Goal: Task Accomplishment & Management: Manage account settings

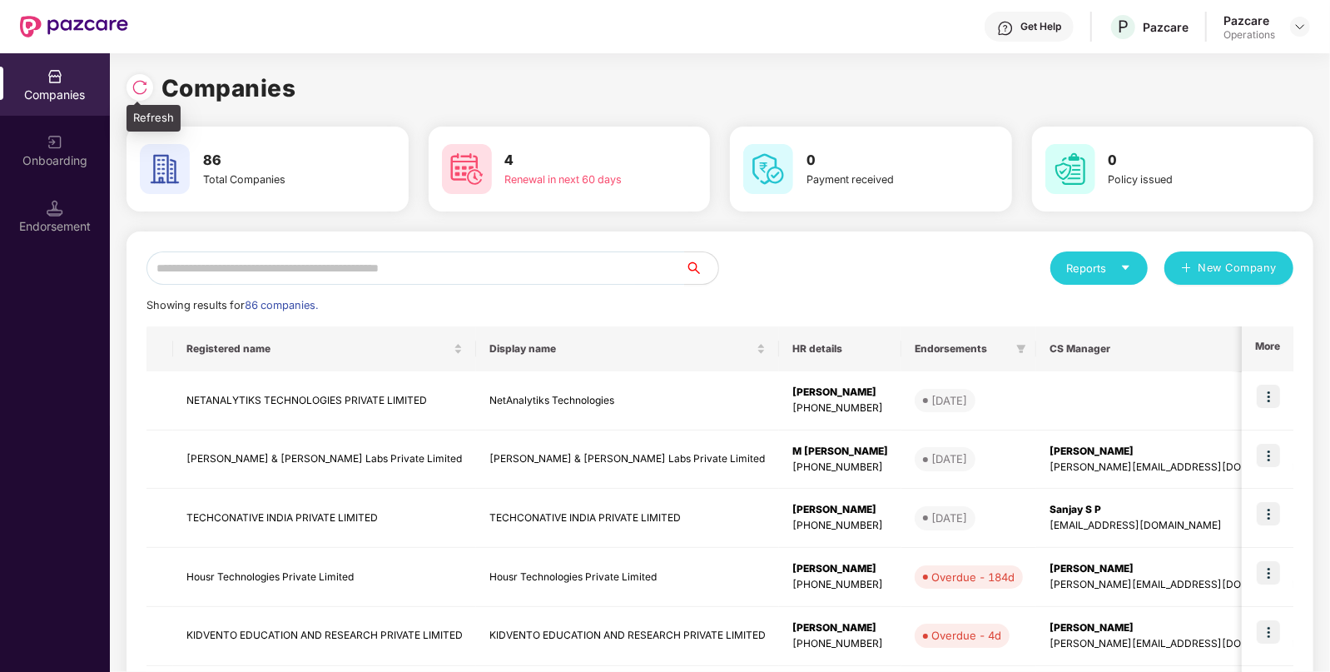
click at [146, 90] on img at bounding box center [140, 87] width 17 height 17
click at [366, 266] on input "text" at bounding box center [416, 267] width 539 height 33
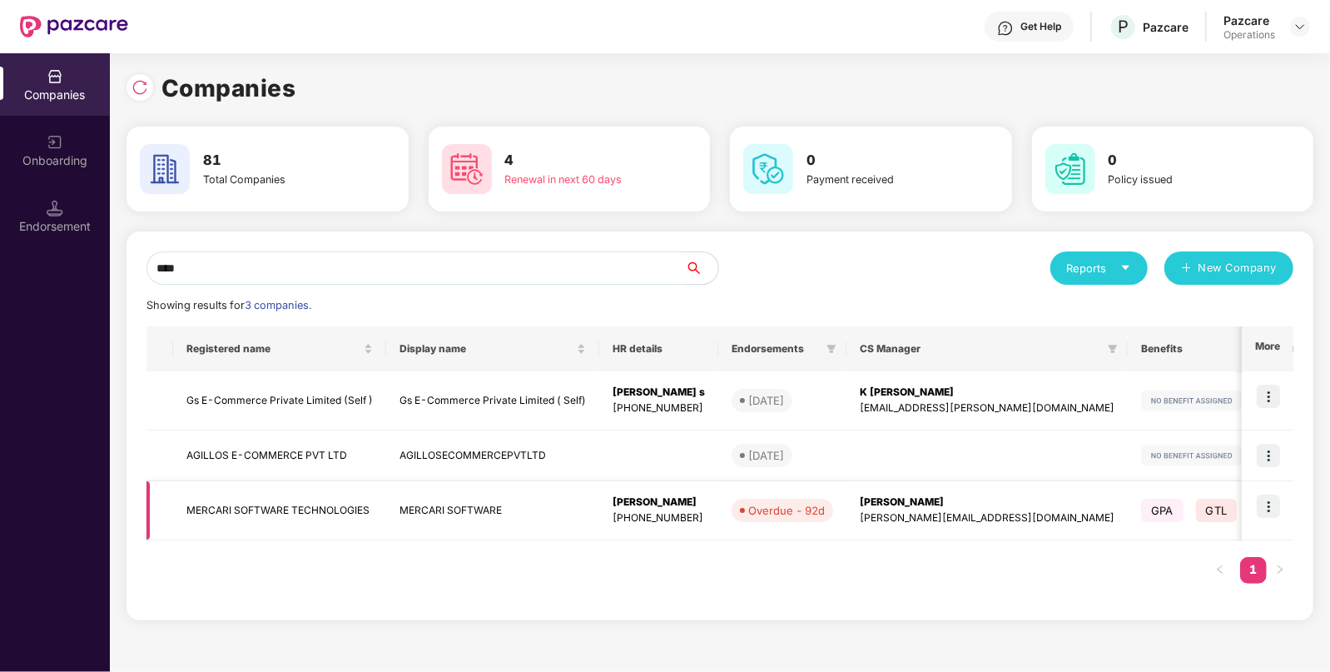
type input "****"
click at [1277, 513] on img at bounding box center [1268, 506] width 23 height 23
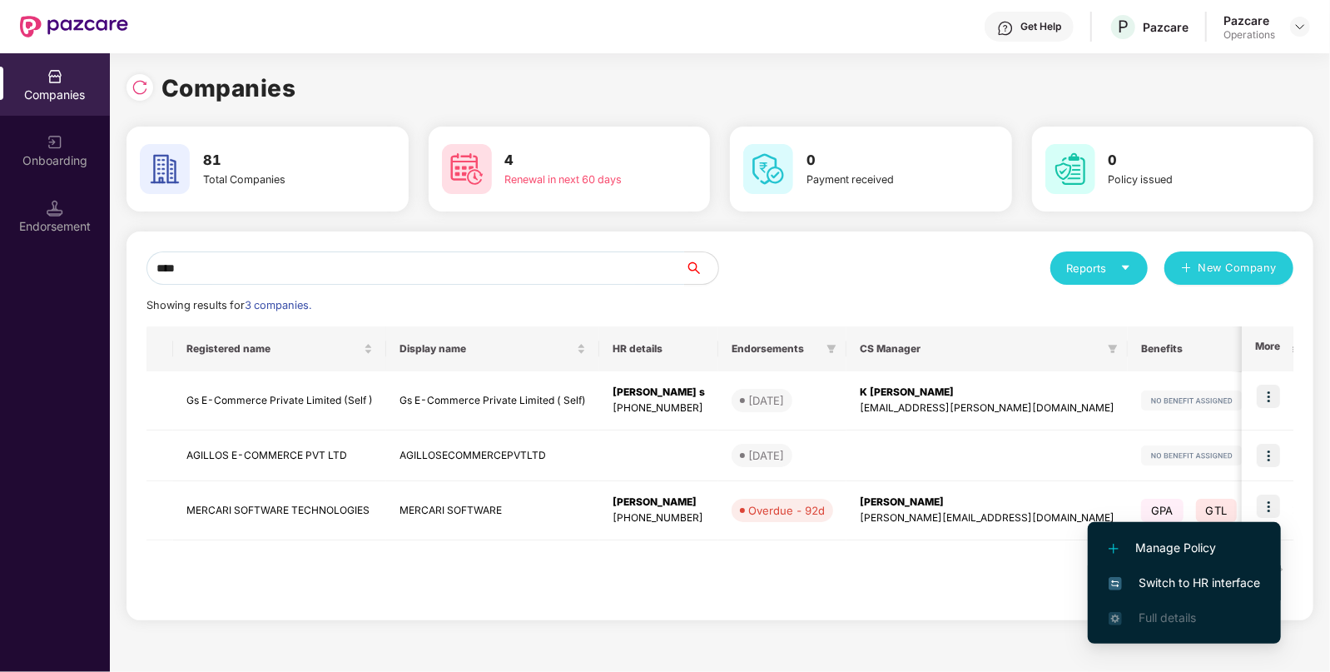
click at [1176, 585] on span "Switch to HR interface" at bounding box center [1185, 583] width 152 height 18
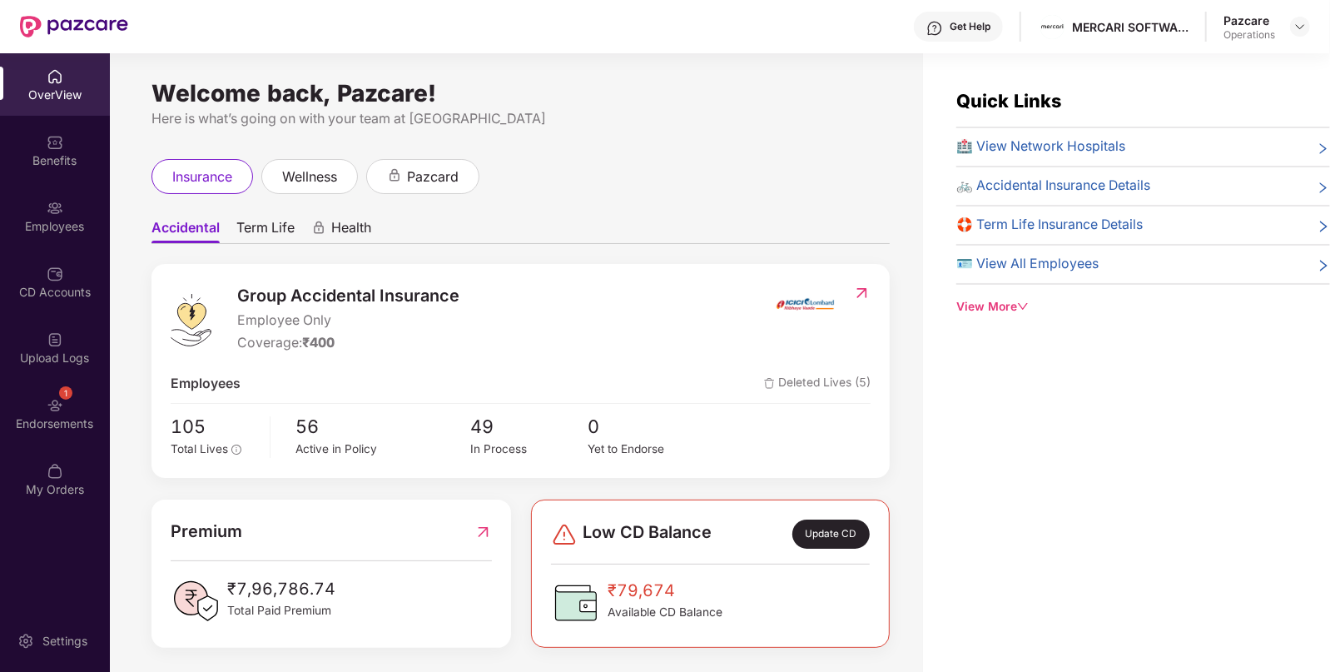
click at [71, 393] on div "1" at bounding box center [65, 392] width 13 height 13
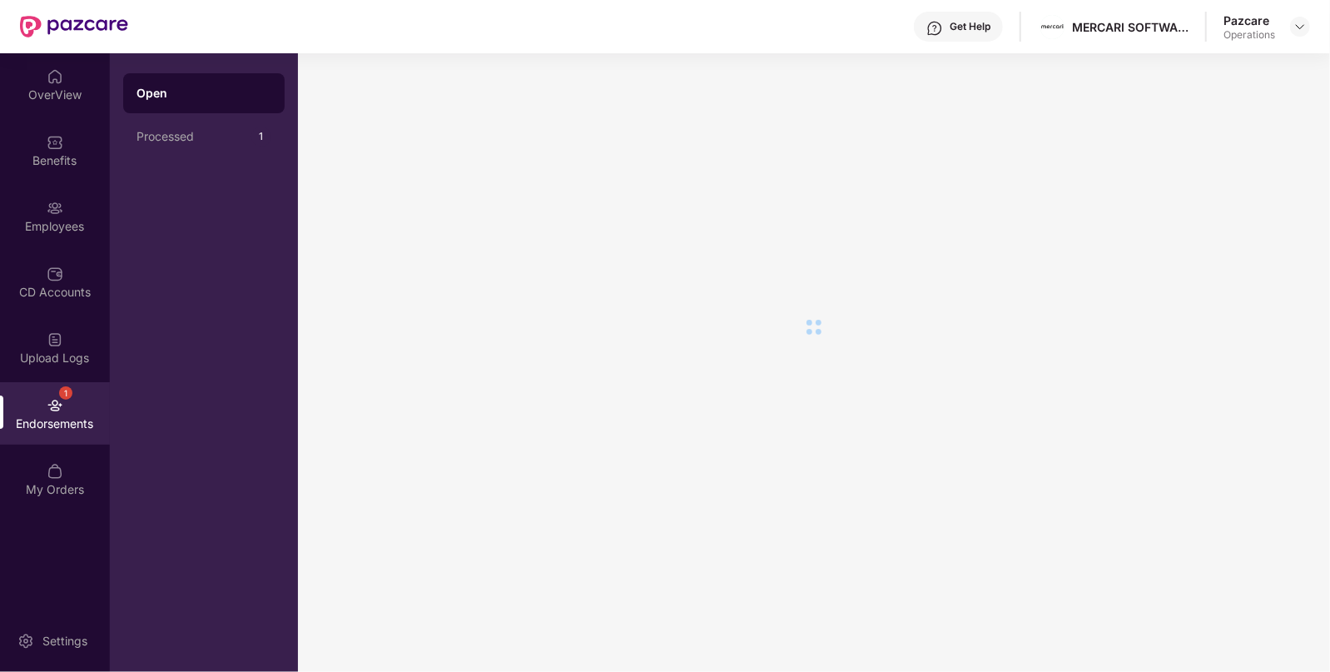
click at [71, 393] on div "1" at bounding box center [65, 392] width 13 height 13
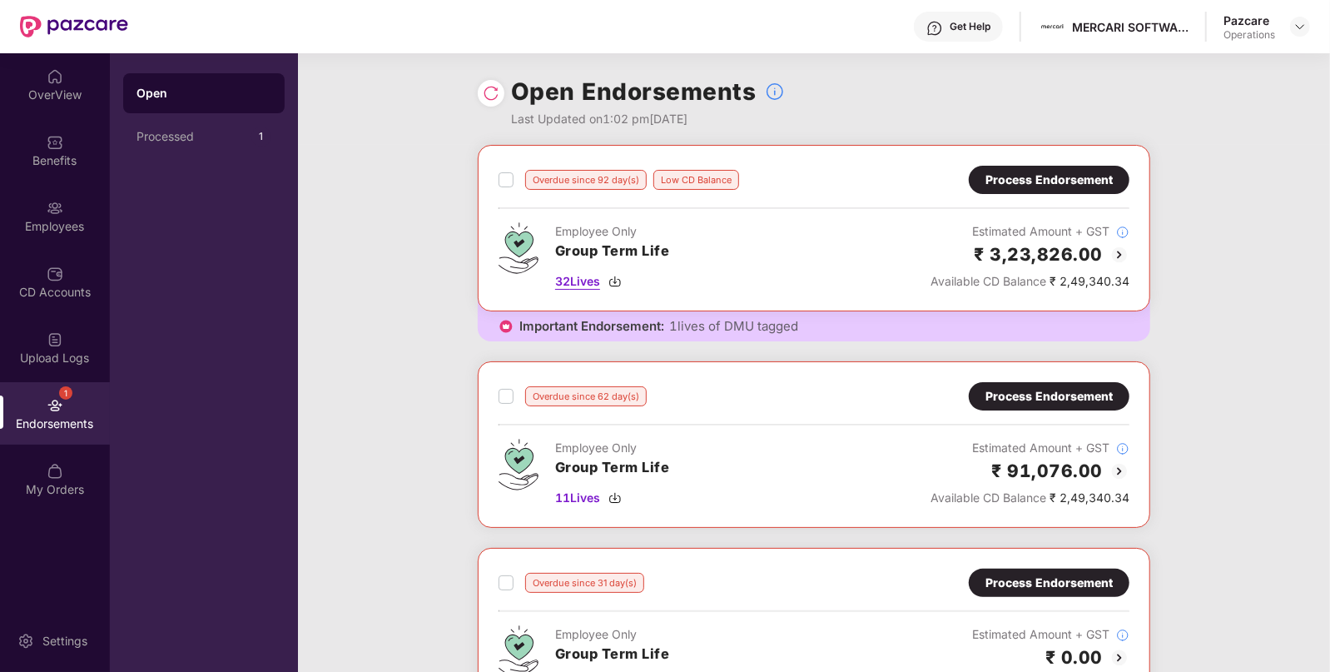
click at [616, 275] on img at bounding box center [615, 281] width 13 height 13
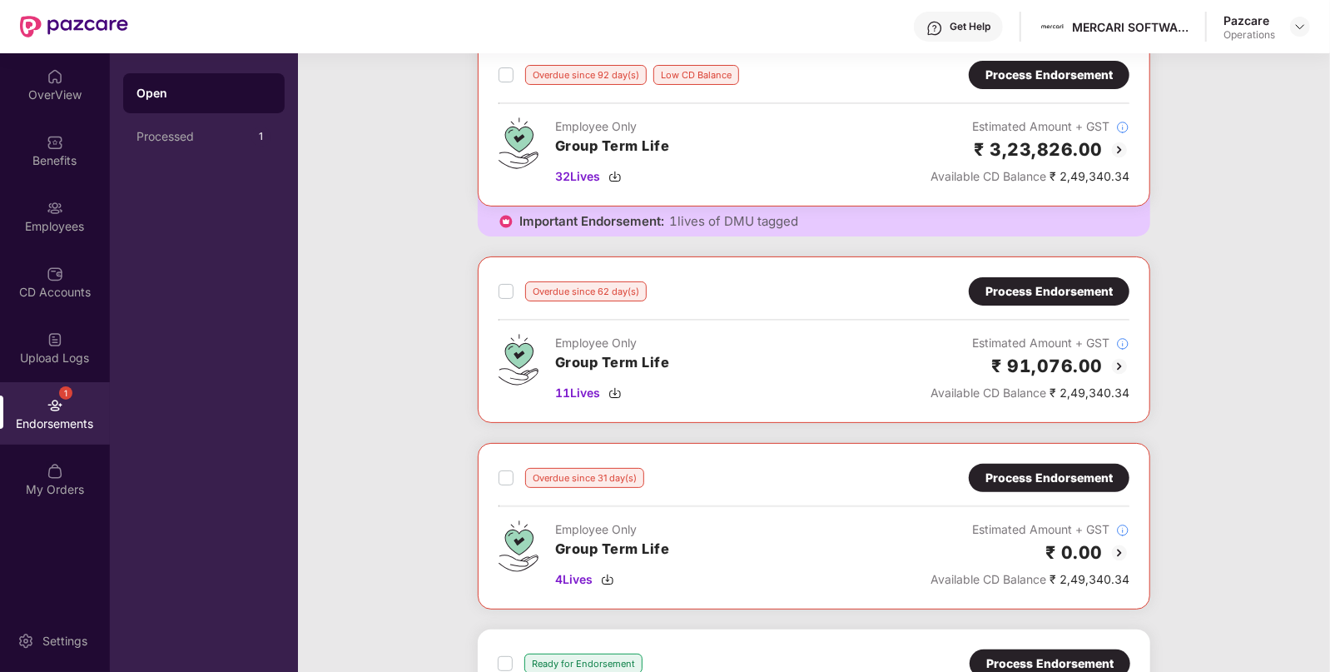
scroll to position [106, 0]
click at [613, 395] on img at bounding box center [615, 391] width 13 height 13
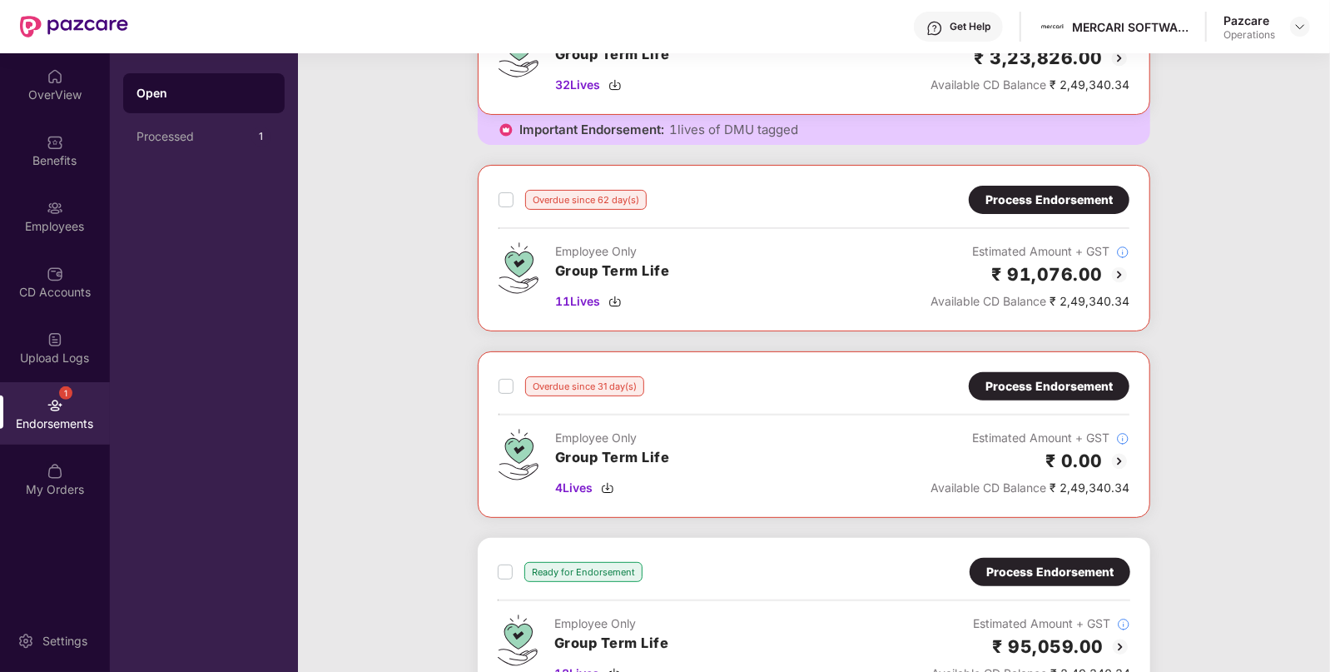
scroll to position [197, 0]
click at [612, 488] on img at bounding box center [607, 486] width 13 height 13
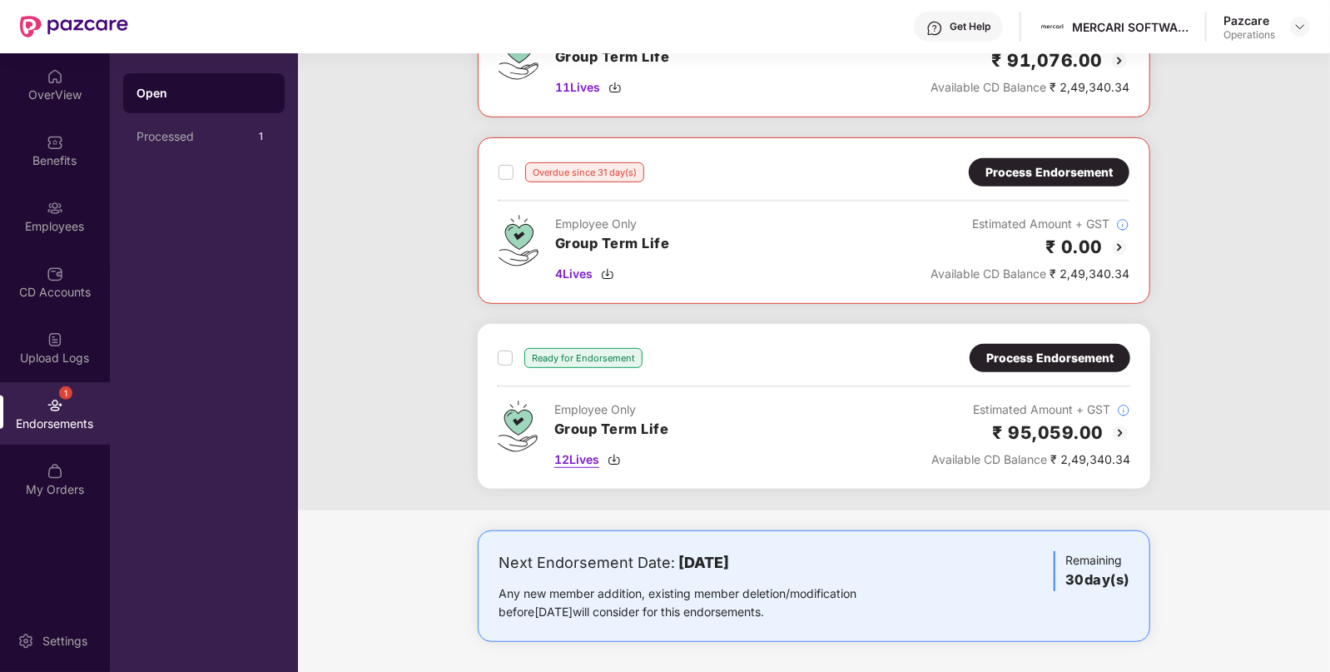
click at [615, 453] on img at bounding box center [614, 459] width 13 height 13
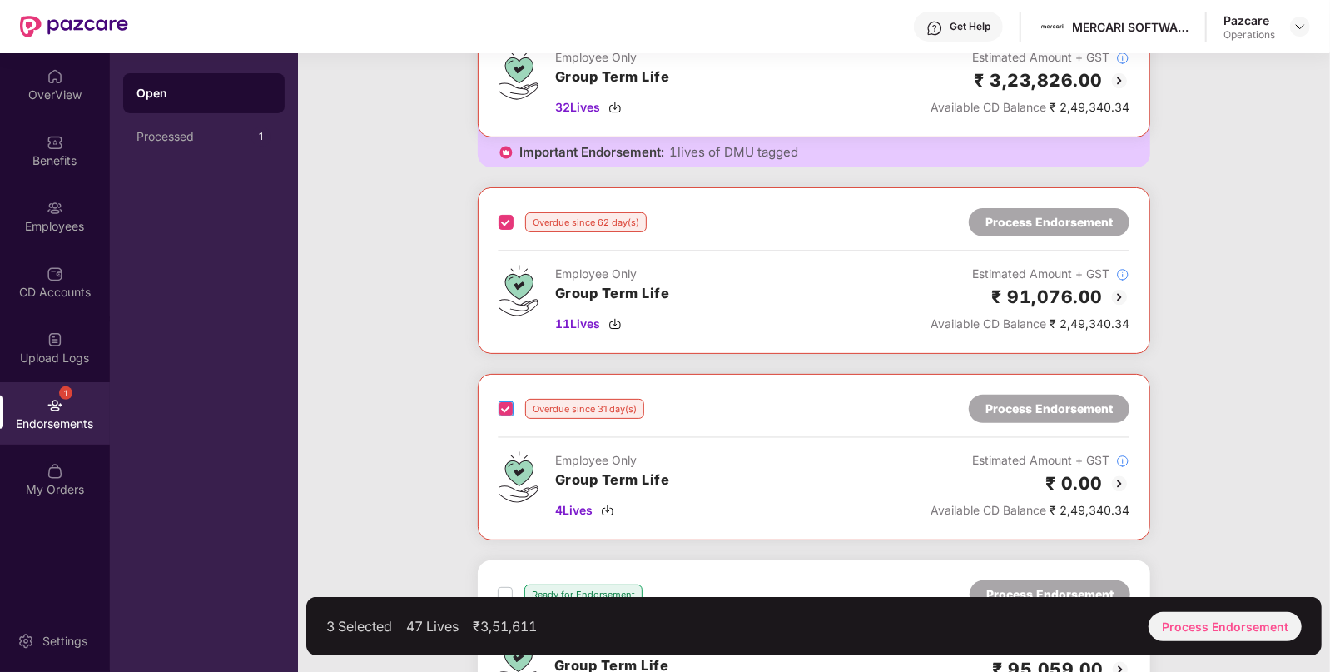
scroll to position [380, 0]
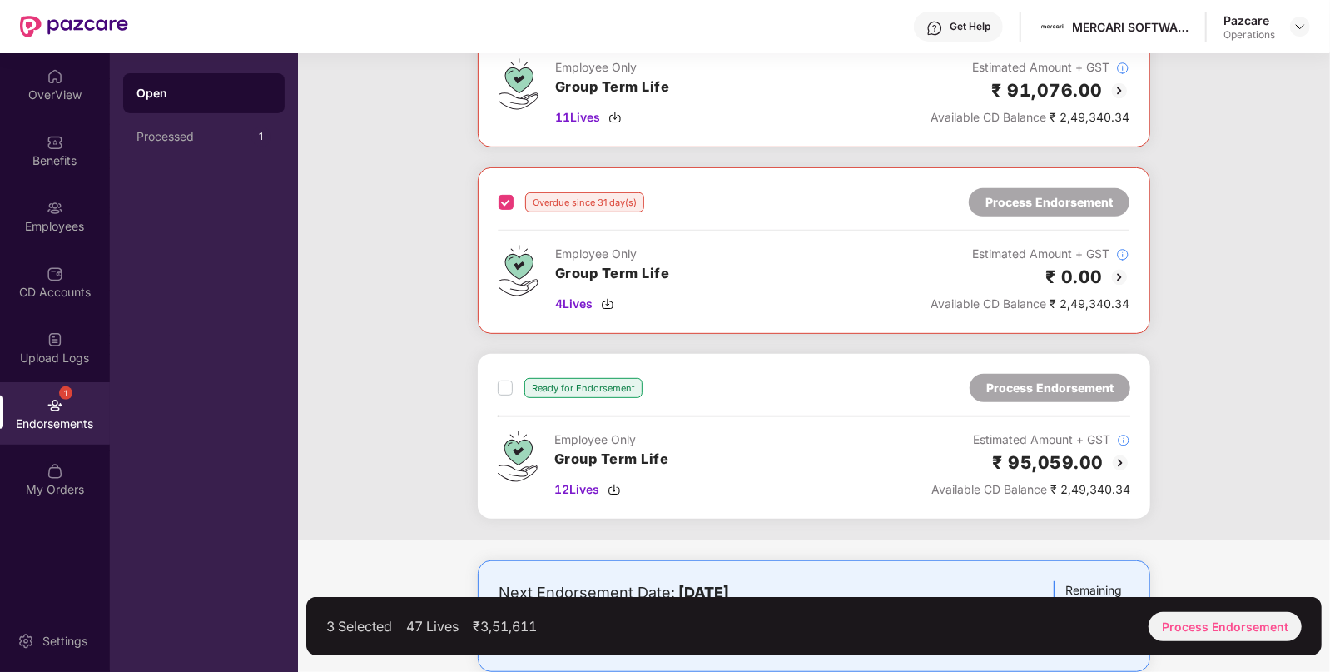
click at [500, 394] on label at bounding box center [505, 388] width 15 height 20
click at [1175, 627] on div "Process Endorsement" at bounding box center [1225, 626] width 153 height 29
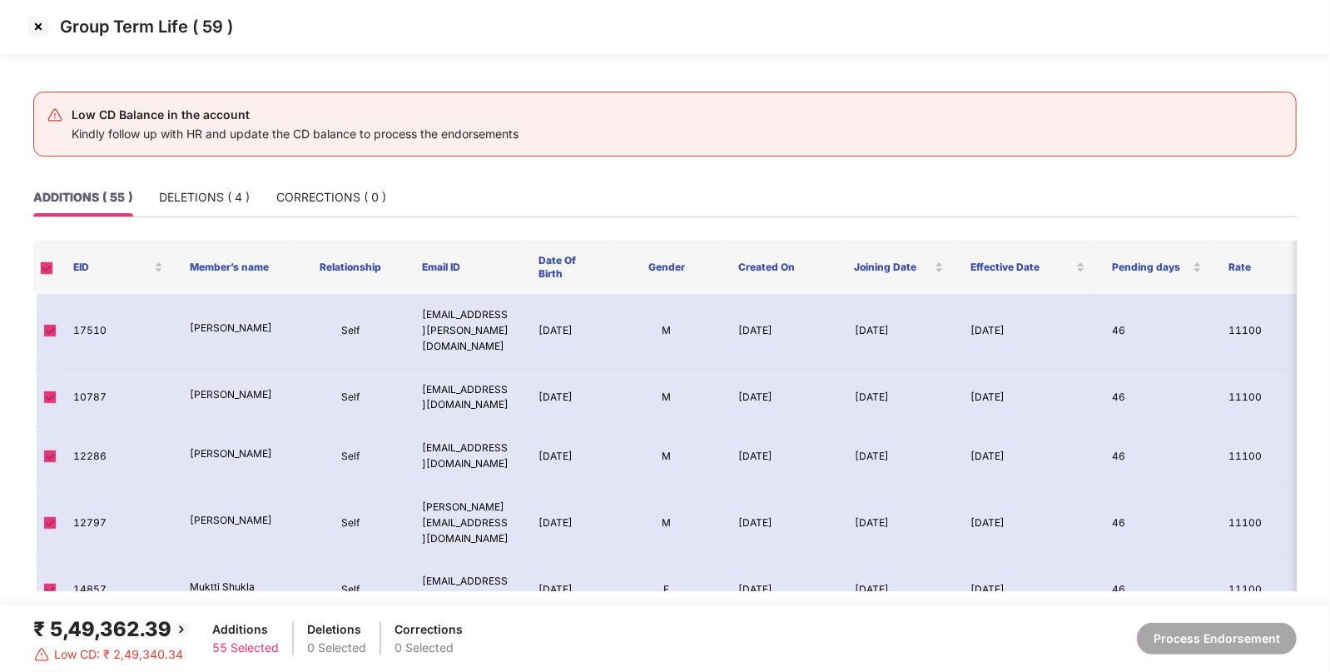
click at [37, 34] on img at bounding box center [38, 26] width 27 height 27
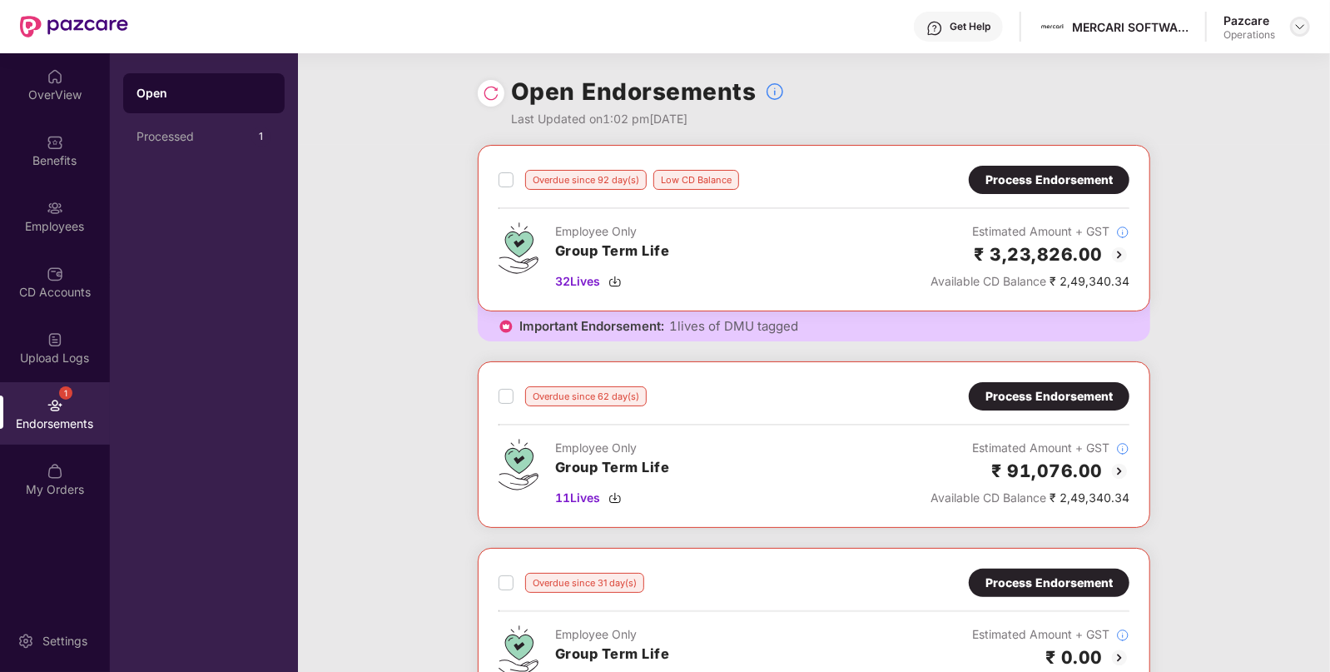
click at [1296, 21] on img at bounding box center [1300, 26] width 13 height 13
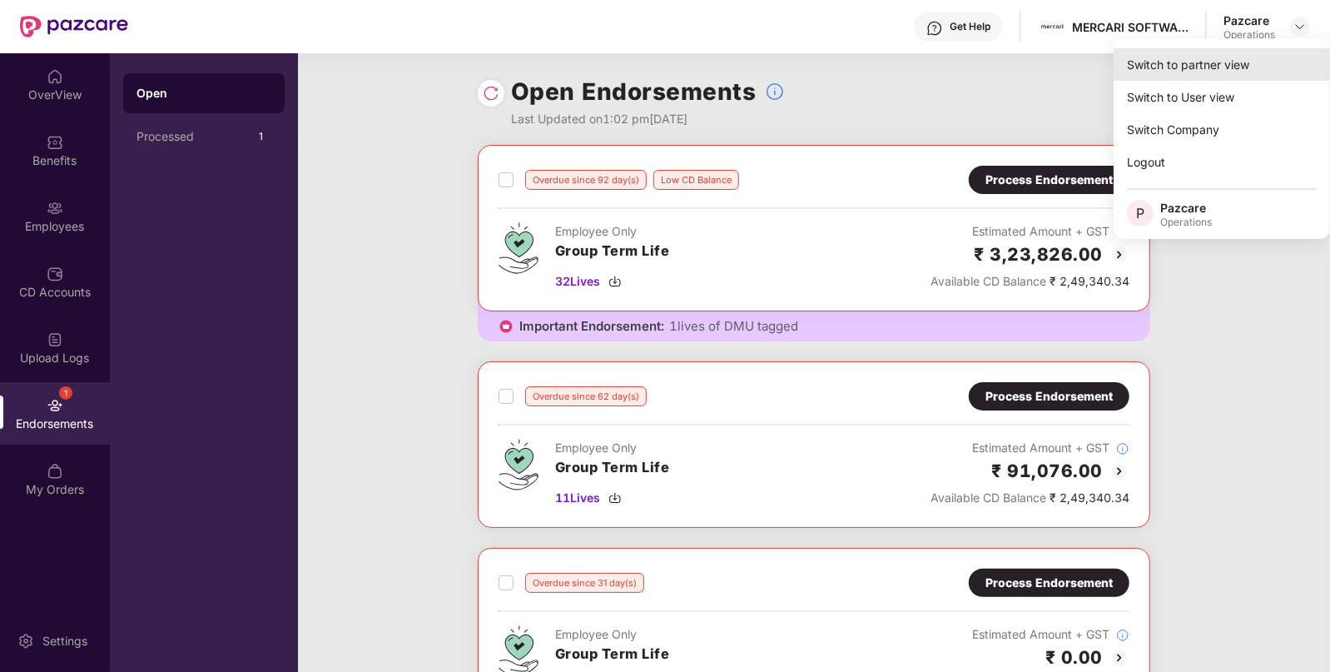
click at [1219, 50] on div "Switch to partner view" at bounding box center [1222, 64] width 216 height 32
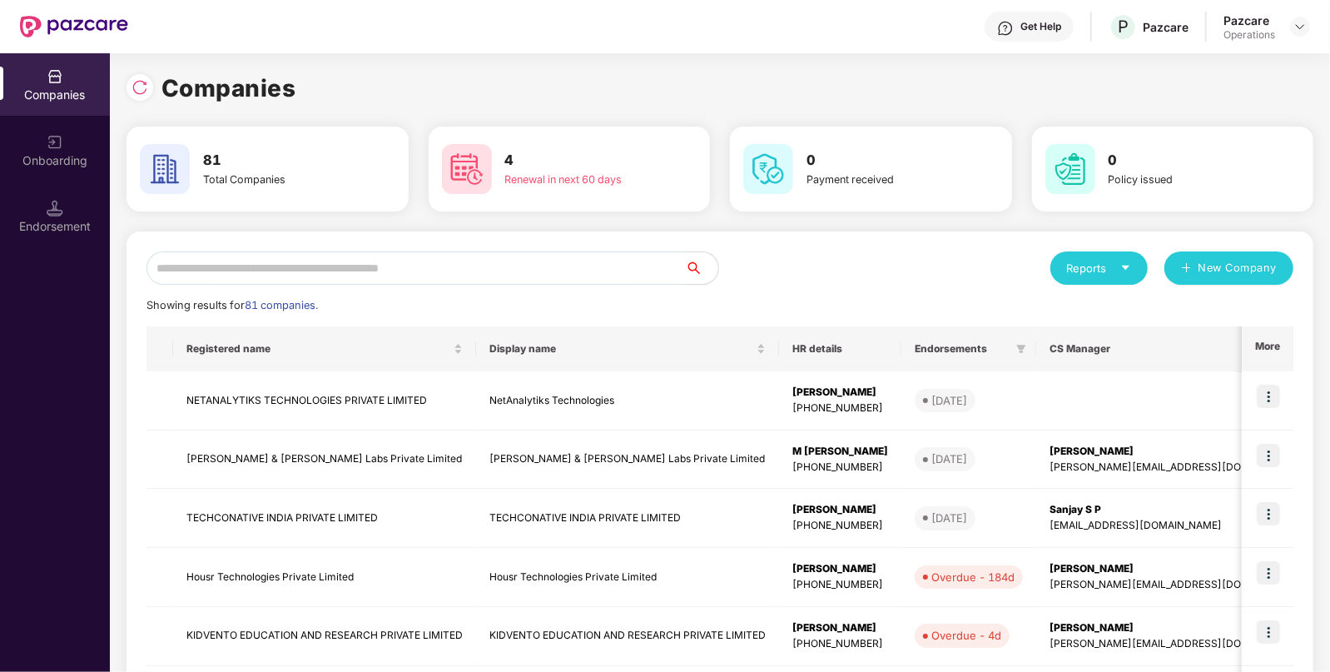
click at [433, 246] on div "Reports New Company Showing results for 81 companies. Registered name Display n…" at bounding box center [720, 635] width 1187 height 808
click at [368, 266] on input "text" at bounding box center [416, 267] width 539 height 33
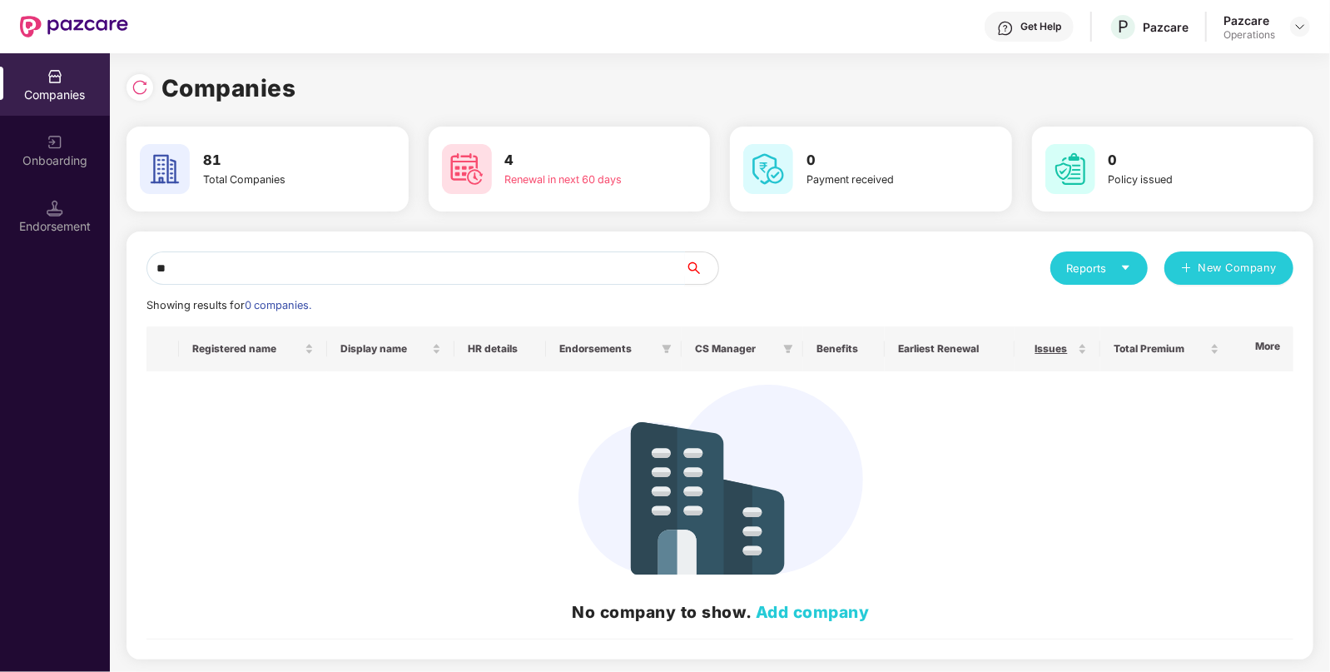
type input "*"
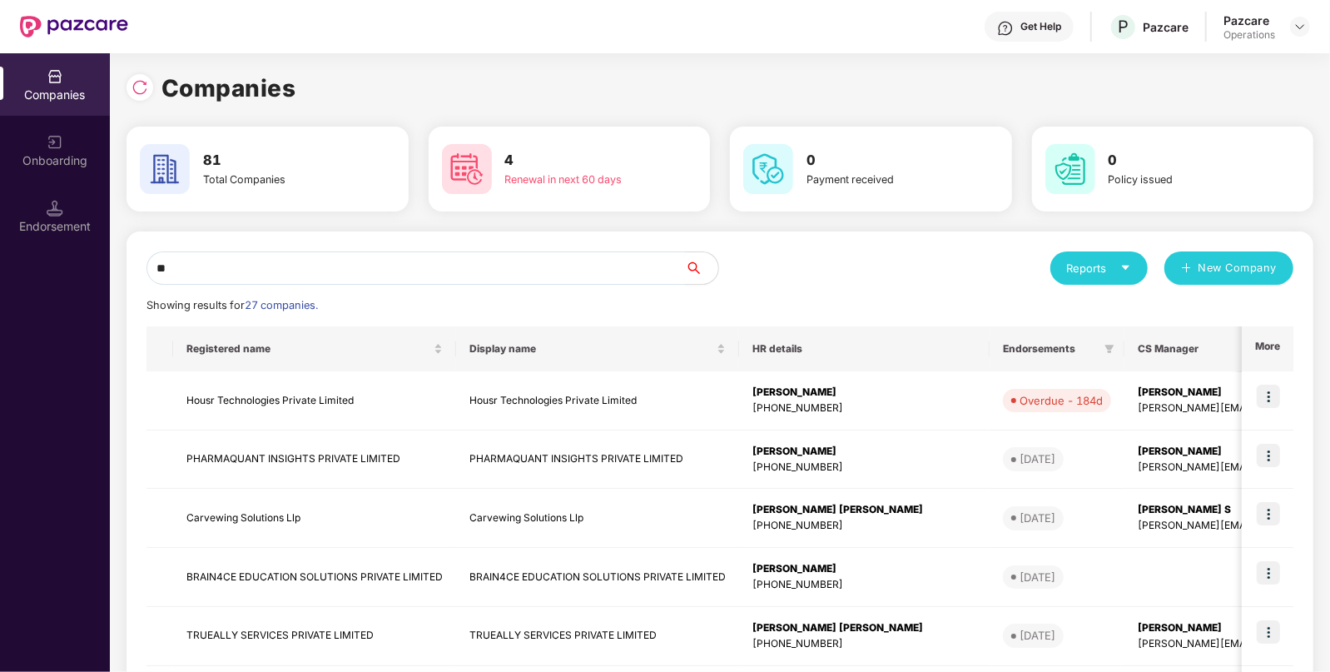
type input "*"
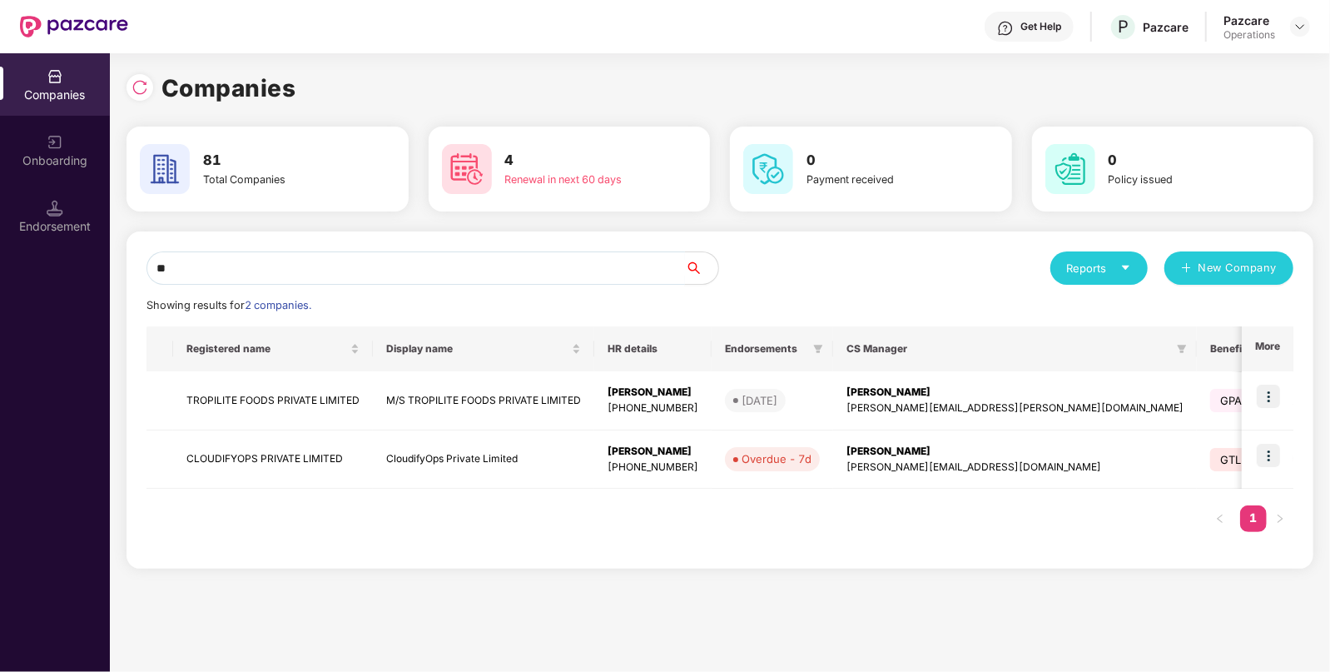
type input "*"
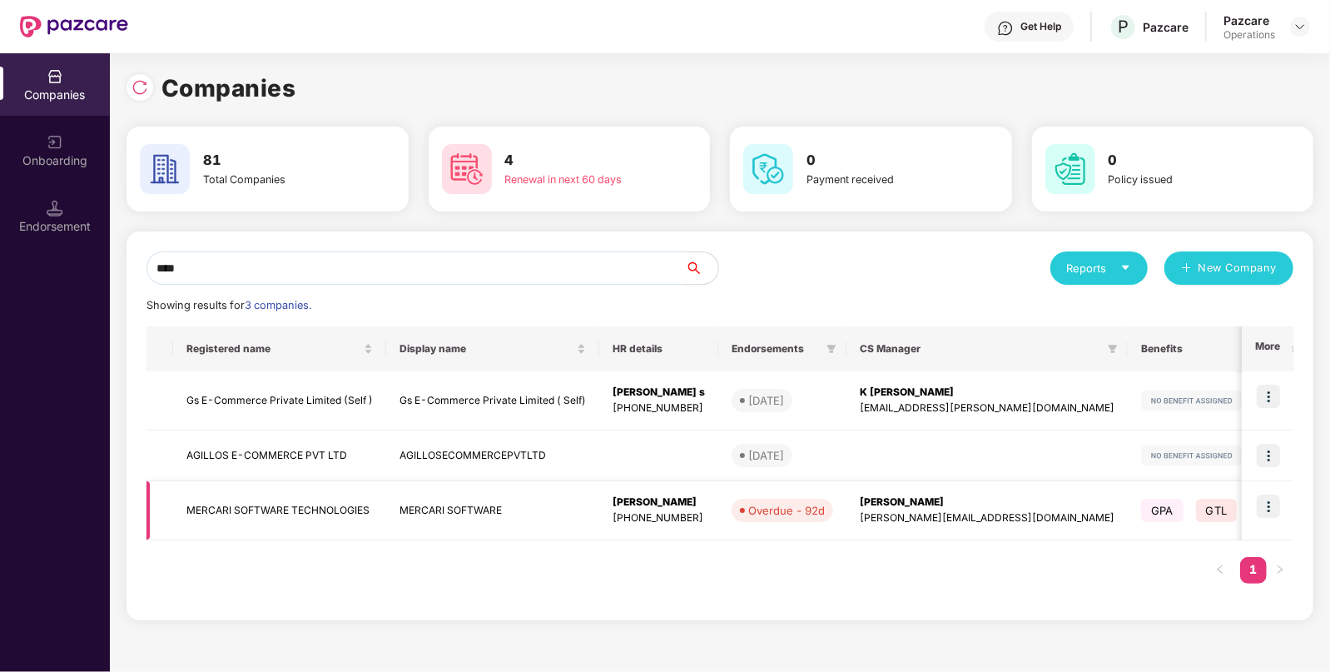
type input "****"
click at [276, 511] on td "MERCARI SOFTWARE TECHNOLOGIES" at bounding box center [279, 510] width 213 height 59
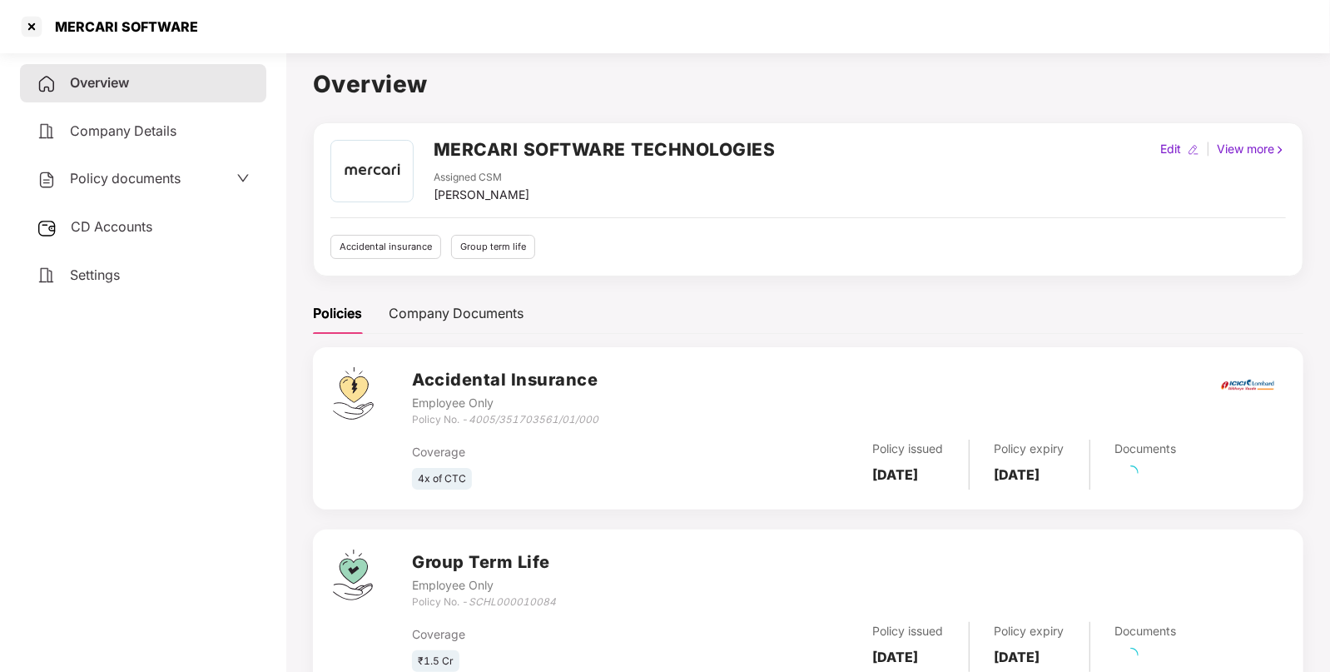
click at [616, 147] on h2 "MERCARI SOFTWARE TECHNOLOGIES" at bounding box center [605, 149] width 342 height 27
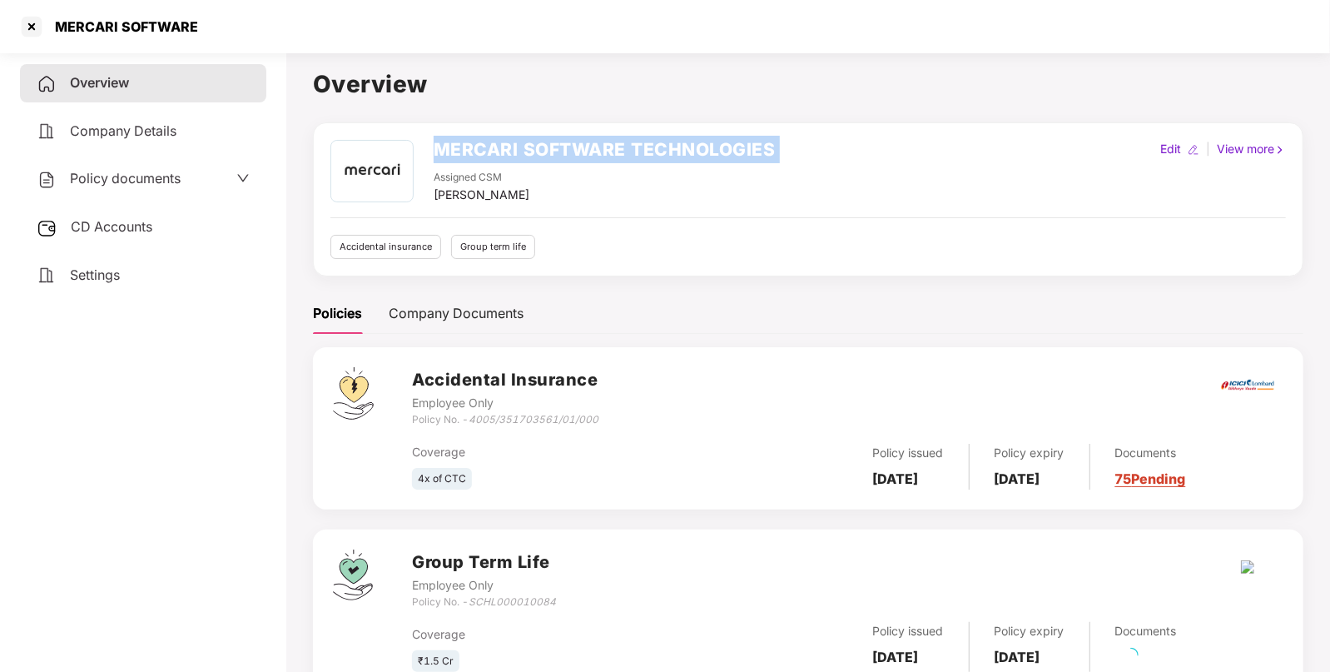
click at [616, 147] on h2 "MERCARI SOFTWARE TECHNOLOGIES" at bounding box center [605, 149] width 342 height 27
copy h2 "MERCARI SOFTWARE TECHNOLOGIES"
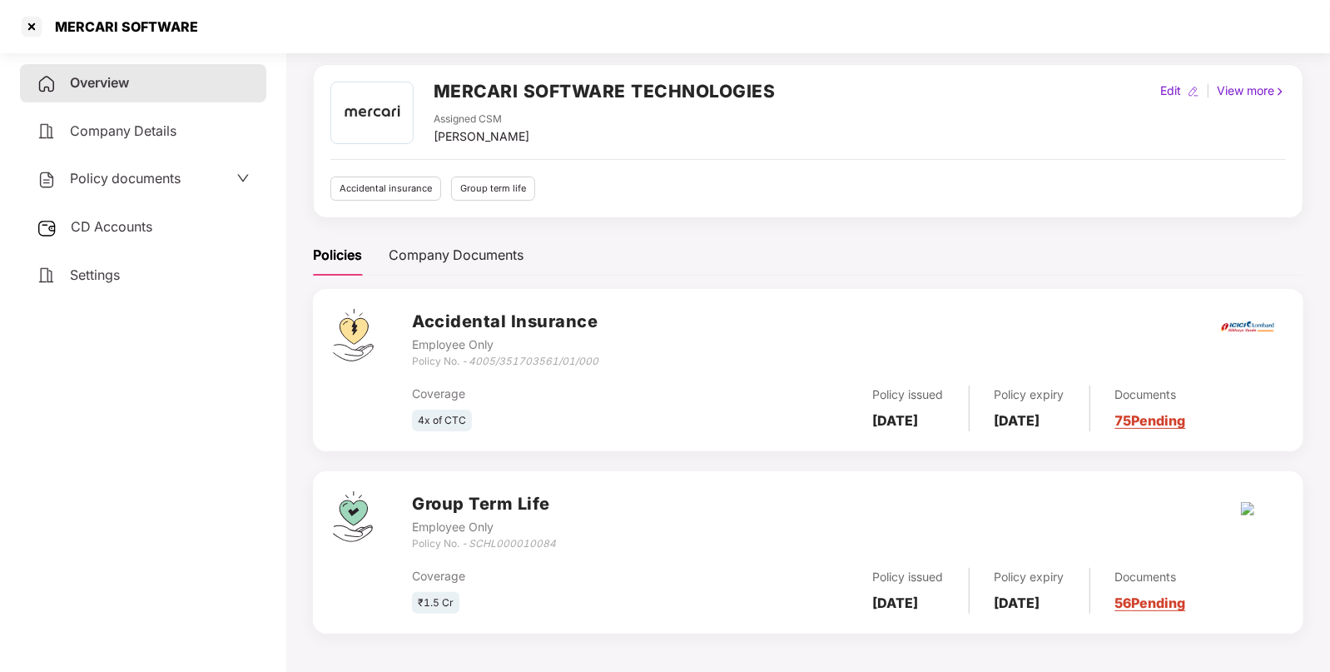
click at [553, 539] on icon "SCHL000010084" at bounding box center [512, 543] width 87 height 12
copy icon "SCHL000010084"
click at [82, 28] on div "MERCARI SOFTWARE" at bounding box center [121, 26] width 153 height 17
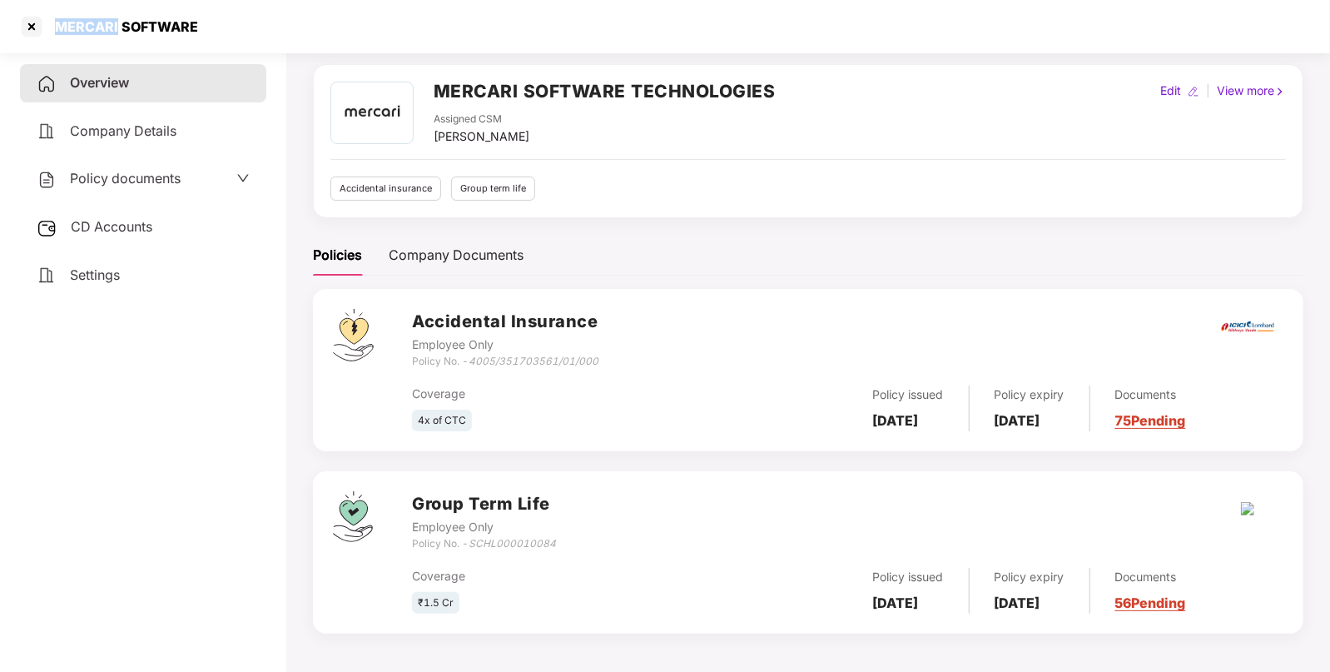
copy div "MERCARI"
click at [44, 32] on div "MERCARI SOFTWARE" at bounding box center [108, 26] width 180 height 27
click at [45, 32] on div "MERCARI SOFTWARE" at bounding box center [121, 26] width 153 height 17
click at [36, 30] on div at bounding box center [31, 26] width 27 height 27
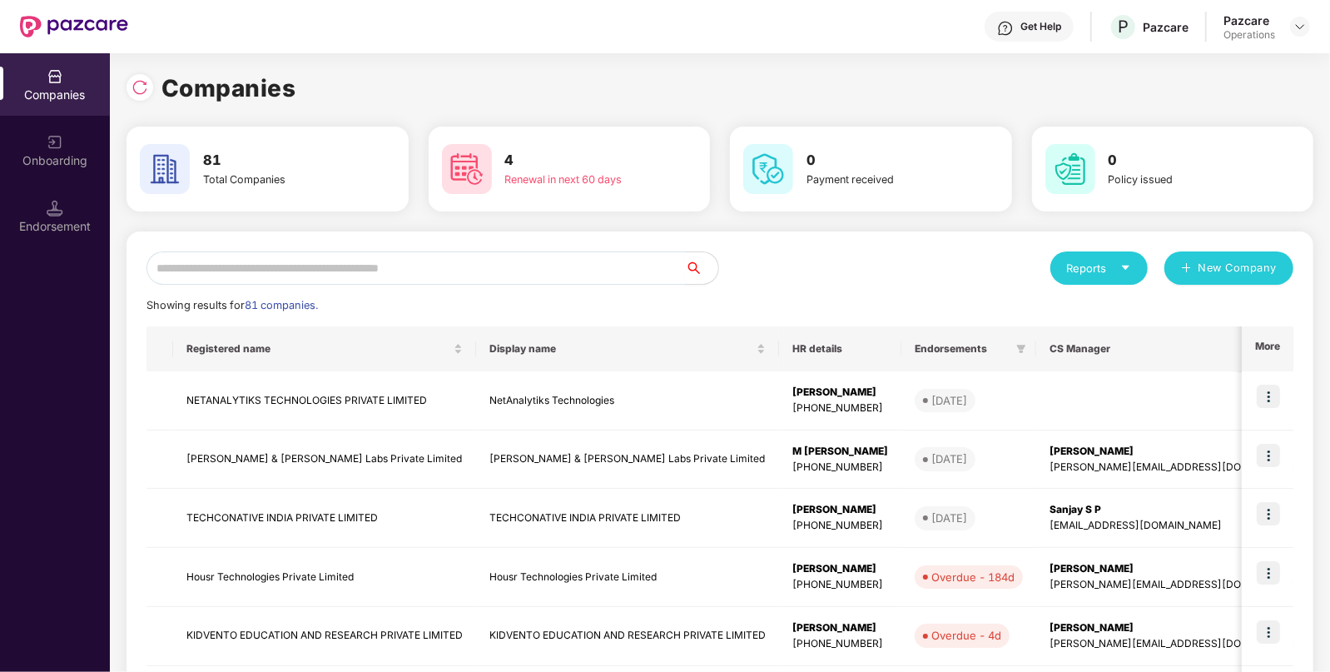
scroll to position [0, 0]
click at [375, 255] on input "text" at bounding box center [416, 267] width 539 height 33
paste input "*******"
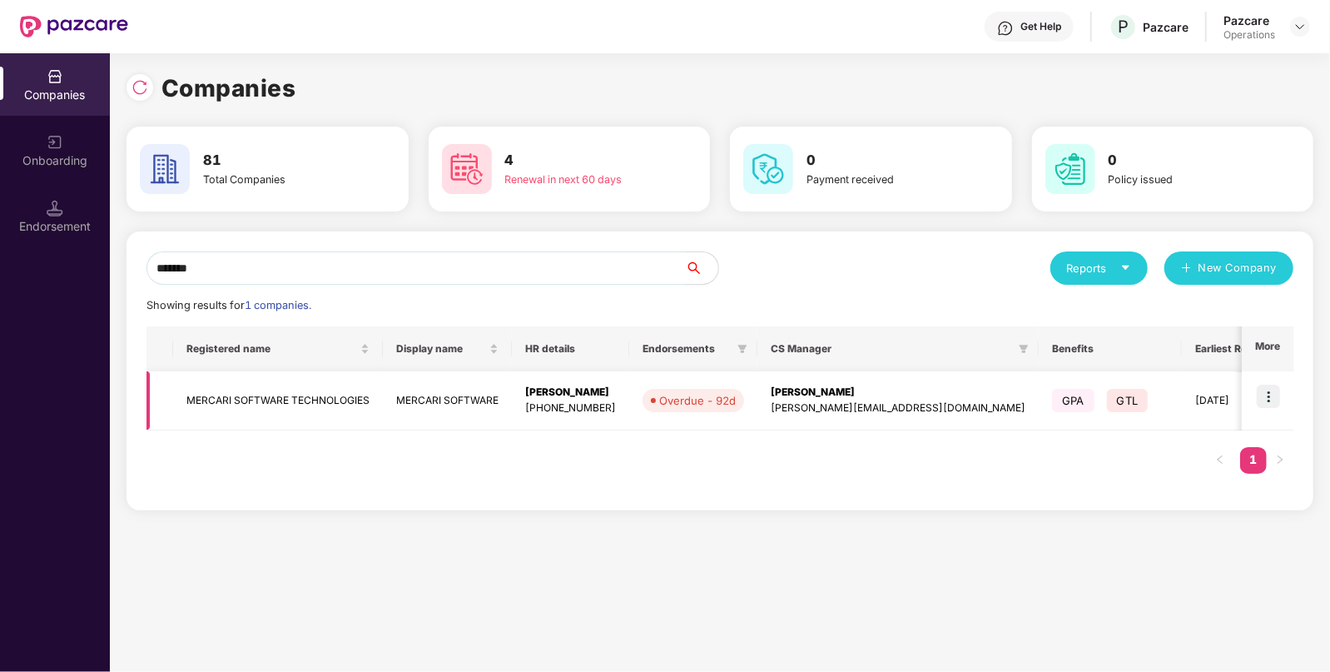
type input "*******"
click at [1275, 399] on img at bounding box center [1268, 396] width 23 height 23
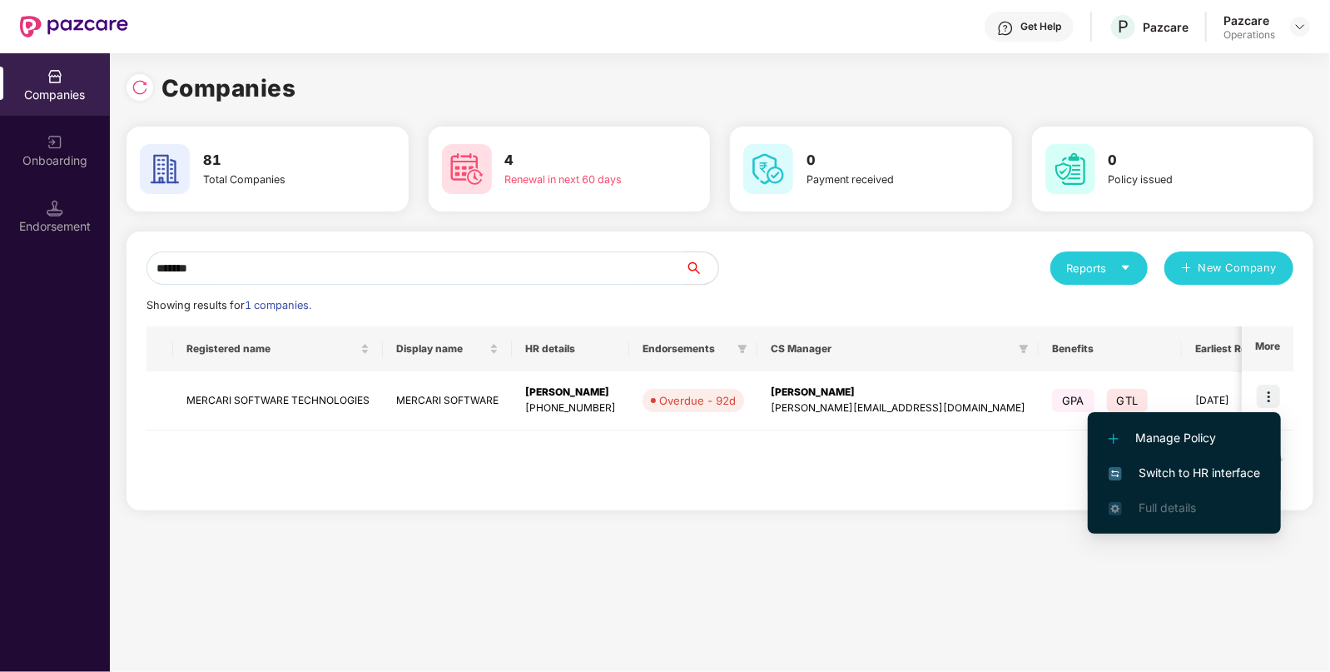
click at [1204, 475] on span "Switch to HR interface" at bounding box center [1185, 473] width 152 height 18
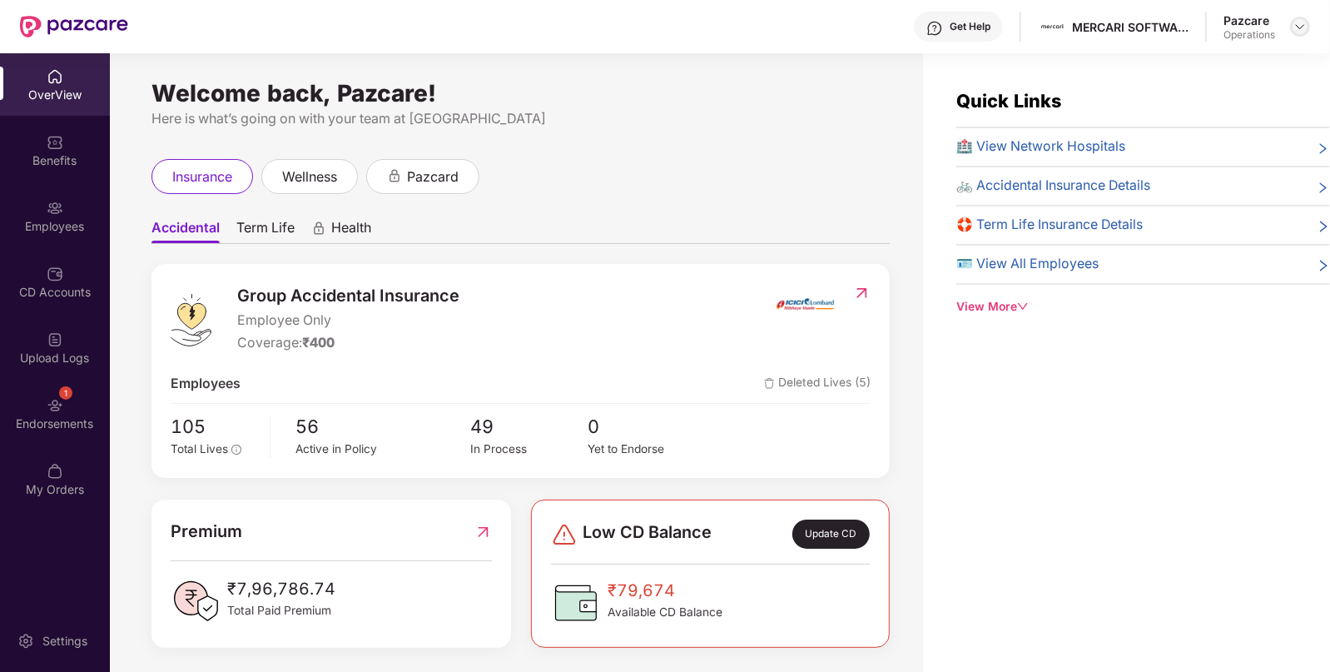
click at [1297, 34] on div at bounding box center [1300, 27] width 20 height 20
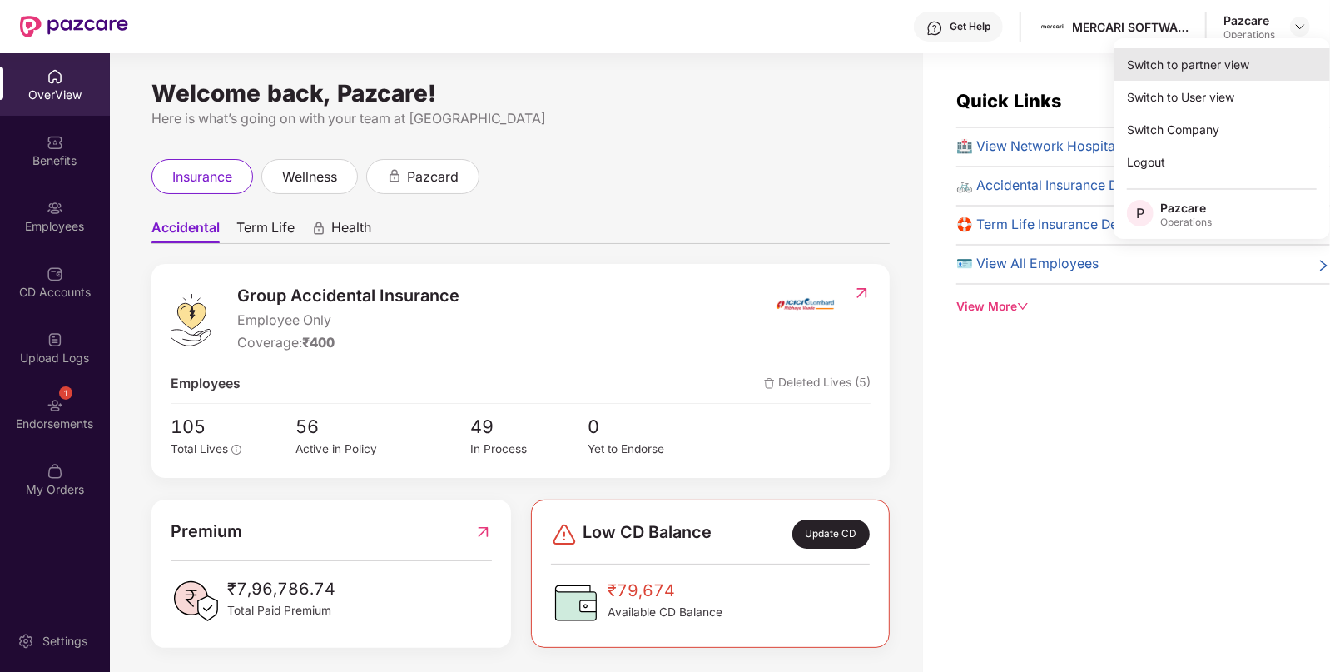
click at [1218, 75] on div "Switch to partner view" at bounding box center [1222, 64] width 216 height 32
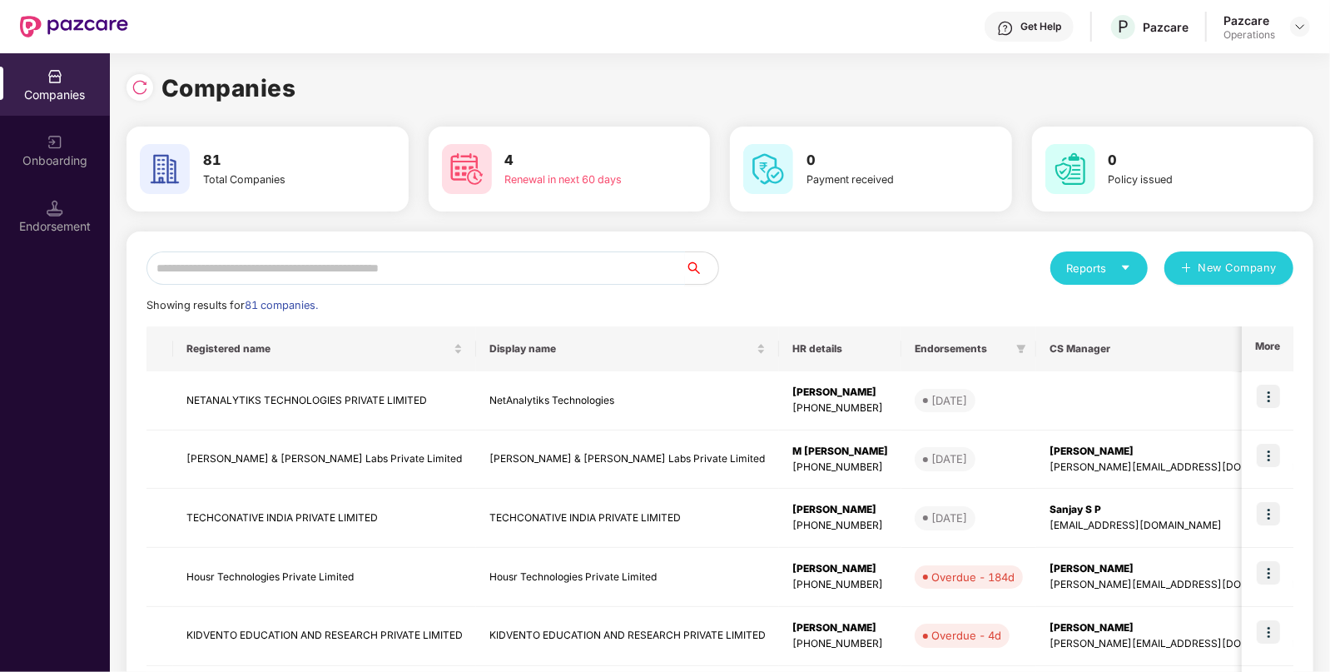
click at [380, 272] on input "text" at bounding box center [416, 267] width 539 height 33
paste input "*******"
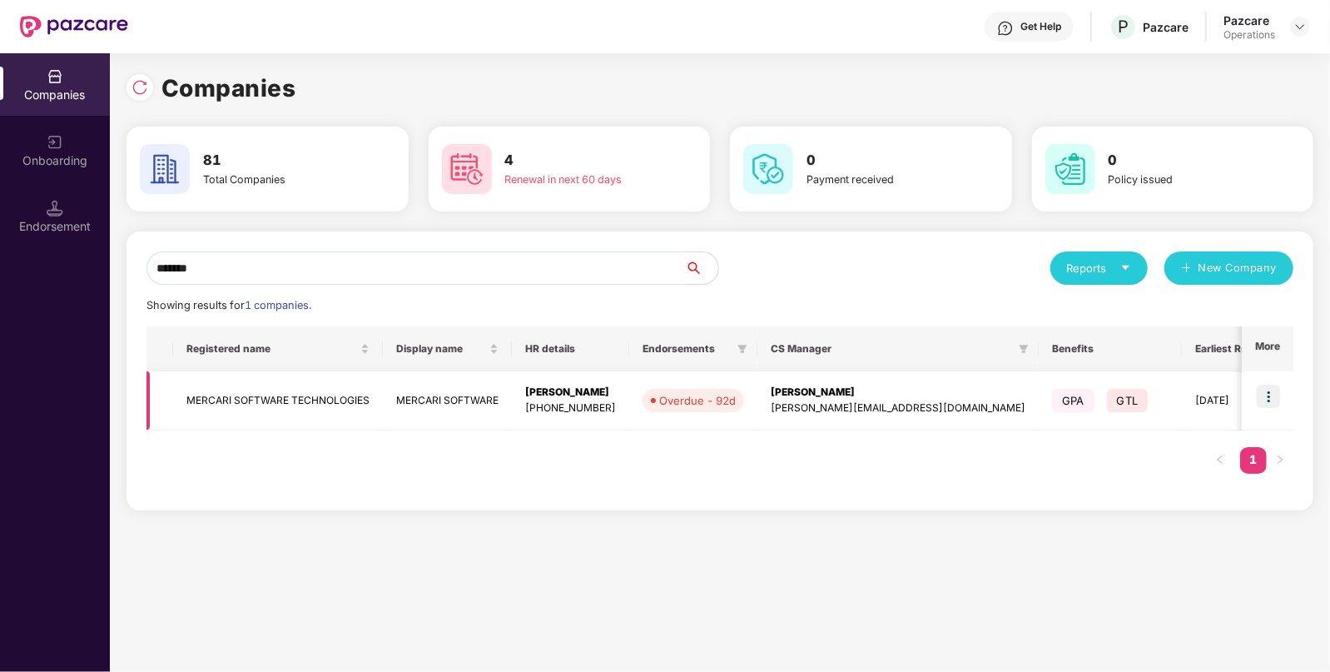
type input "*******"
click at [383, 392] on td "MERCARI SOFTWARE" at bounding box center [447, 400] width 129 height 59
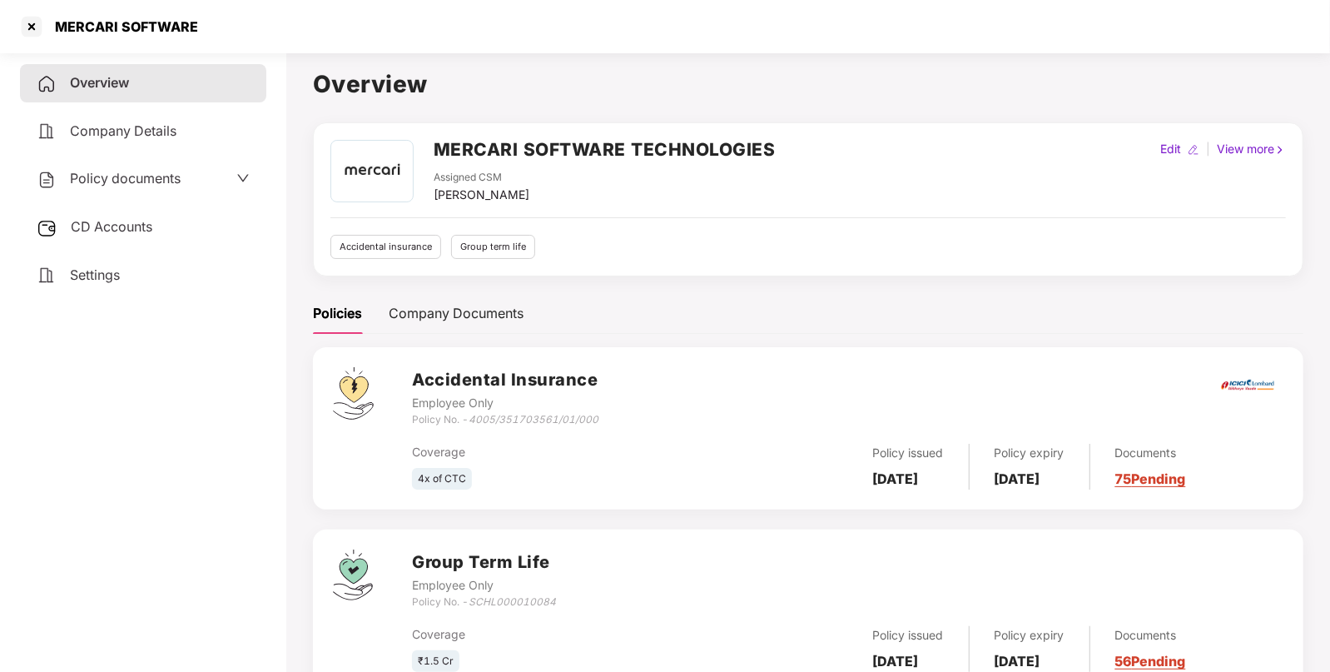
click at [119, 235] on span "CD Accounts" at bounding box center [112, 226] width 82 height 17
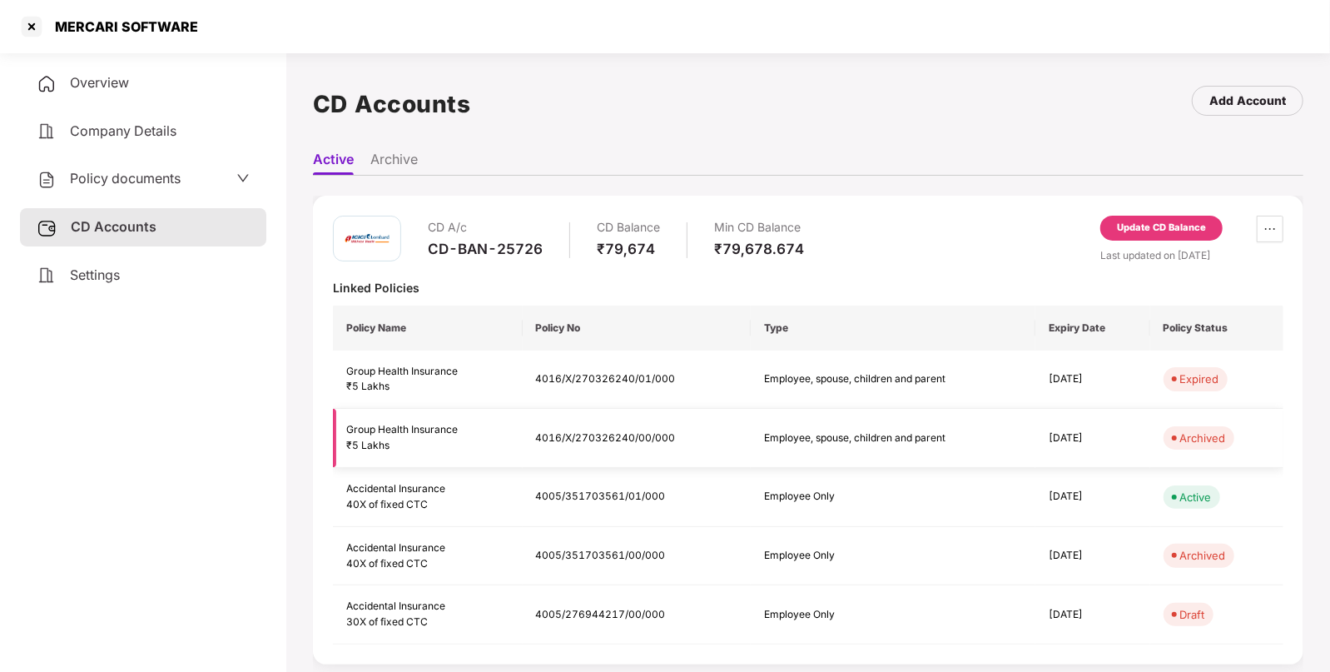
scroll to position [259, 0]
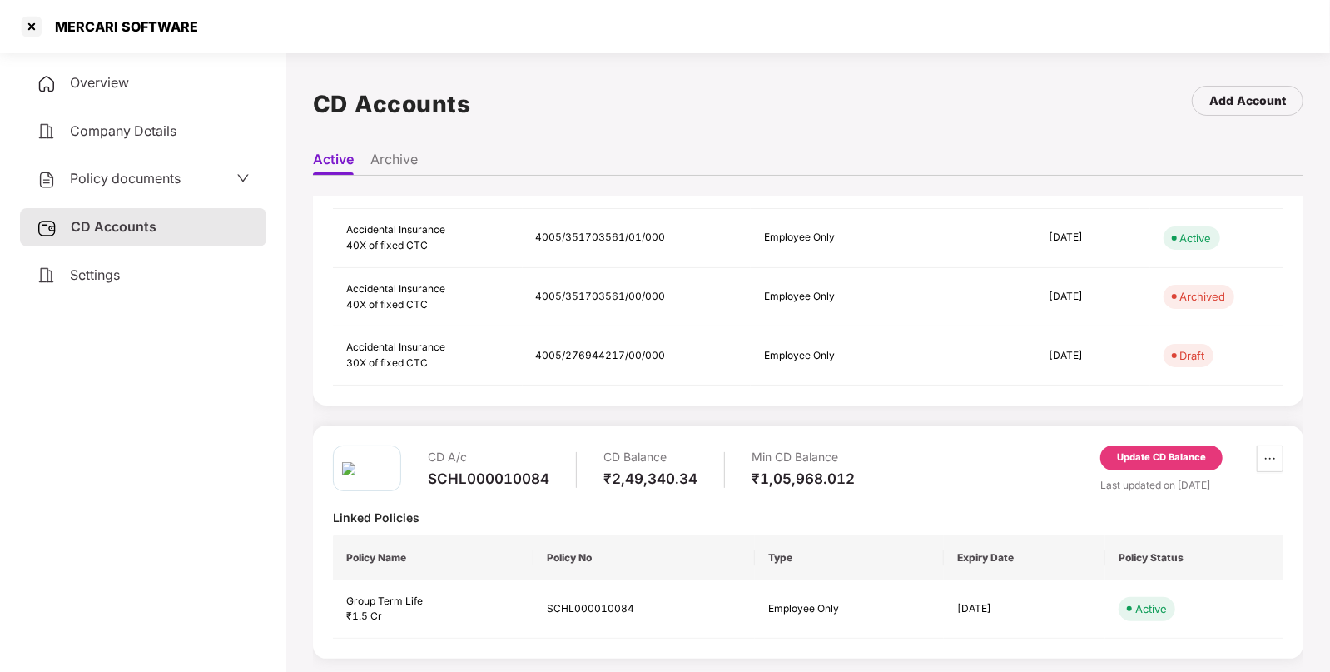
click at [1181, 459] on div "Update CD Balance" at bounding box center [1161, 457] width 89 height 15
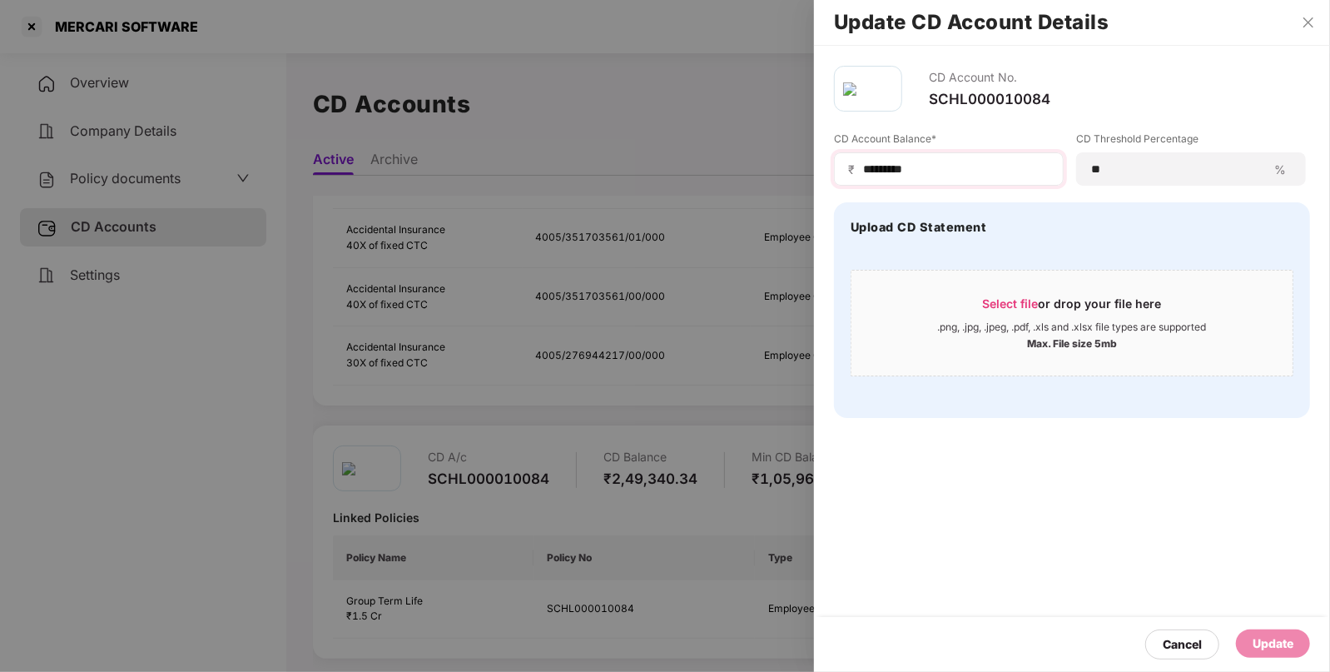
click at [946, 178] on div "₹ *********" at bounding box center [949, 168] width 230 height 33
click at [934, 173] on input "*********" at bounding box center [956, 169] width 188 height 17
click at [903, 164] on input "*********" at bounding box center [956, 169] width 188 height 17
type input "**********"
click at [1263, 629] on div "Update" at bounding box center [1273, 643] width 74 height 28
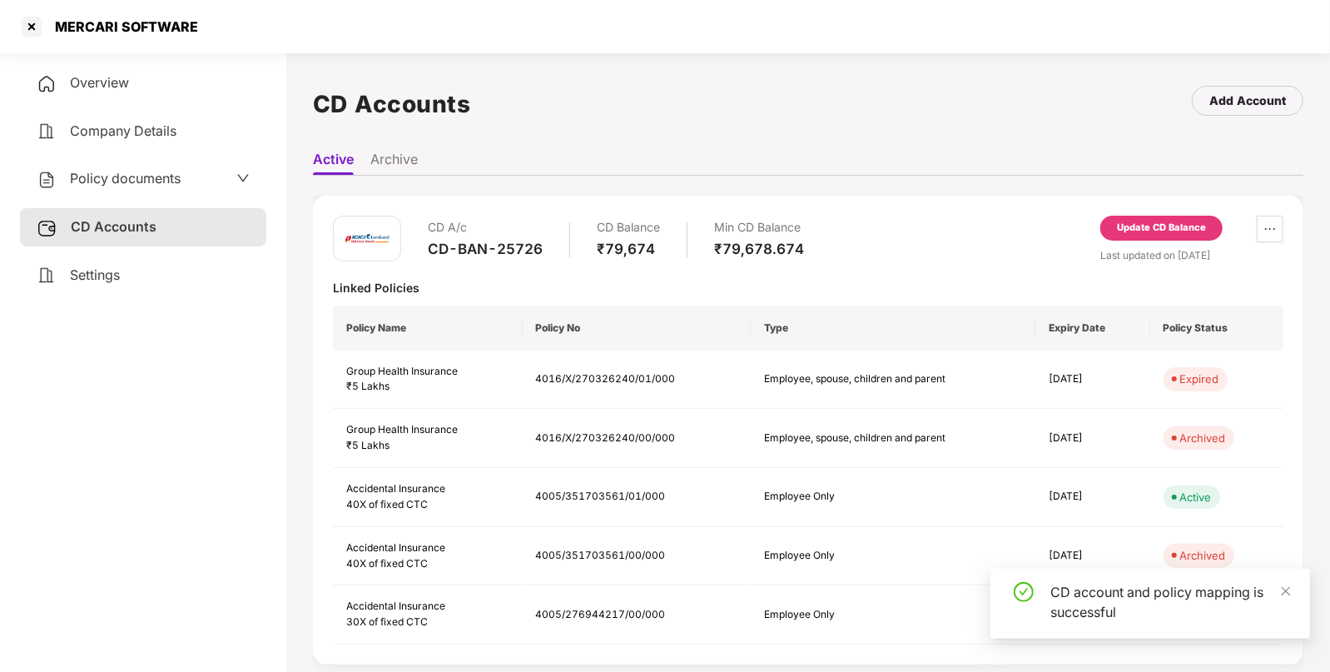
click at [107, 30] on div "MERCARI SOFTWARE" at bounding box center [121, 26] width 153 height 17
copy div "MERCARI"
click at [29, 23] on div at bounding box center [31, 26] width 27 height 27
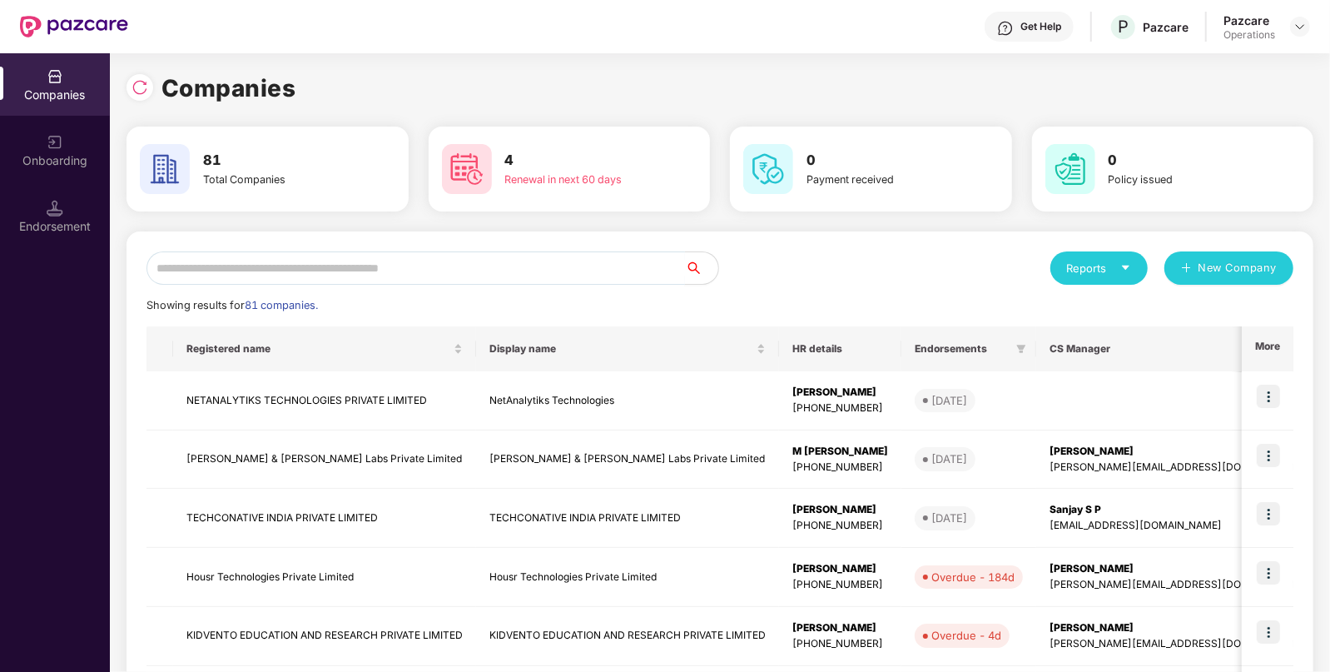
click at [296, 258] on input "text" at bounding box center [416, 267] width 539 height 33
paste input "*******"
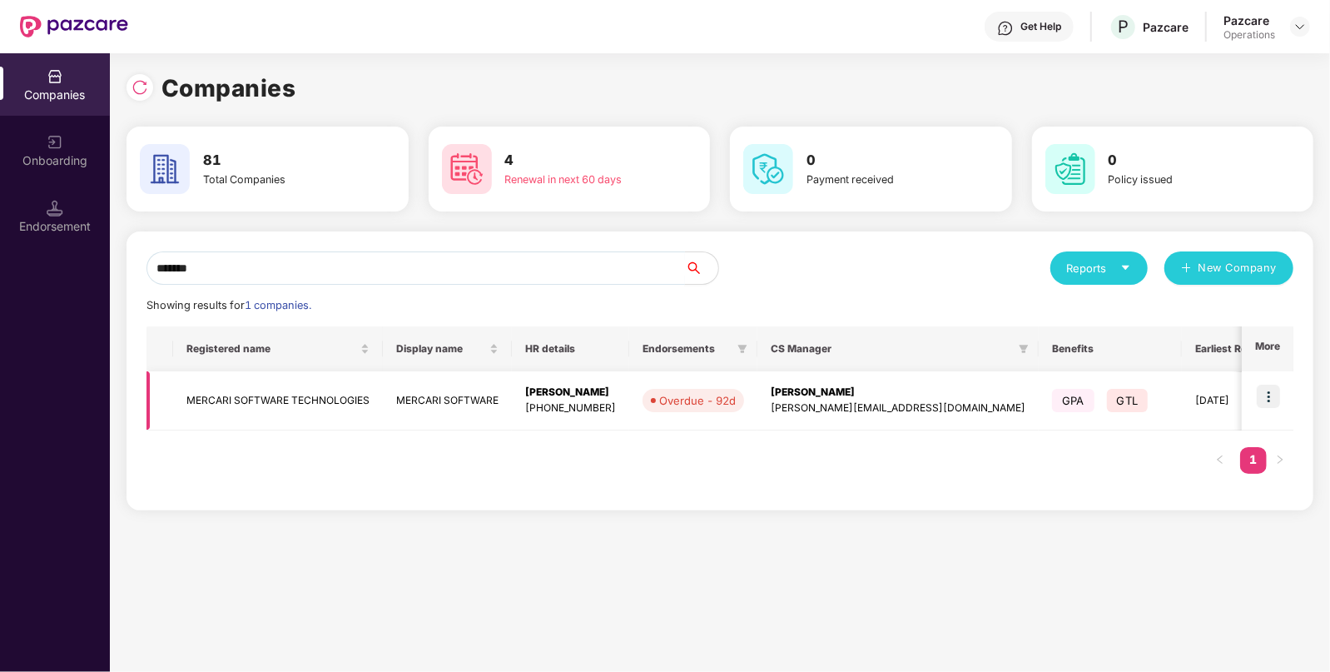
type input "*******"
click at [1273, 401] on img at bounding box center [1268, 396] width 23 height 23
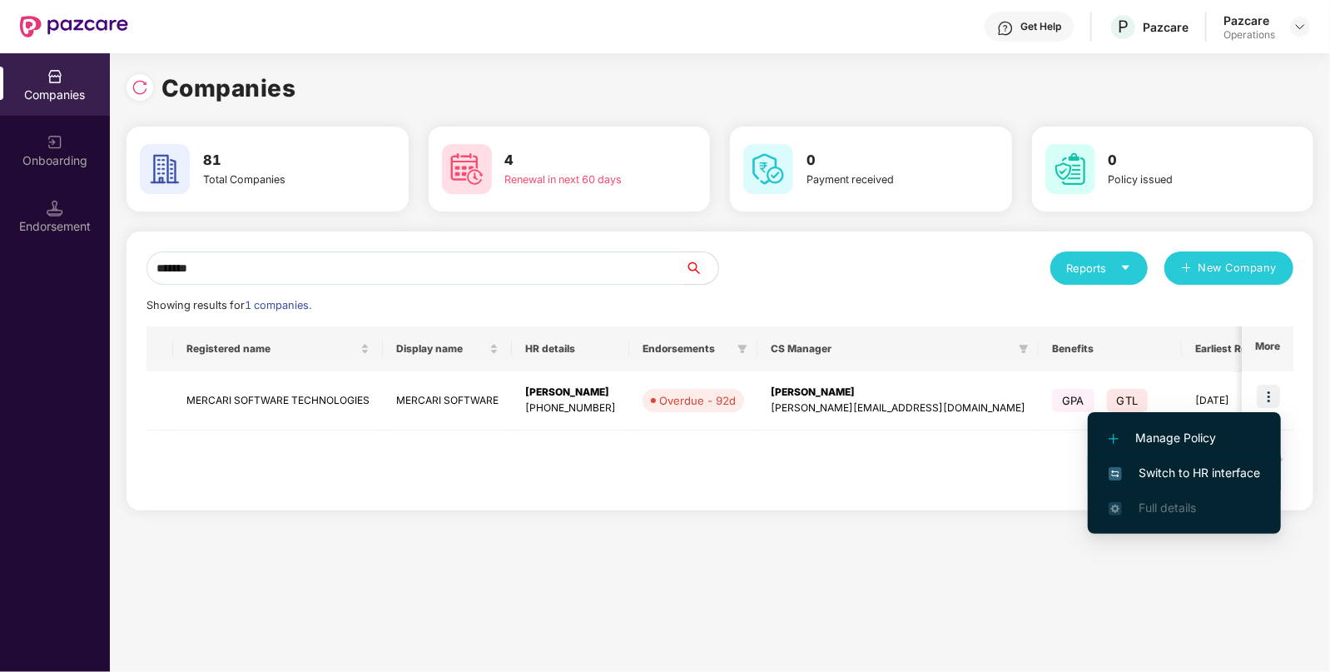
click at [1196, 470] on span "Switch to HR interface" at bounding box center [1185, 473] width 152 height 18
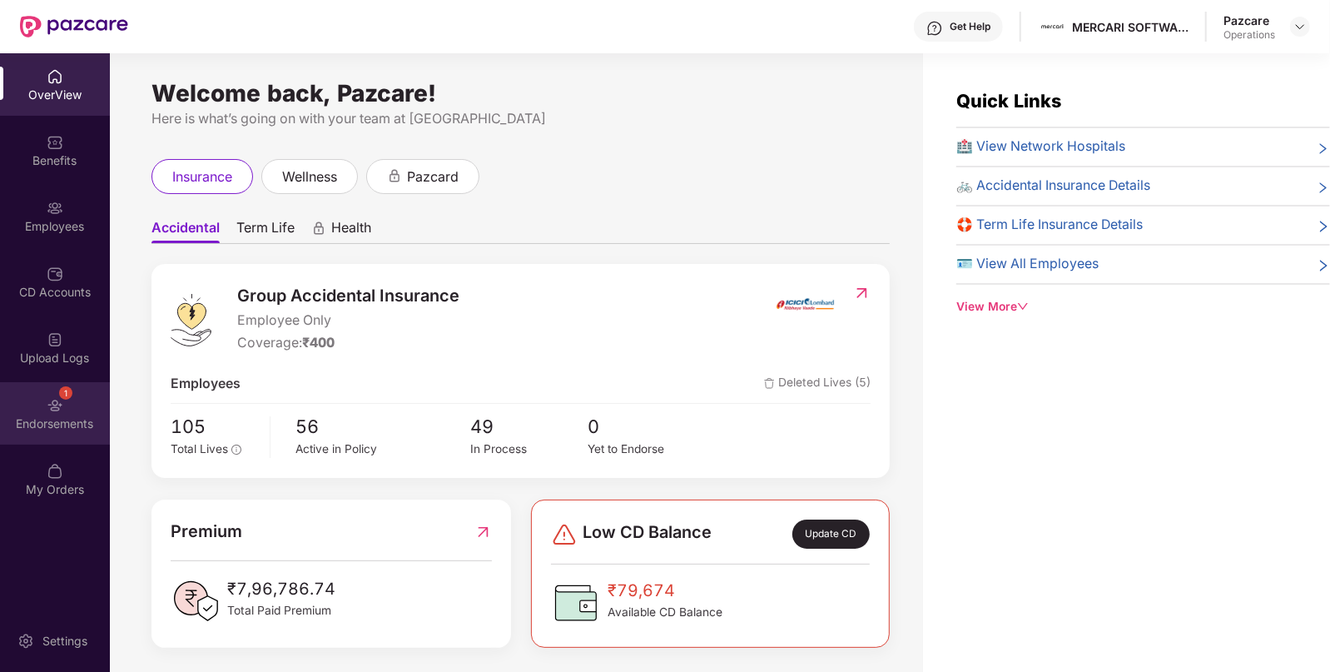
click at [81, 425] on div "Endorsements" at bounding box center [55, 423] width 110 height 17
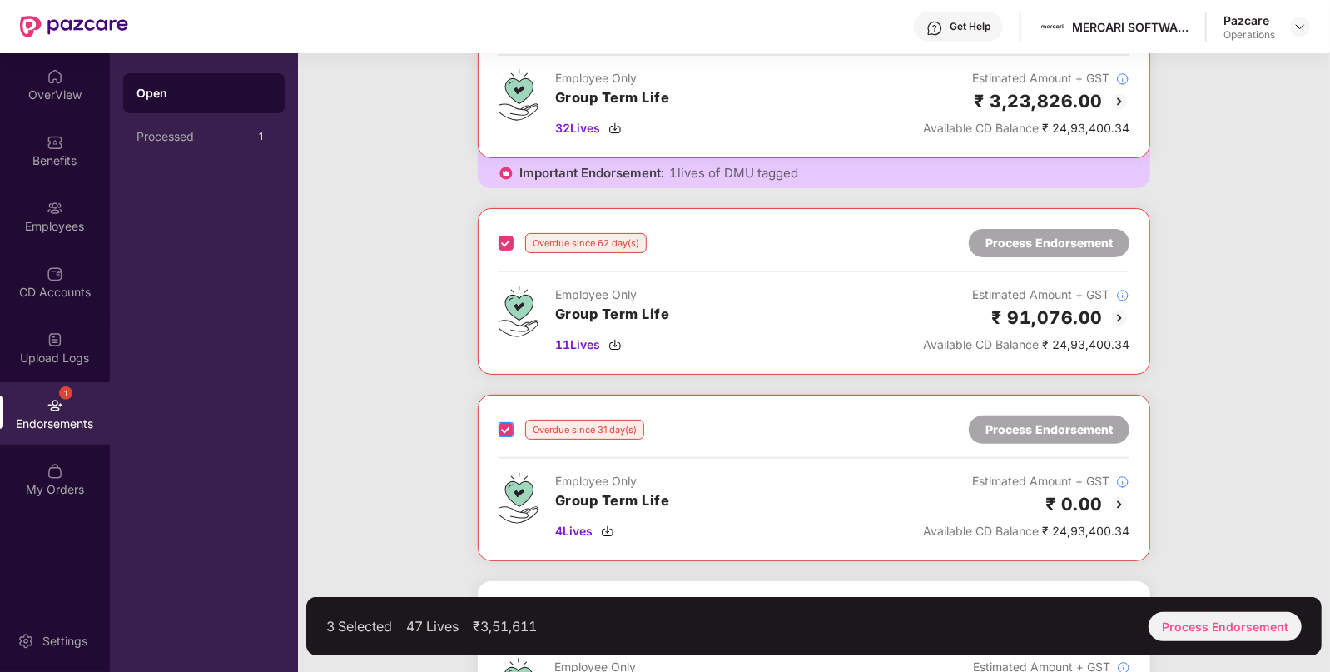
scroll to position [410, 0]
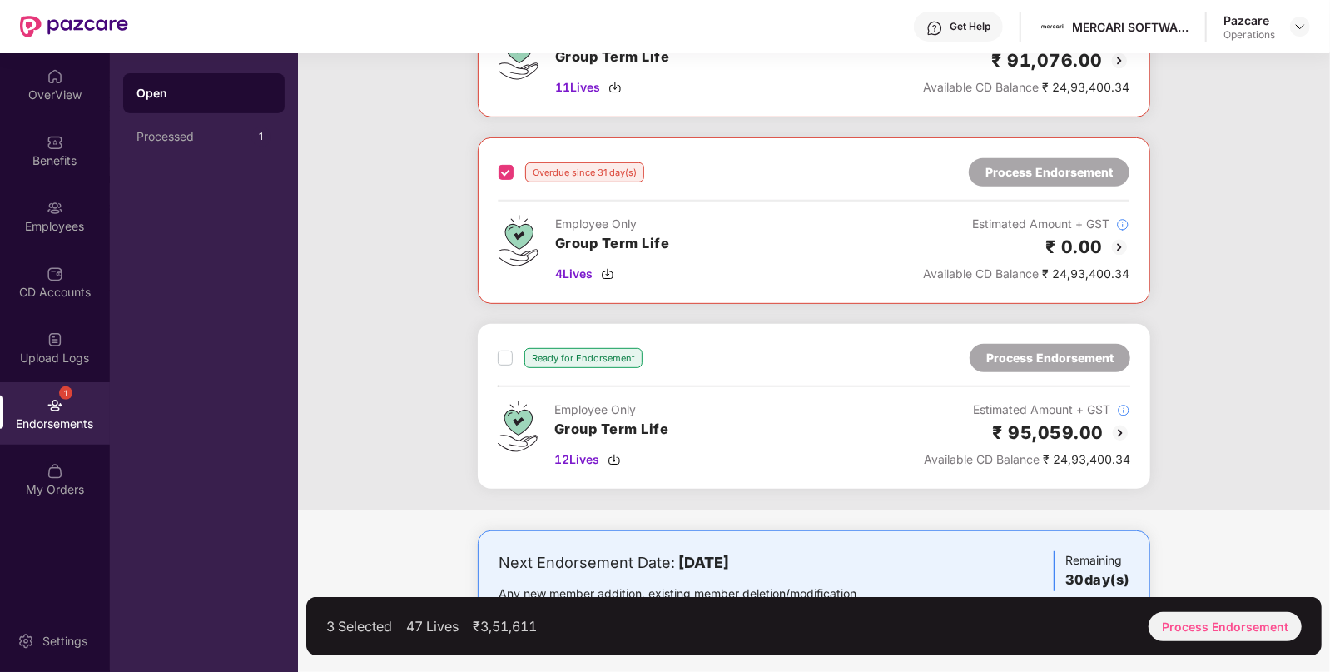
click at [517, 356] on div "Ready for Endorsement" at bounding box center [570, 358] width 145 height 20
click at [1182, 627] on div "Process Endorsement" at bounding box center [1225, 626] width 153 height 29
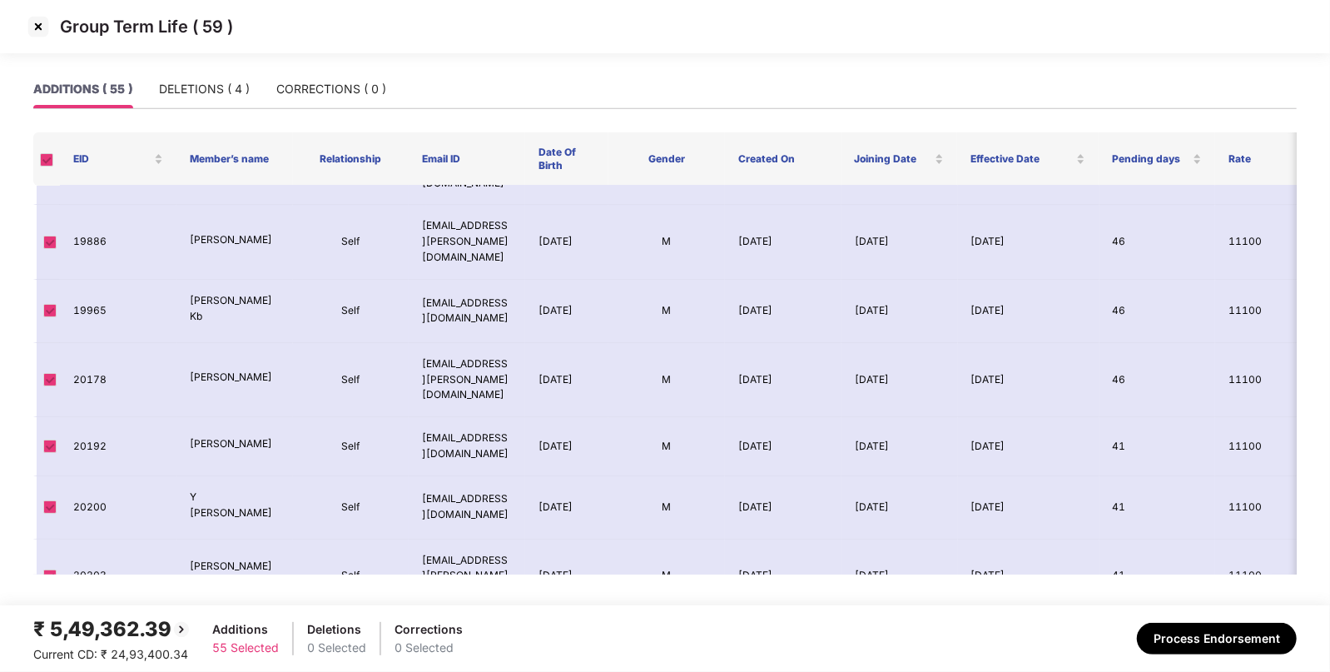
scroll to position [2593, 0]
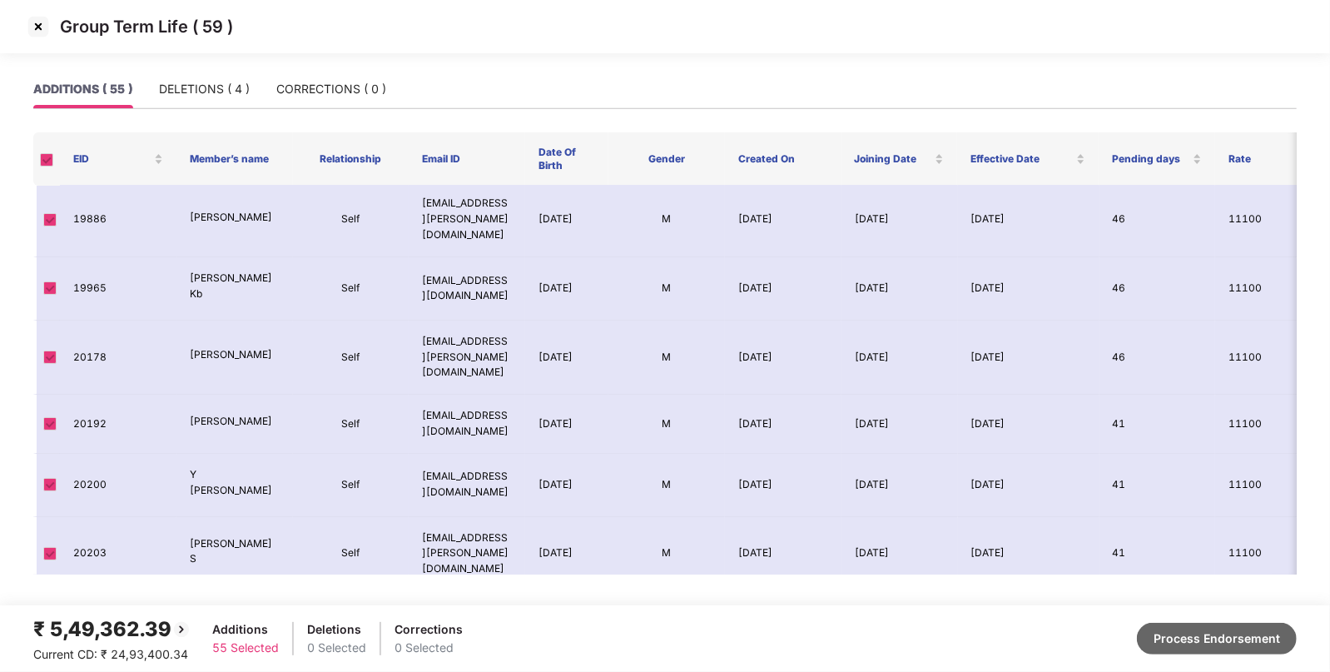
click at [1237, 650] on button "Process Endorsement" at bounding box center [1217, 639] width 160 height 32
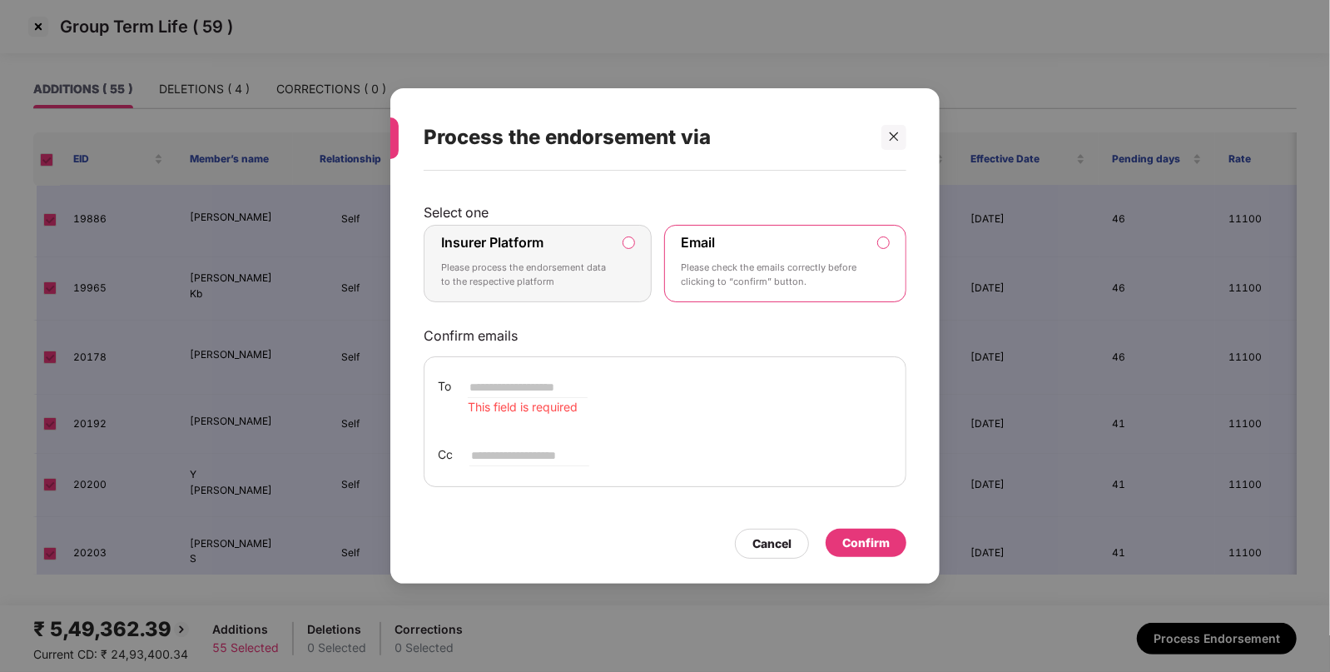
click at [616, 257] on label "Insurer Platform Please process the endorsement data to the respective platform" at bounding box center [538, 264] width 228 height 78
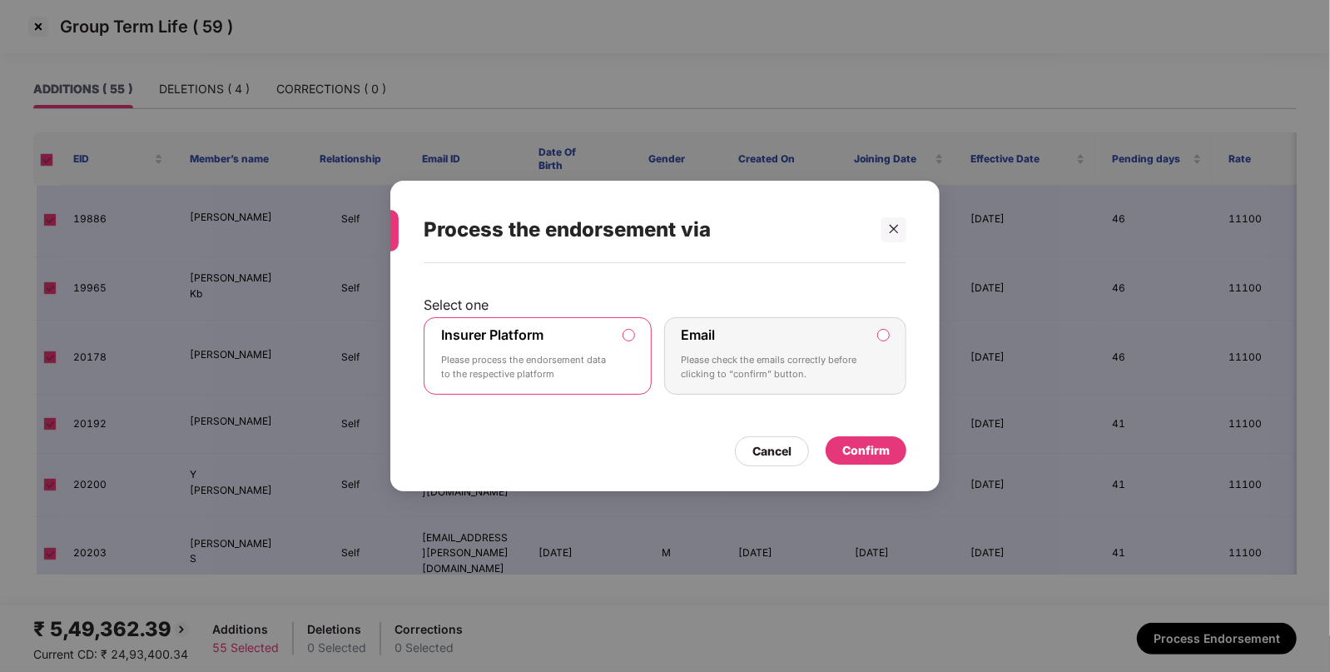
click at [891, 450] on div "Confirm" at bounding box center [866, 450] width 81 height 28
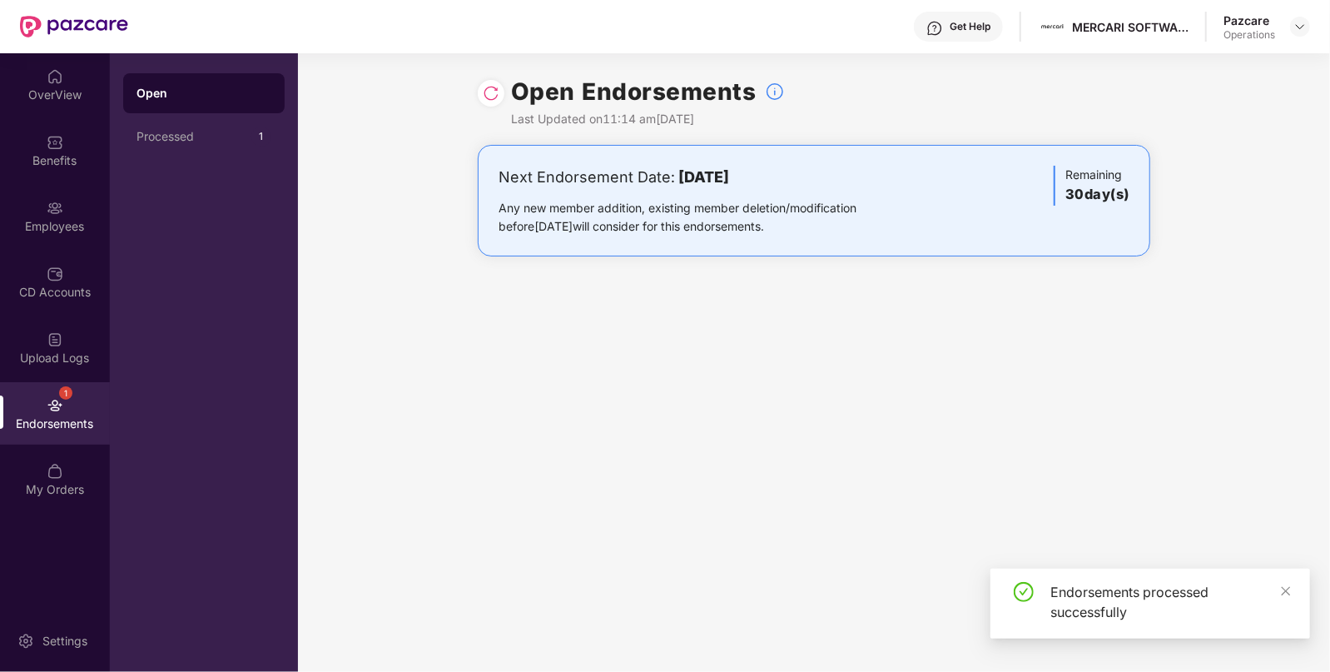
click at [485, 96] on img at bounding box center [491, 93] width 17 height 17
click at [1299, 23] on img at bounding box center [1300, 26] width 13 height 13
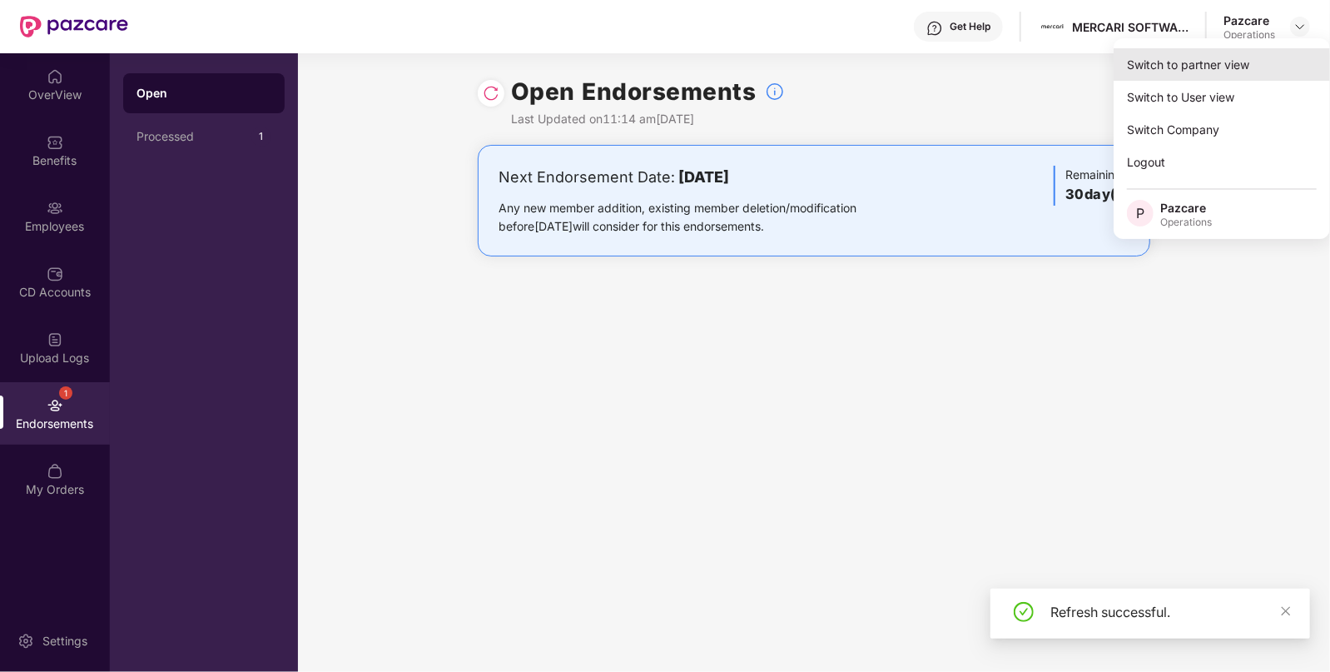
click at [1200, 62] on div "Switch to partner view" at bounding box center [1222, 64] width 216 height 32
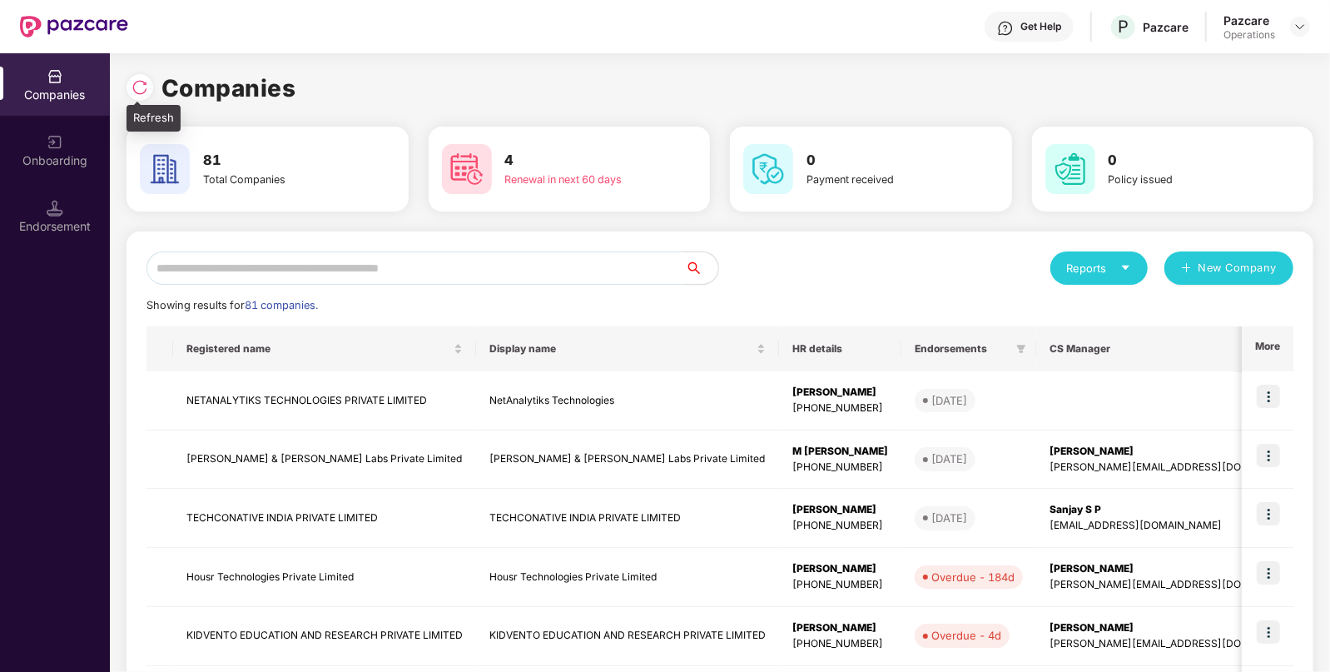
click at [137, 92] on img at bounding box center [140, 87] width 17 height 17
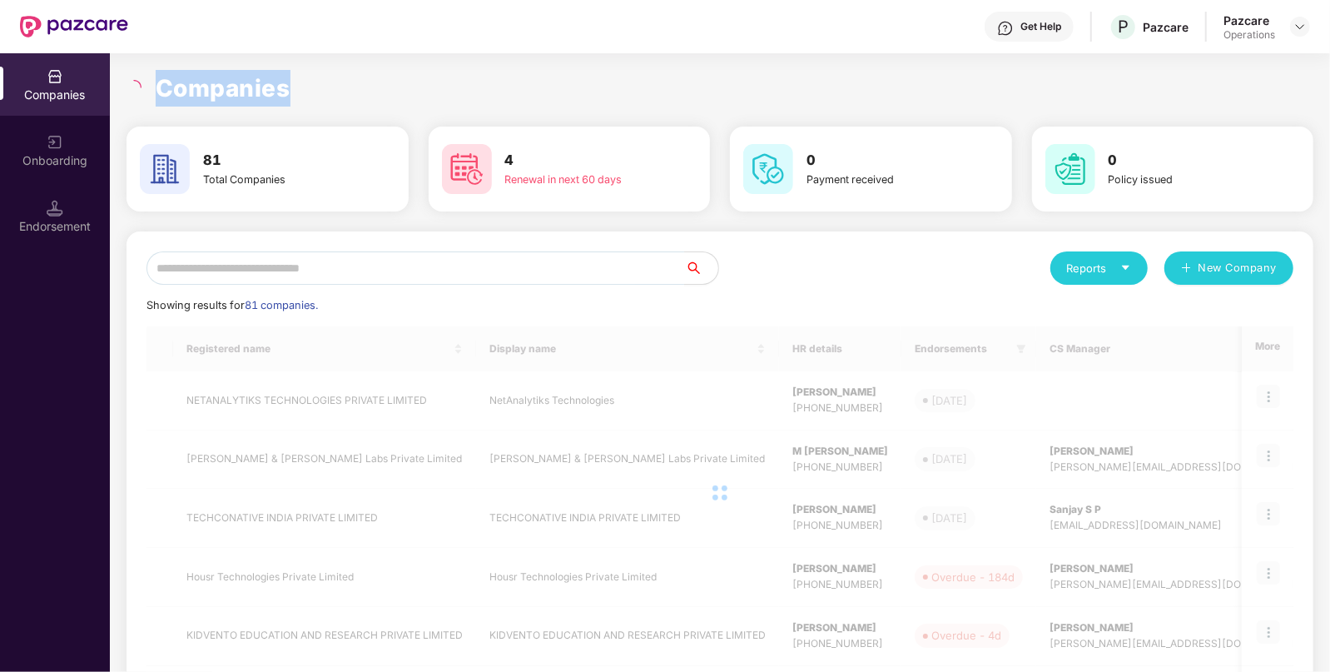
click at [137, 92] on icon "loading" at bounding box center [134, 87] width 15 height 15
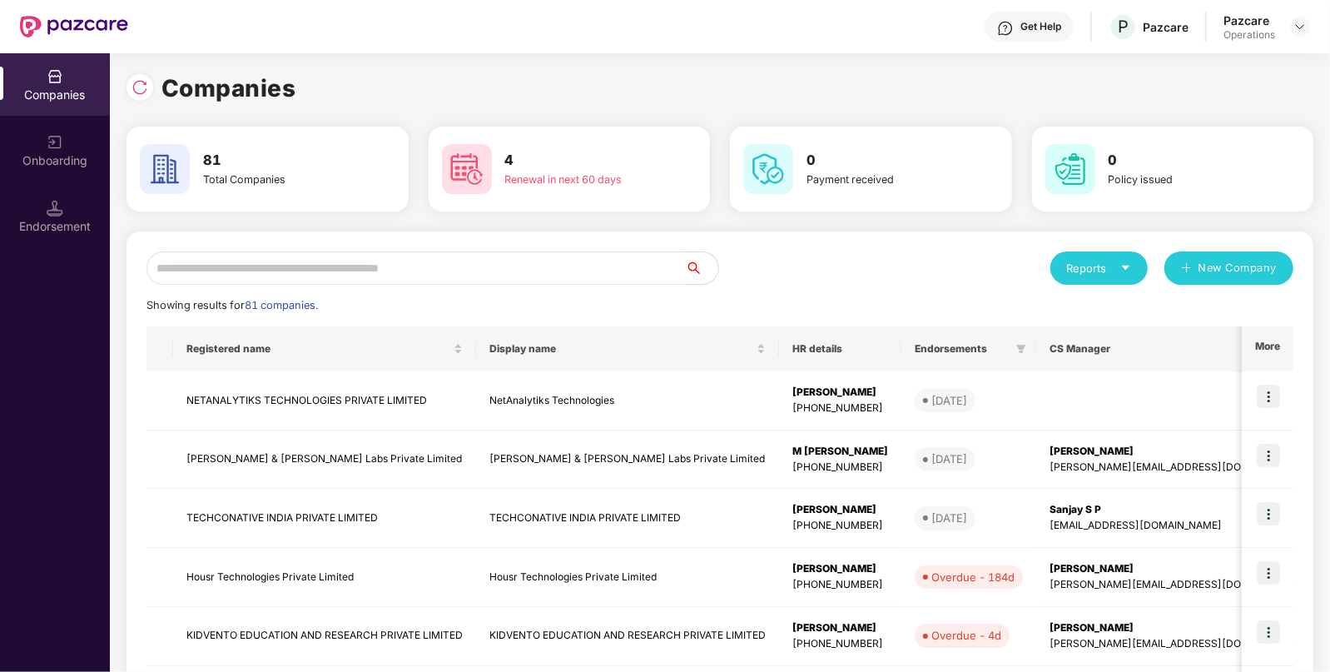
click at [416, 273] on input "text" at bounding box center [416, 267] width 539 height 33
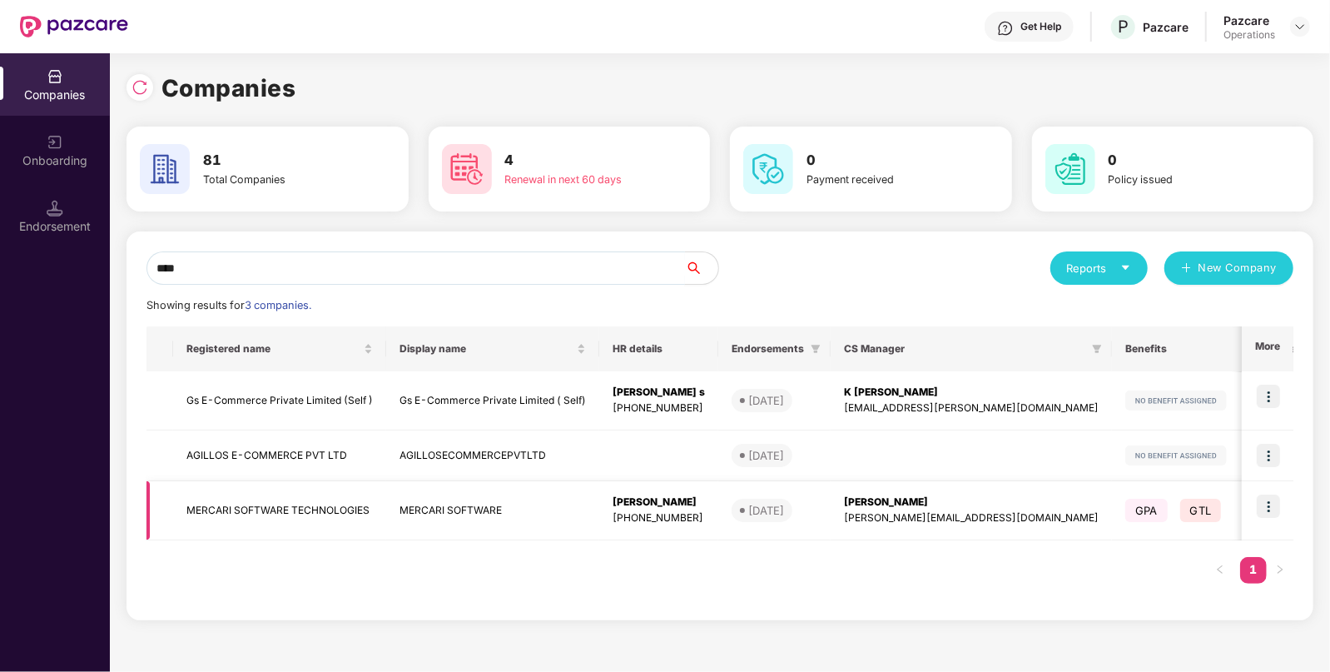
type input "****"
click at [314, 522] on td "MERCARI SOFTWARE TECHNOLOGIES" at bounding box center [279, 510] width 213 height 59
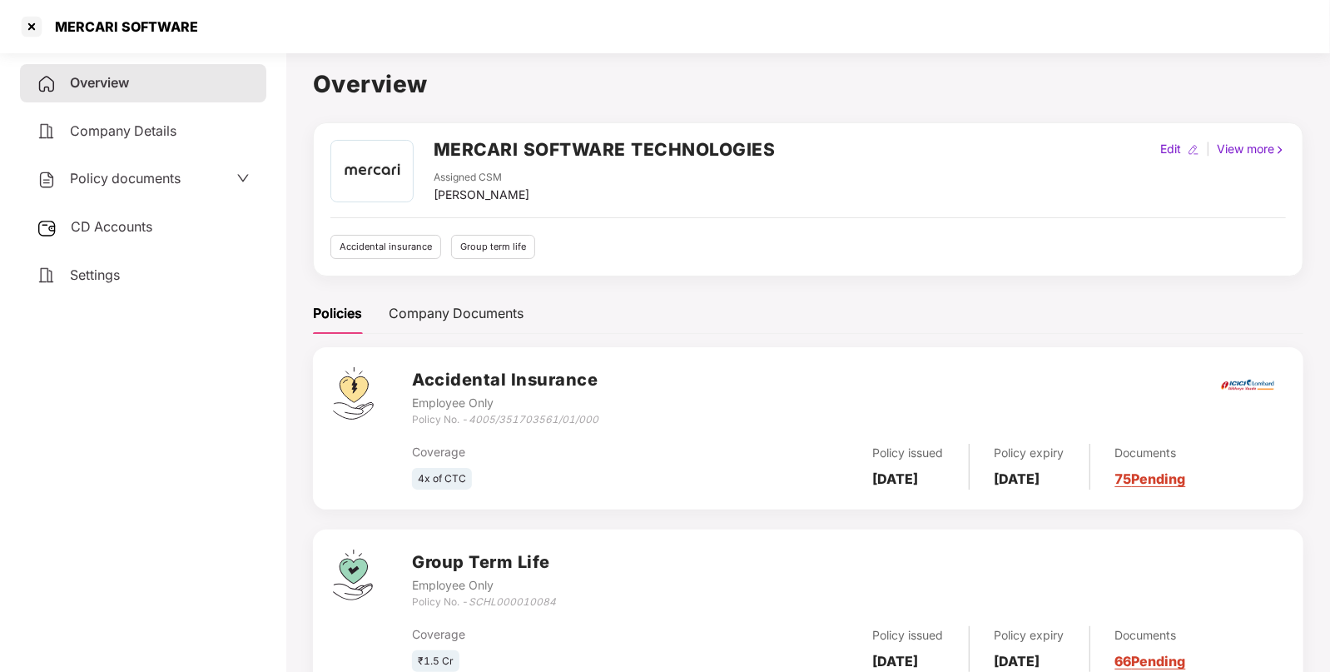
scroll to position [58, 0]
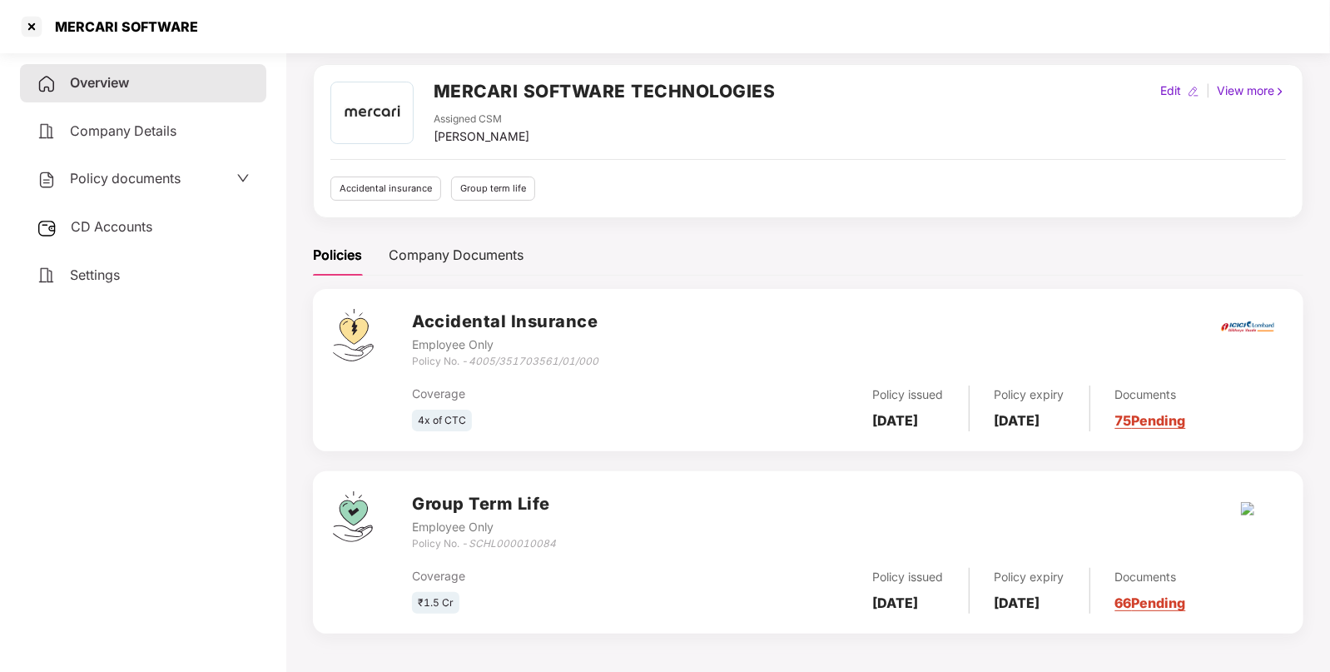
click at [521, 549] on div "Policy No. - SCHL000010084" at bounding box center [484, 544] width 144 height 16
copy icon "SCHL000010084"
click at [112, 237] on div "CD Accounts" at bounding box center [143, 227] width 246 height 38
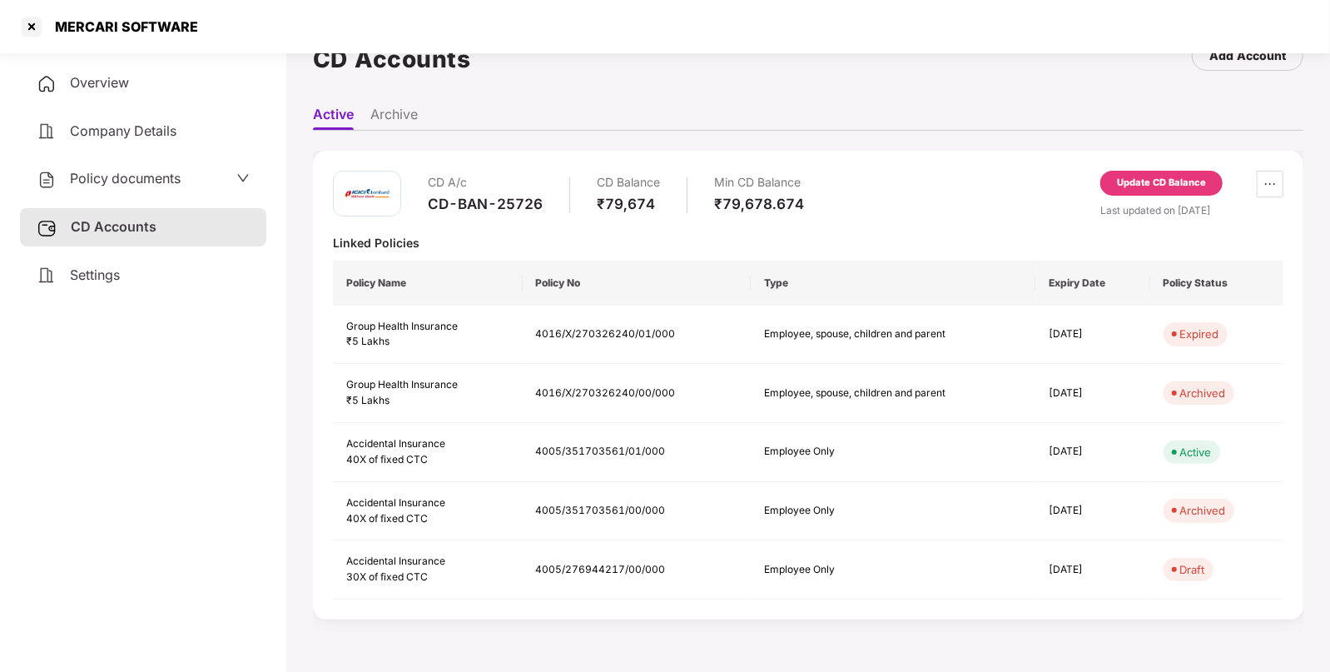
scroll to position [259, 0]
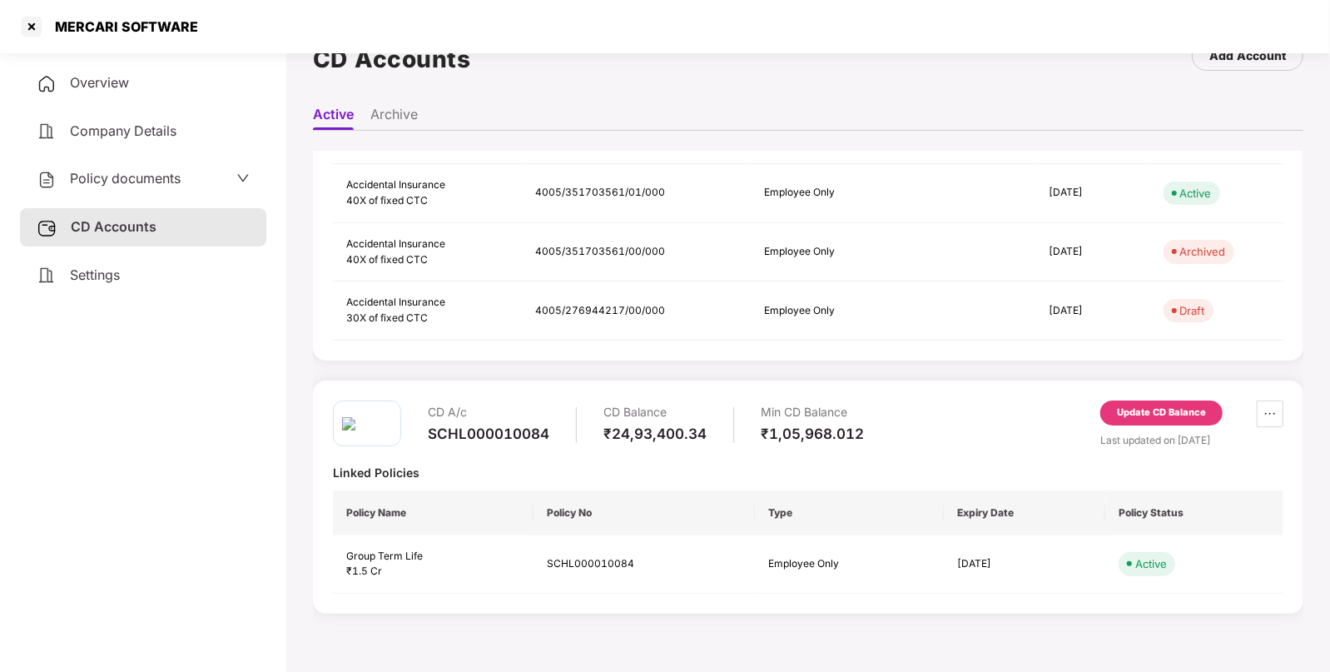
click at [1147, 415] on div "Update CD Balance" at bounding box center [1161, 412] width 89 height 15
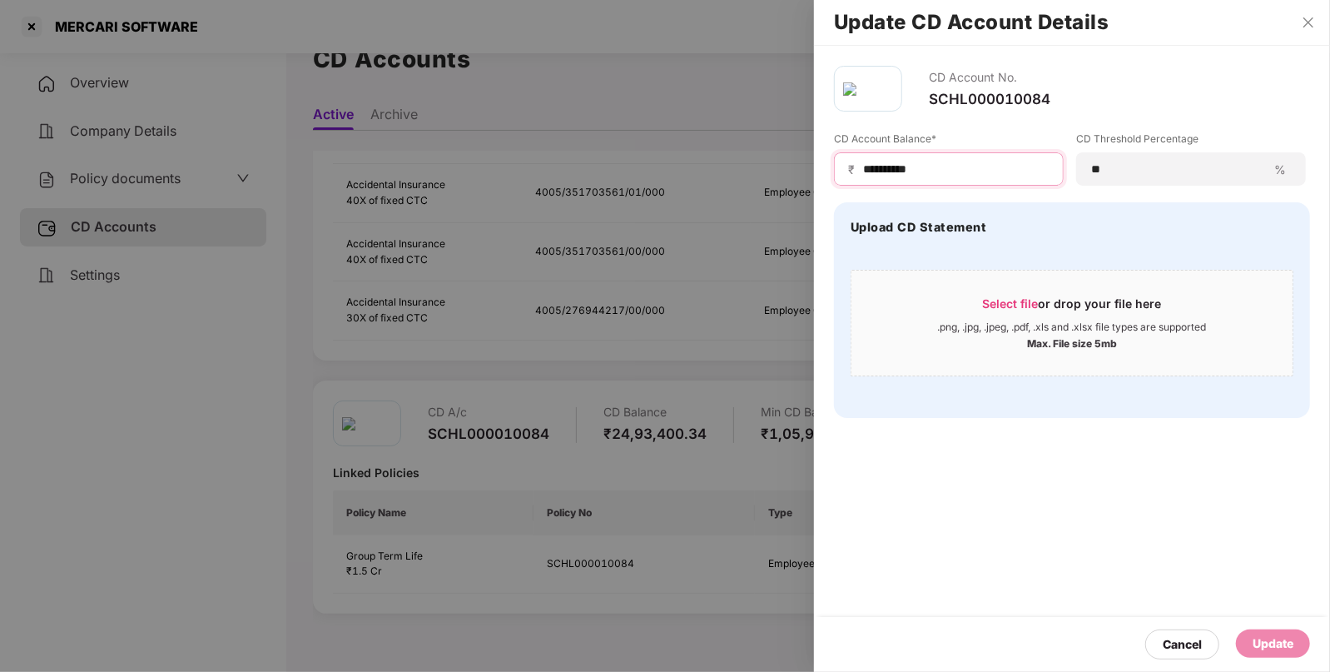
click at [910, 173] on input "**********" at bounding box center [956, 169] width 188 height 17
type input "*********"
click at [1250, 640] on div "Update" at bounding box center [1273, 643] width 74 height 28
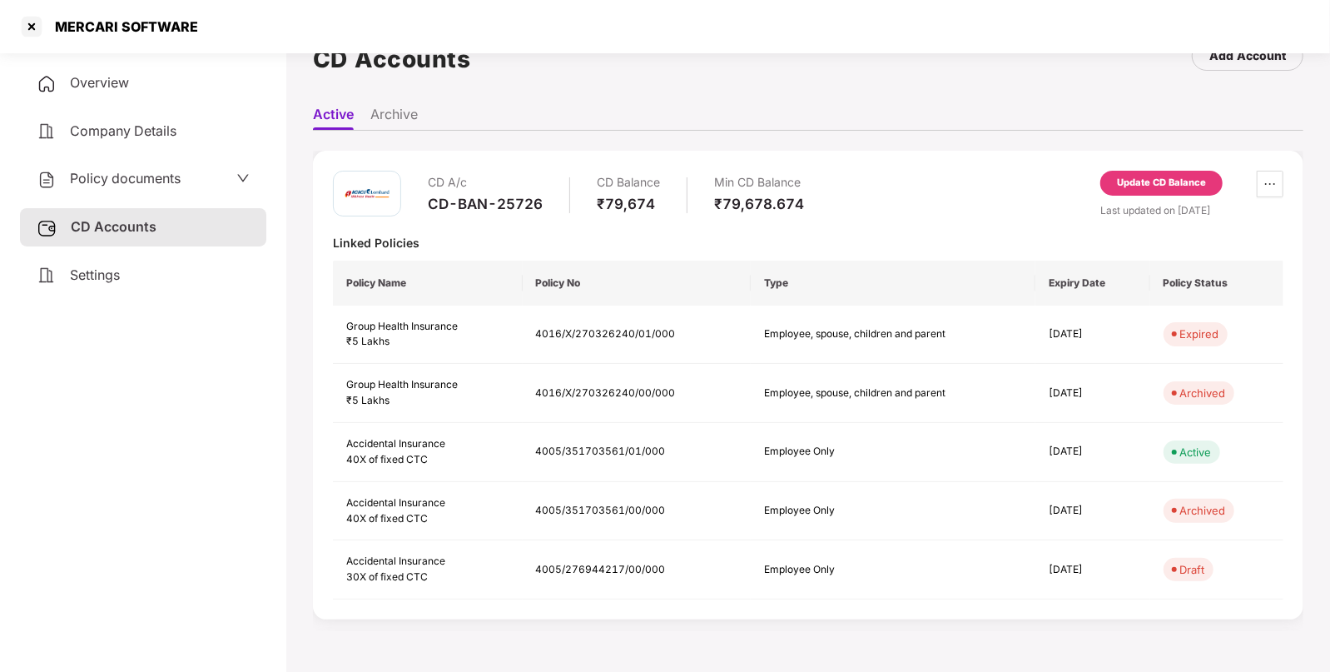
click at [489, 204] on div "CD-BAN-25726" at bounding box center [485, 204] width 115 height 18
copy div "CD-BAN-25726"
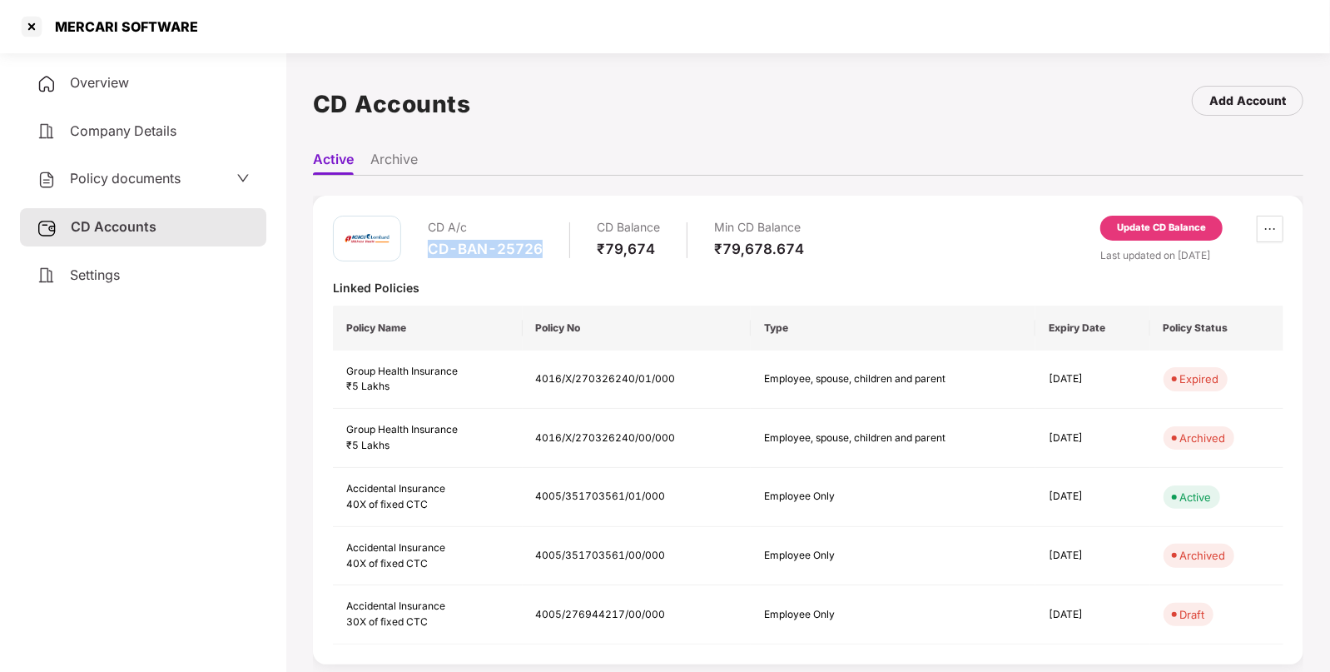
copy div "CD-BAN-25726"
click at [38, 35] on div at bounding box center [31, 26] width 27 height 27
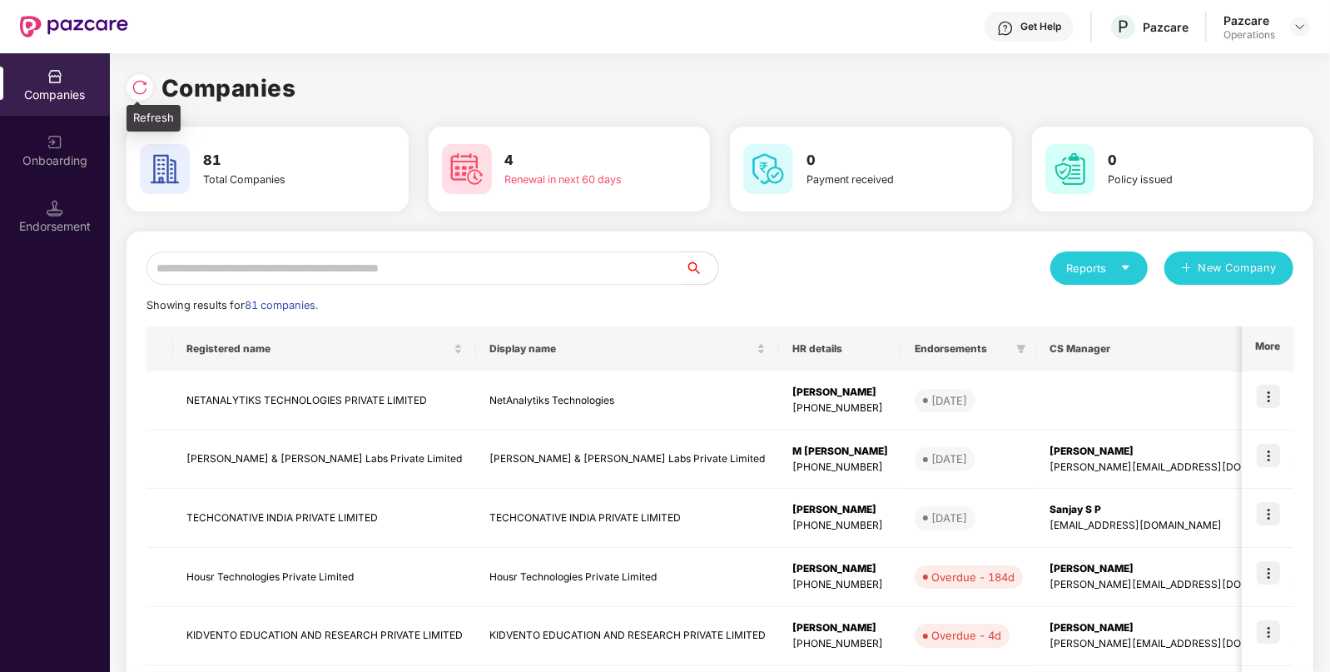
click at [141, 97] on div at bounding box center [140, 87] width 27 height 27
click at [383, 273] on input "text" at bounding box center [416, 267] width 539 height 33
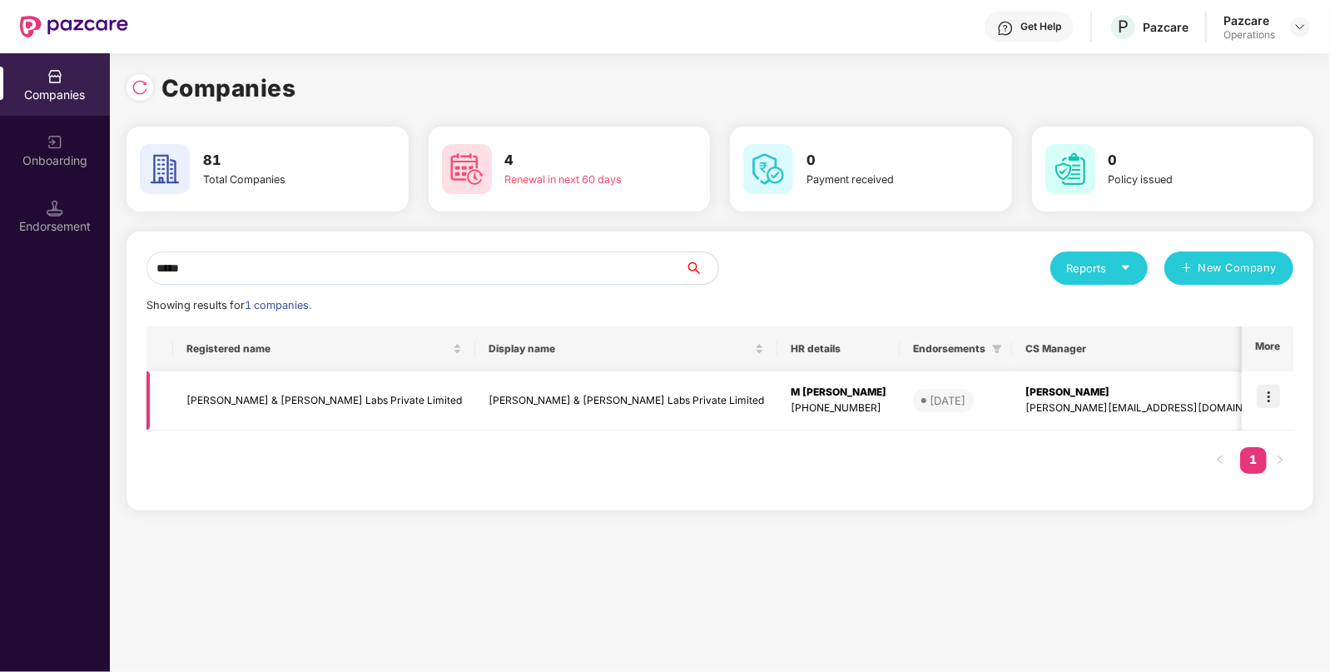
type input "*****"
click at [1259, 404] on img at bounding box center [1268, 396] width 23 height 23
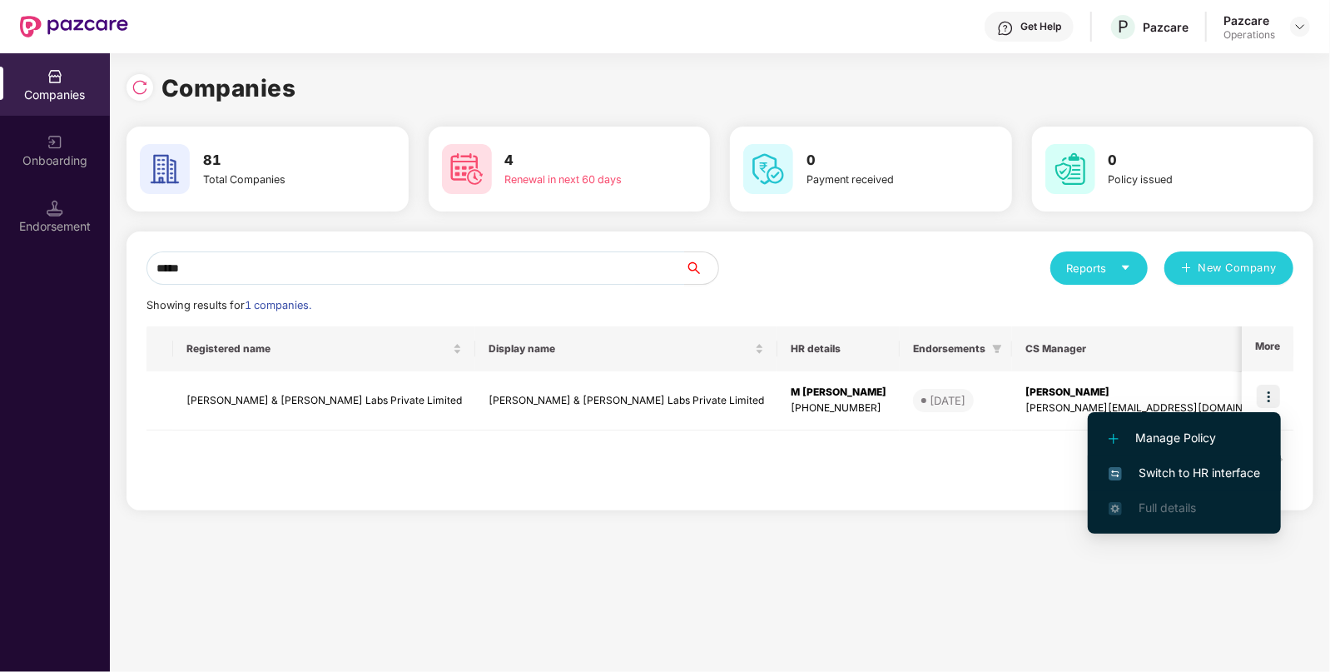
click at [1171, 475] on span "Switch to HR interface" at bounding box center [1185, 473] width 152 height 18
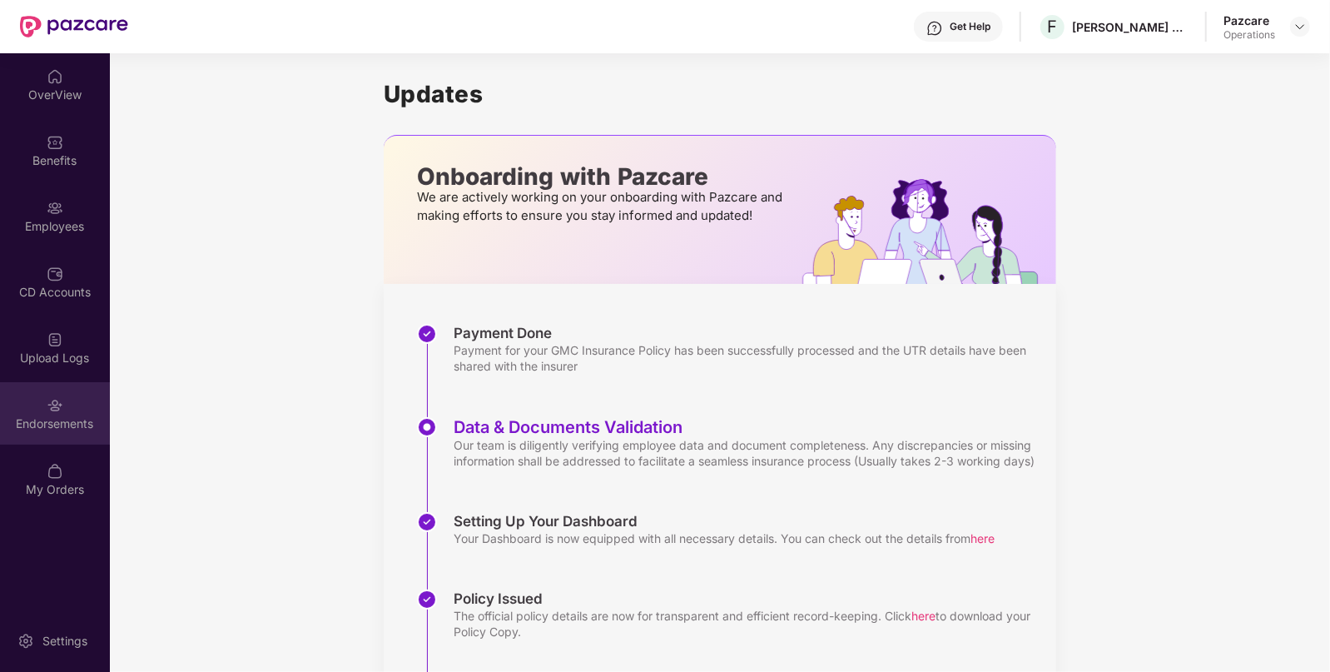
click at [48, 414] on div "Endorsements" at bounding box center [55, 413] width 110 height 62
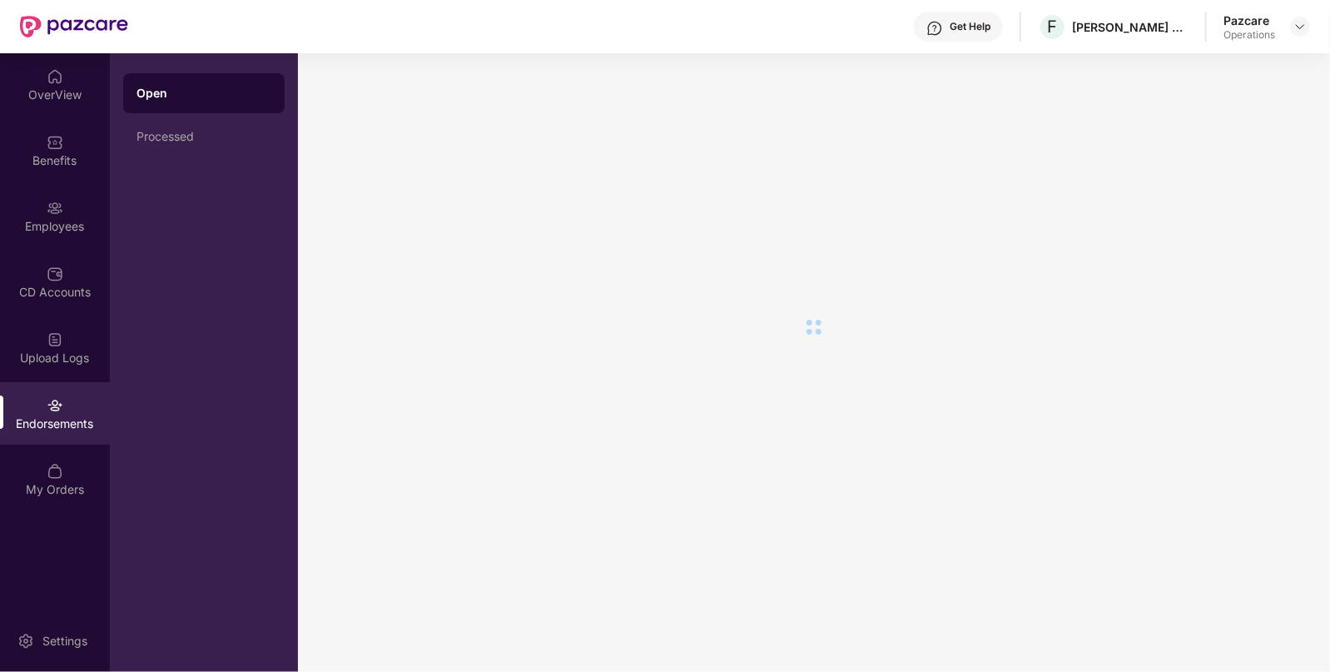
click at [48, 414] on div "Endorsements" at bounding box center [55, 413] width 110 height 62
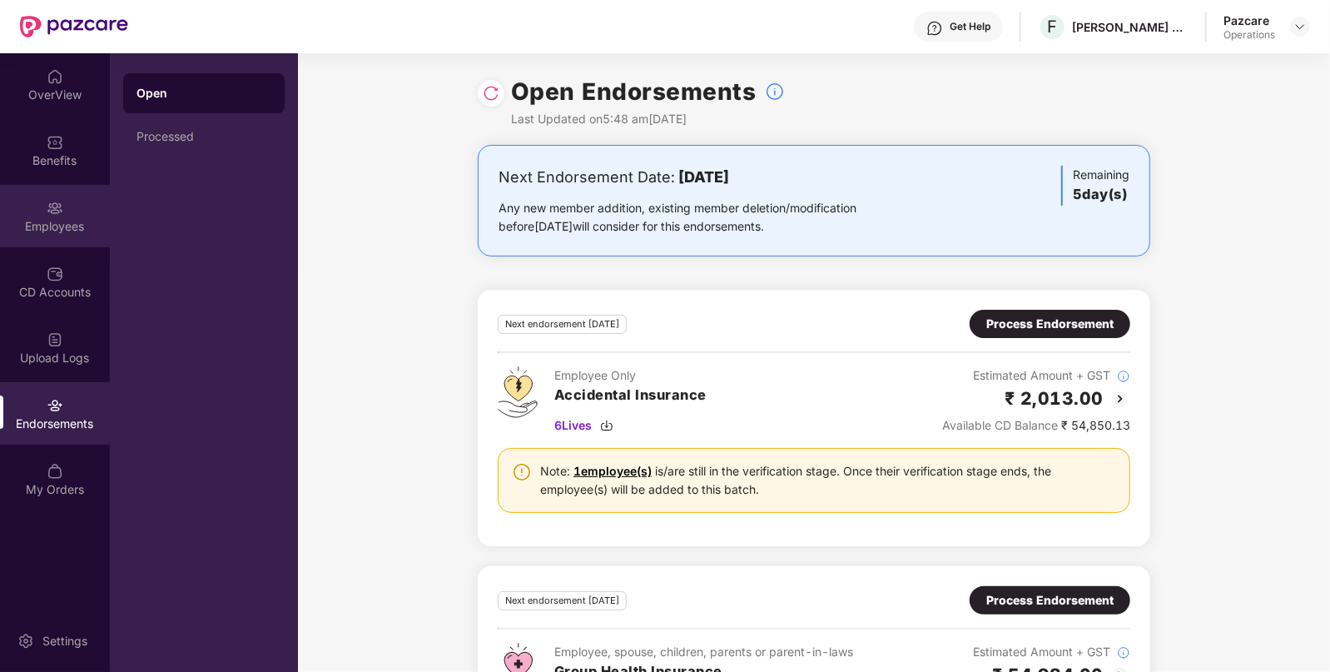
click at [25, 196] on div "Employees" at bounding box center [55, 216] width 110 height 62
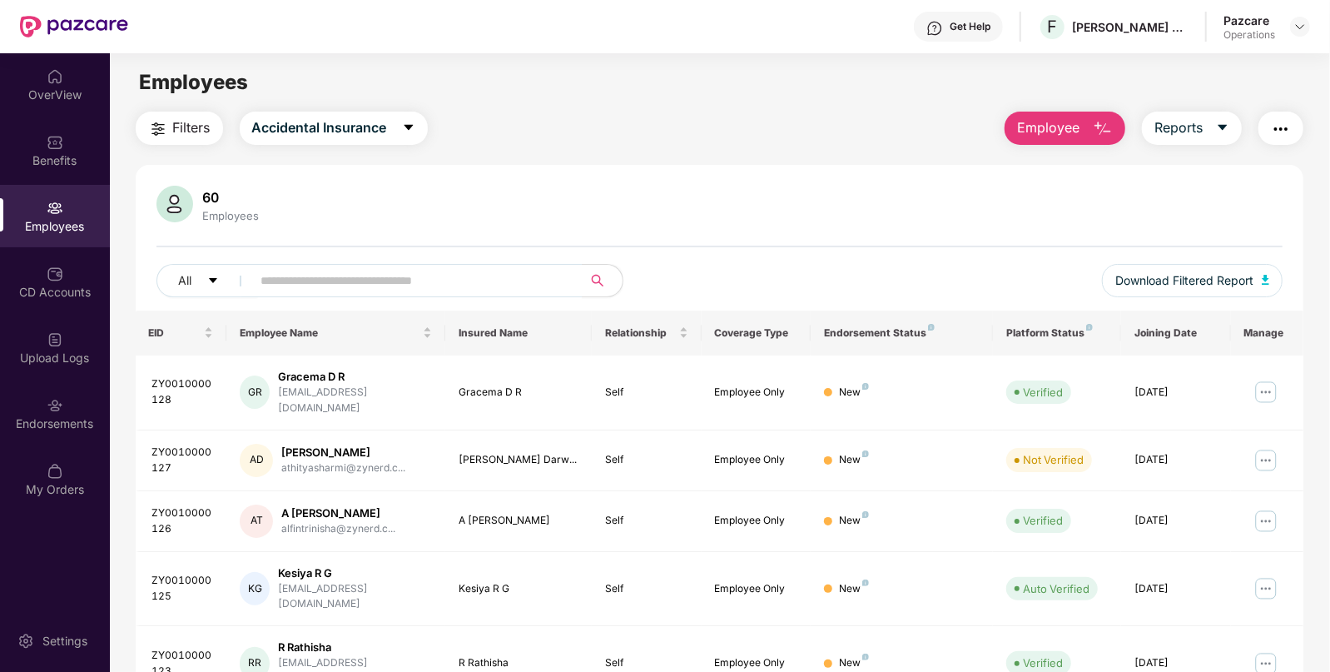
click at [196, 121] on span "Filters" at bounding box center [191, 127] width 37 height 21
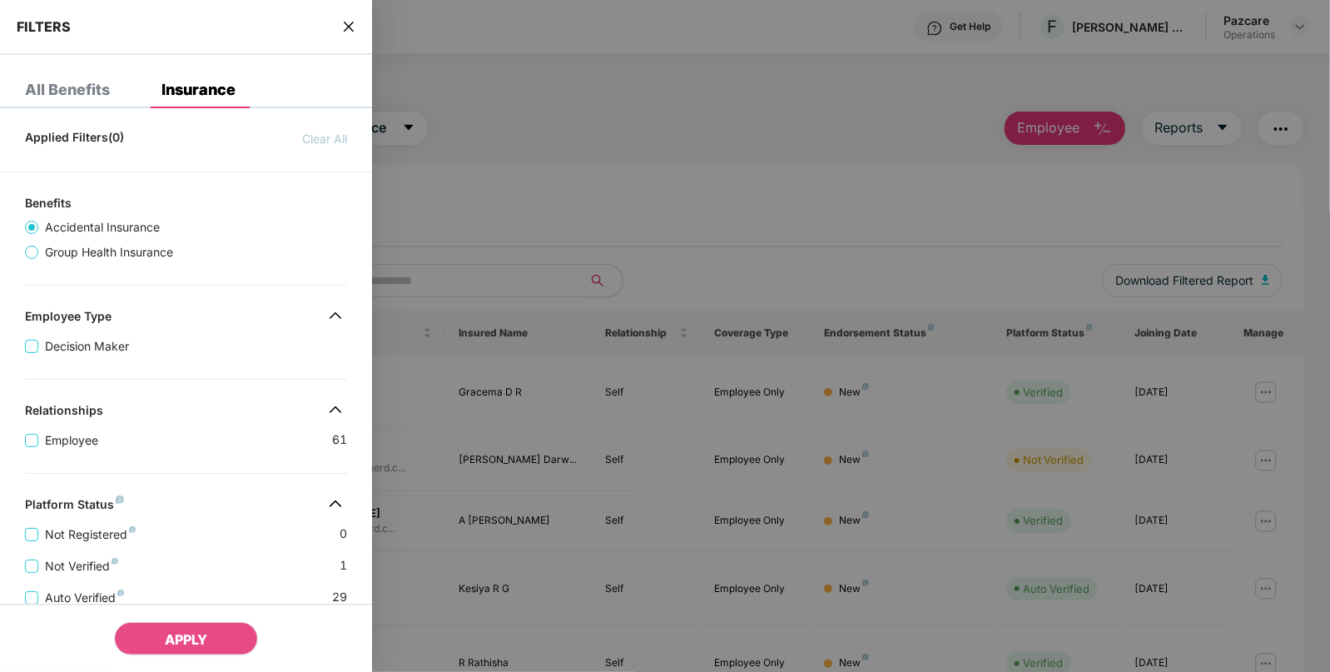
scroll to position [344, 0]
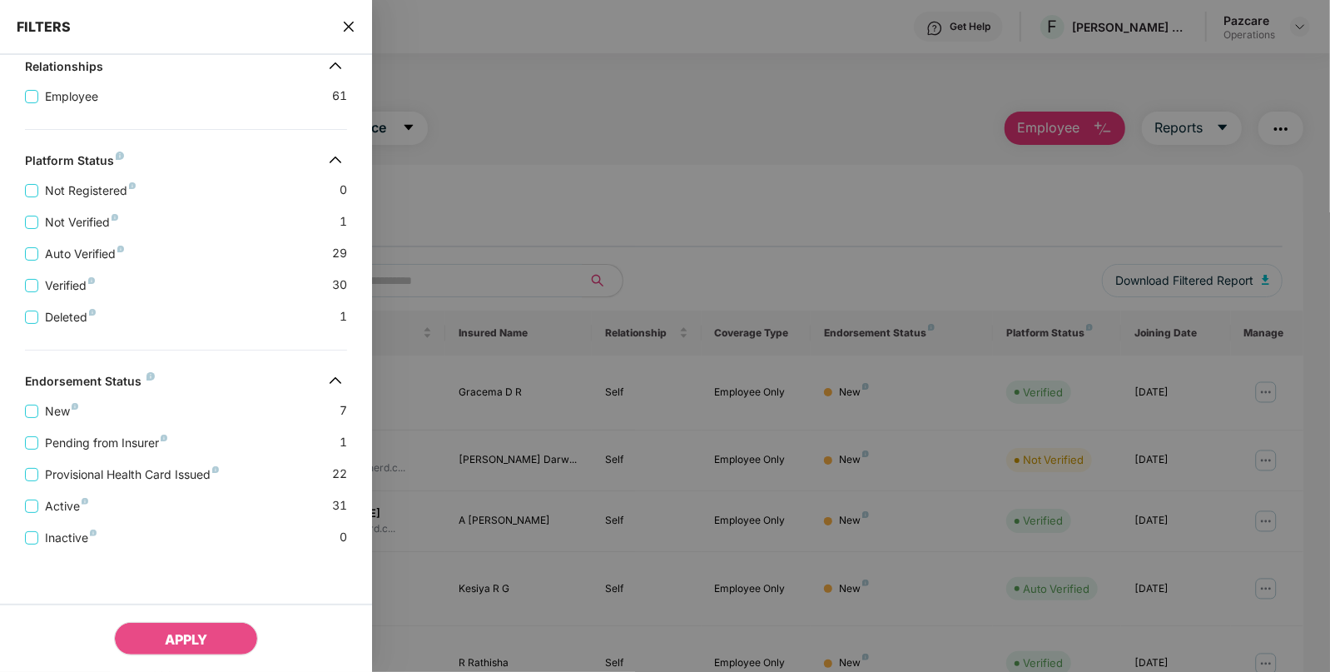
click at [355, 23] on icon "close" at bounding box center [348, 26] width 13 height 13
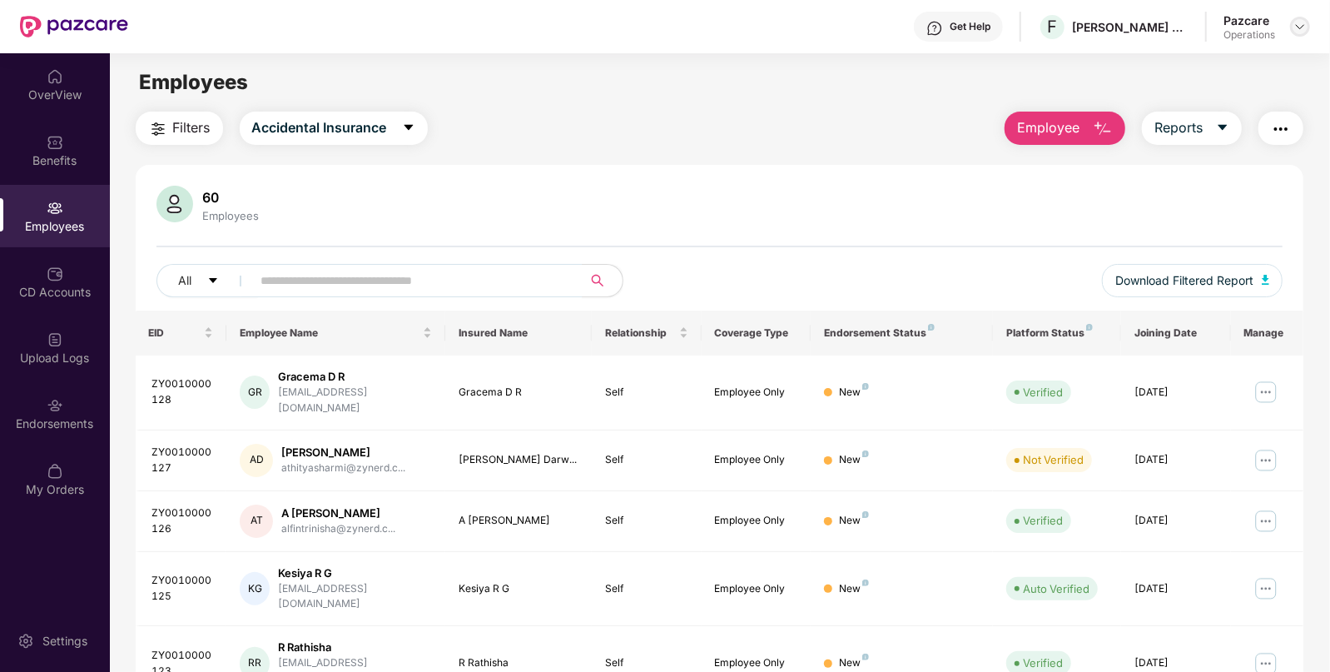
click at [1307, 27] on img at bounding box center [1300, 26] width 13 height 13
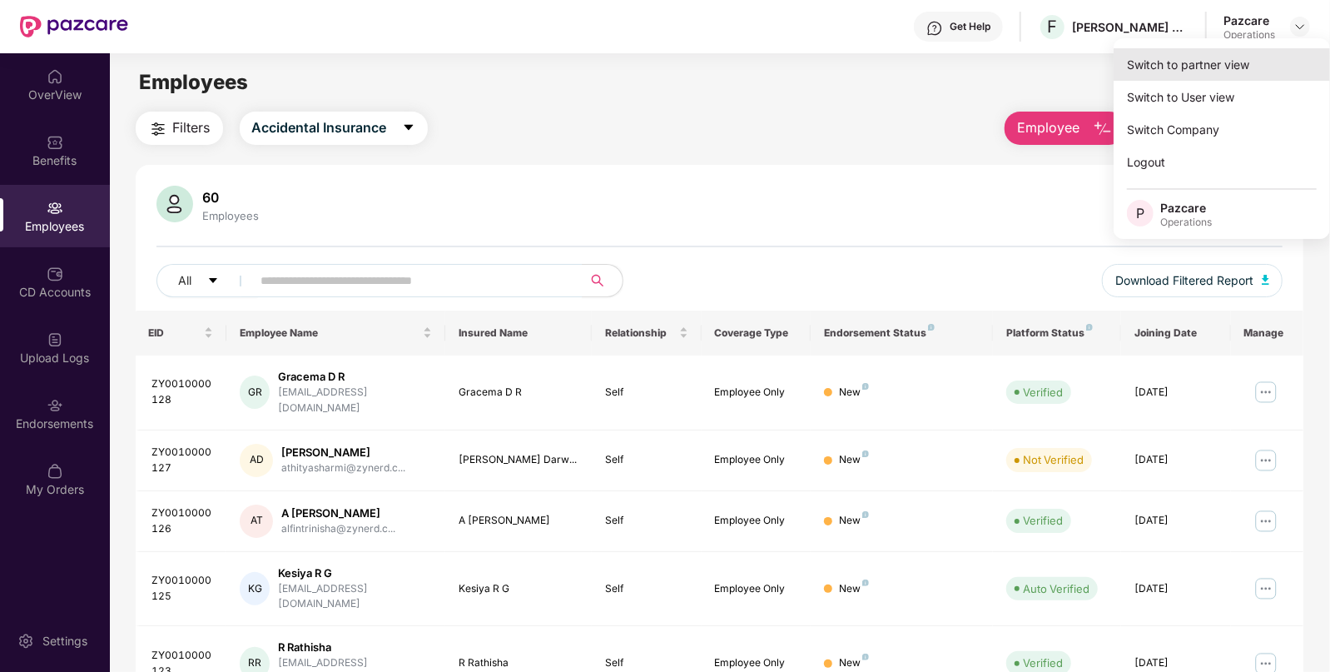
click at [1192, 64] on div "Switch to partner view" at bounding box center [1222, 64] width 216 height 32
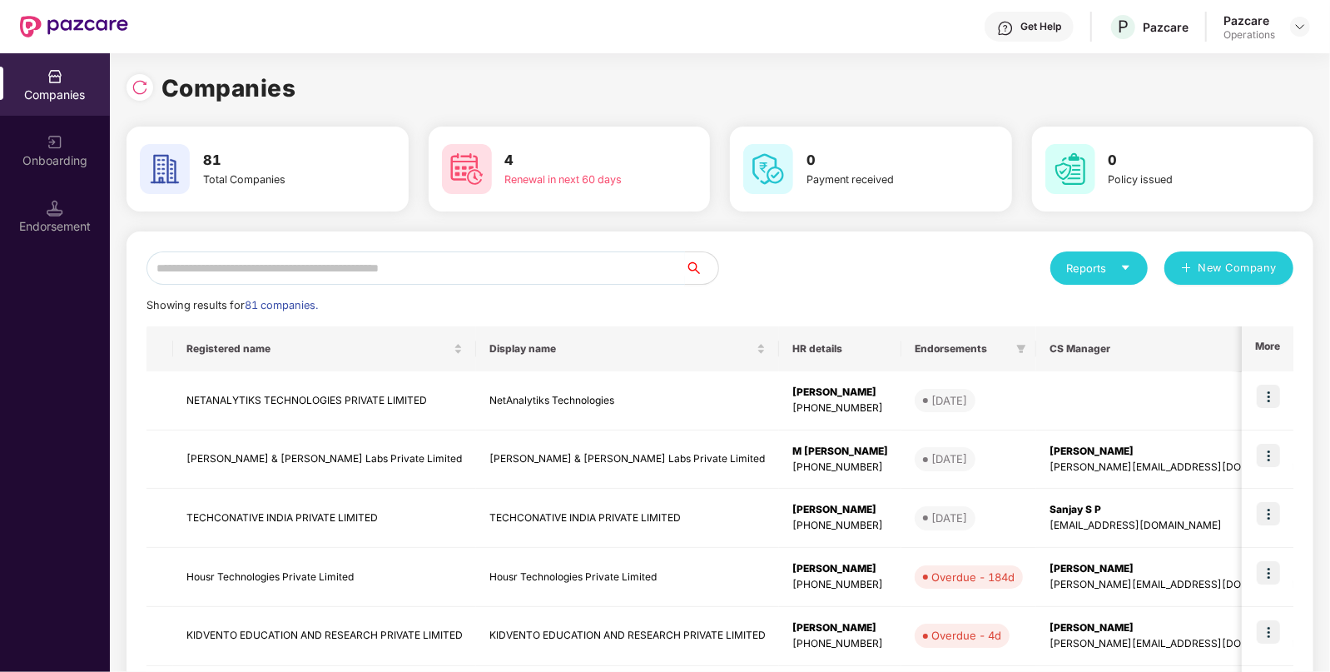
click at [454, 266] on input "text" at bounding box center [416, 267] width 539 height 33
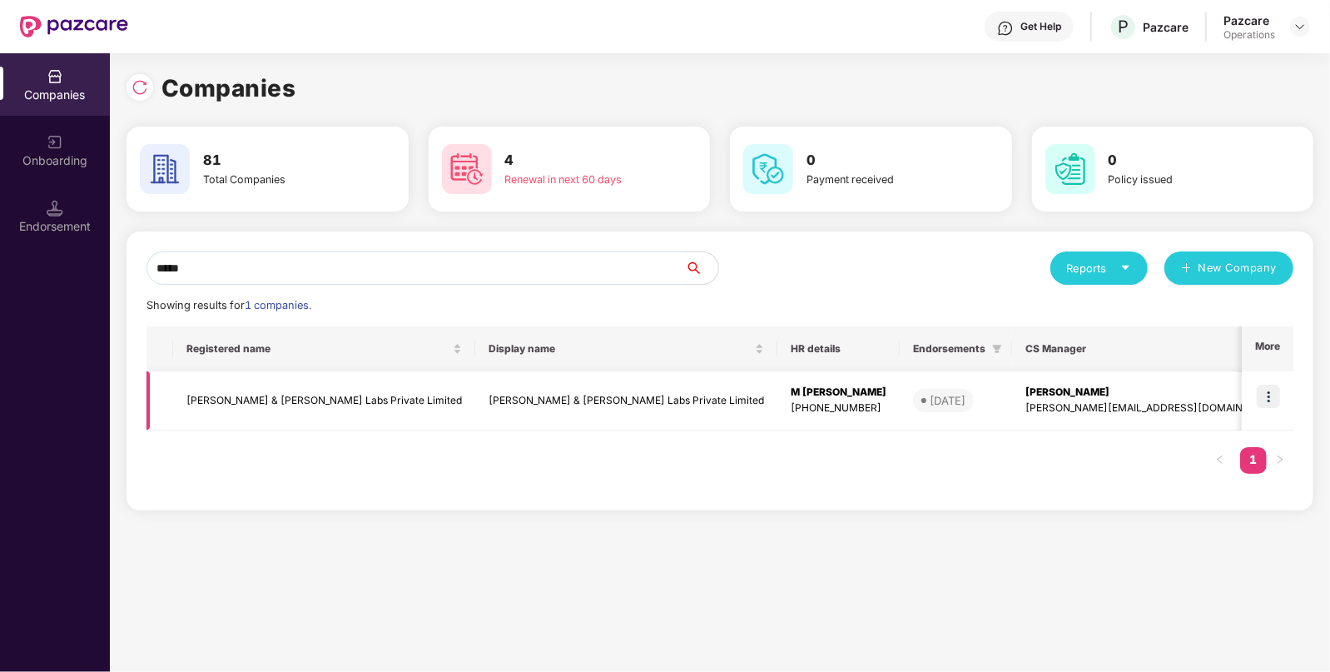
type input "*****"
click at [475, 411] on td "[PERSON_NAME] & [PERSON_NAME] Labs Private Limited" at bounding box center [626, 400] width 302 height 59
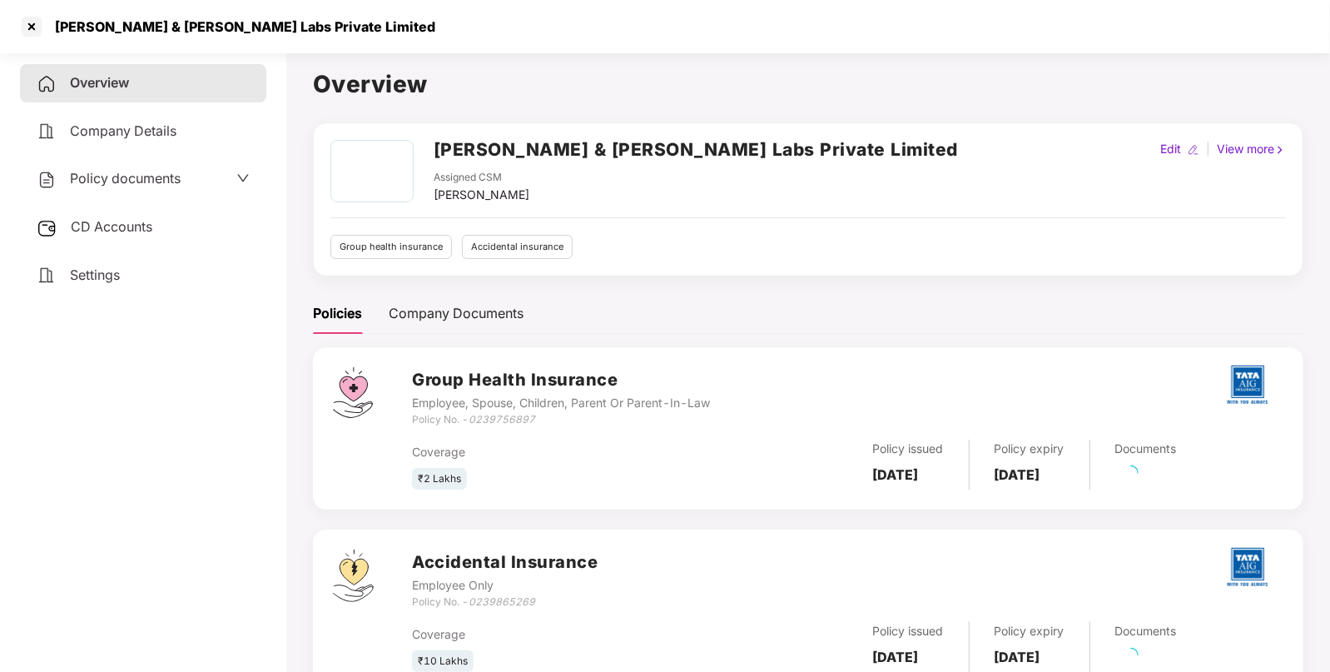
click at [138, 233] on span "CD Accounts" at bounding box center [112, 226] width 82 height 17
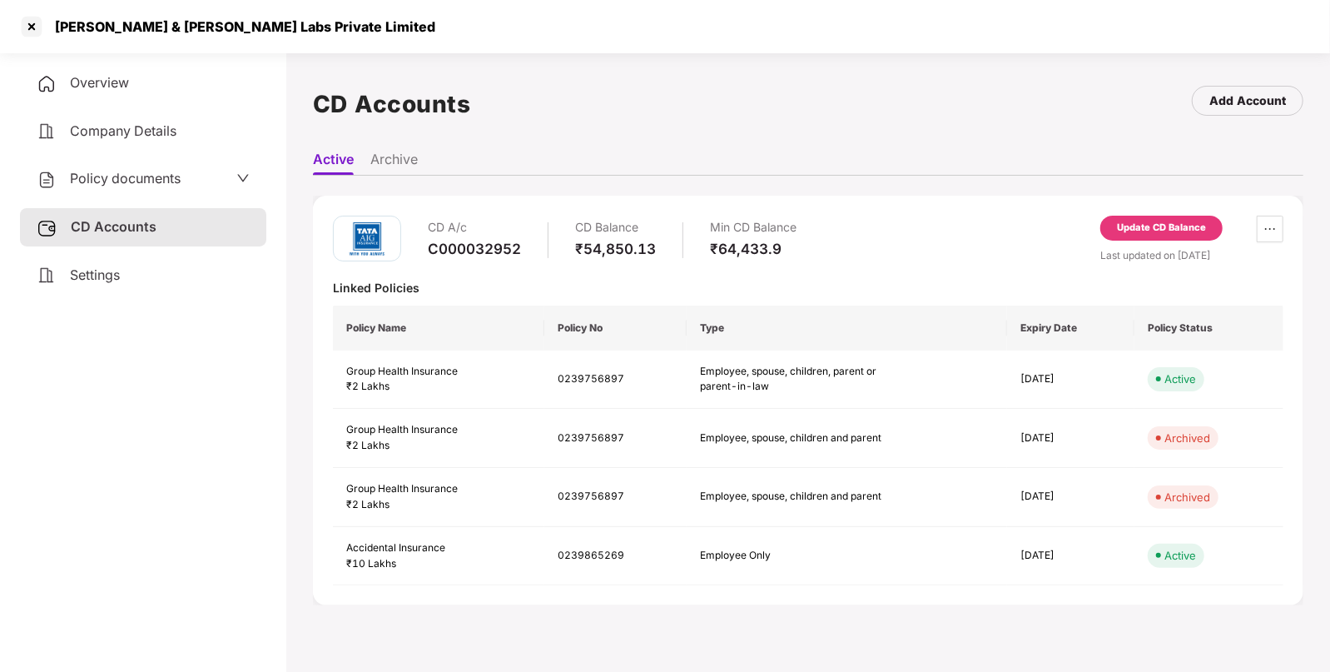
click at [1153, 231] on div "Update CD Balance" at bounding box center [1161, 228] width 89 height 15
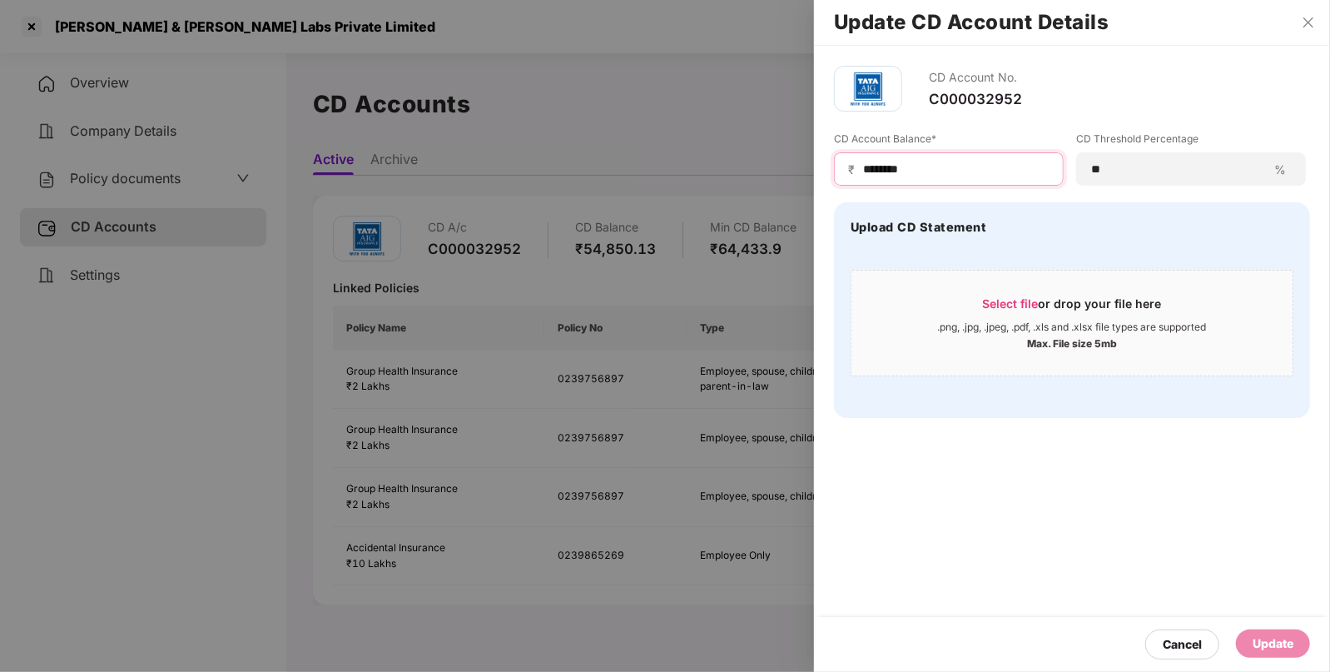
click at [942, 170] on input "********" at bounding box center [956, 169] width 188 height 17
type input "*****"
click at [1286, 645] on div "Update" at bounding box center [1273, 643] width 41 height 18
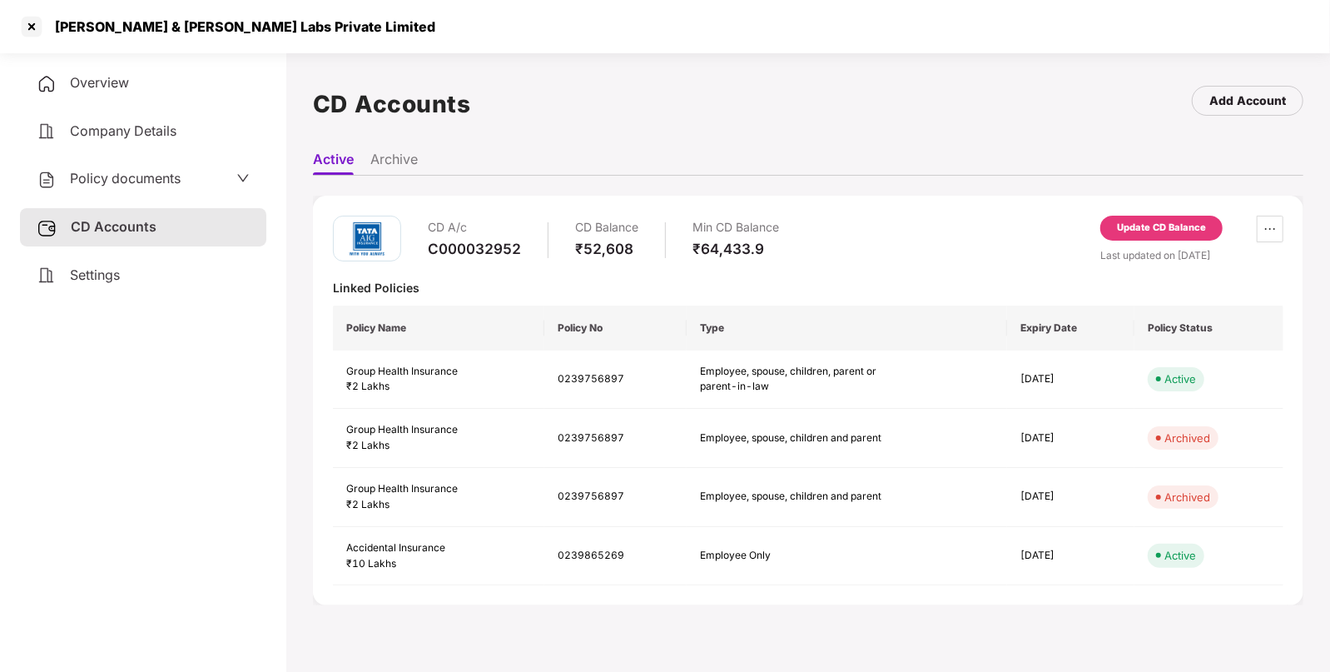
click at [67, 25] on div "[PERSON_NAME] & [PERSON_NAME] Labs Private Limited" at bounding box center [240, 26] width 390 height 17
copy div "[PERSON_NAME]"
click at [33, 23] on div at bounding box center [31, 26] width 27 height 27
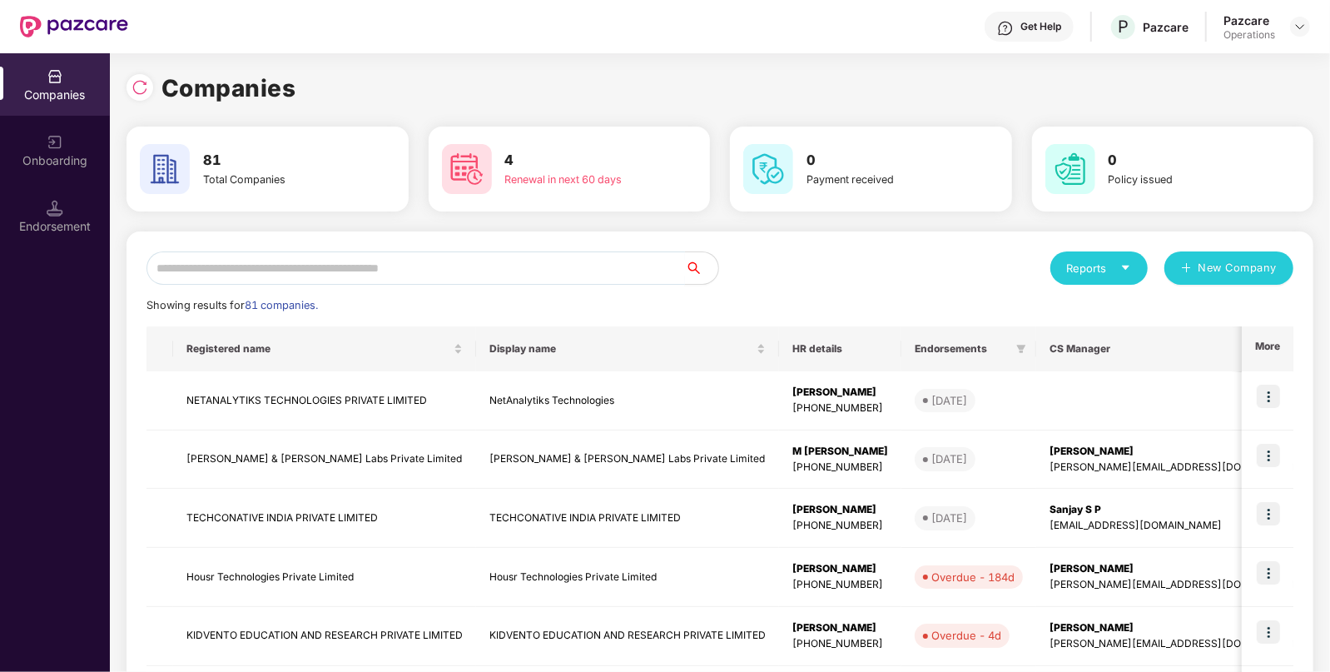
click at [336, 271] on input "text" at bounding box center [416, 267] width 539 height 33
paste input "*****"
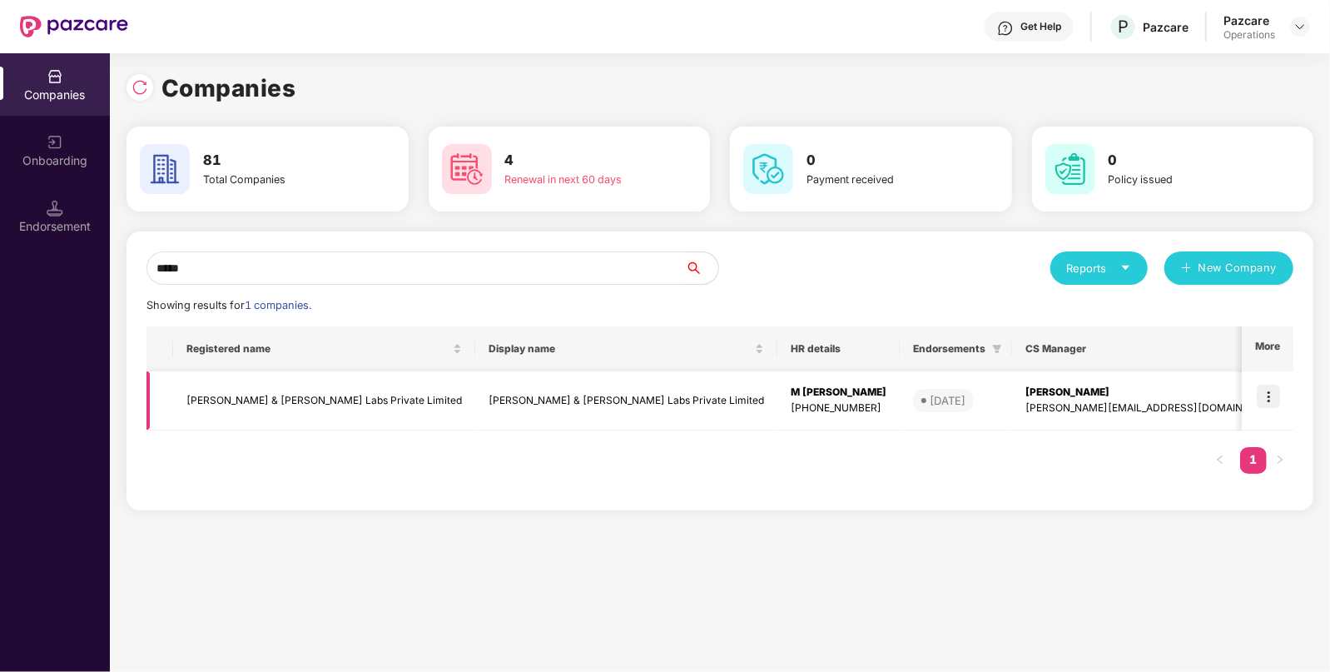
type input "*****"
click at [1274, 393] on img at bounding box center [1268, 396] width 23 height 23
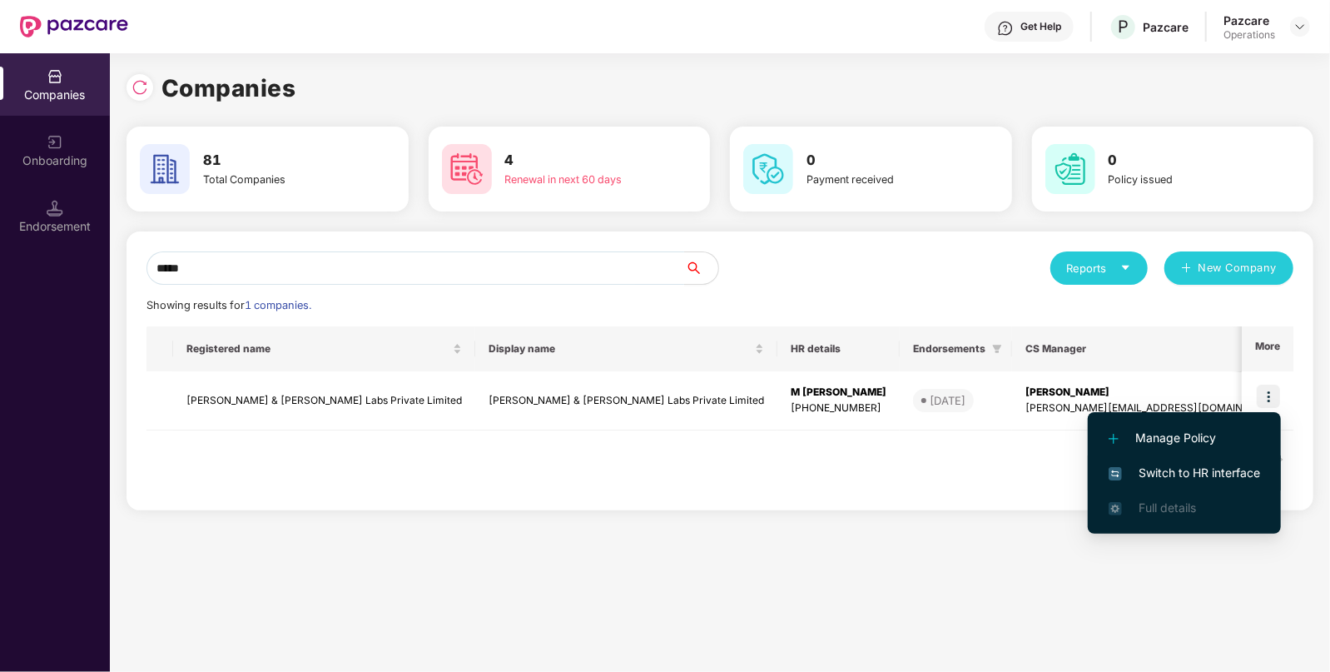
click at [1196, 473] on span "Switch to HR interface" at bounding box center [1185, 473] width 152 height 18
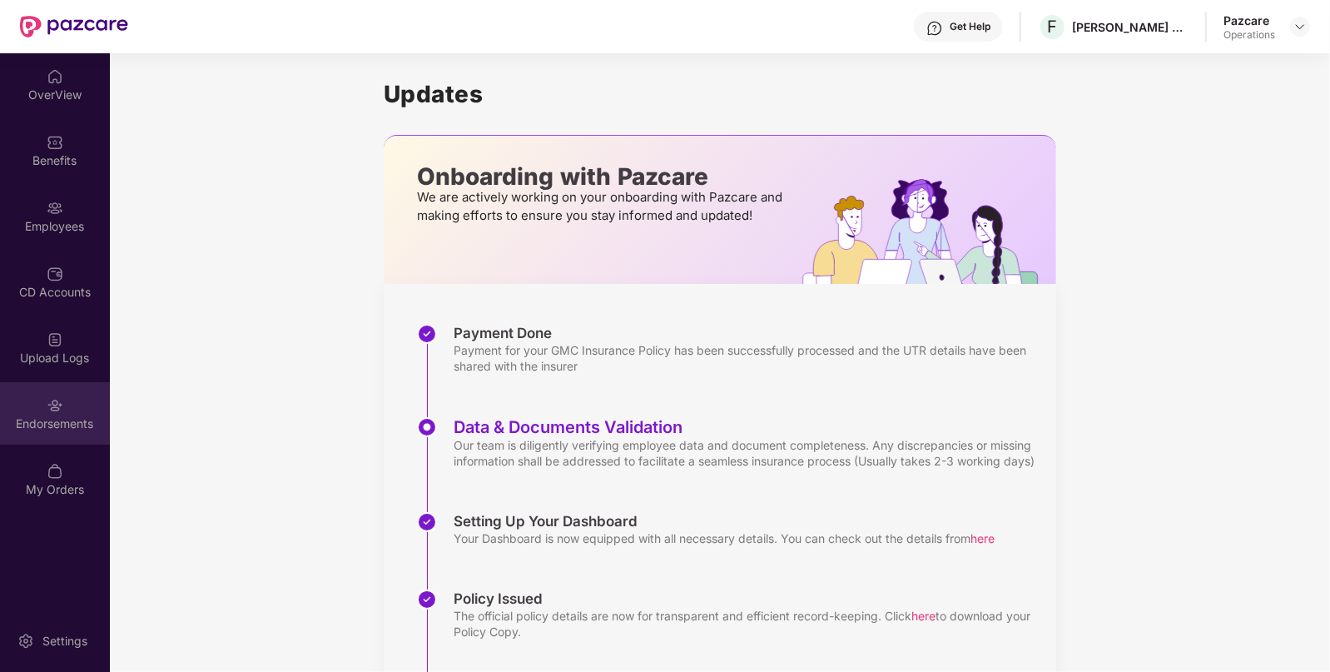
click at [47, 439] on div "Endorsements" at bounding box center [55, 413] width 110 height 62
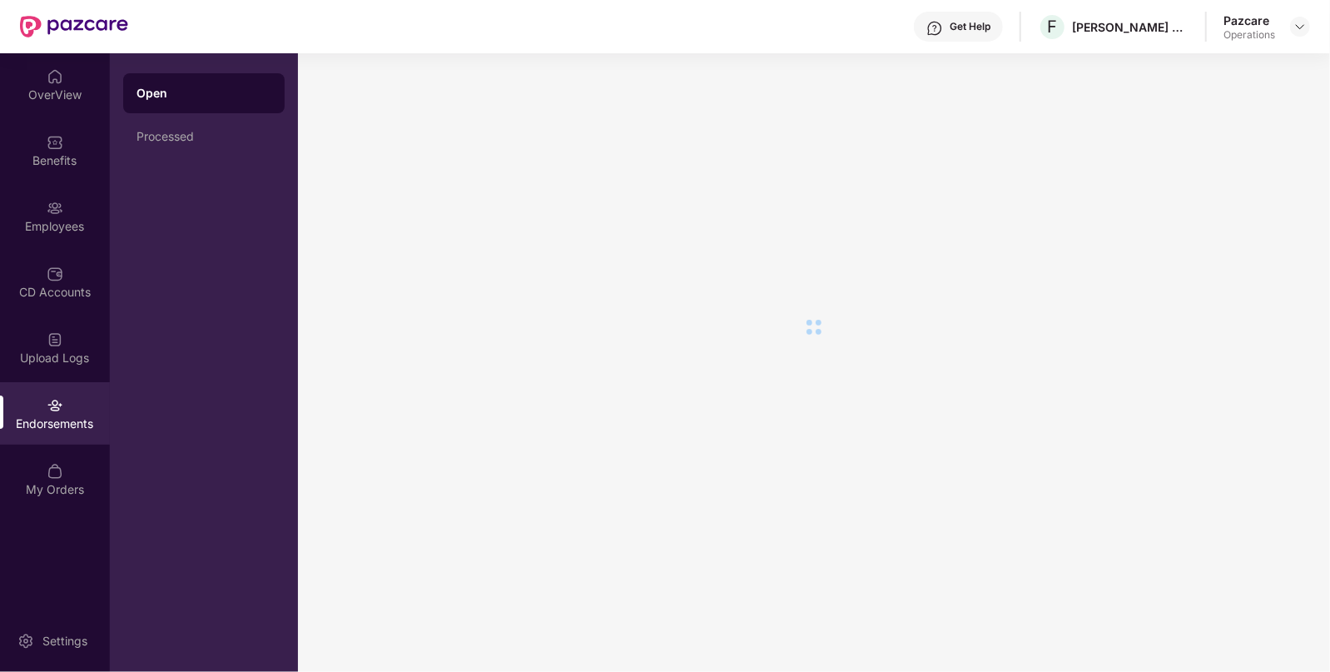
click at [47, 439] on div "Endorsements" at bounding box center [55, 413] width 110 height 62
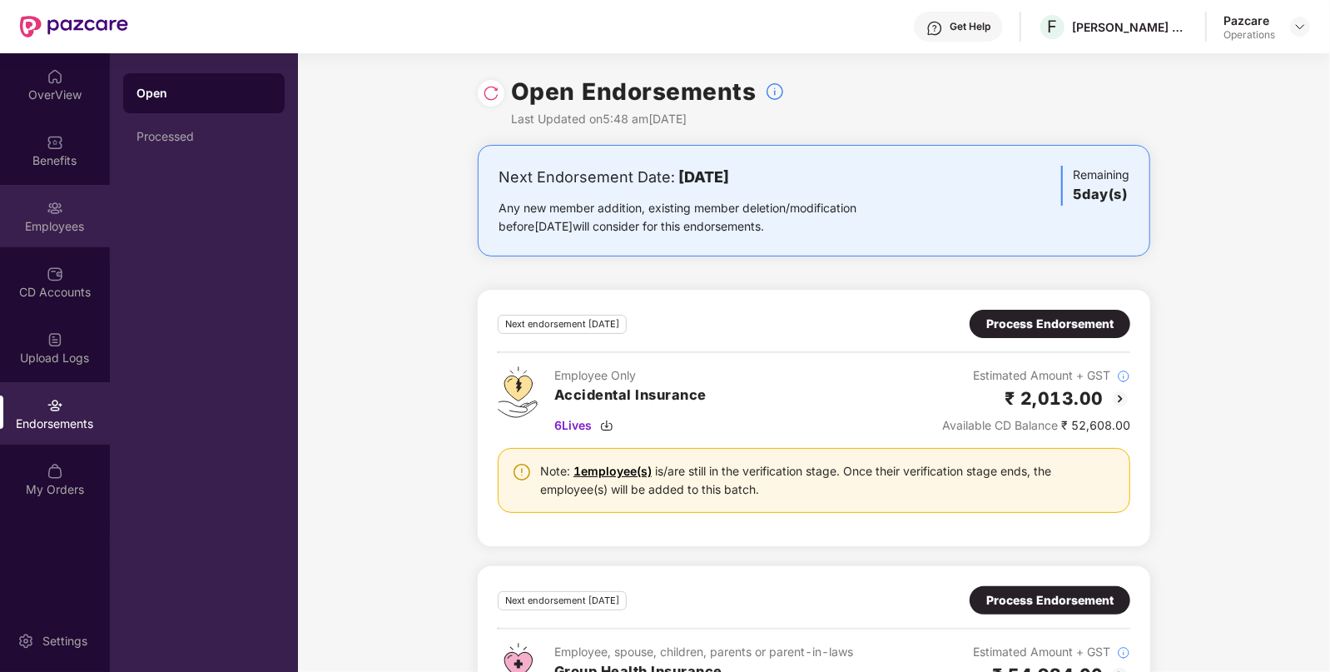
click at [47, 237] on div "Employees" at bounding box center [55, 216] width 110 height 62
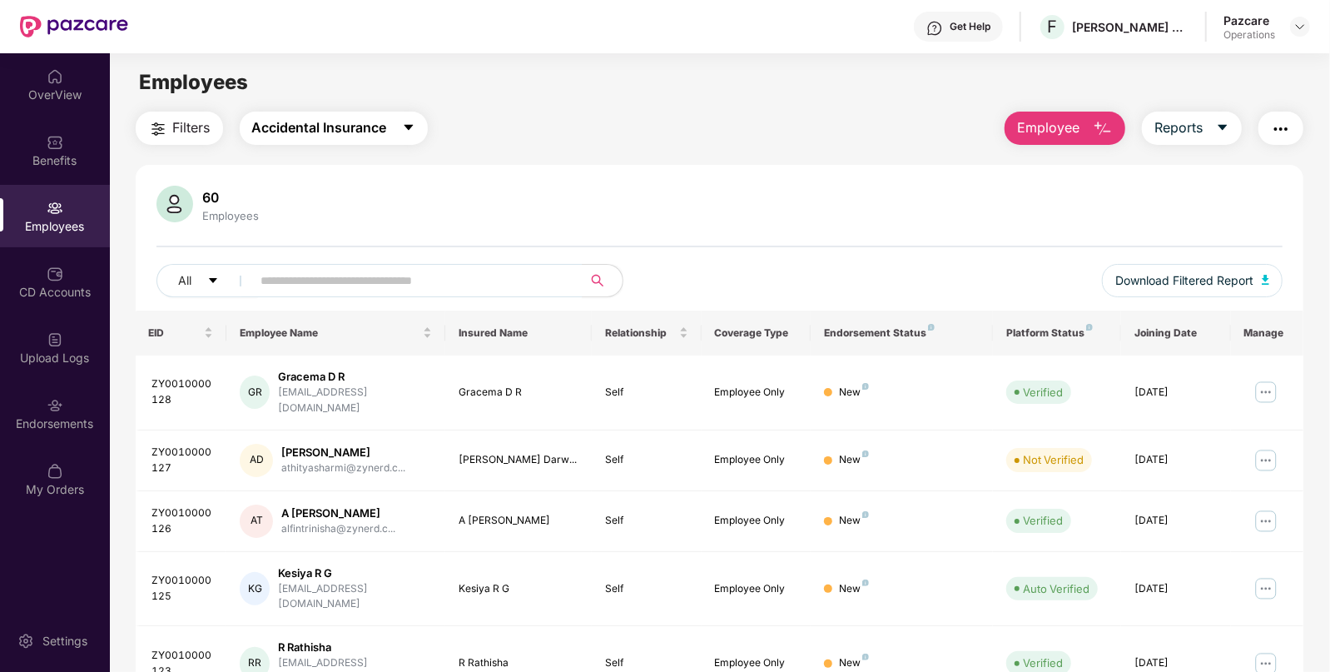
click at [262, 128] on span "Accidental Insurance" at bounding box center [319, 127] width 135 height 21
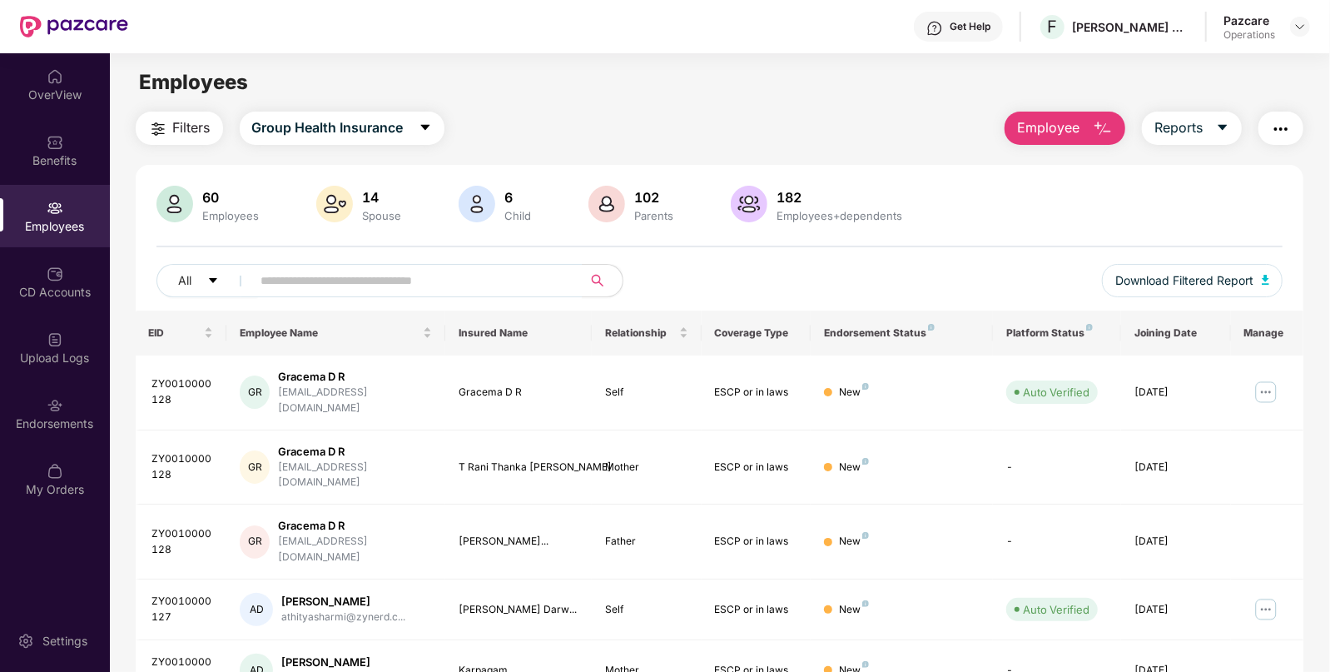
click at [183, 137] on span "Filters" at bounding box center [191, 127] width 37 height 21
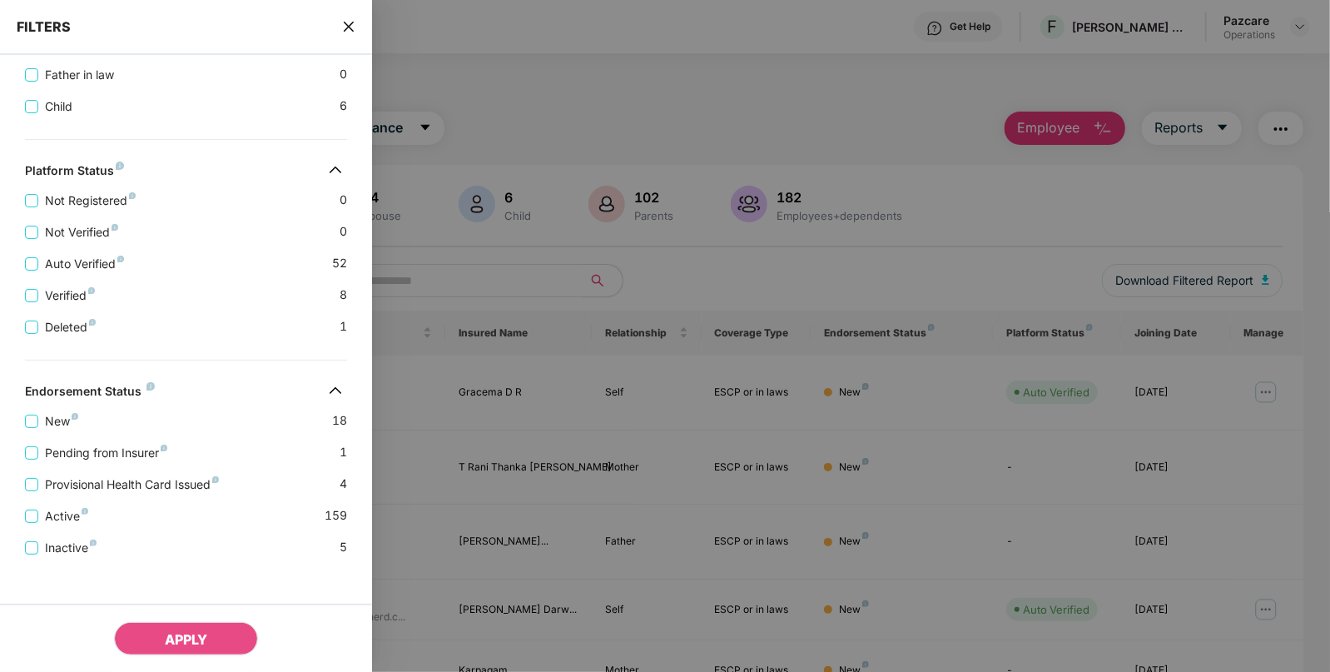
scroll to position [535, 0]
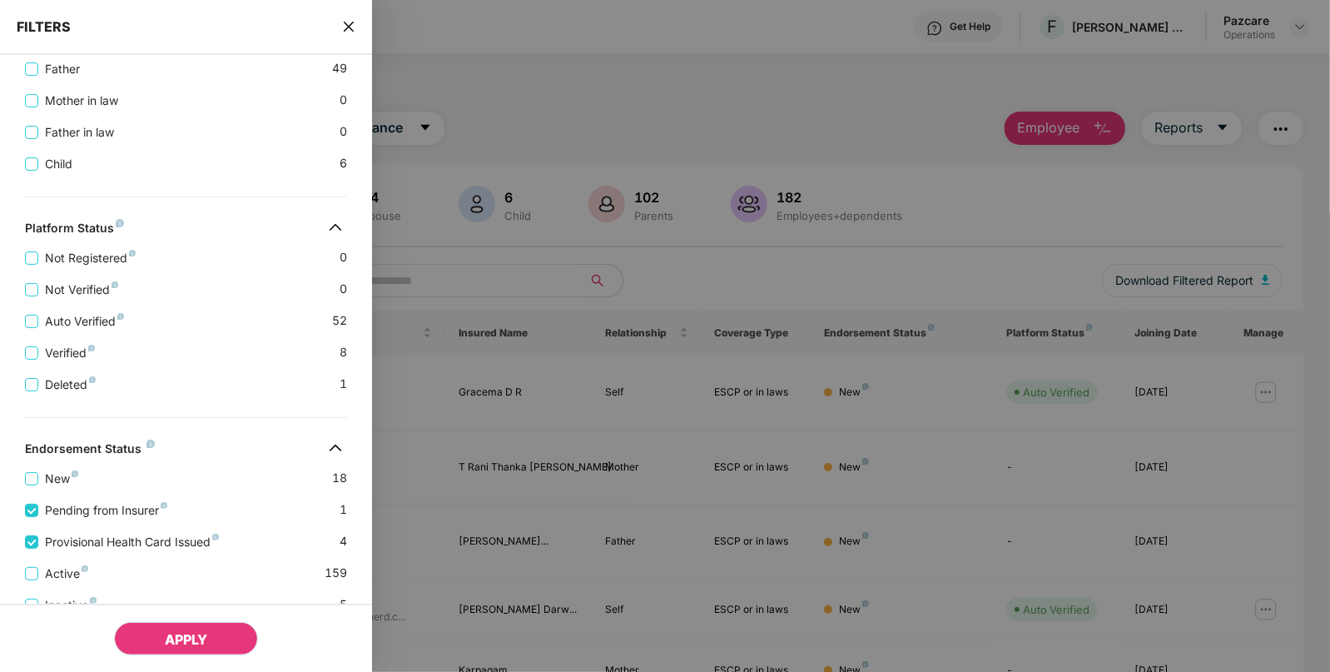
click at [164, 649] on button "APPLY" at bounding box center [186, 638] width 144 height 33
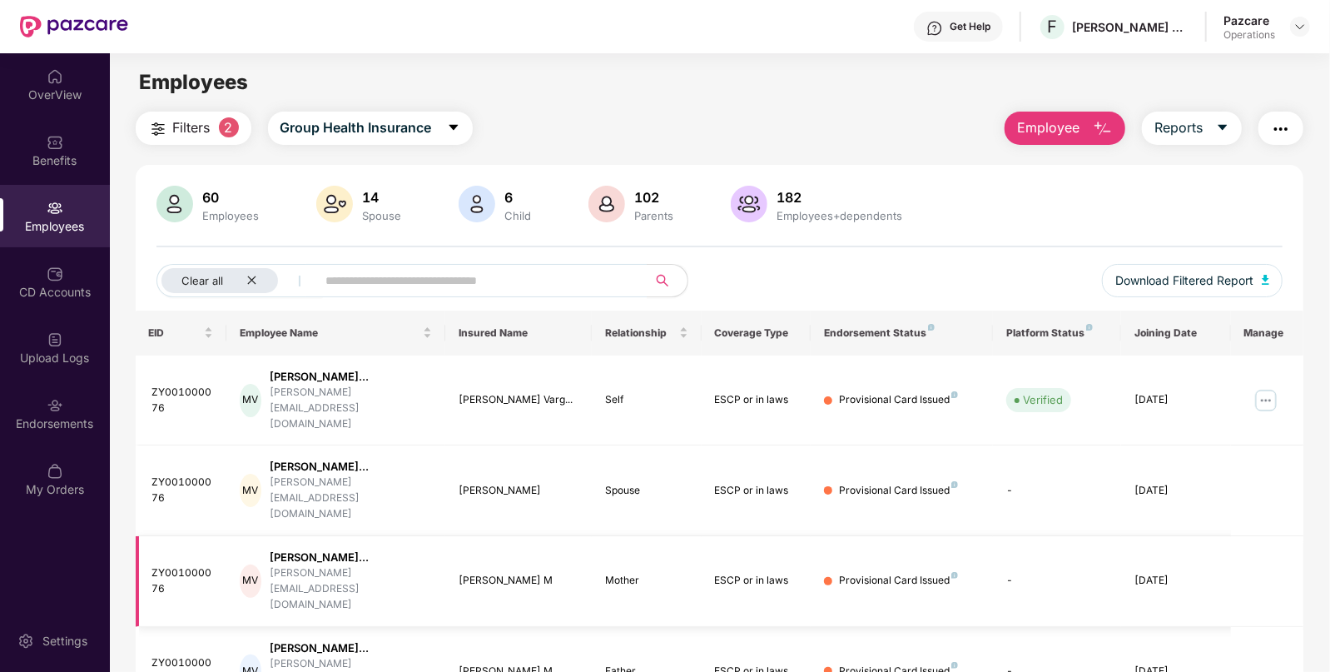
scroll to position [53, 0]
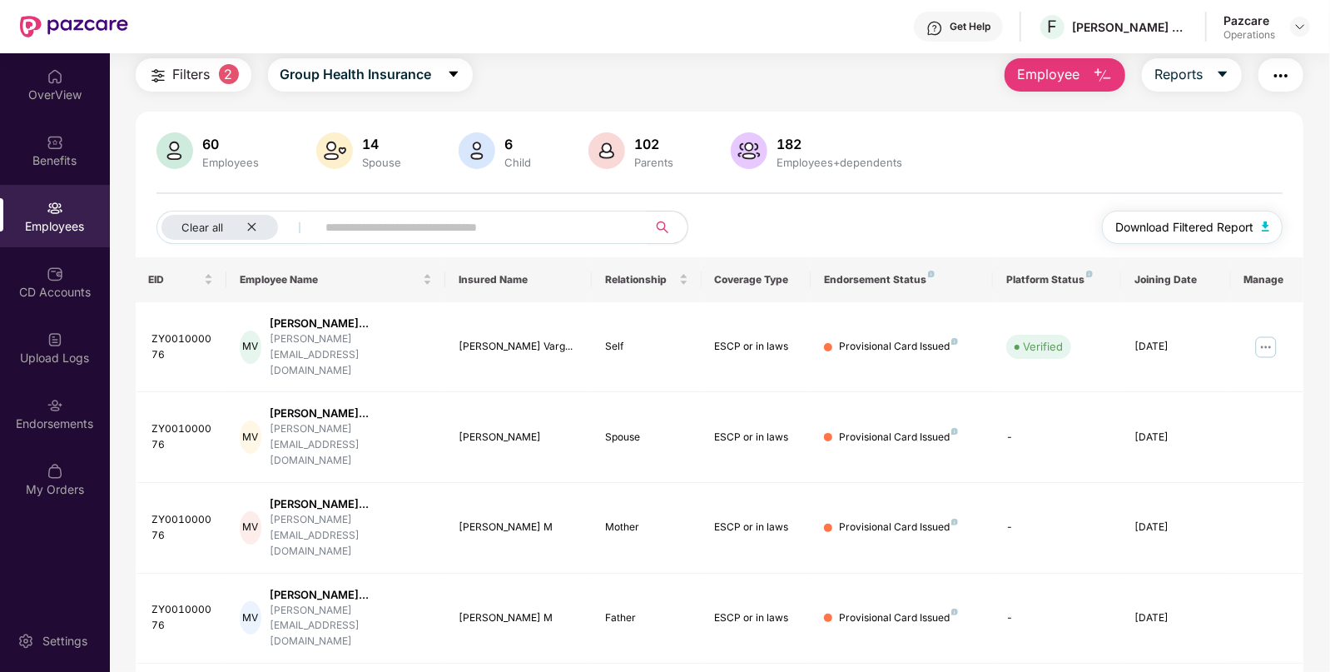
click at [1275, 229] on button "Download Filtered Report" at bounding box center [1192, 227] width 181 height 33
click at [249, 237] on div "Clear all" at bounding box center [220, 227] width 117 height 25
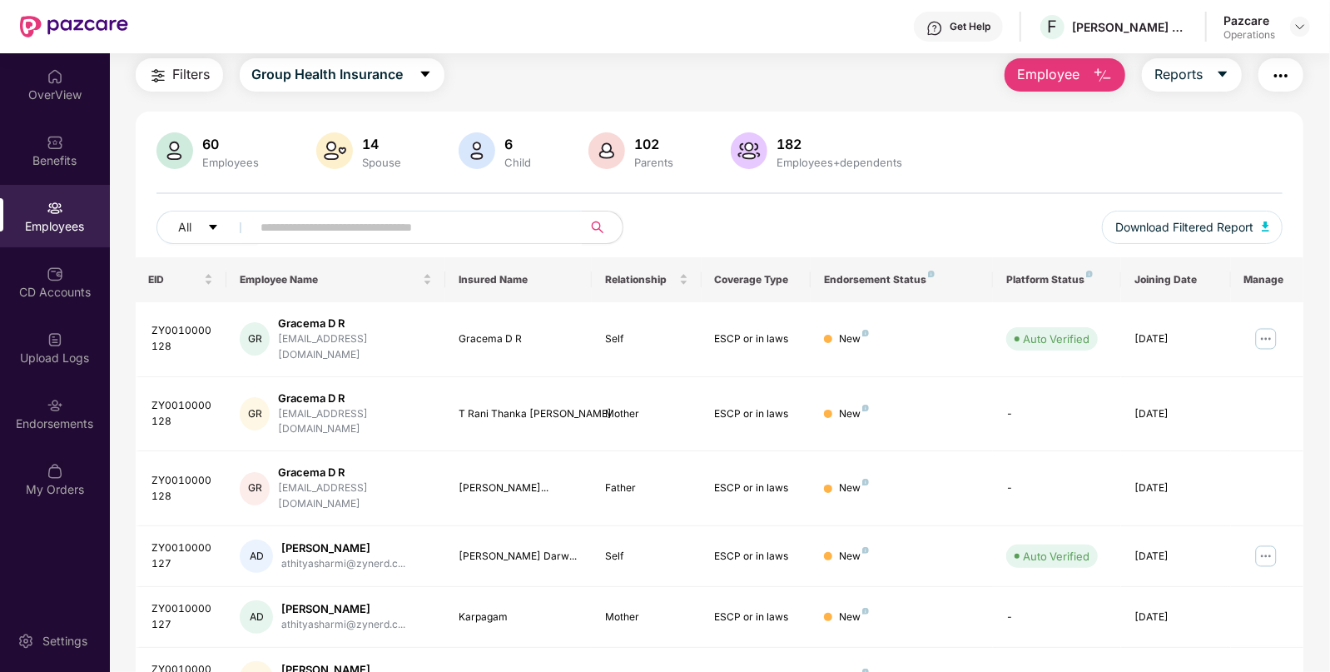
scroll to position [0, 0]
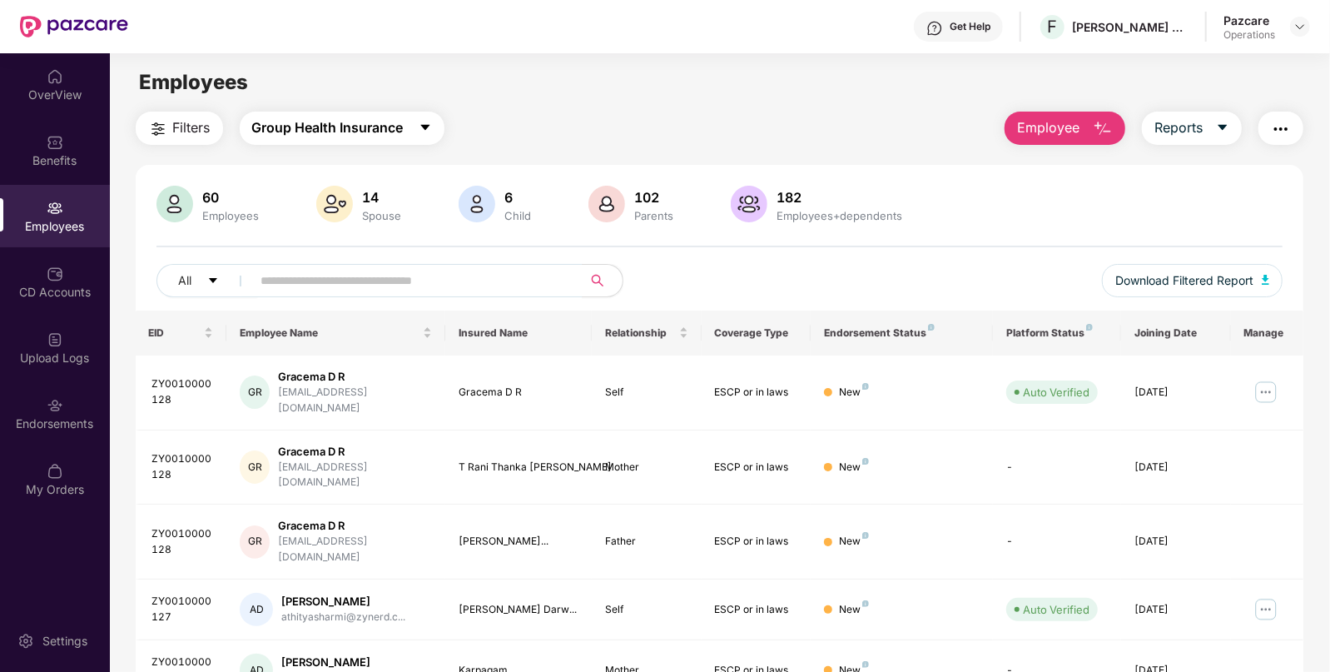
click at [289, 128] on span "Group Health Insurance" at bounding box center [328, 127] width 152 height 21
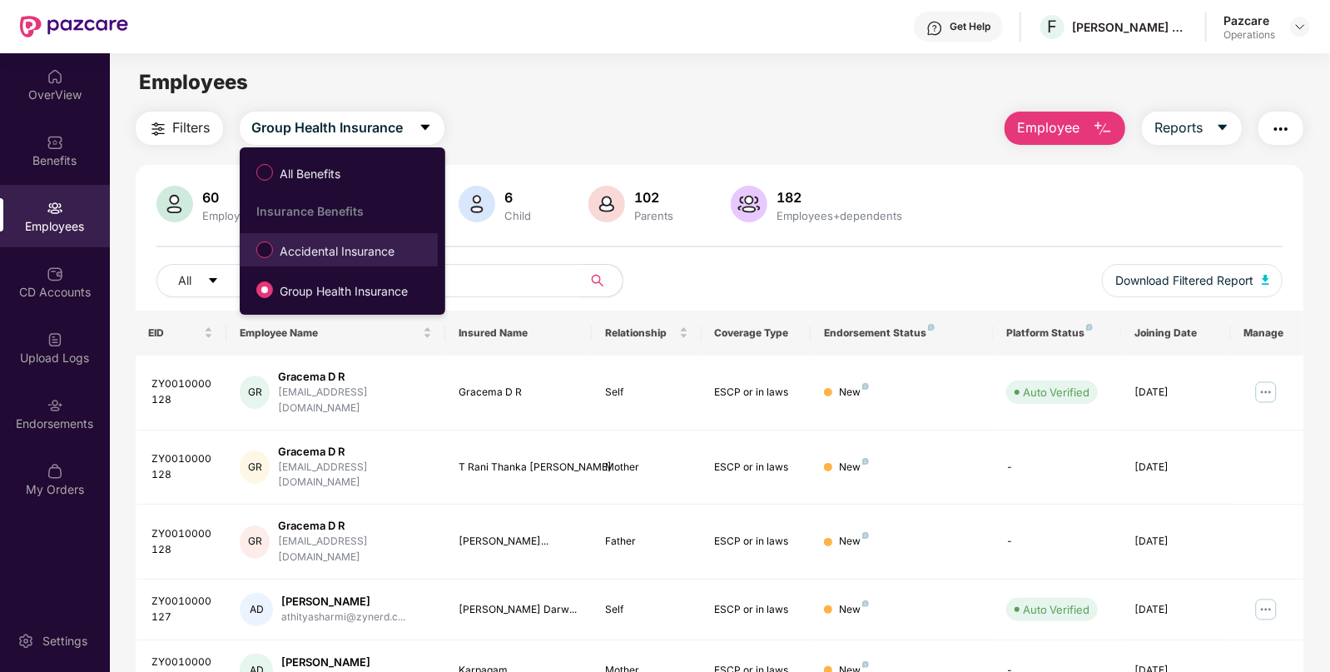
click at [255, 254] on label "Accidental Insurance" at bounding box center [329, 250] width 162 height 28
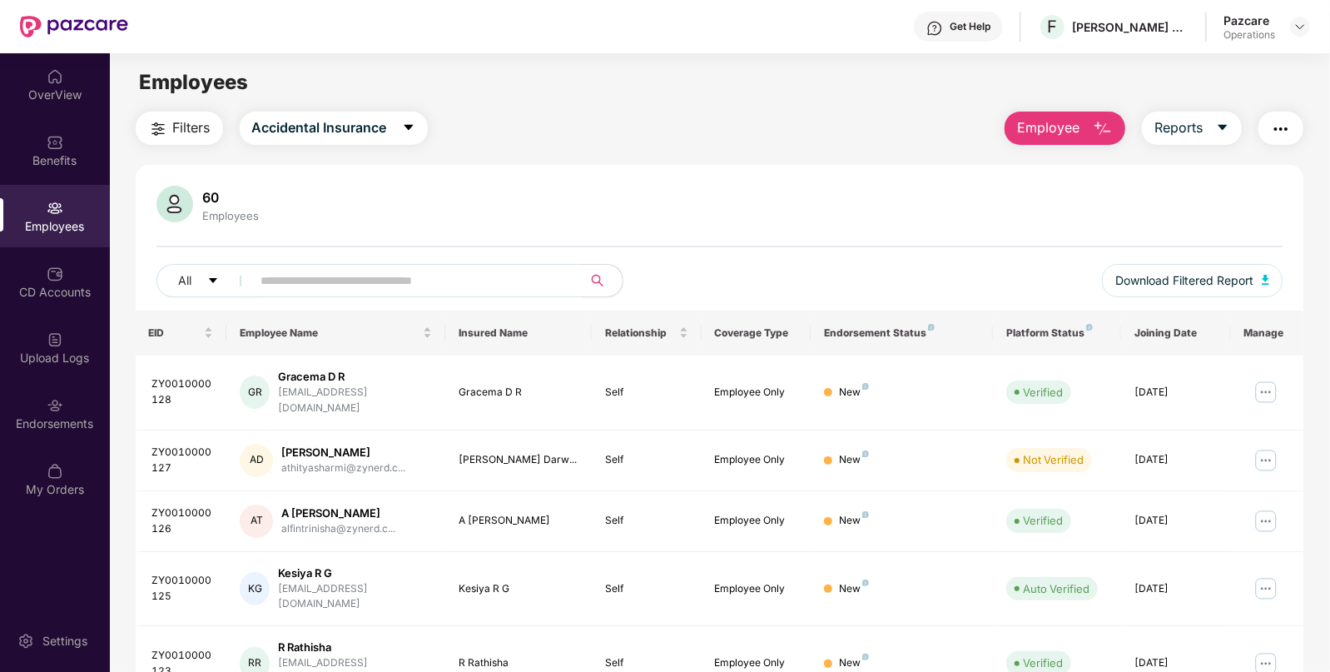
click at [196, 134] on span "Filters" at bounding box center [191, 127] width 37 height 21
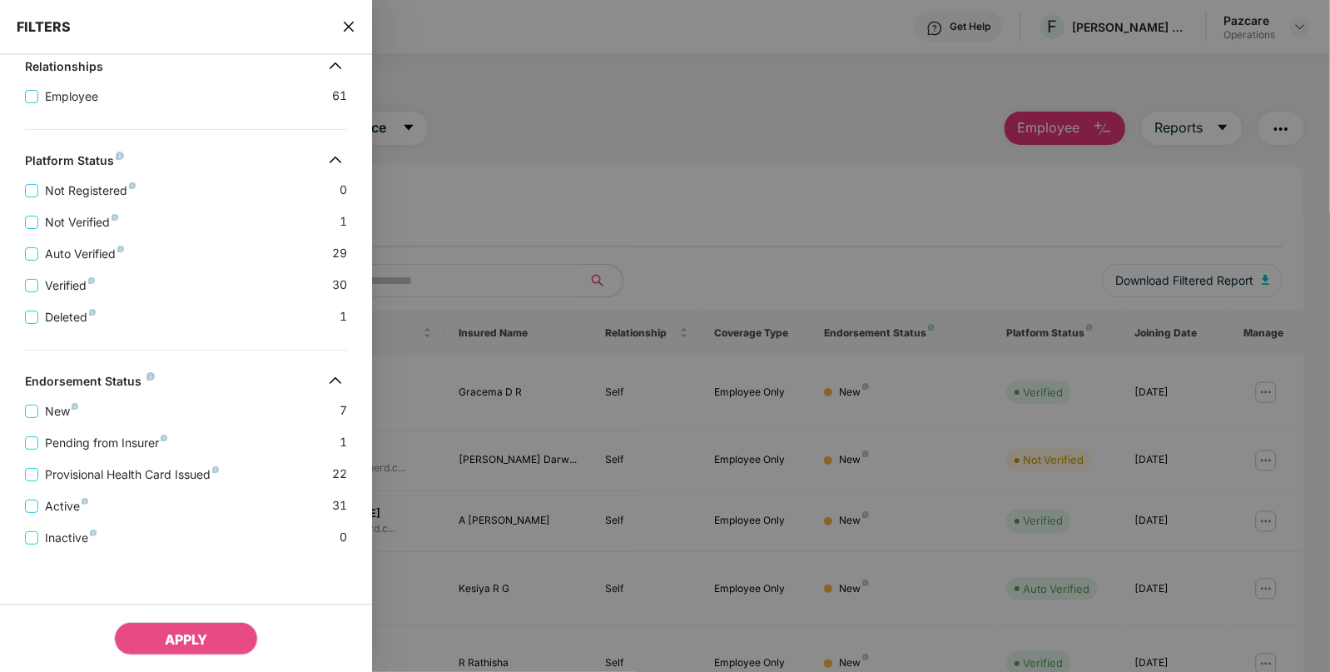
scroll to position [344, 0]
click at [37, 450] on label "Pending from Insurer" at bounding box center [99, 443] width 149 height 18
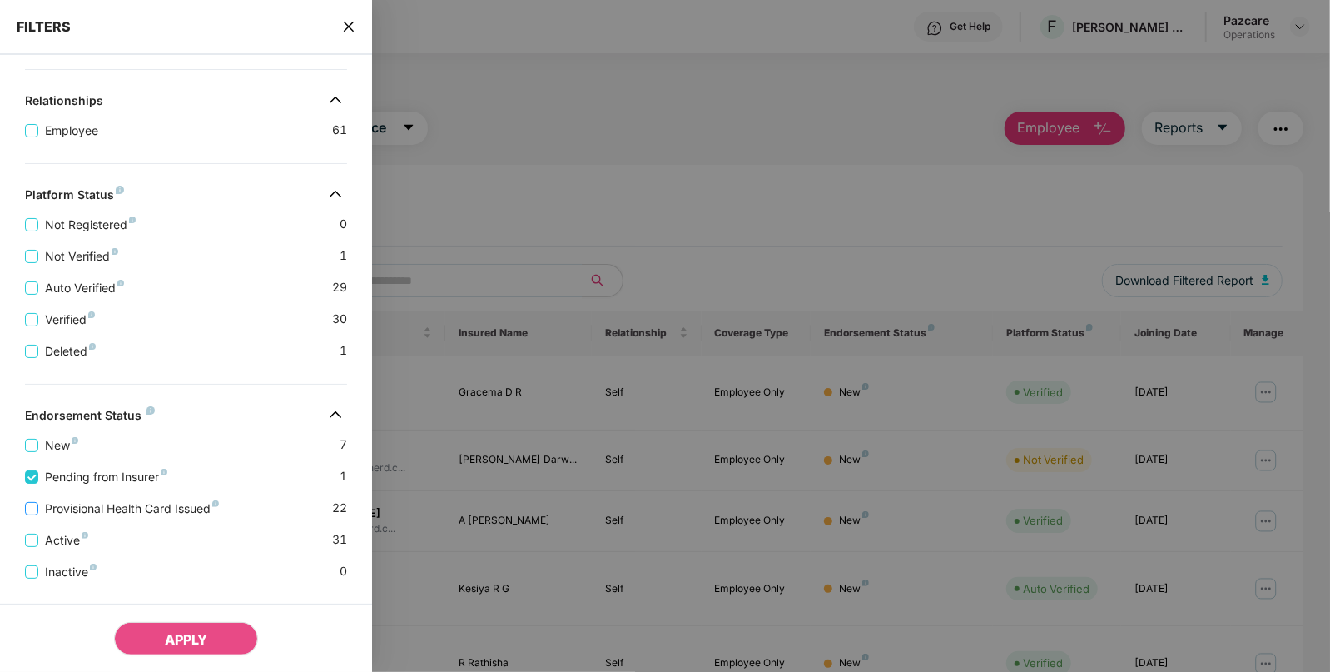
click at [34, 501] on label "Provisional Health Card Issued" at bounding box center [125, 509] width 201 height 18
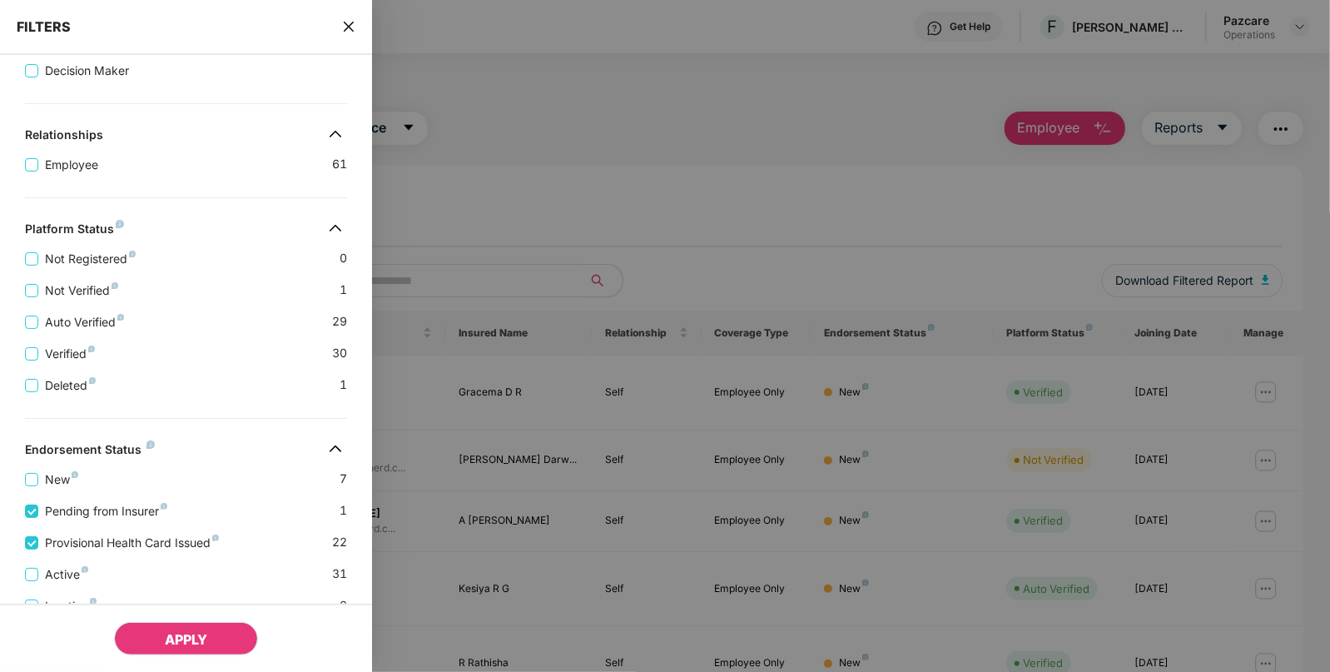
click at [196, 649] on button "APPLY" at bounding box center [186, 638] width 144 height 33
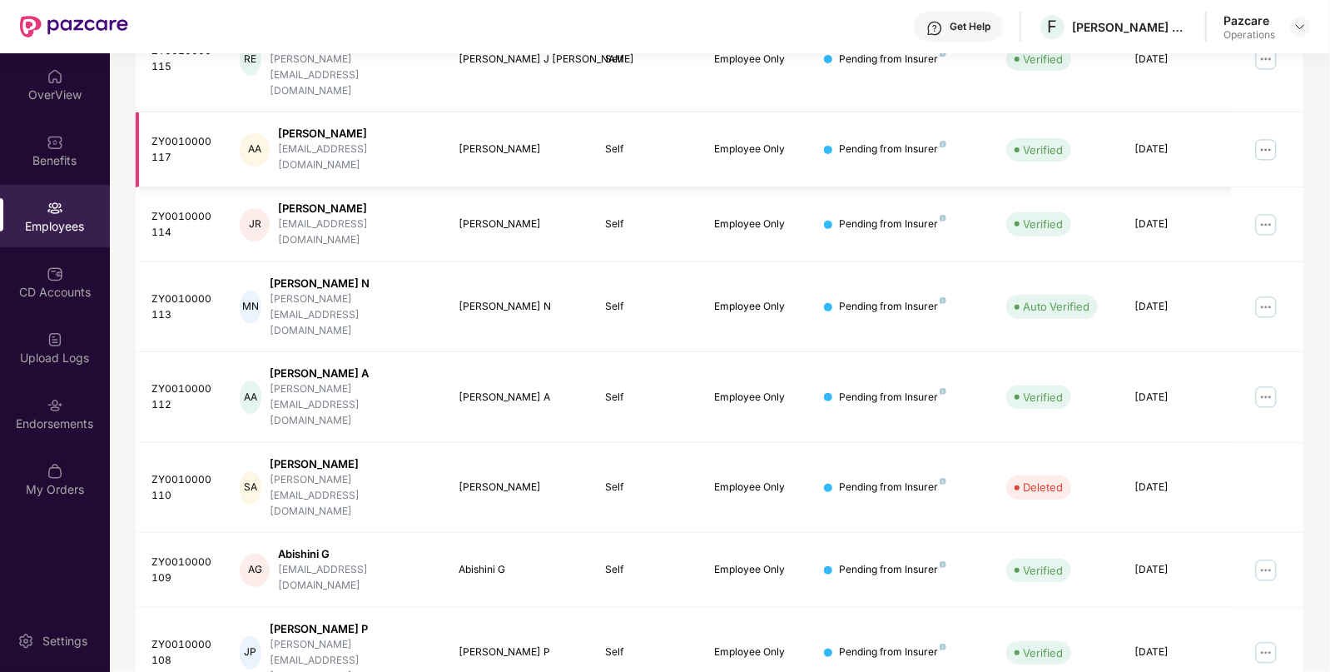
scroll to position [0, 0]
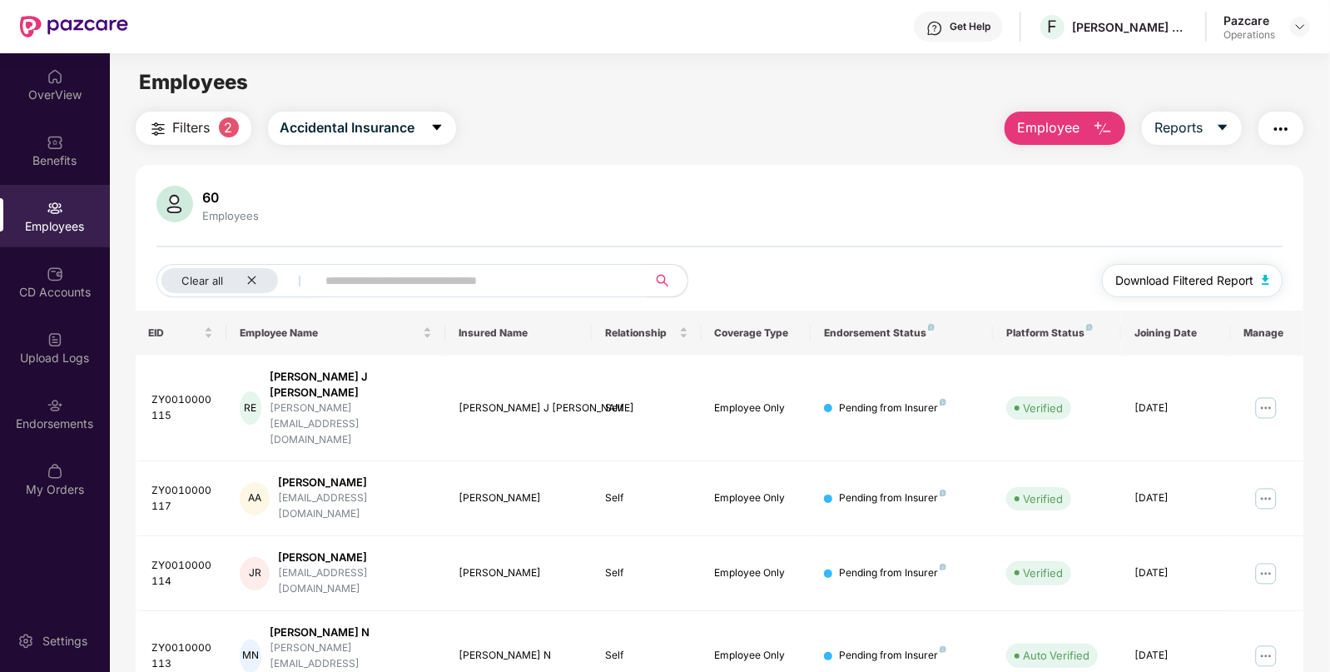
click at [1260, 275] on button "Download Filtered Report" at bounding box center [1192, 280] width 181 height 33
click at [252, 280] on icon "close" at bounding box center [252, 280] width 8 height 8
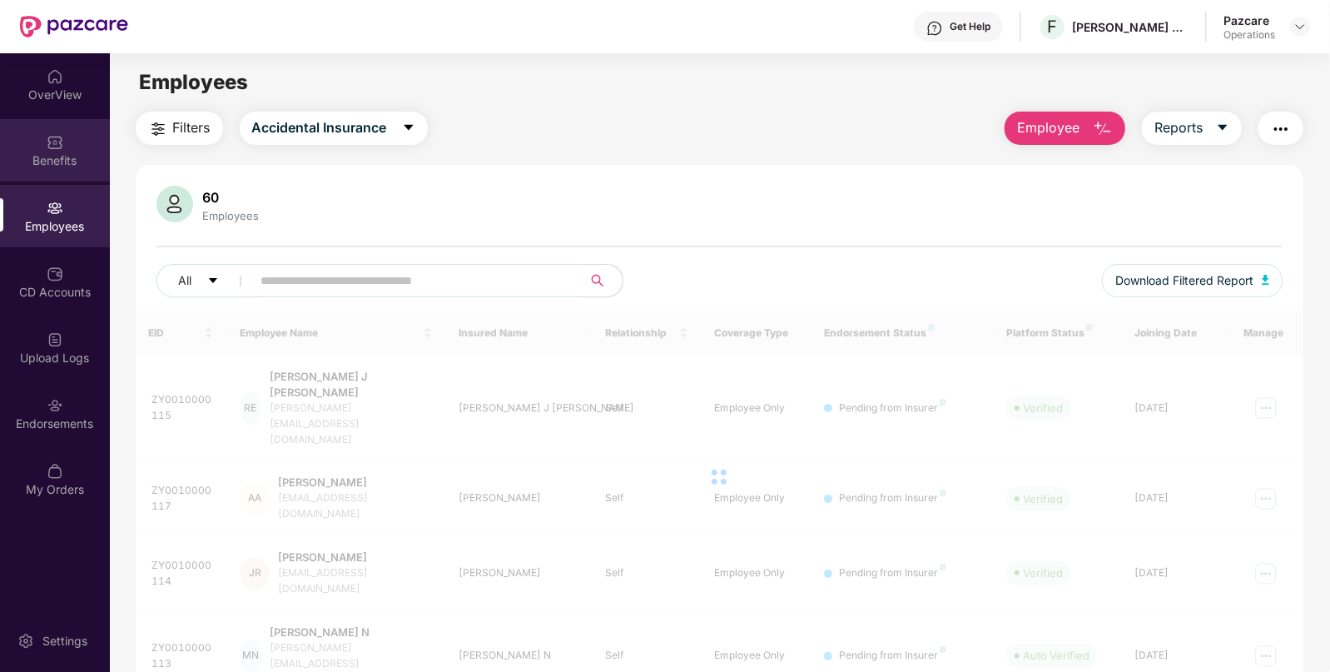
click at [81, 153] on div "Benefits" at bounding box center [55, 160] width 110 height 17
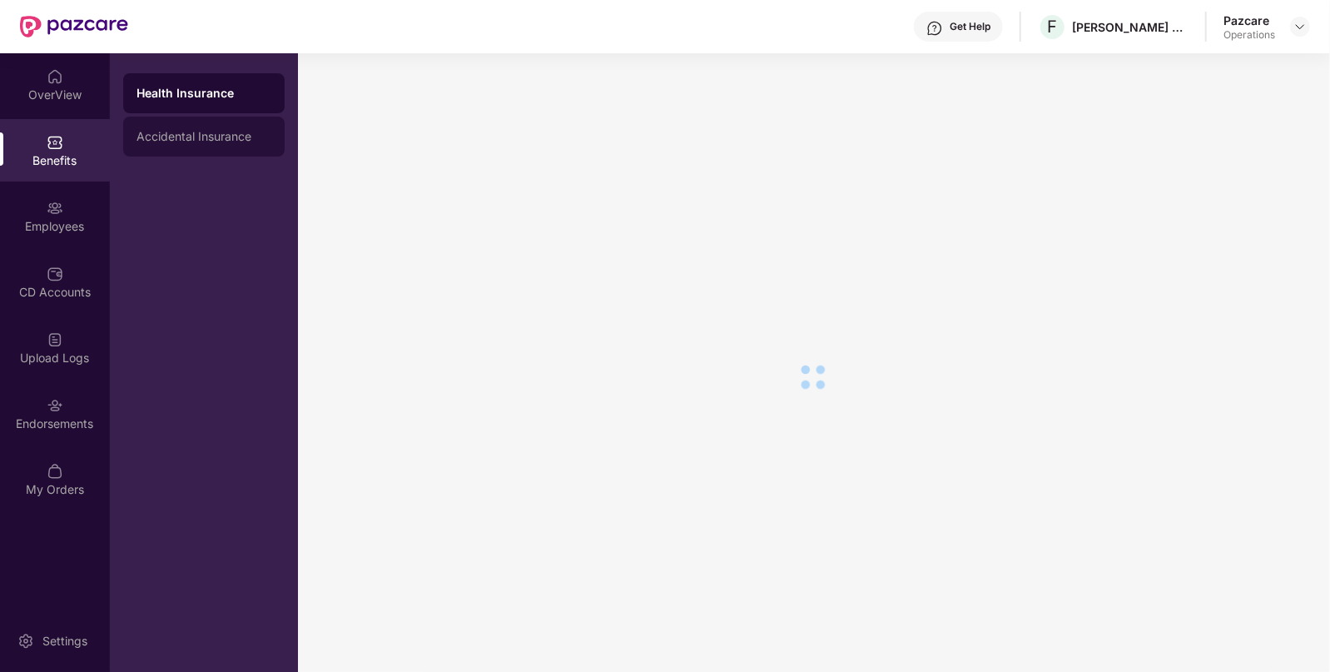
click at [184, 131] on div "Accidental Insurance" at bounding box center [204, 136] width 135 height 13
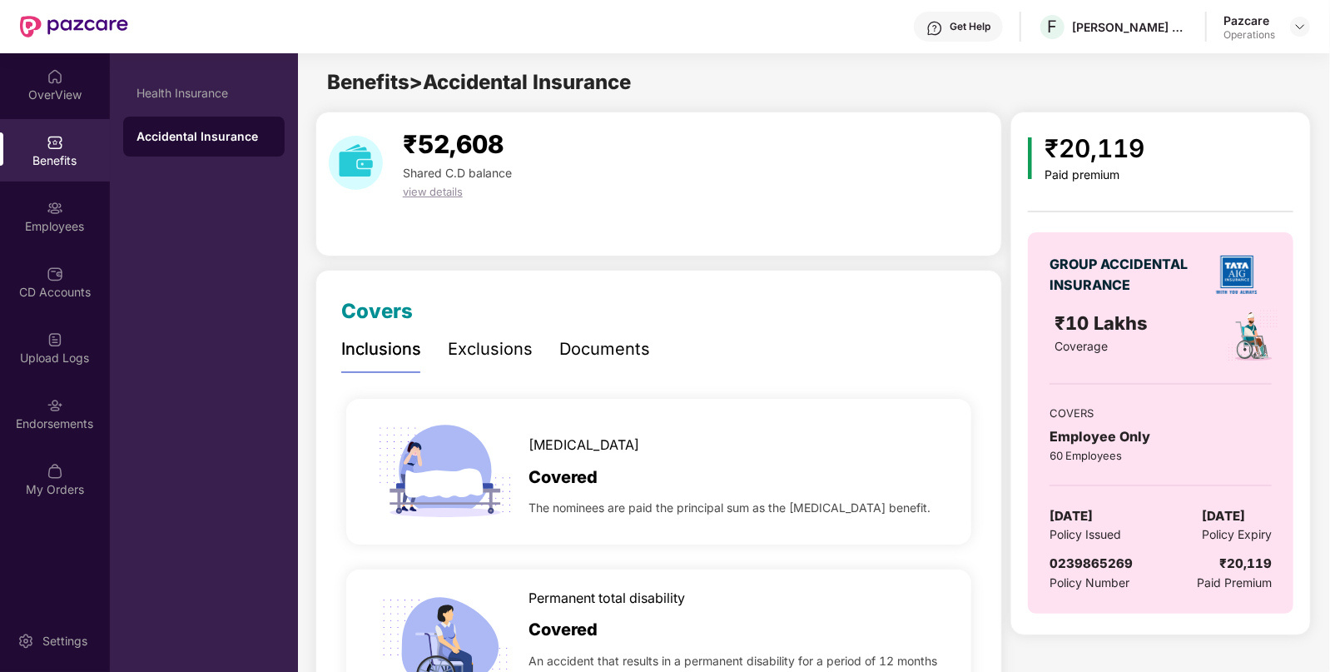
click at [1076, 562] on span "0239865269" at bounding box center [1091, 563] width 83 height 16
copy span "0239865269"
click at [1091, 512] on span "[DATE]" at bounding box center [1071, 516] width 43 height 20
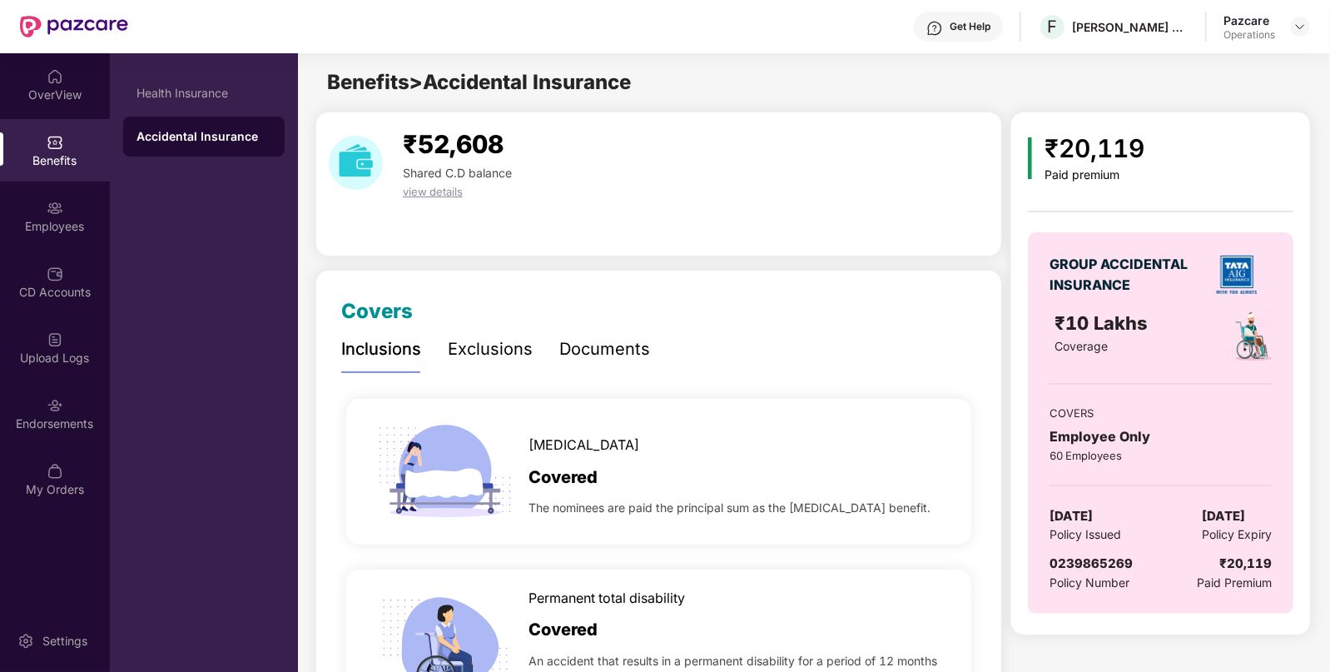
click at [1091, 512] on span "[DATE]" at bounding box center [1071, 516] width 43 height 20
click at [1087, 512] on span "[DATE]" at bounding box center [1071, 516] width 43 height 20
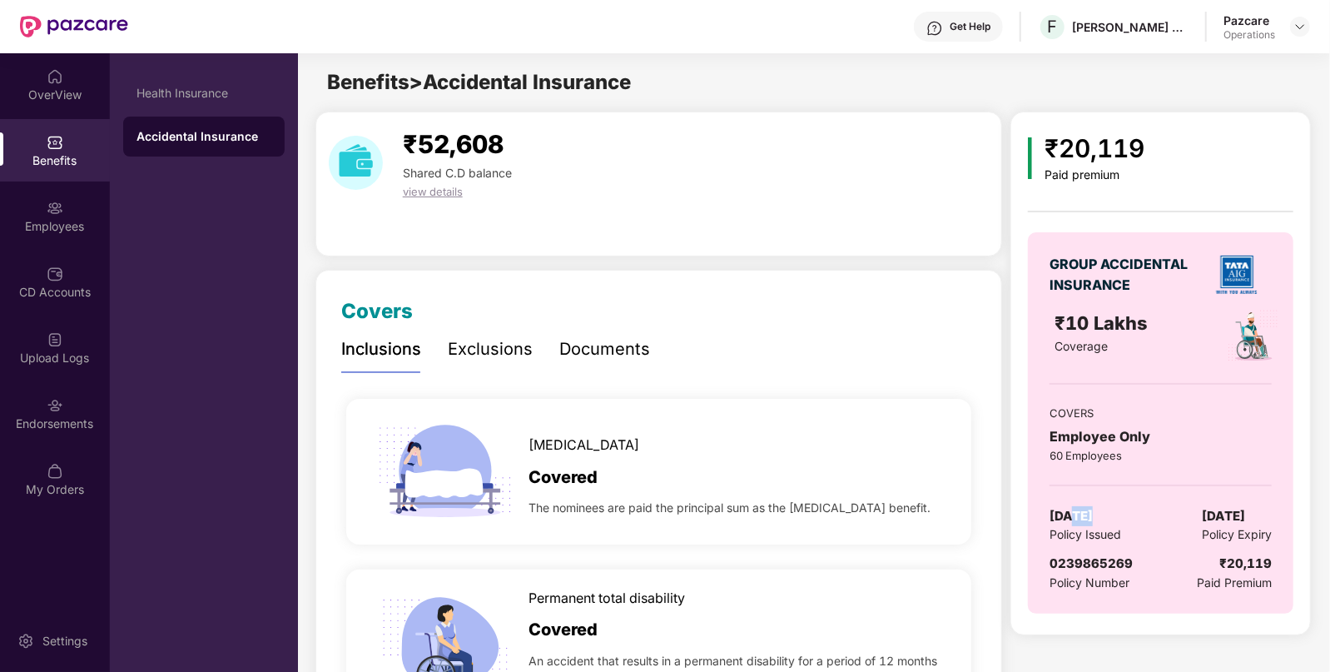
click at [1087, 512] on span "[DATE]" at bounding box center [1071, 516] width 43 height 20
copy span "[DATE]"
click at [65, 221] on div "Employees" at bounding box center [55, 226] width 110 height 17
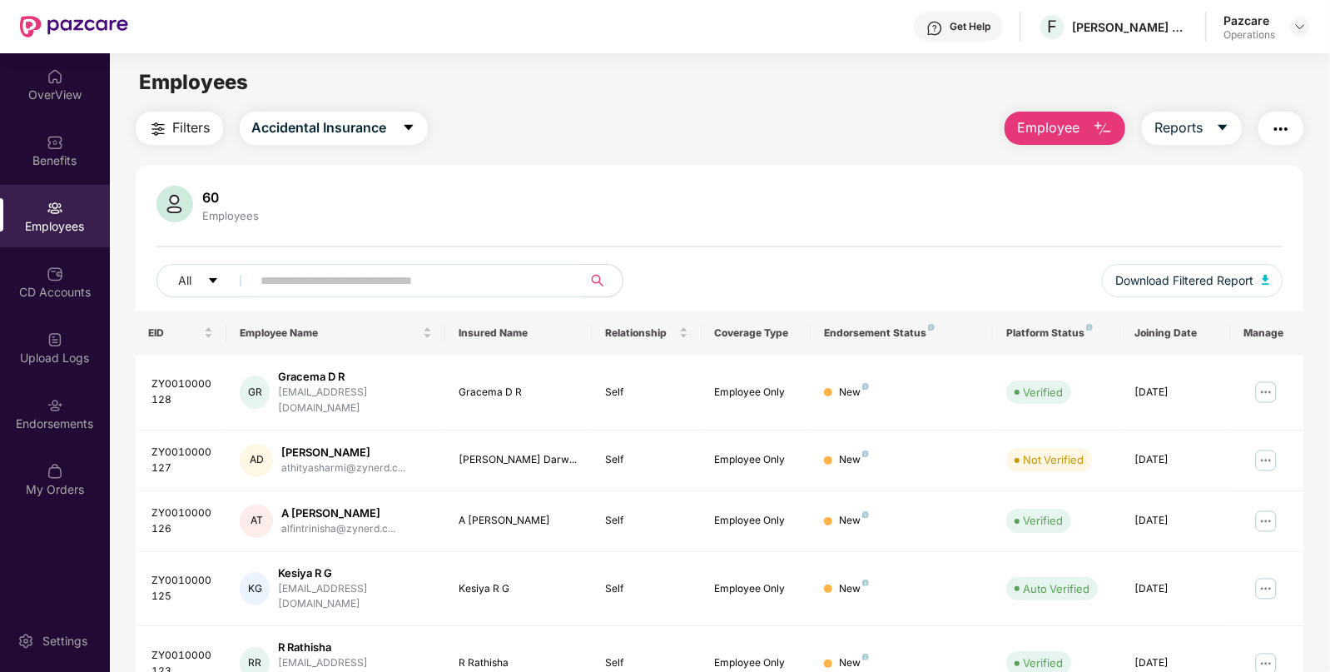
click at [1276, 127] on img "button" at bounding box center [1281, 129] width 20 height 20
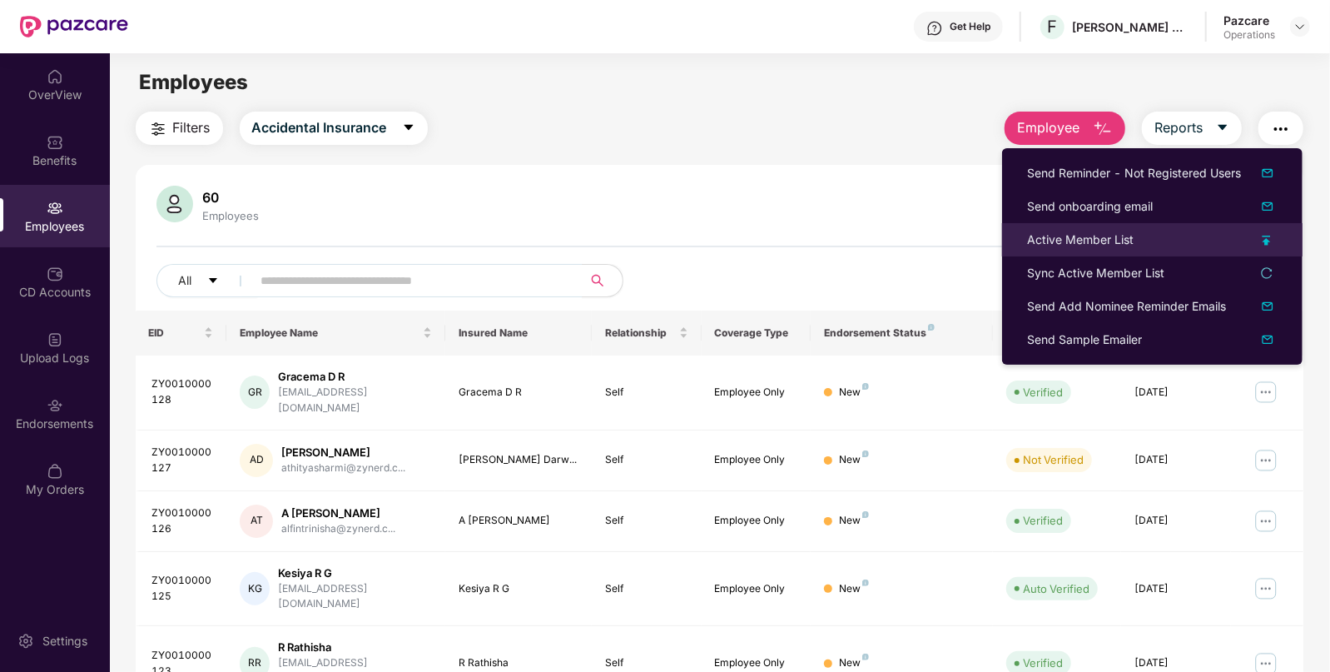
click at [1055, 238] on div "Active Member List" at bounding box center [1080, 240] width 107 height 18
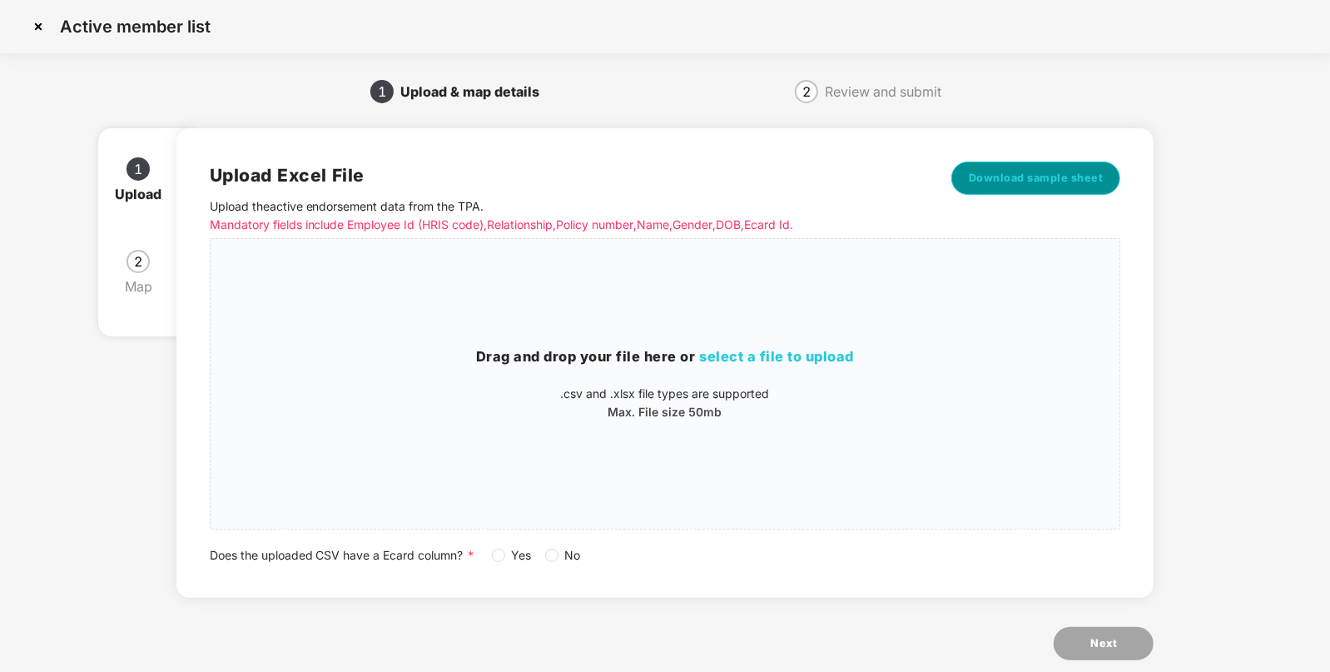
click at [1041, 191] on button "Download sample sheet" at bounding box center [1037, 178] width 170 height 33
click at [784, 372] on div "Drag and drop your file here or select a file to upload .csv and .xlsx file typ…" at bounding box center [666, 383] width 910 height 75
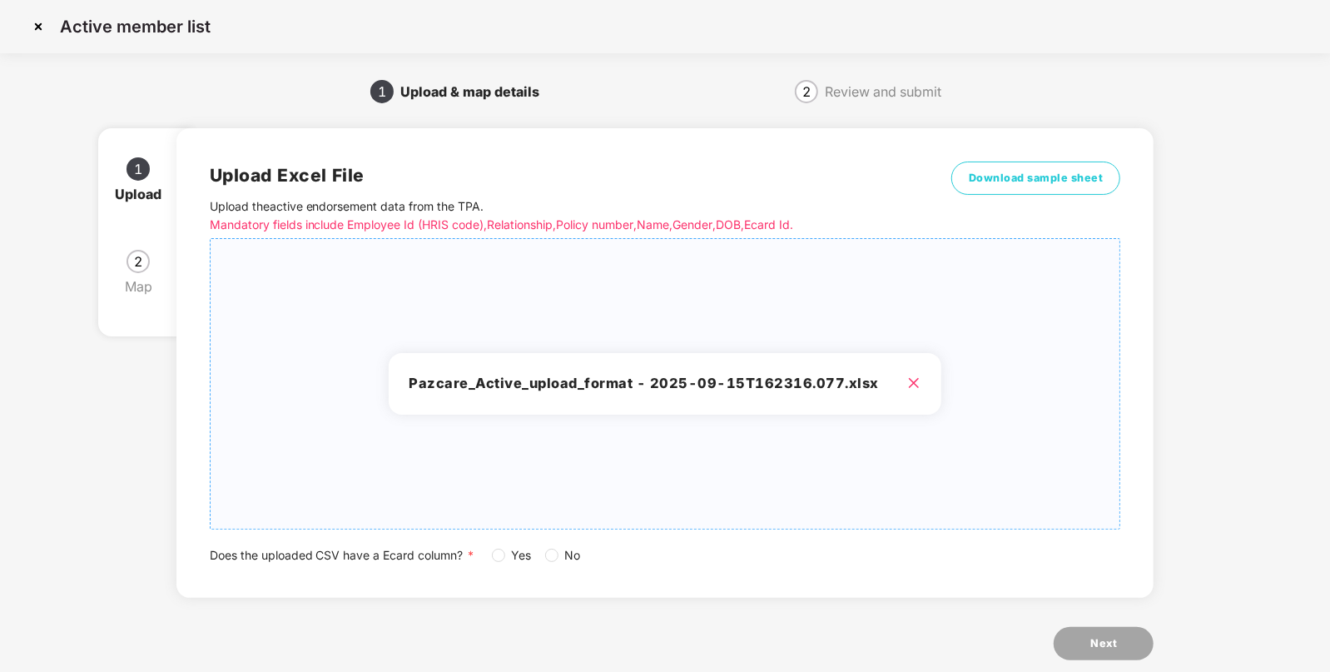
click at [565, 558] on span "No" at bounding box center [573, 555] width 29 height 18
click at [1099, 649] on span "Next" at bounding box center [1104, 643] width 27 height 17
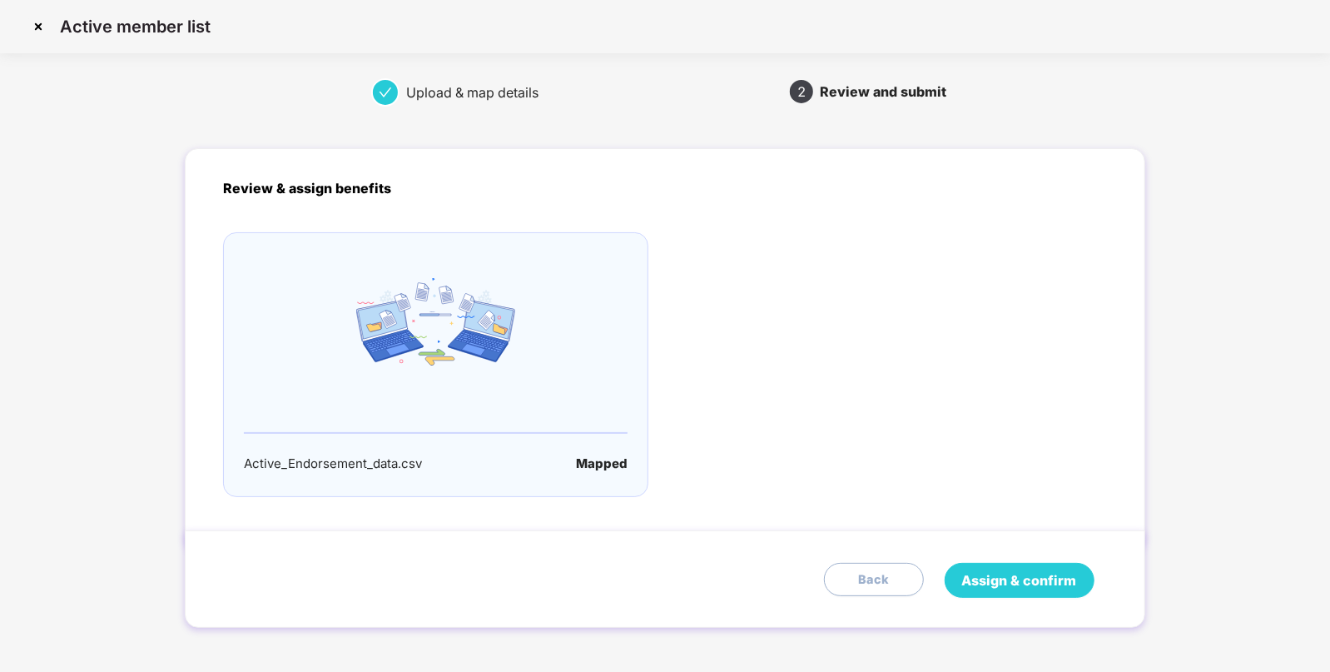
click at [1020, 594] on button "Assign & confirm" at bounding box center [1020, 580] width 150 height 35
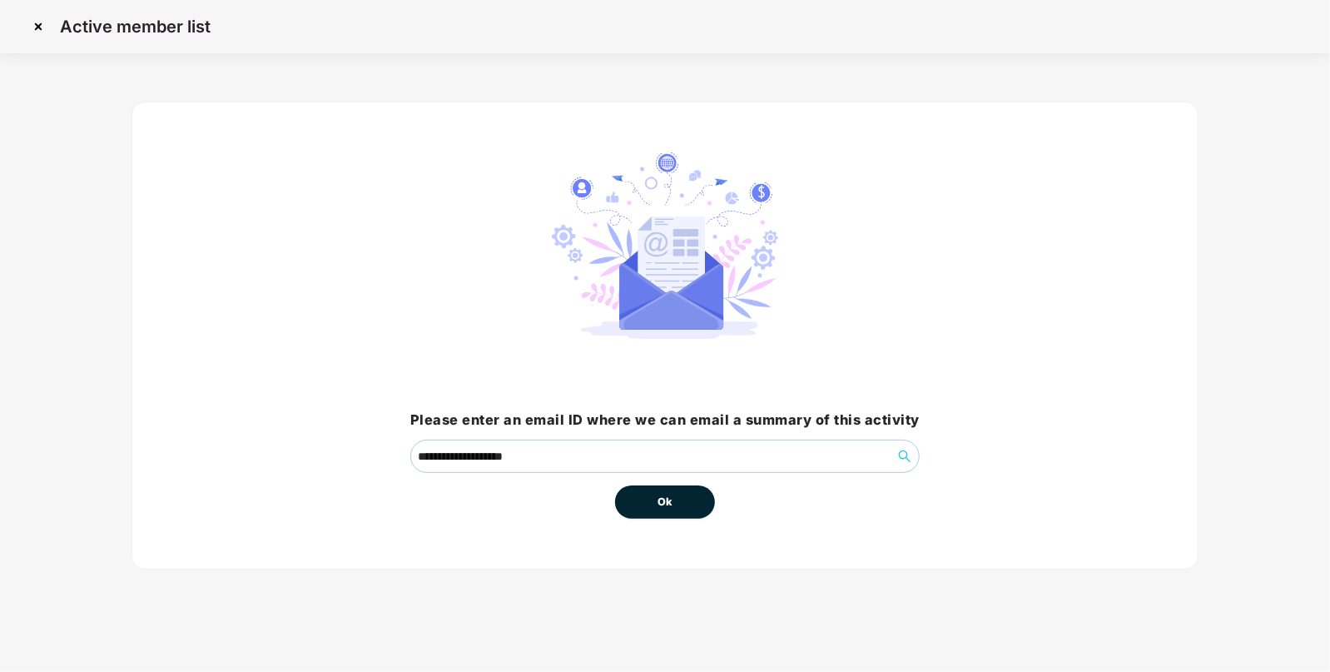
click at [687, 509] on button "Ok" at bounding box center [665, 501] width 100 height 33
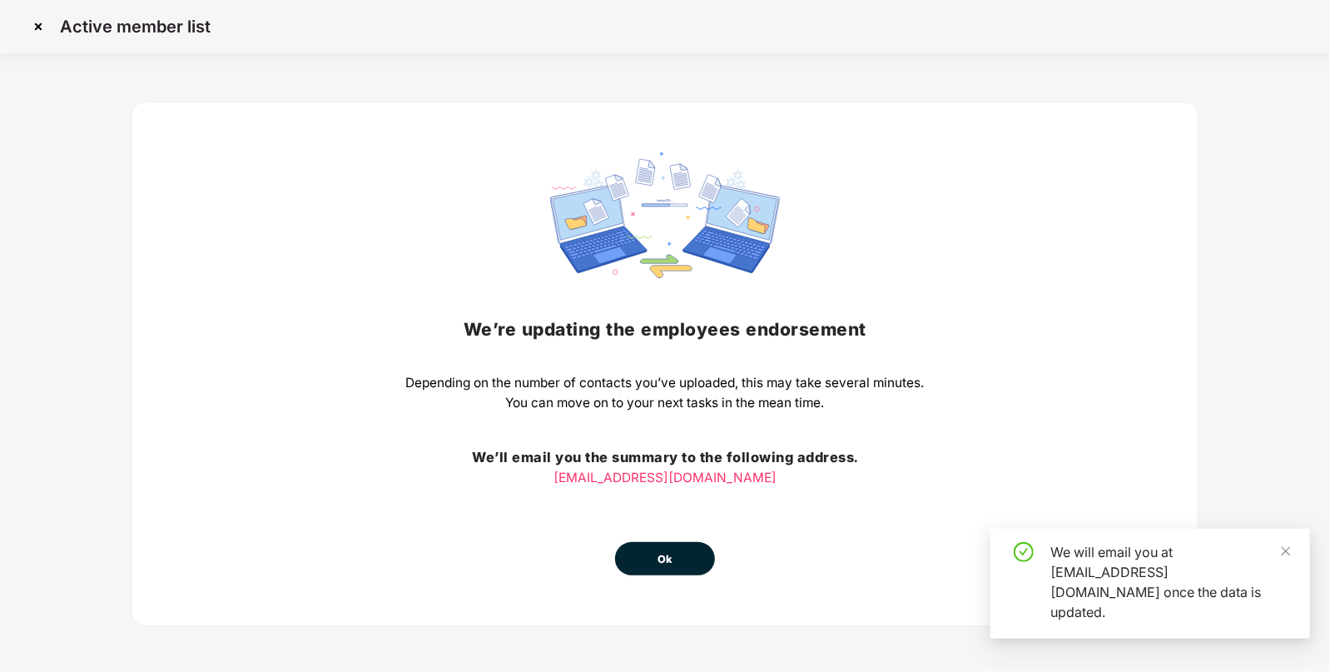
click at [684, 554] on button "Ok" at bounding box center [665, 558] width 100 height 33
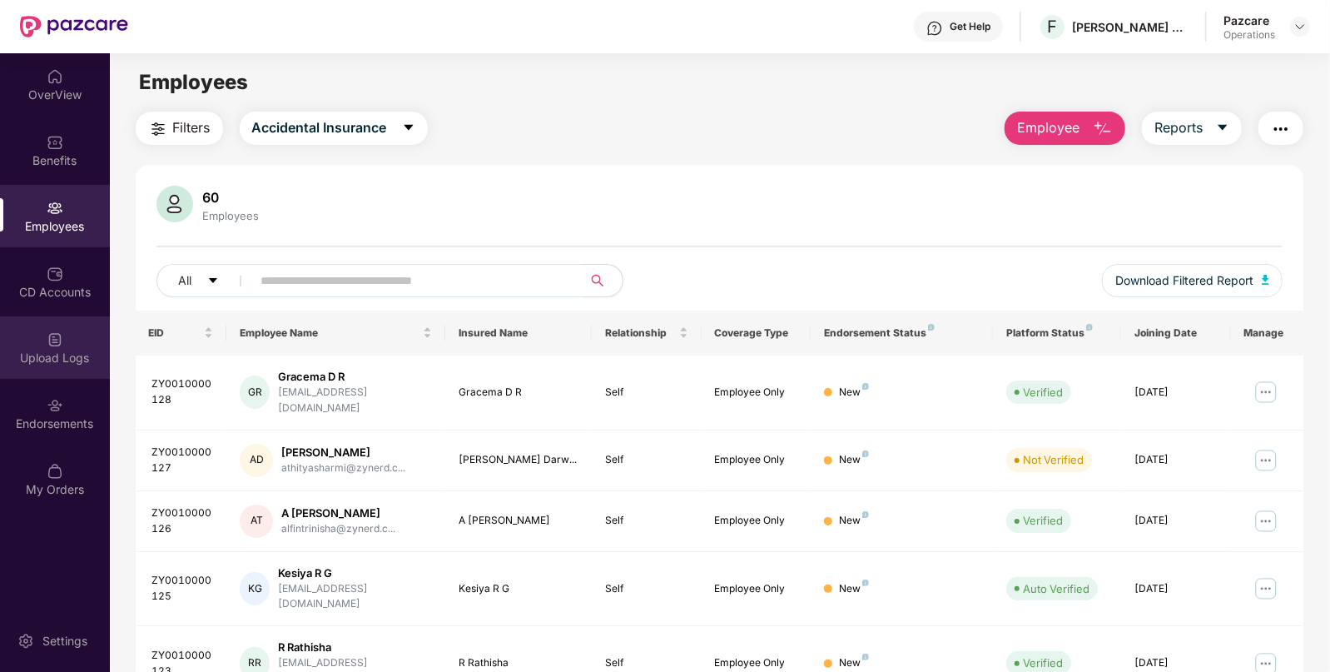
click at [60, 370] on div "Upload Logs" at bounding box center [55, 347] width 110 height 62
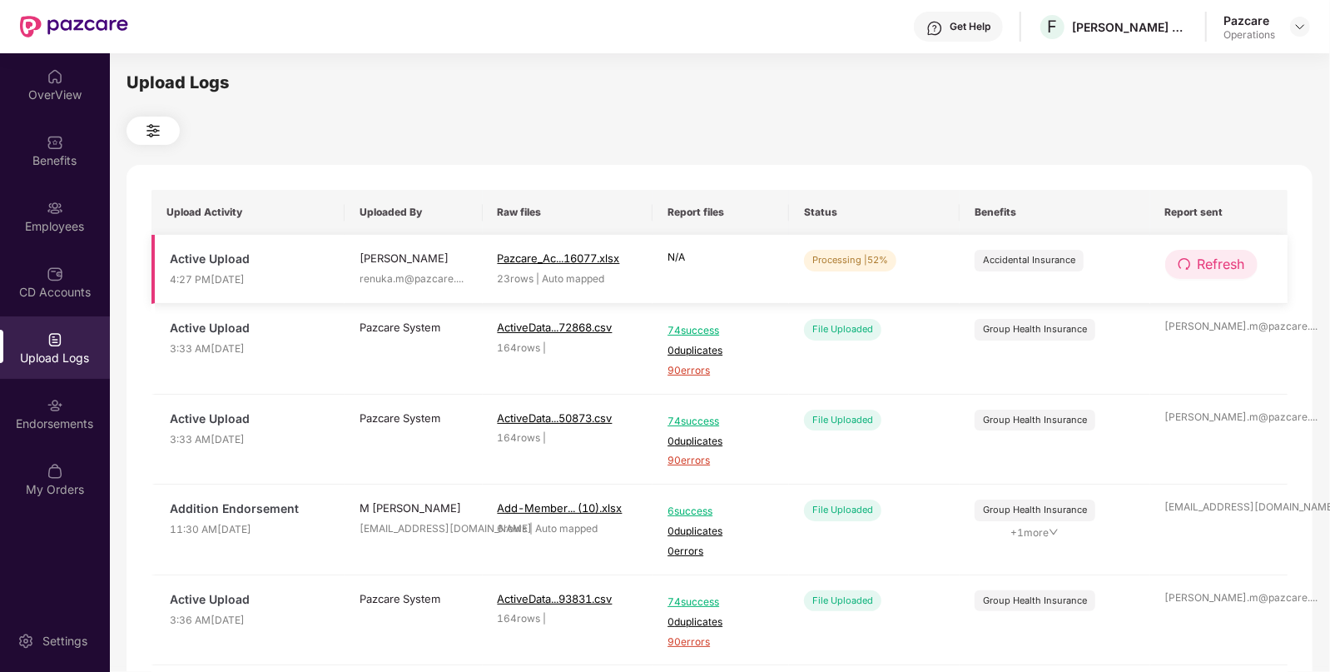
click at [1201, 256] on span "Refresh" at bounding box center [1221, 264] width 47 height 21
click at [1201, 256] on span "Refresh" at bounding box center [1222, 264] width 47 height 21
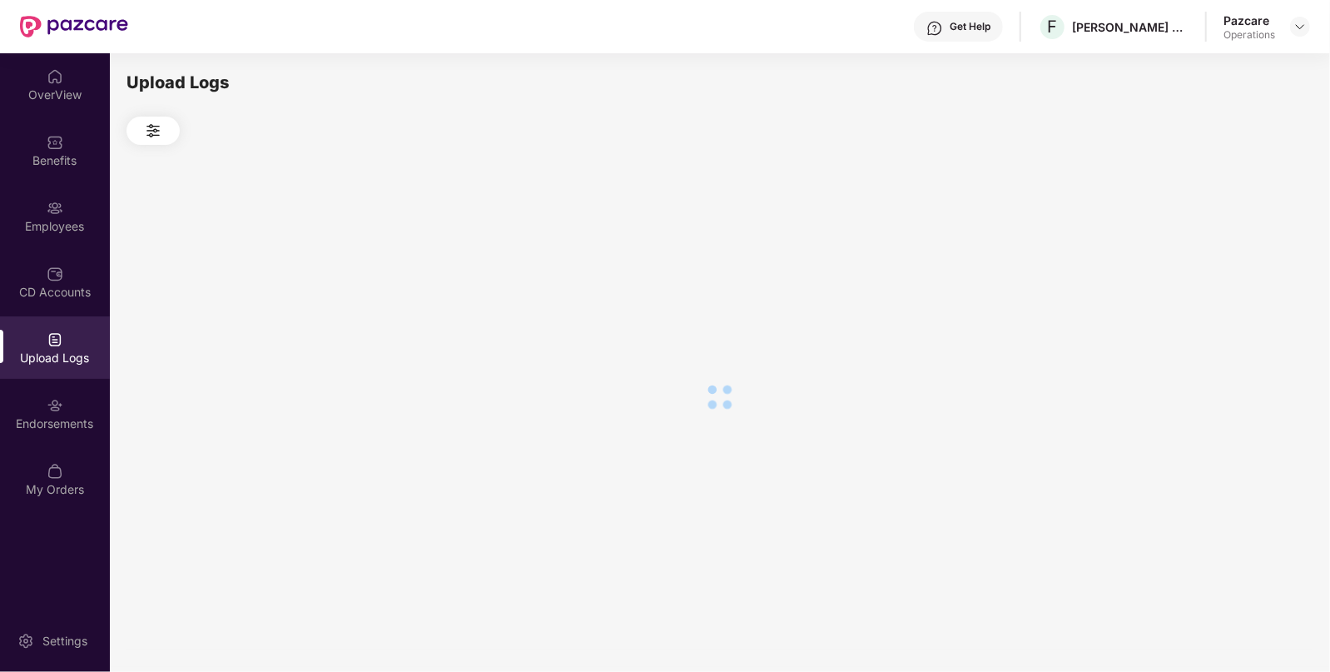
click at [1201, 256] on div at bounding box center [720, 397] width 1186 height 504
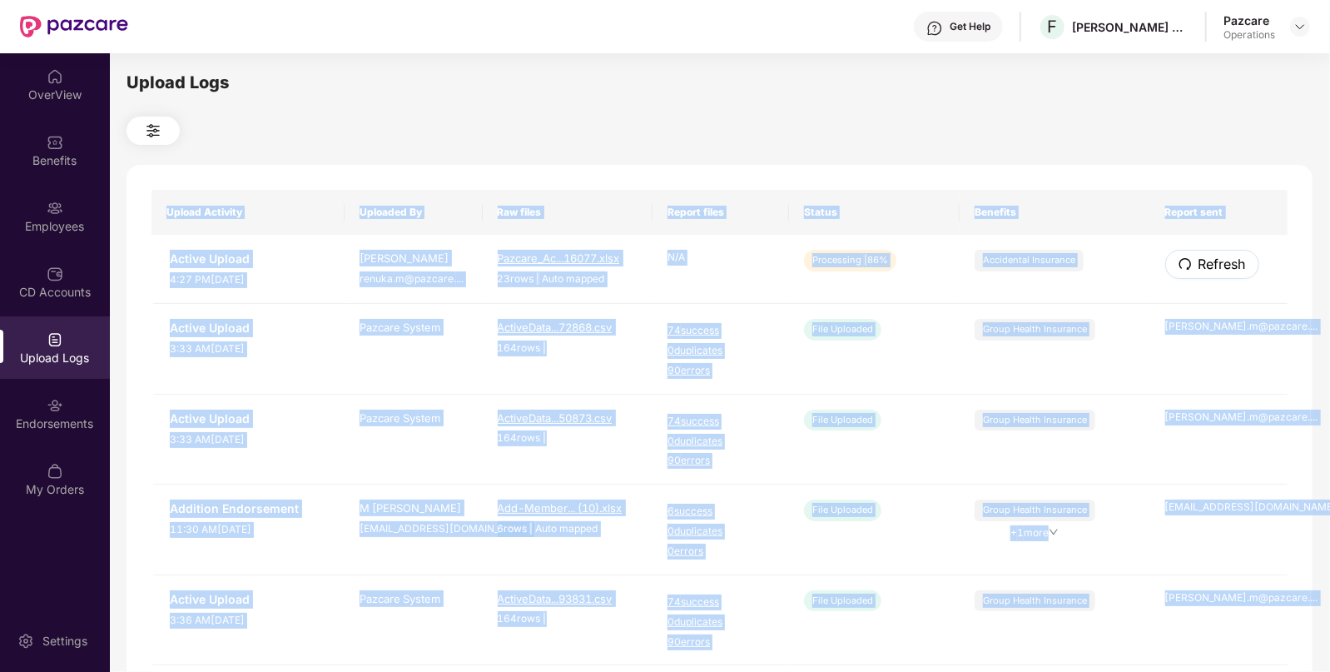
click at [1201, 256] on span "Refresh" at bounding box center [1222, 264] width 47 height 21
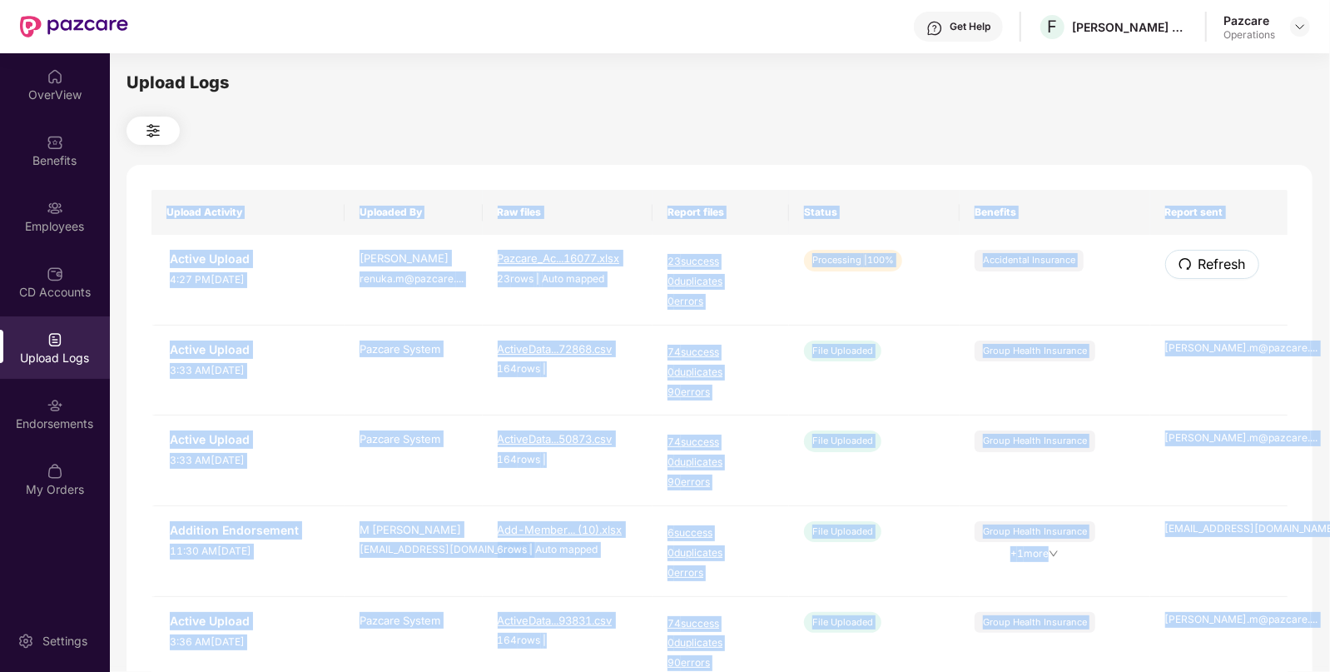
click at [1201, 256] on span "Refresh" at bounding box center [1222, 264] width 47 height 21
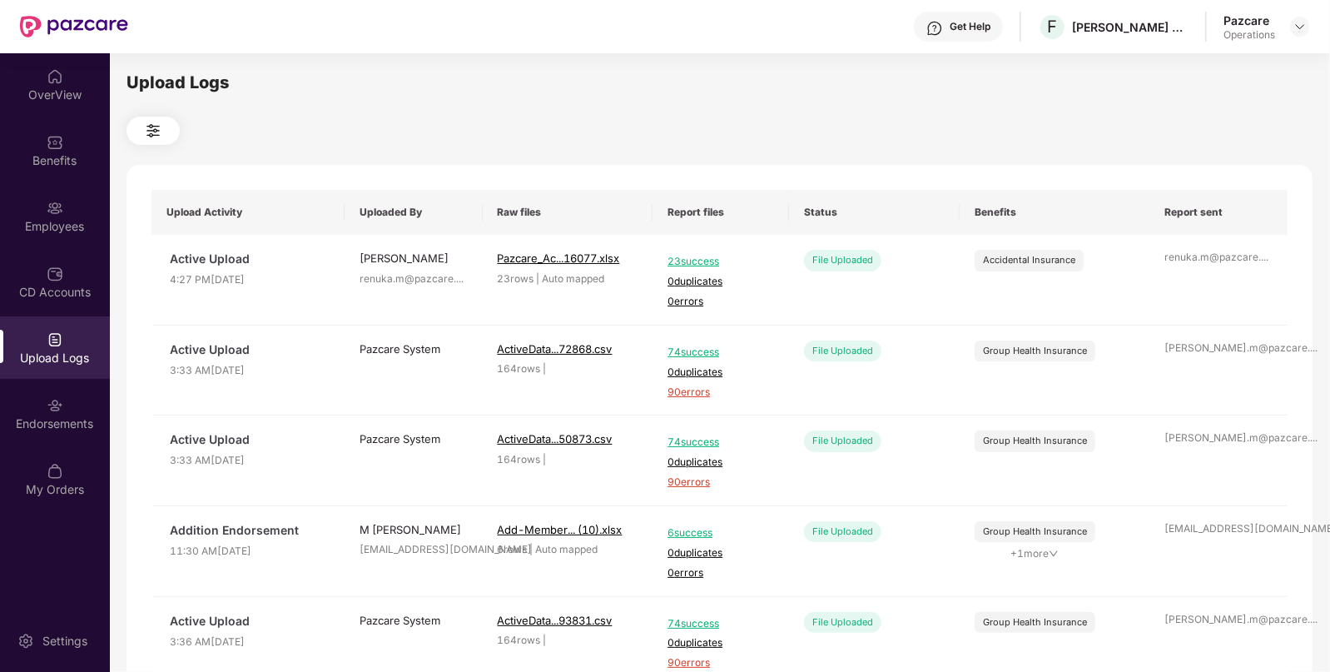
click at [859, 133] on div at bounding box center [720, 131] width 1186 height 28
click at [1300, 30] on img at bounding box center [1300, 26] width 13 height 13
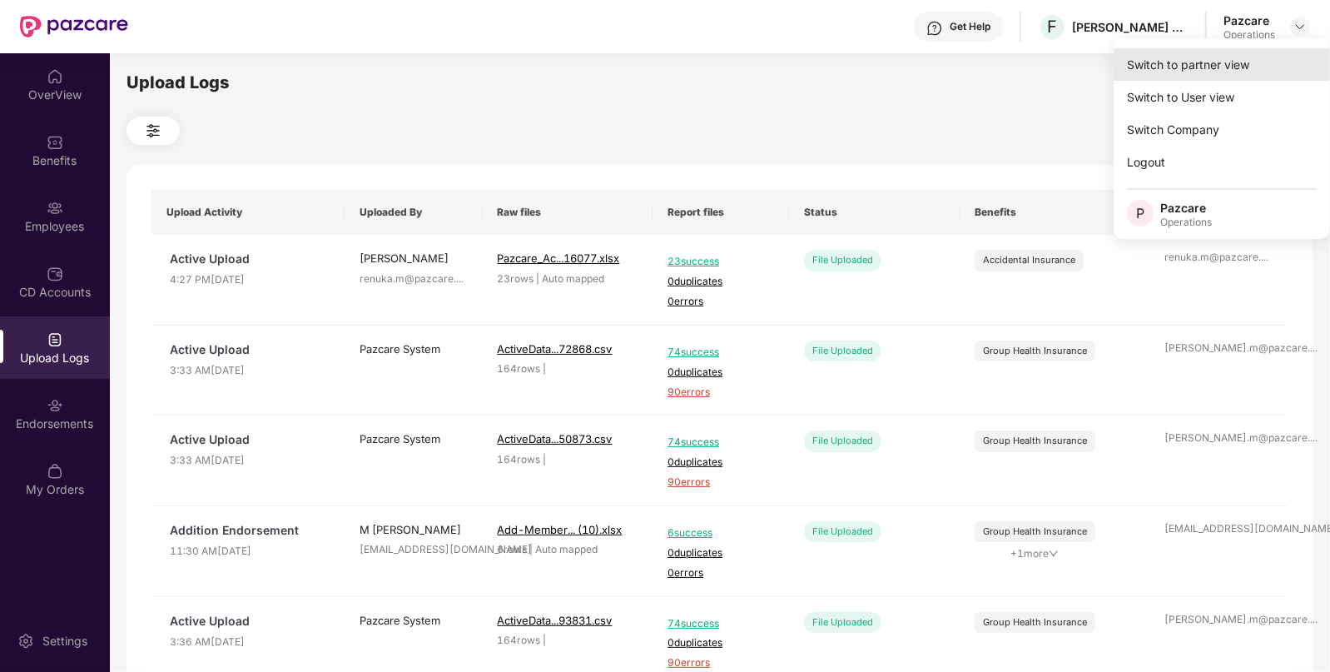
click at [1214, 60] on div "Switch to partner view" at bounding box center [1222, 64] width 216 height 32
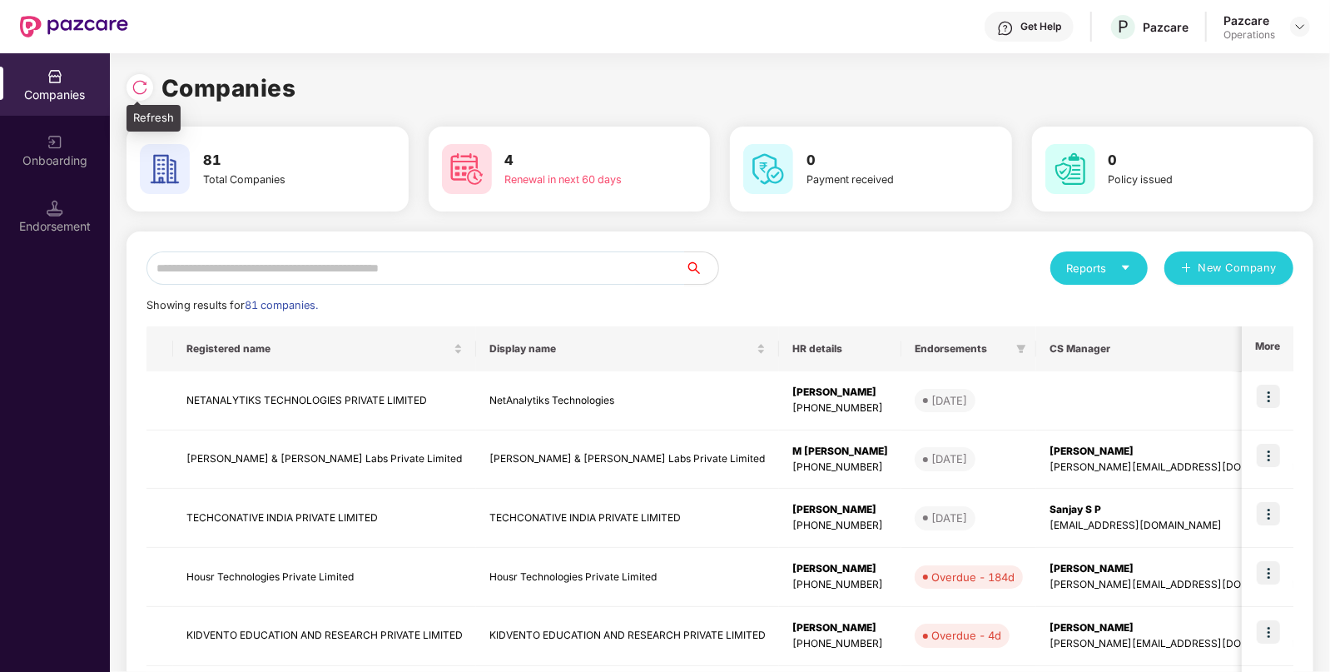
click at [142, 88] on img at bounding box center [140, 87] width 17 height 17
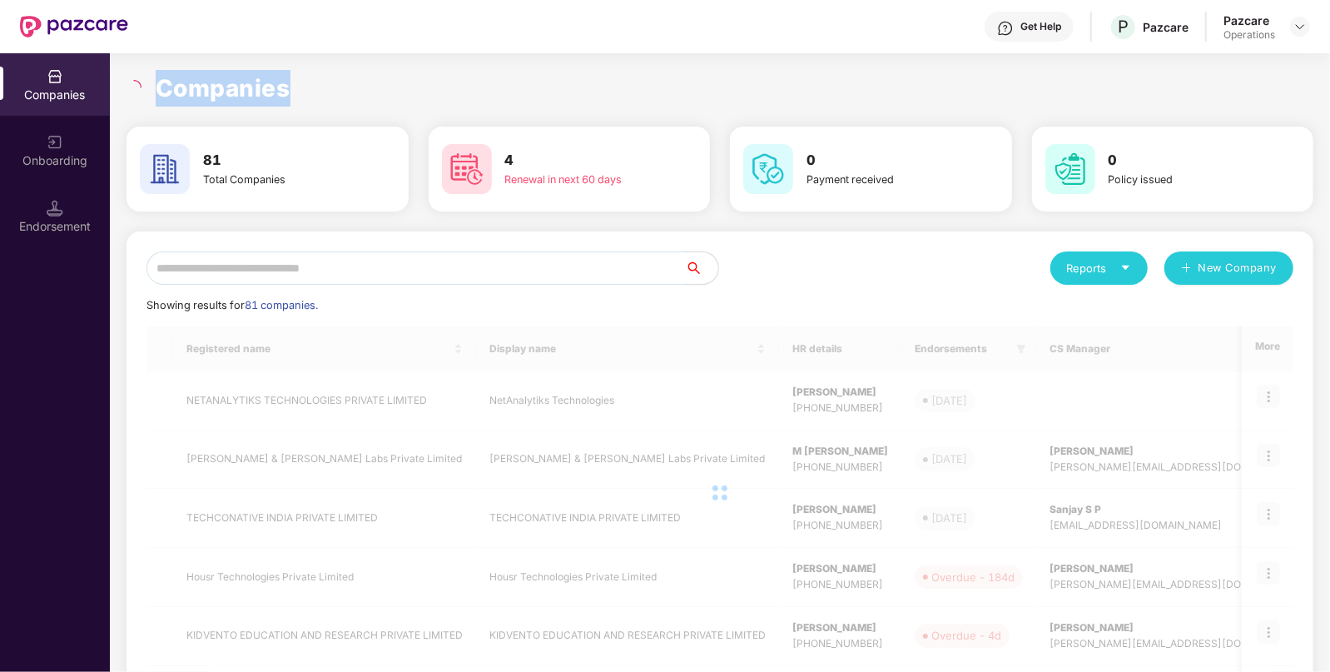
click at [142, 88] on div at bounding box center [136, 87] width 19 height 15
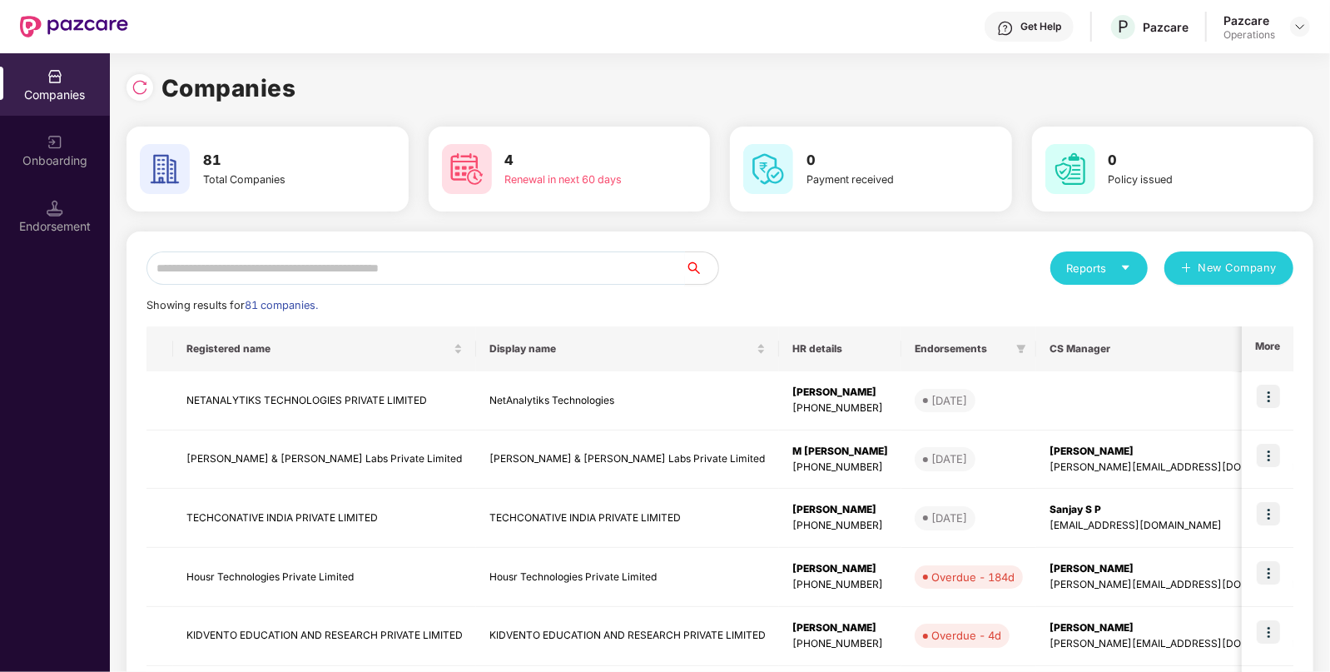
click at [341, 257] on input "text" at bounding box center [416, 267] width 539 height 33
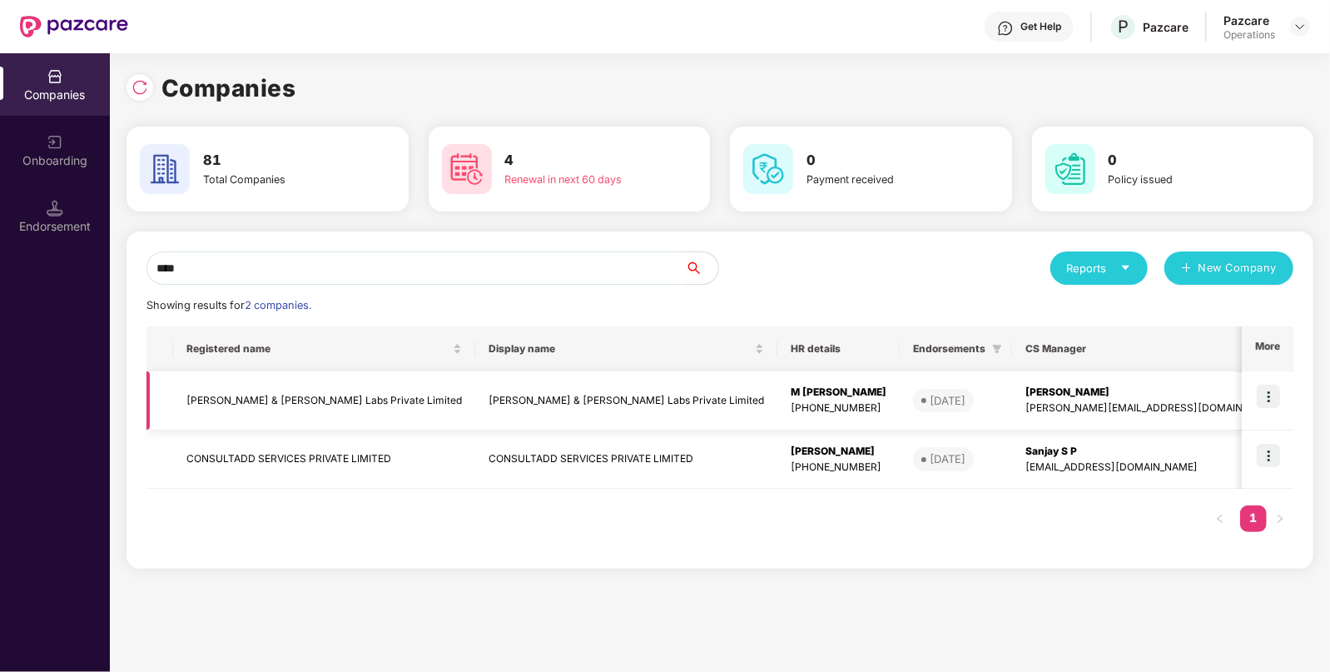
type input "****"
click at [1268, 387] on img at bounding box center [1268, 396] width 23 height 23
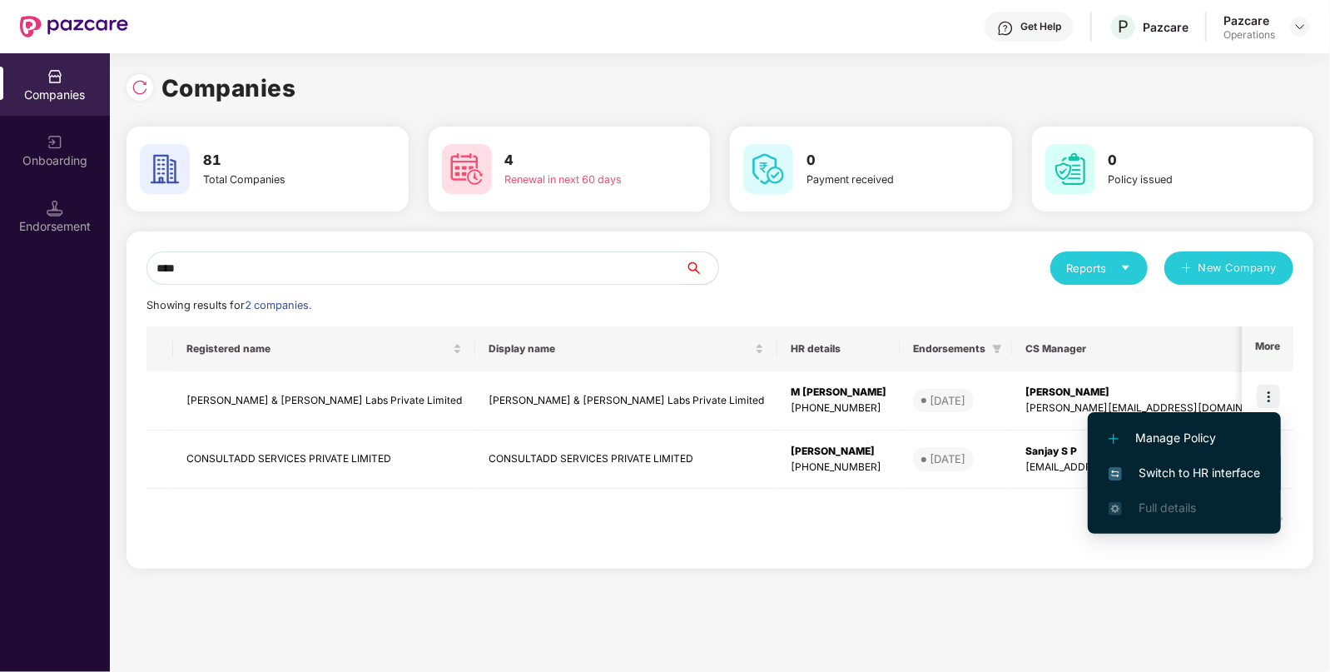
click at [1223, 466] on span "Switch to HR interface" at bounding box center [1185, 473] width 152 height 18
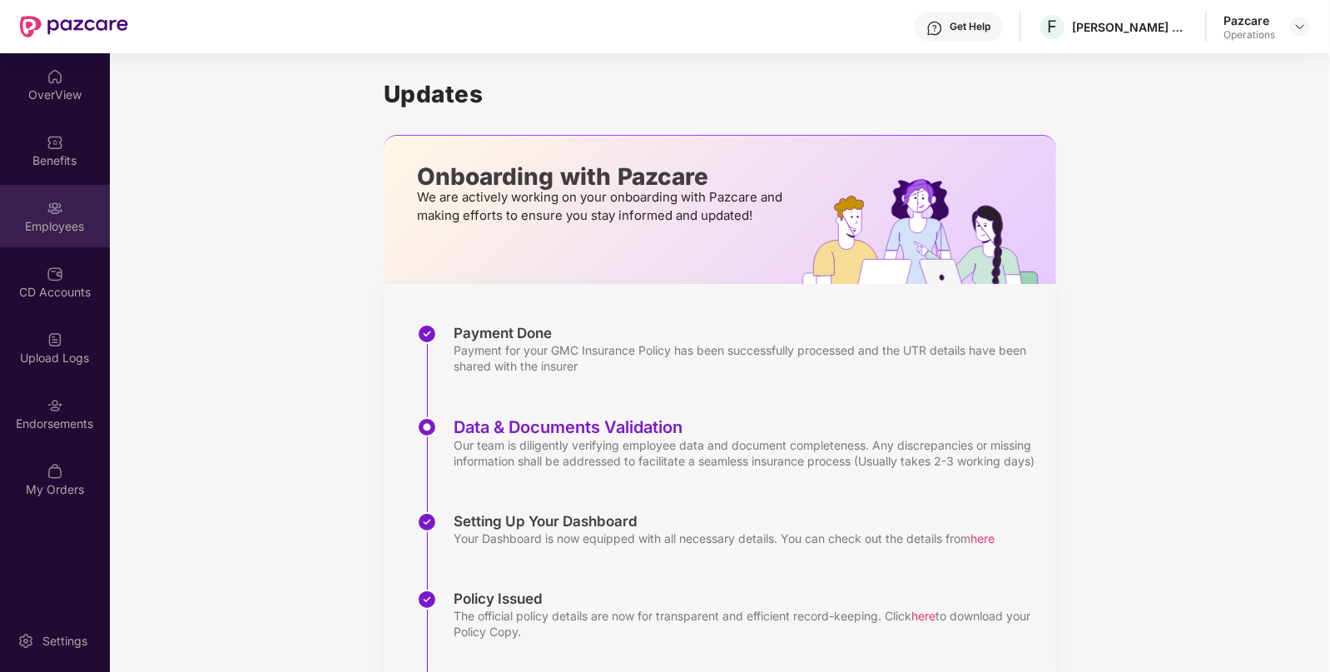
click at [48, 229] on div "Employees" at bounding box center [55, 226] width 110 height 17
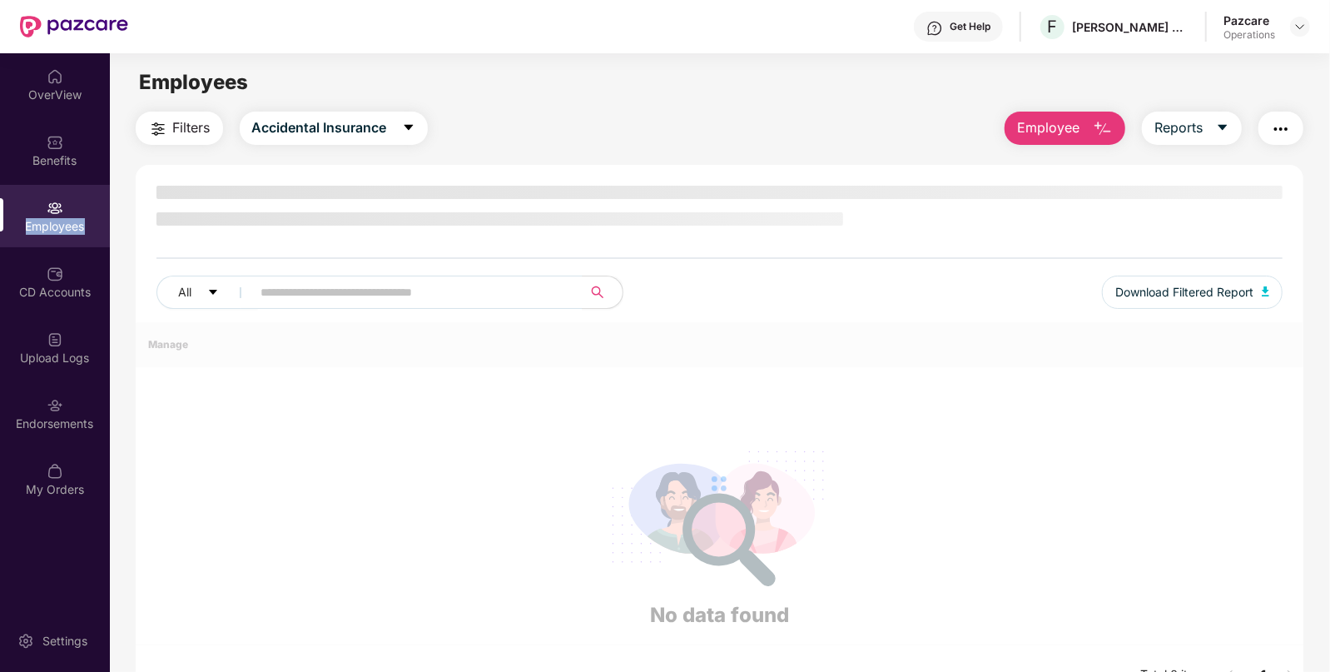
click at [48, 229] on div "Employees" at bounding box center [55, 226] width 110 height 17
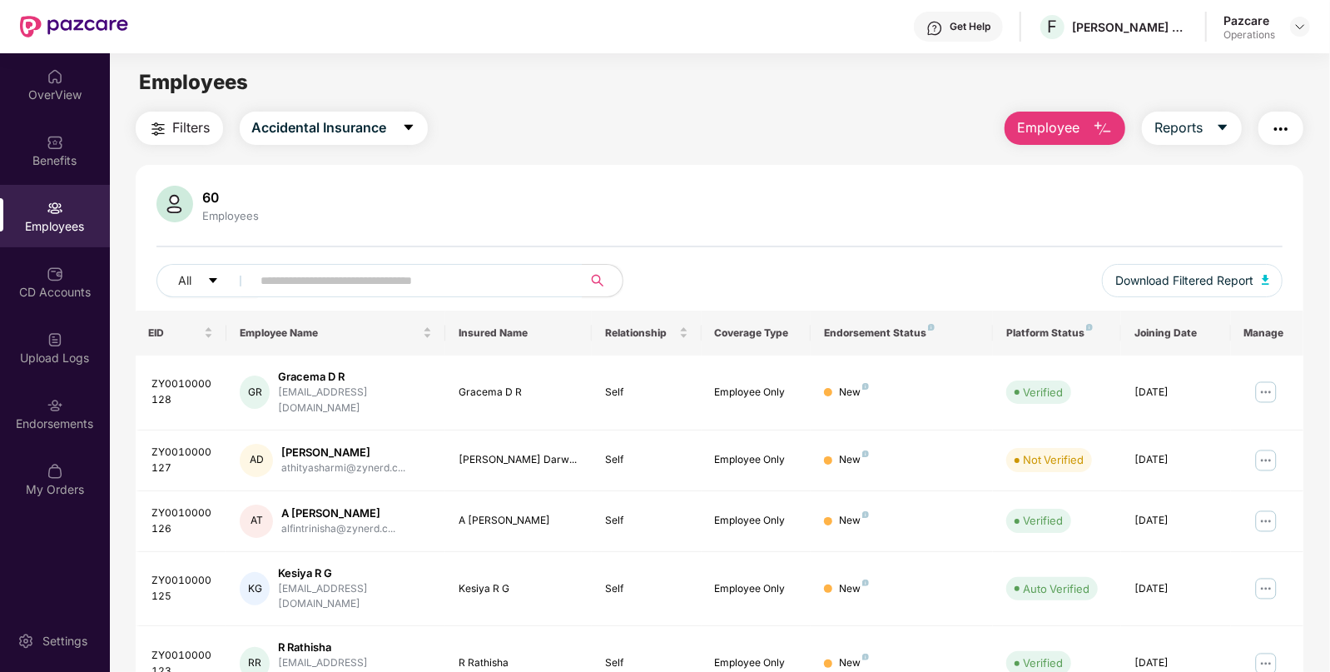
click at [206, 138] on button "Filters" at bounding box center [179, 128] width 87 height 33
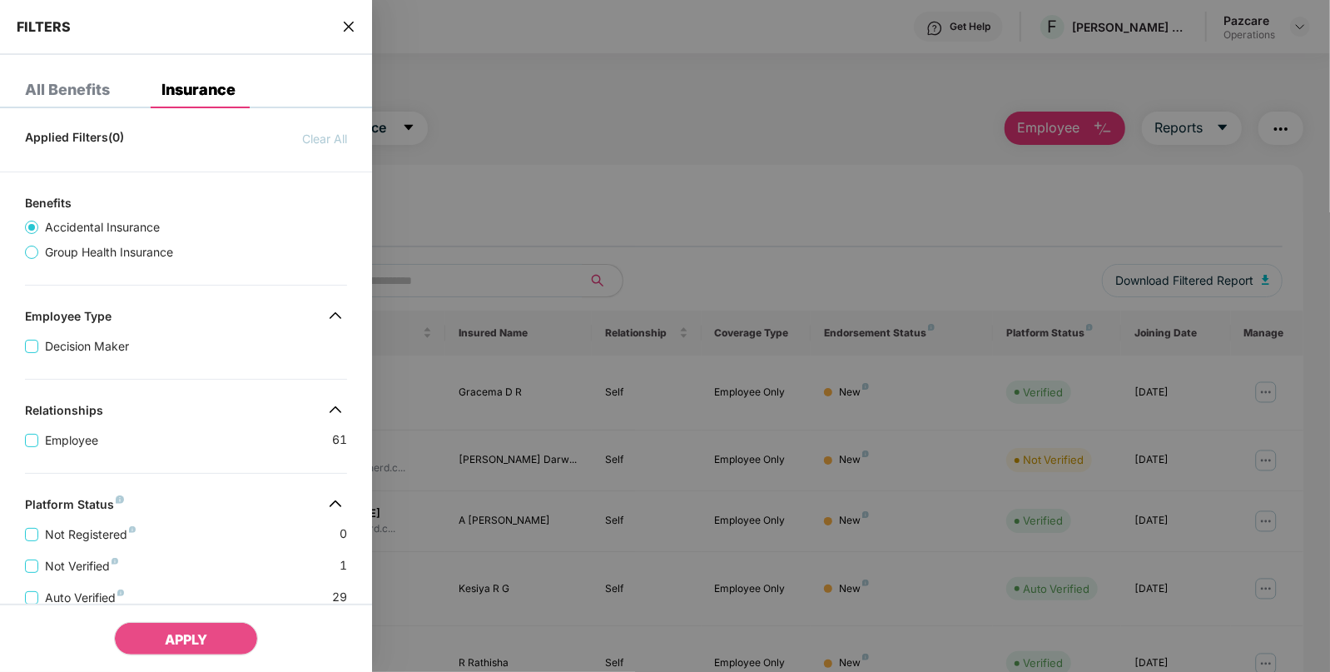
scroll to position [344, 0]
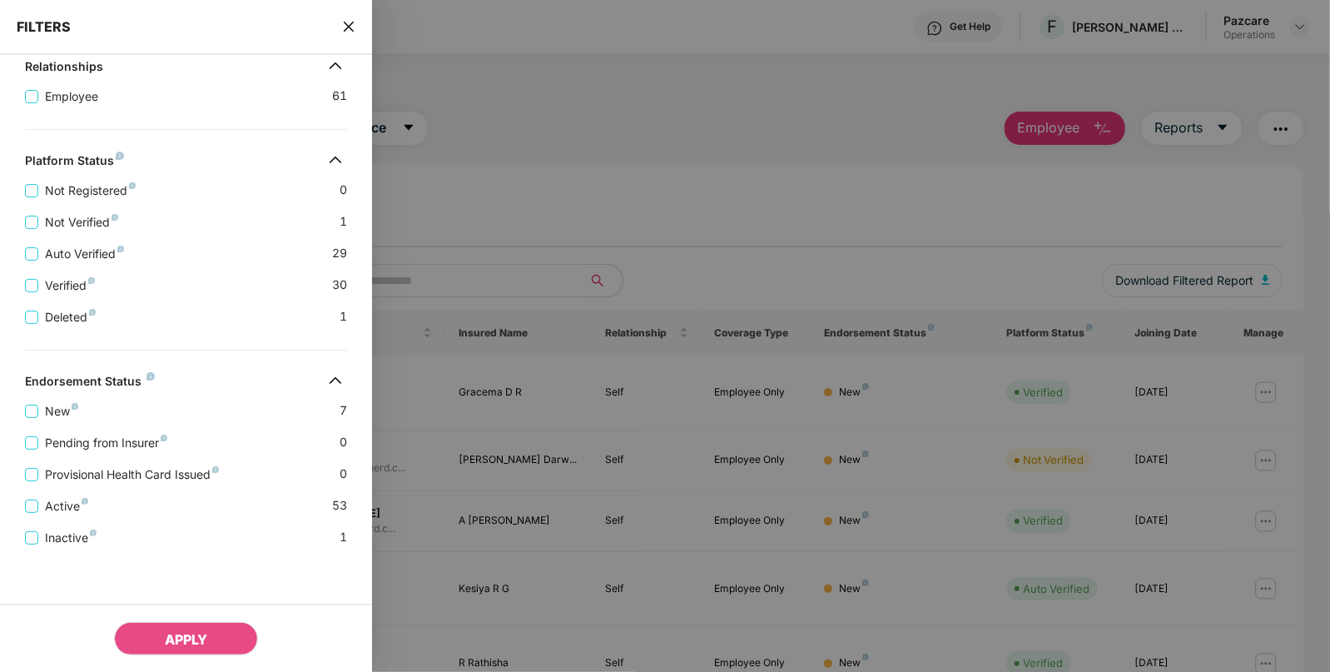
click at [347, 37] on div "FILTERS" at bounding box center [186, 27] width 372 height 55
click at [348, 36] on div "FILTERS" at bounding box center [186, 27] width 372 height 55
click at [348, 29] on icon "close" at bounding box center [348, 26] width 13 height 13
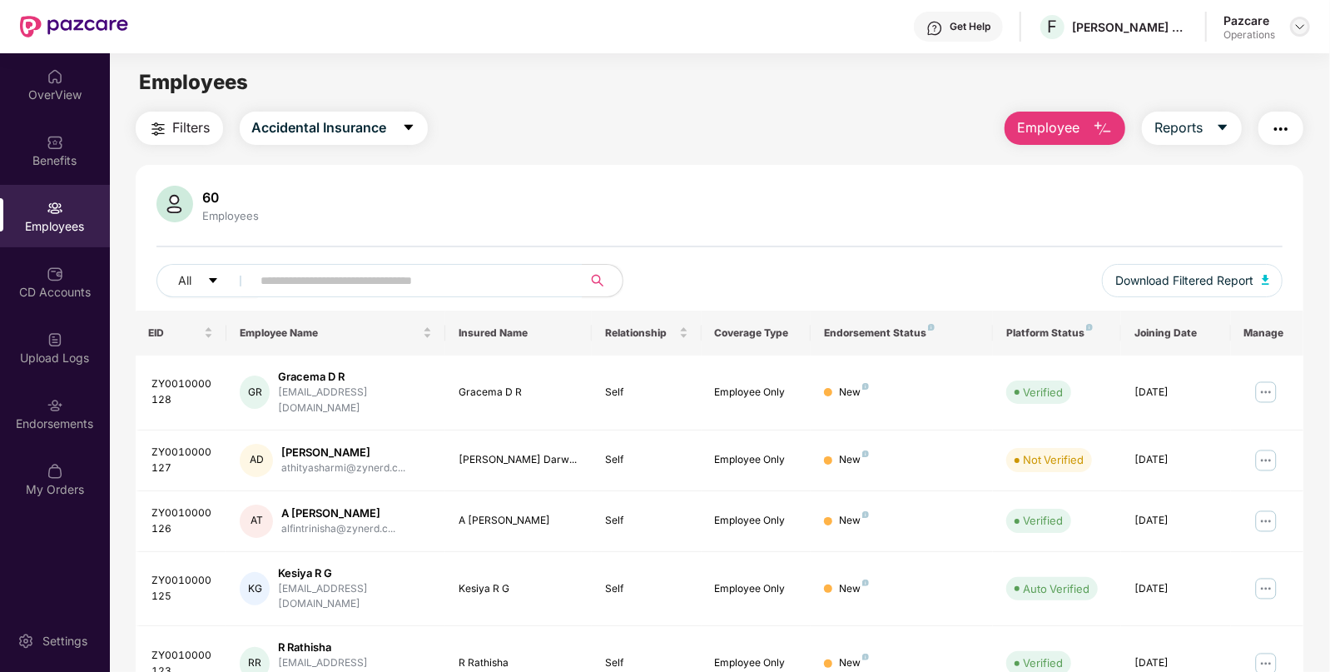
click at [1297, 30] on img at bounding box center [1300, 26] width 13 height 13
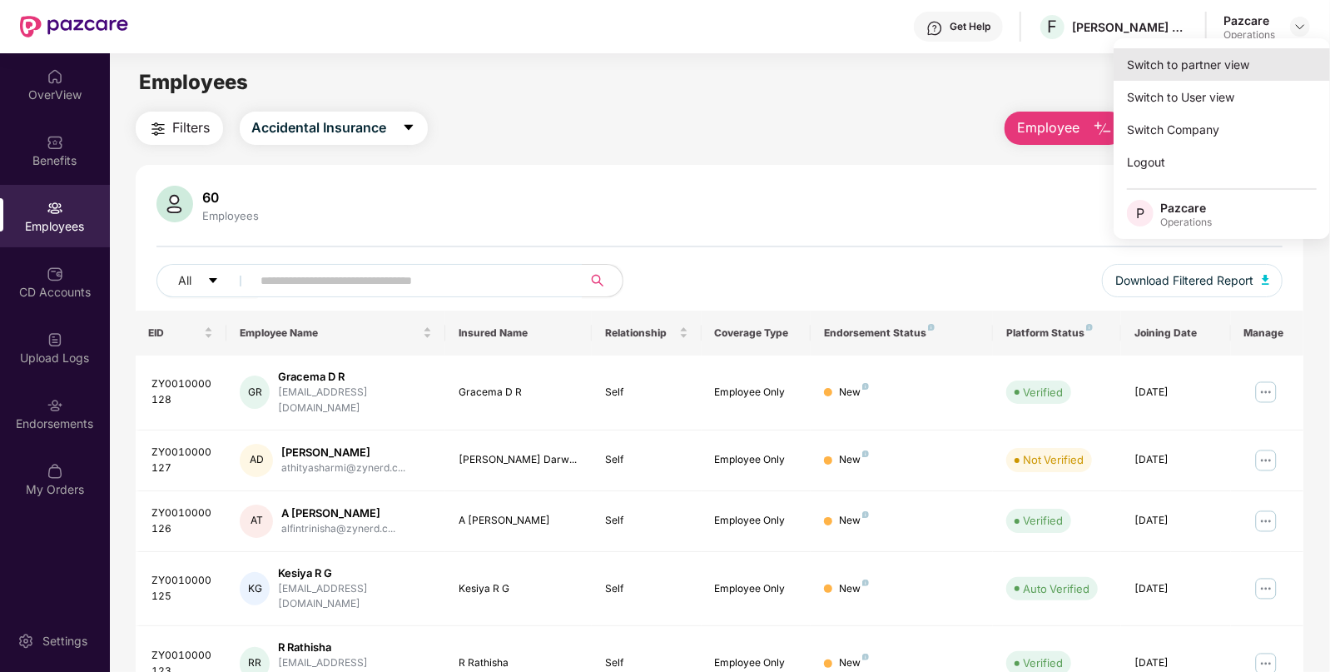
click at [1191, 64] on div "Switch to partner view" at bounding box center [1222, 64] width 216 height 32
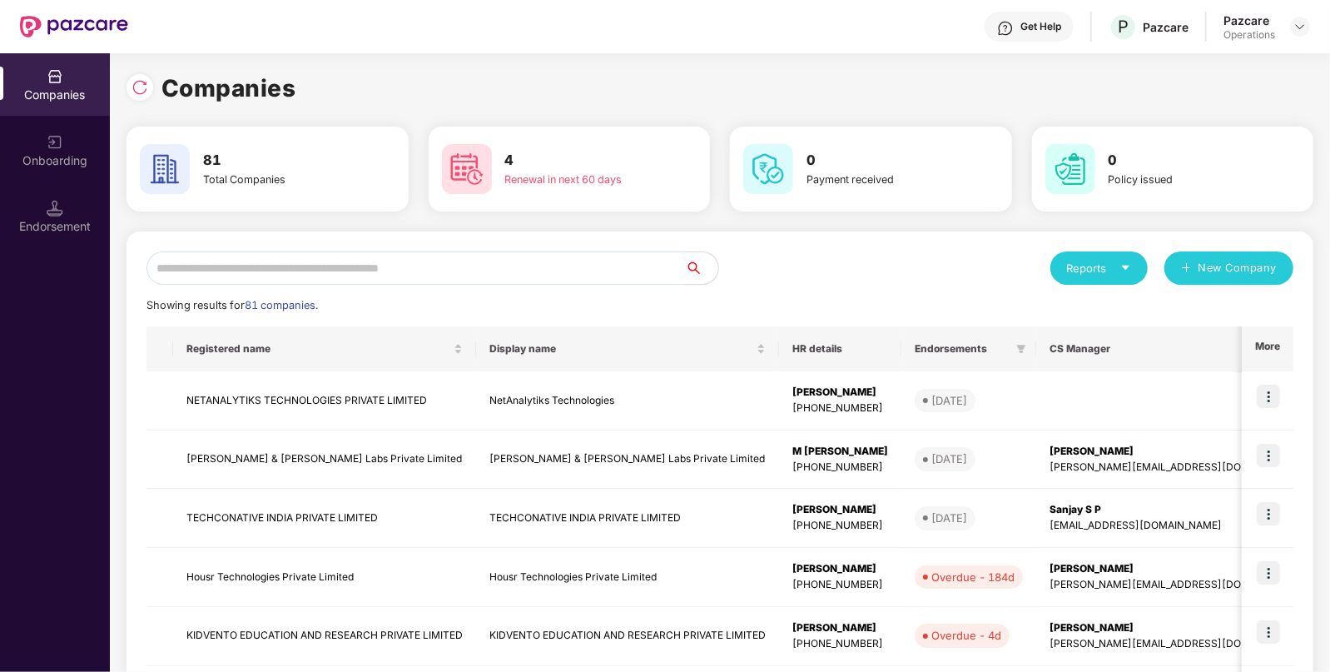
click at [416, 263] on input "text" at bounding box center [416, 267] width 539 height 33
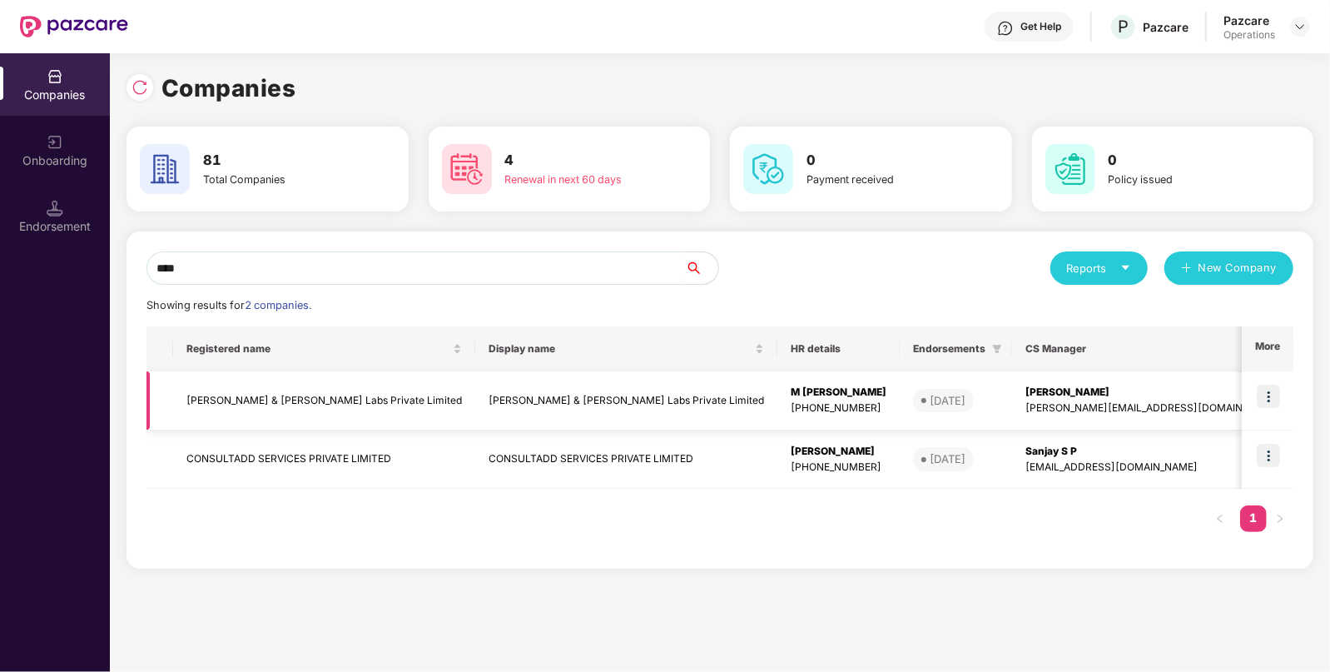
type input "****"
click at [351, 392] on td "[PERSON_NAME] & [PERSON_NAME] Labs Private Limited" at bounding box center [324, 400] width 302 height 59
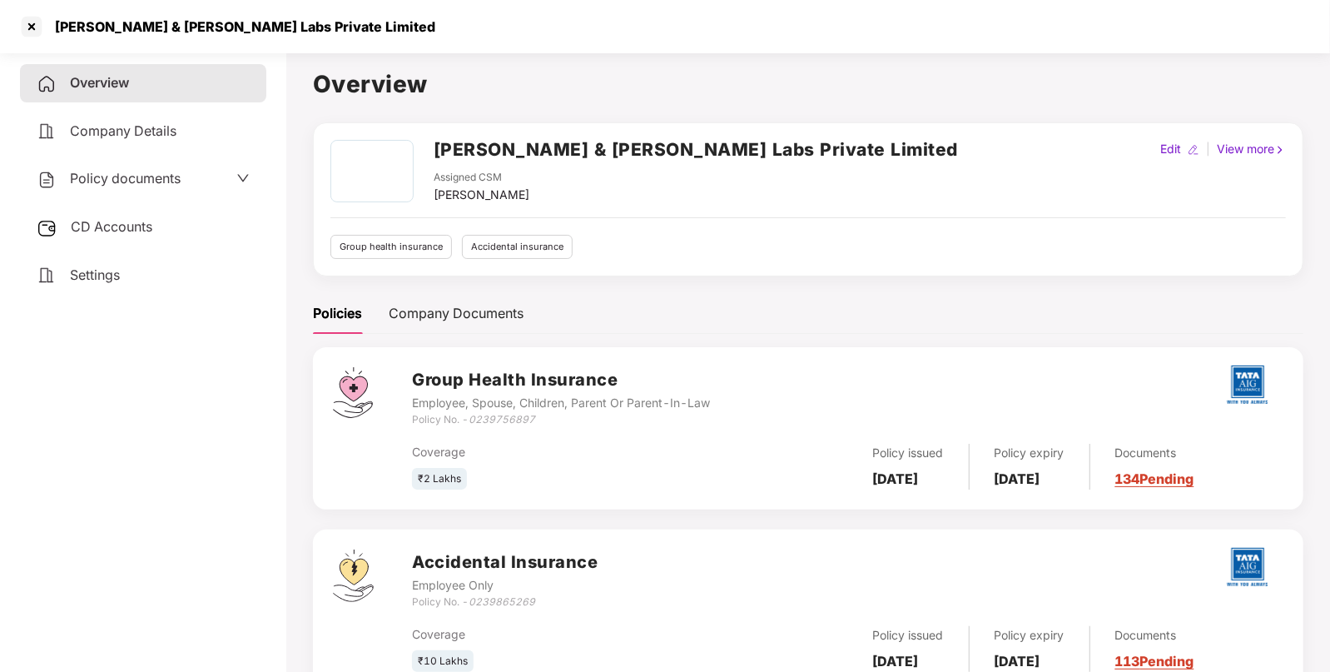
click at [114, 245] on div "CD Accounts" at bounding box center [143, 227] width 246 height 38
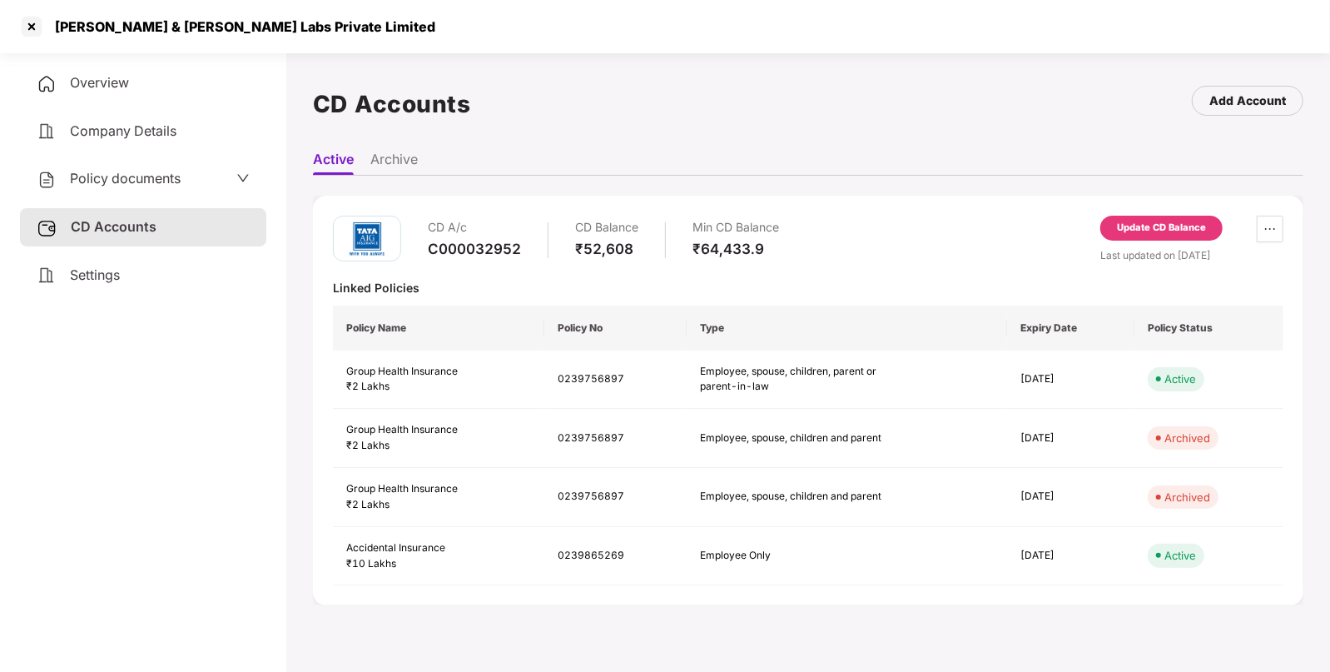
click at [133, 176] on span "Policy documents" at bounding box center [125, 178] width 111 height 17
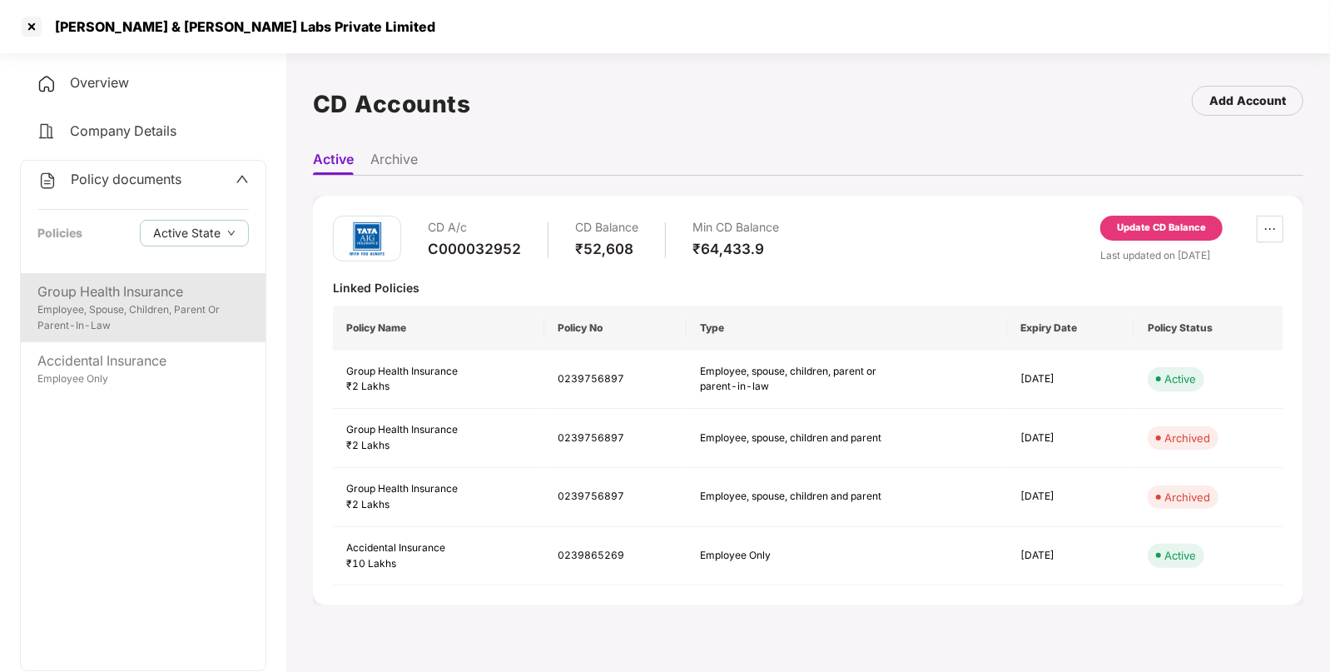
click at [126, 308] on div "Employee, Spouse, Children, Parent Or Parent-In-Law" at bounding box center [142, 318] width 211 height 32
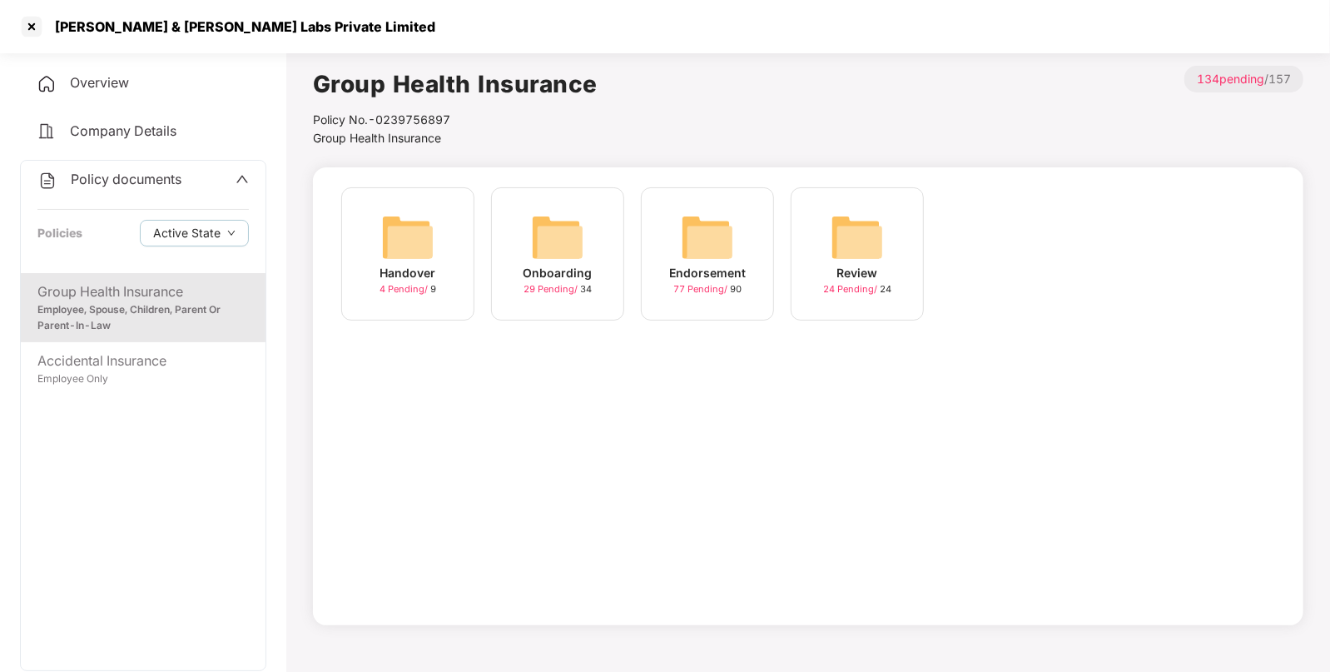
click at [674, 260] on div "Endorsement 77 Pending / 90" at bounding box center [707, 253] width 133 height 133
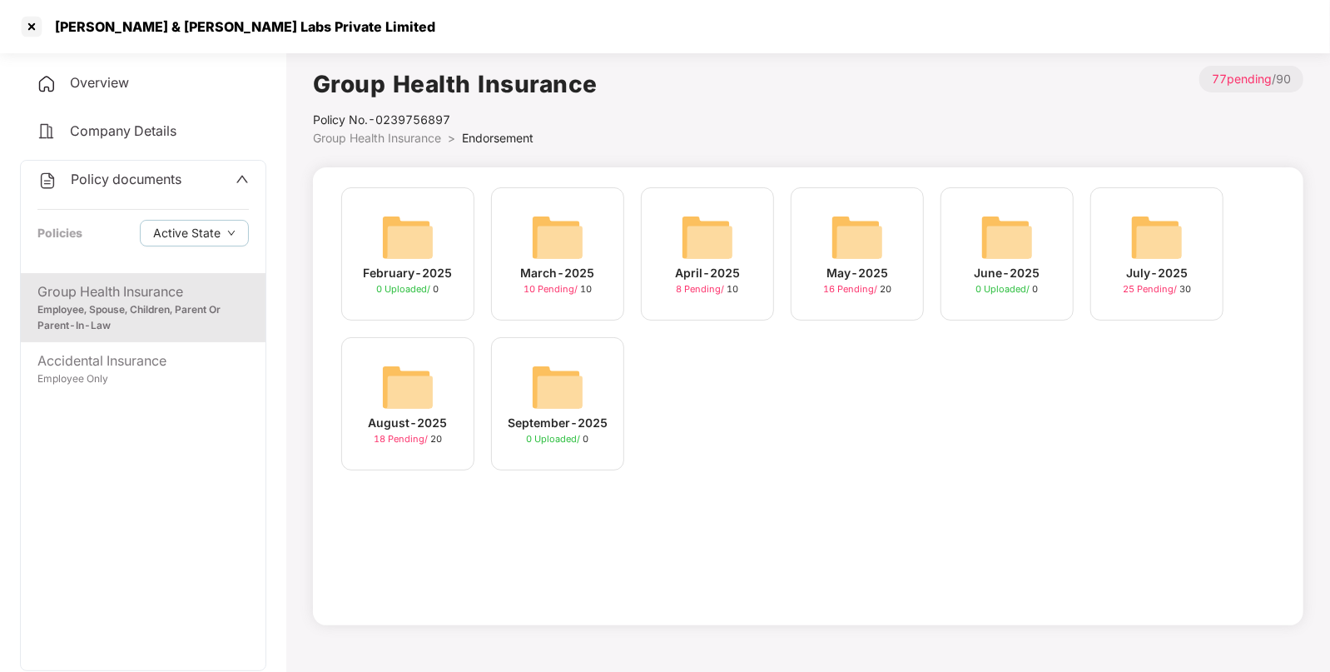
click at [409, 399] on img at bounding box center [407, 387] width 53 height 53
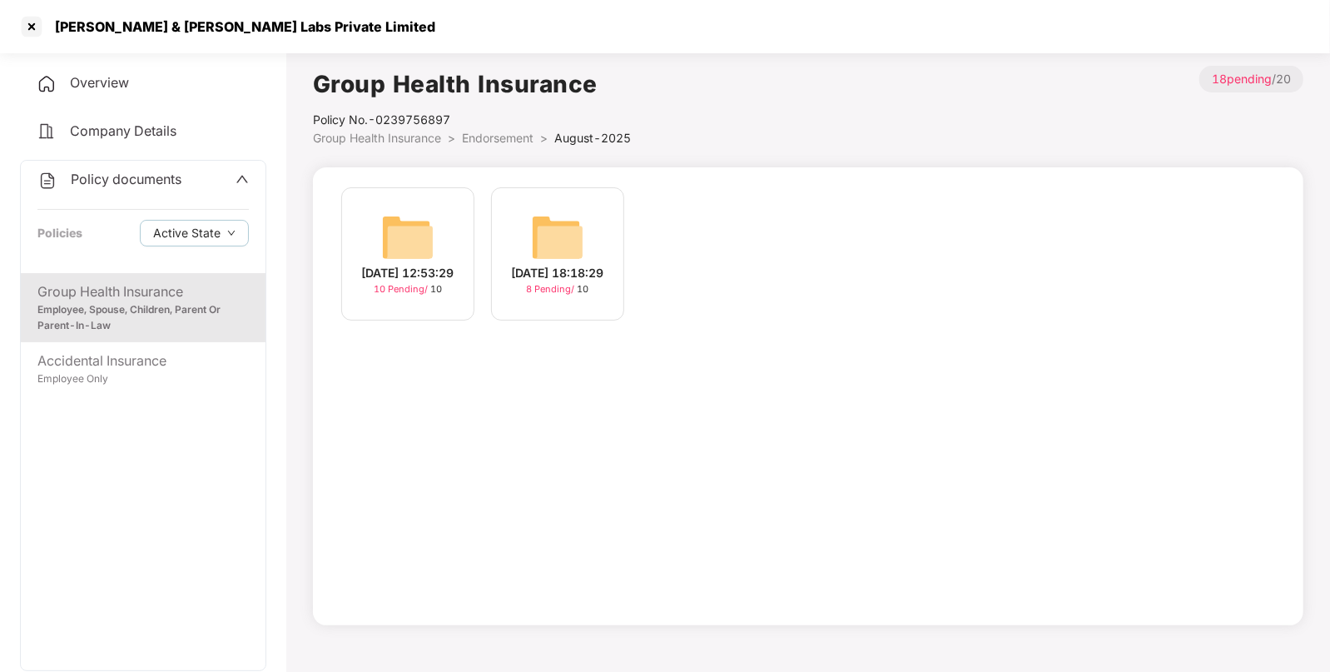
click at [522, 264] on div "[DATE] 18:18:29" at bounding box center [558, 273] width 92 height 18
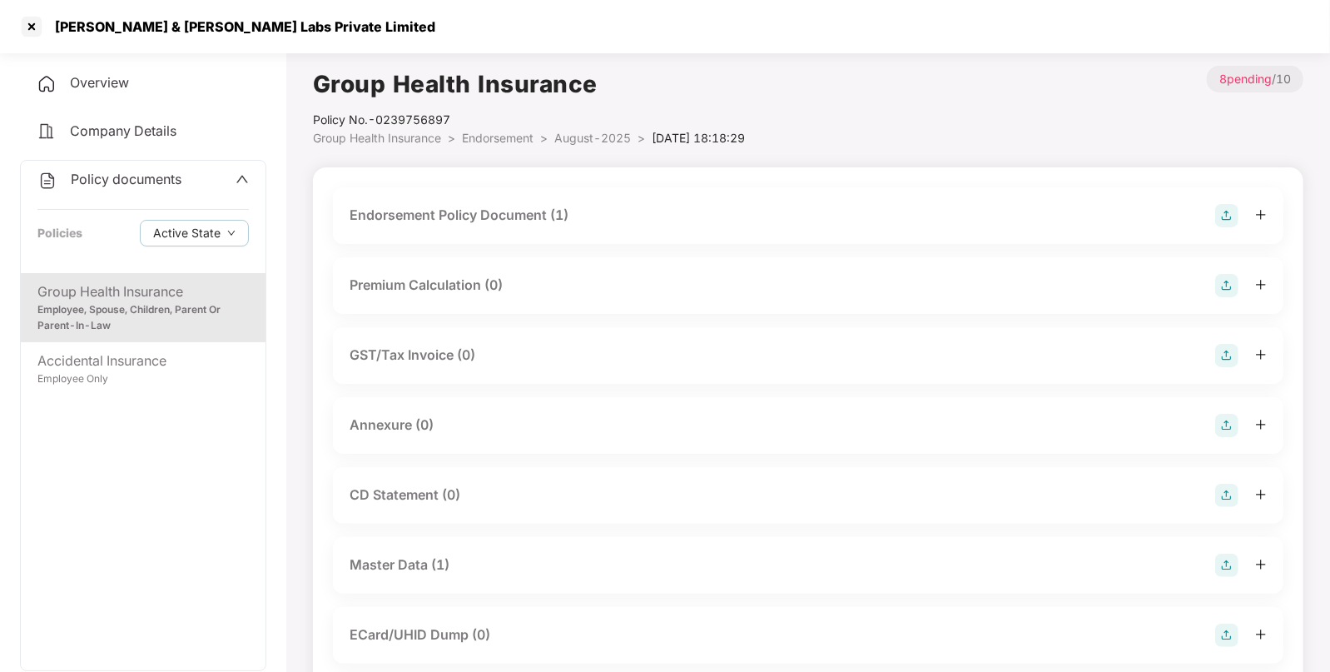
click at [510, 144] on span "Endorsement" at bounding box center [498, 138] width 72 height 14
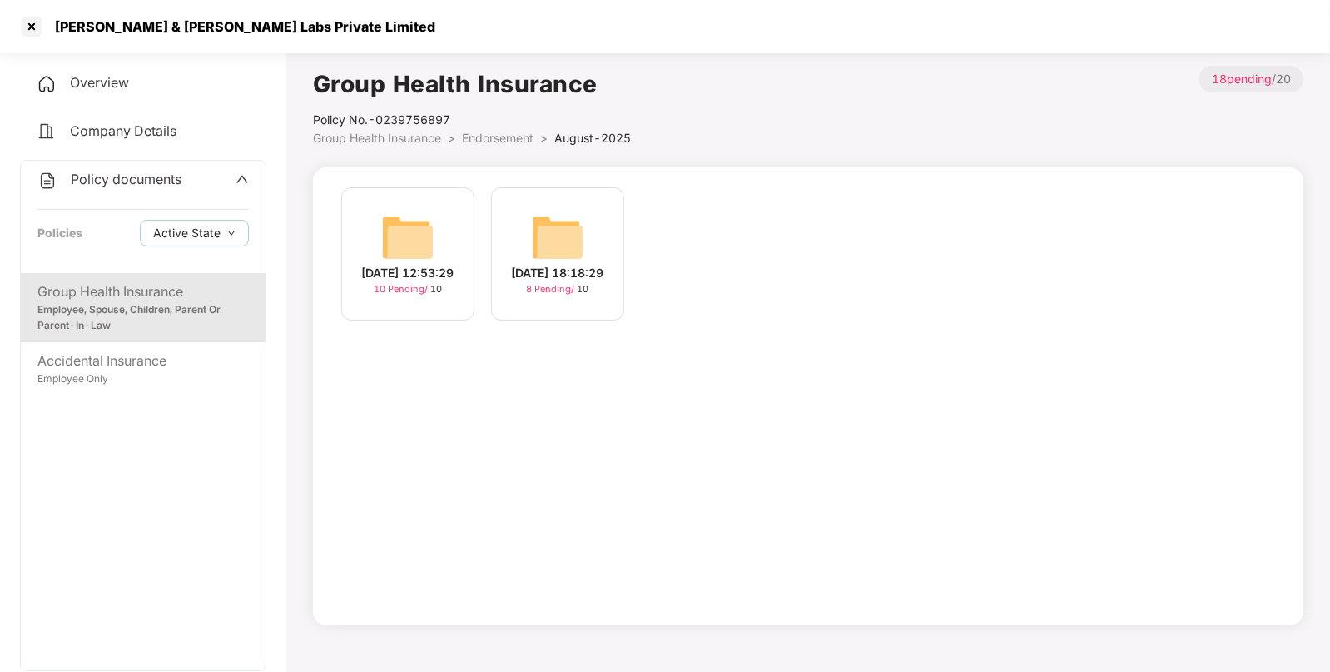
click at [426, 233] on img at bounding box center [407, 237] width 53 height 53
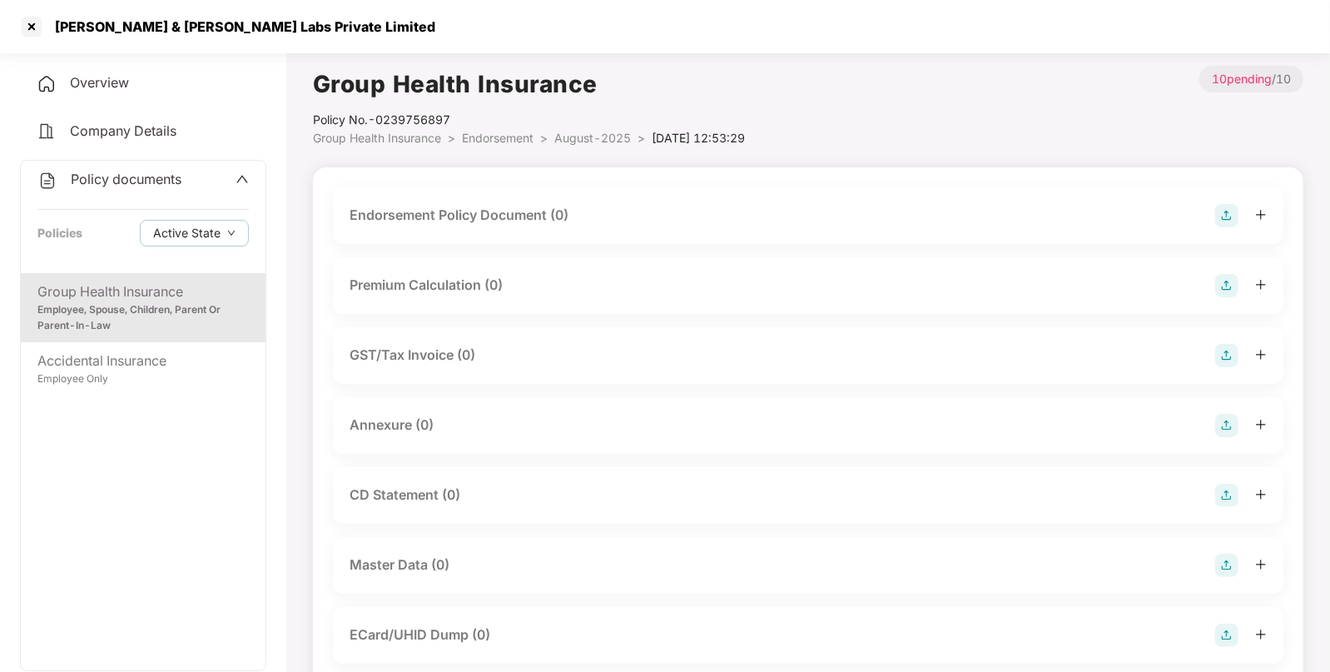
scroll to position [189, 0]
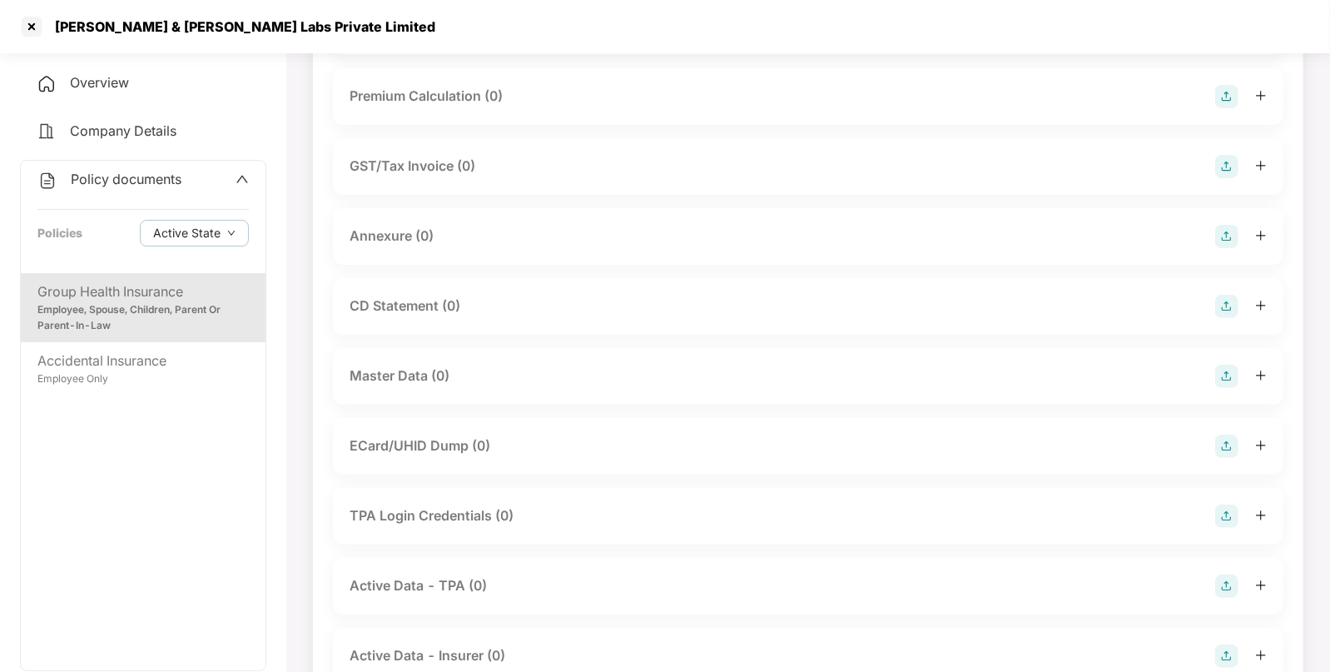
click at [1221, 369] on img at bounding box center [1227, 376] width 23 height 23
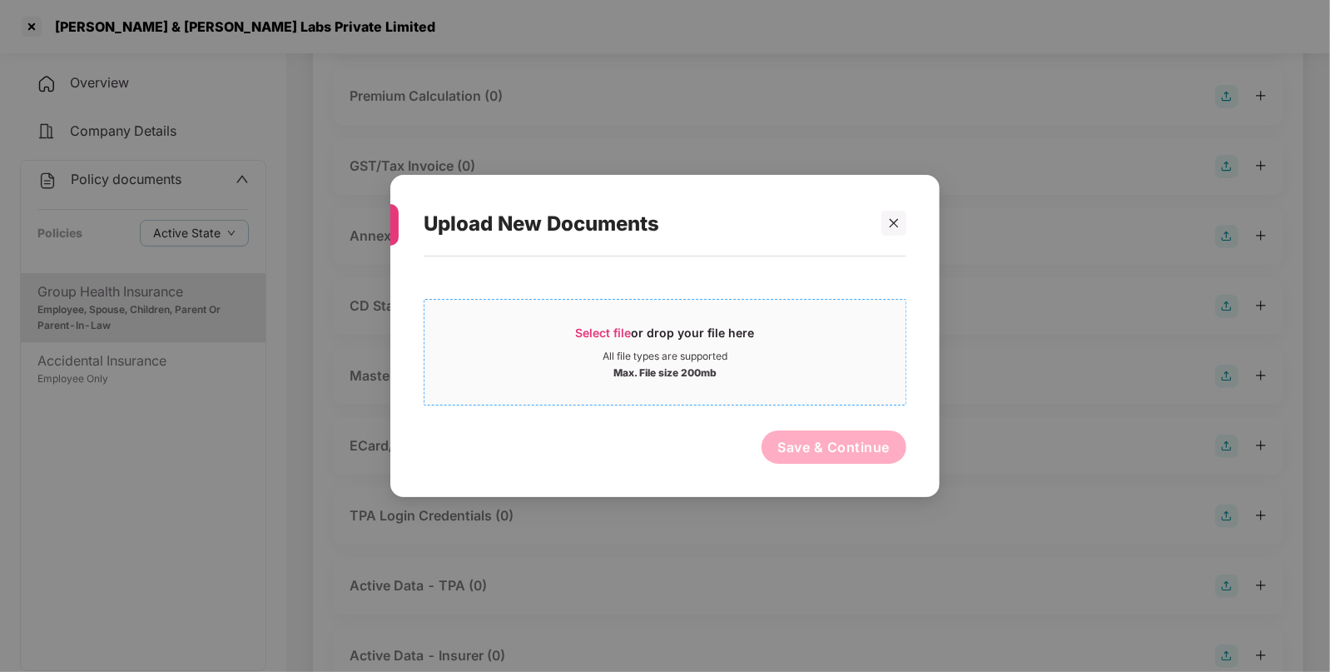
click at [608, 341] on div "Select file or drop your file here" at bounding box center [665, 337] width 179 height 25
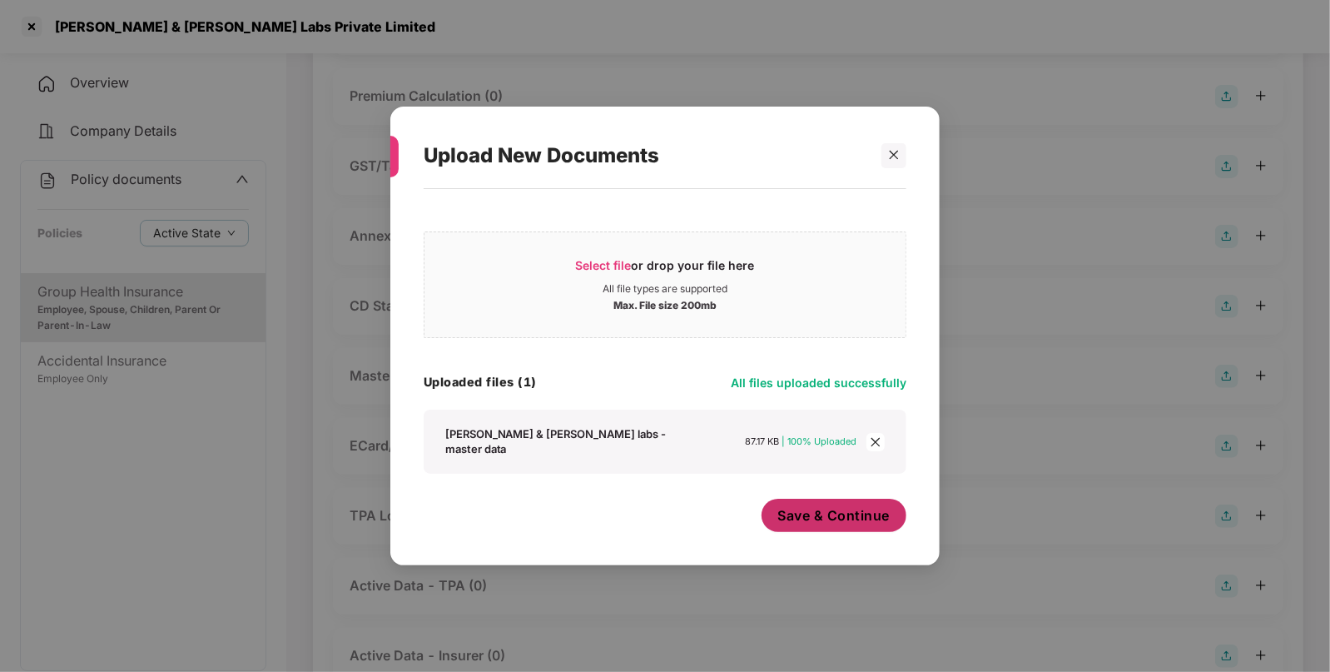
click at [814, 510] on span "Save & Continue" at bounding box center [834, 515] width 112 height 18
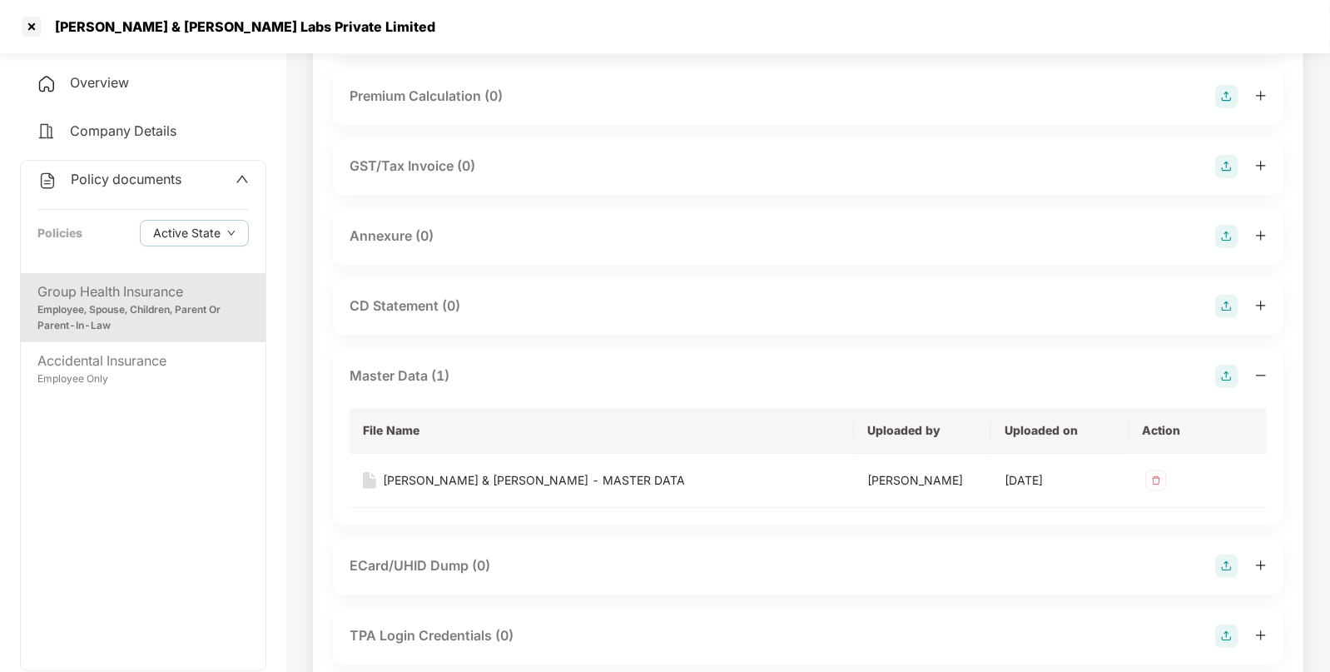
scroll to position [0, 0]
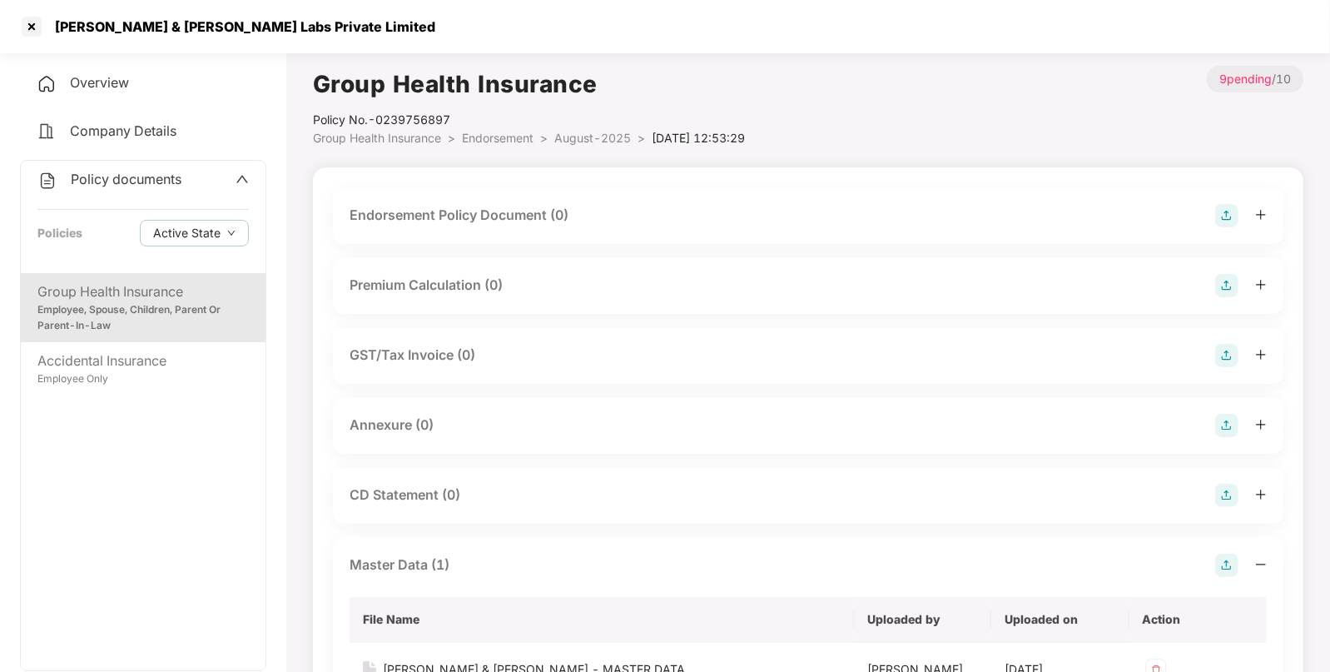
click at [1226, 212] on img at bounding box center [1227, 215] width 23 height 23
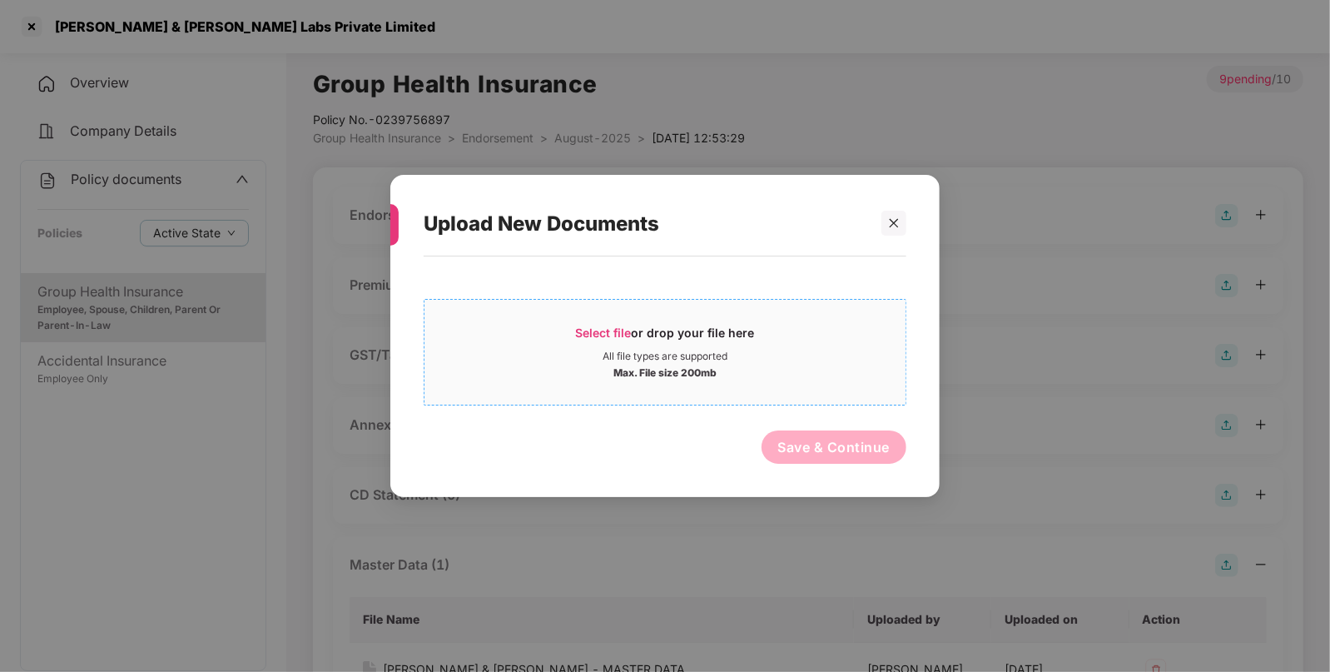
click at [597, 324] on span "Select file or drop your file here All file types are supported Max. File size …" at bounding box center [665, 352] width 481 height 80
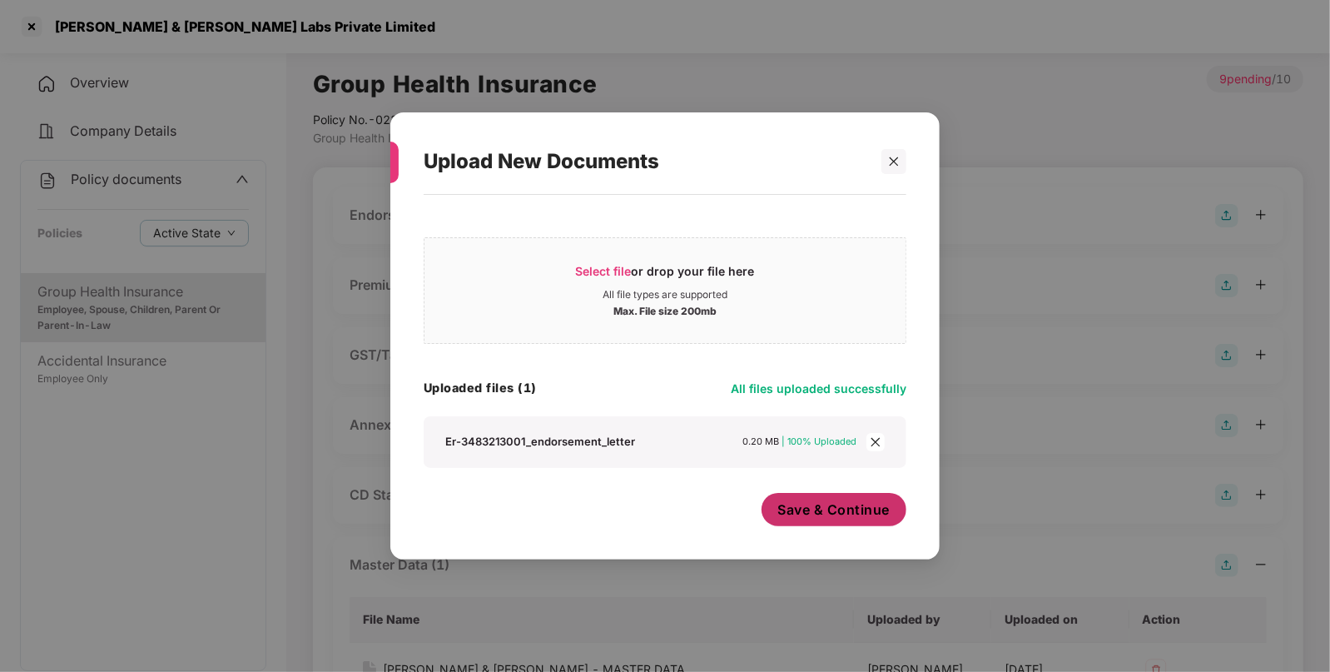
click at [808, 505] on span "Save & Continue" at bounding box center [834, 509] width 112 height 18
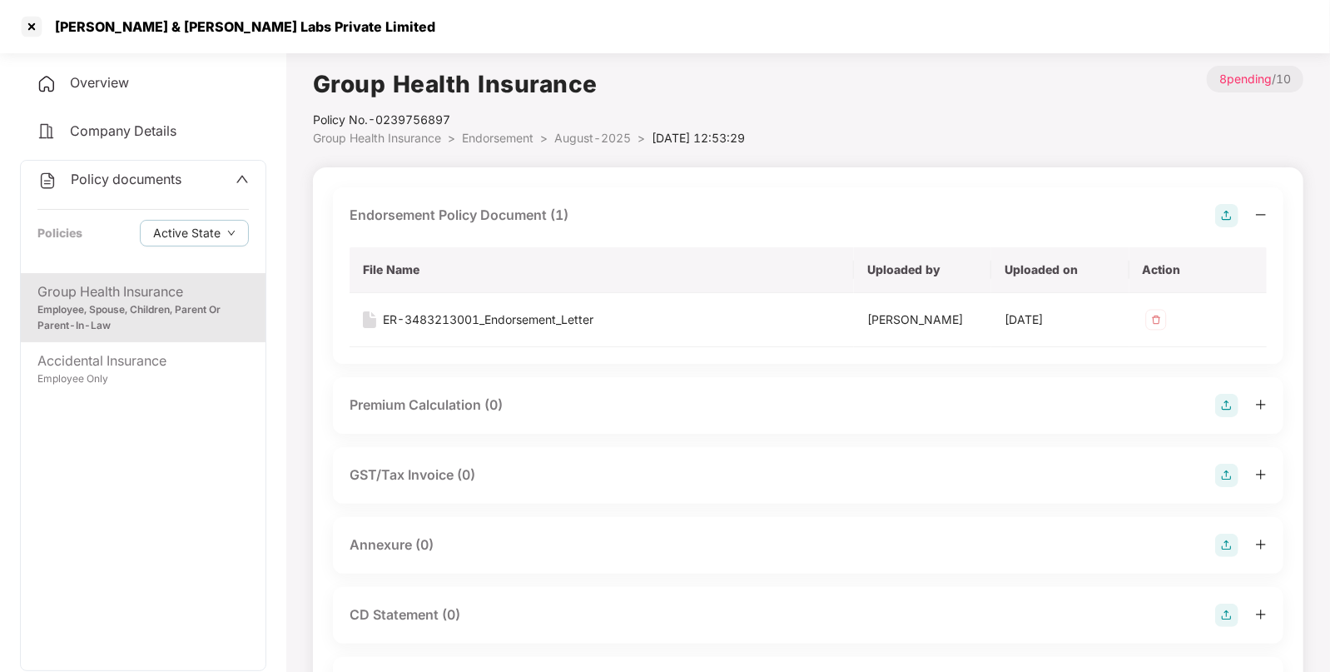
click at [505, 140] on span "Endorsement" at bounding box center [498, 138] width 72 height 14
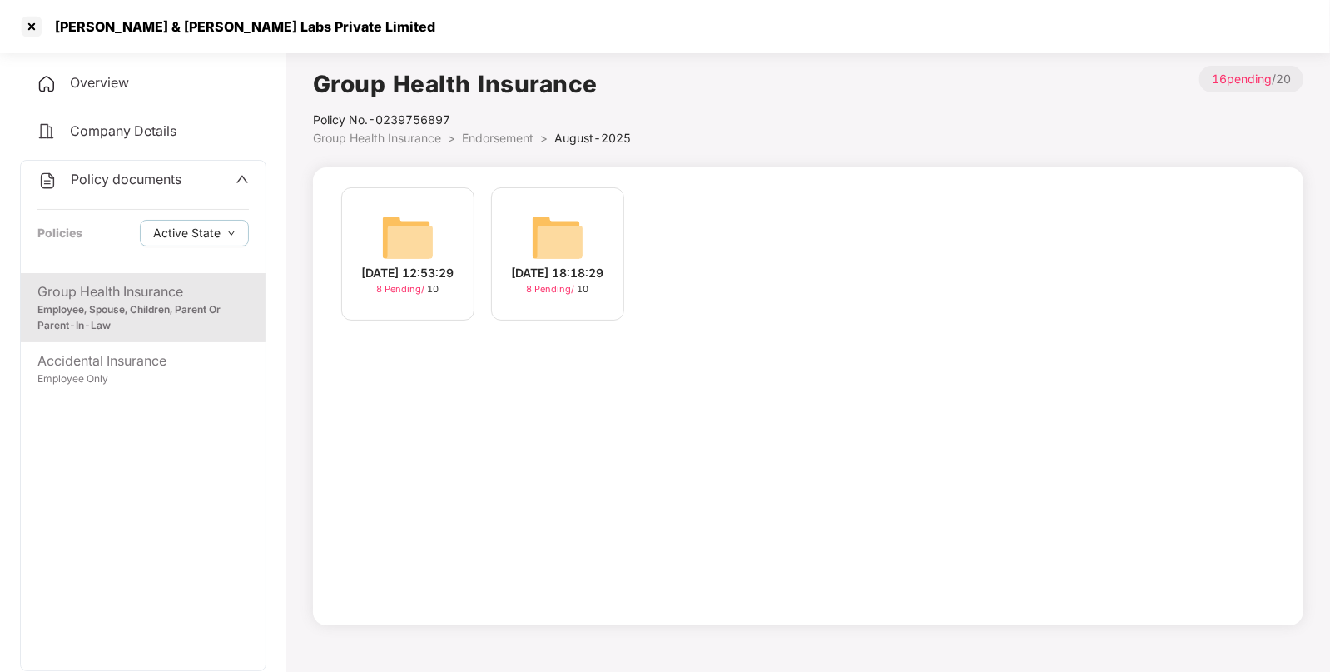
click at [505, 140] on span "Endorsement" at bounding box center [498, 138] width 72 height 14
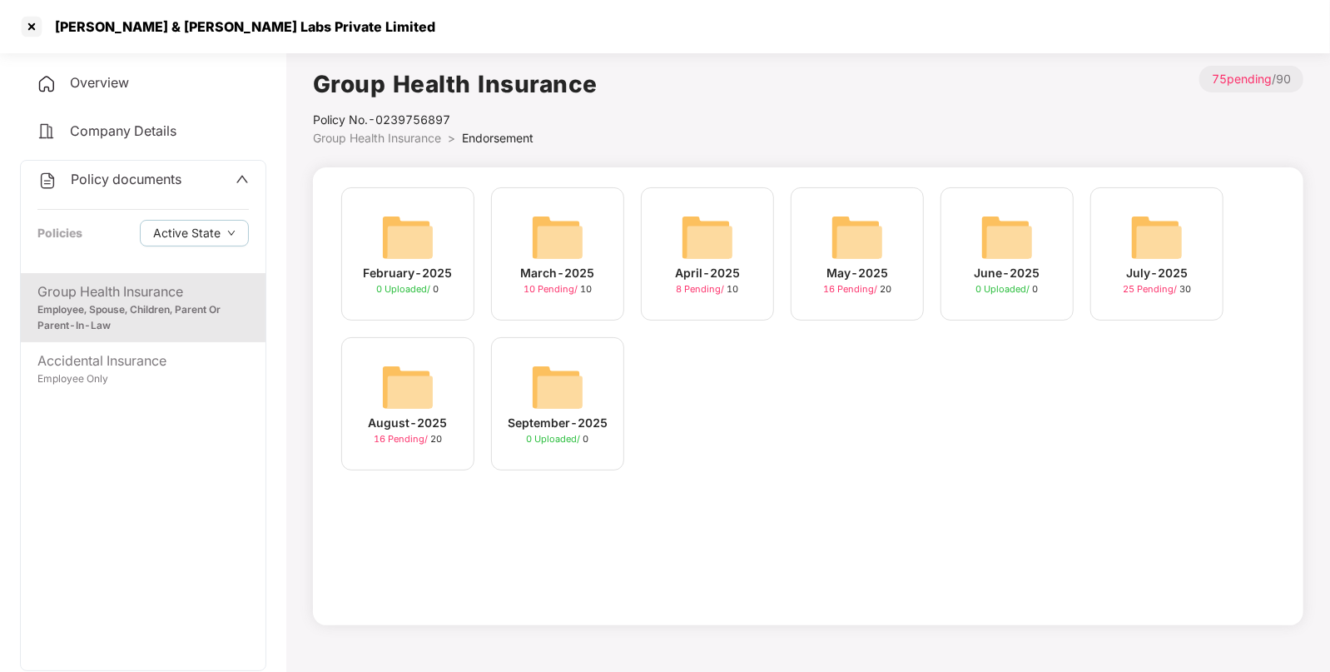
click at [1160, 247] on img at bounding box center [1157, 237] width 53 height 53
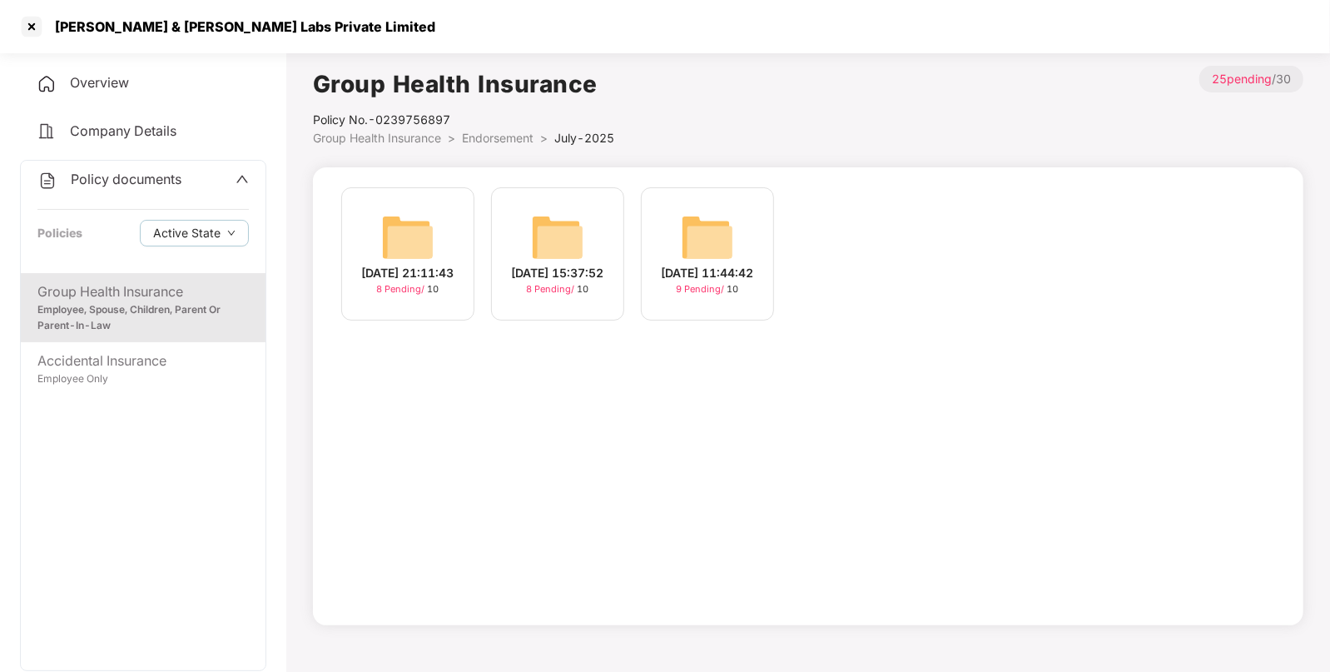
click at [698, 261] on img at bounding box center [707, 237] width 53 height 53
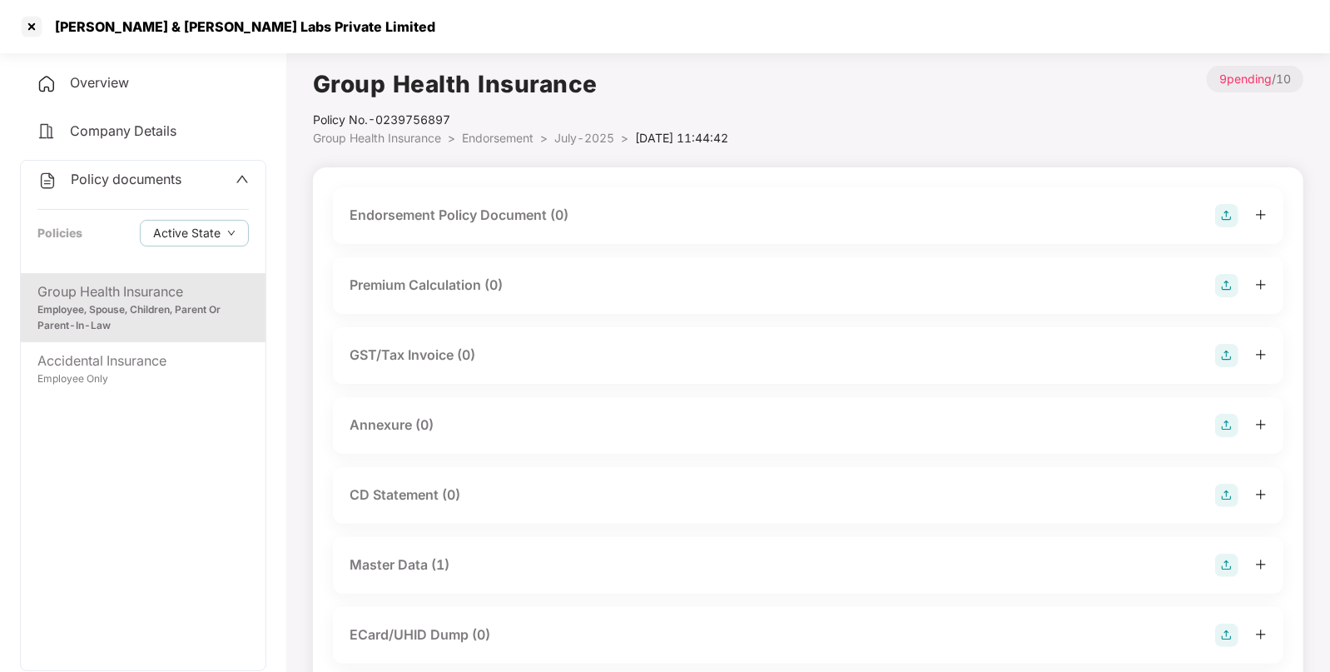
click at [1228, 215] on img at bounding box center [1227, 215] width 23 height 23
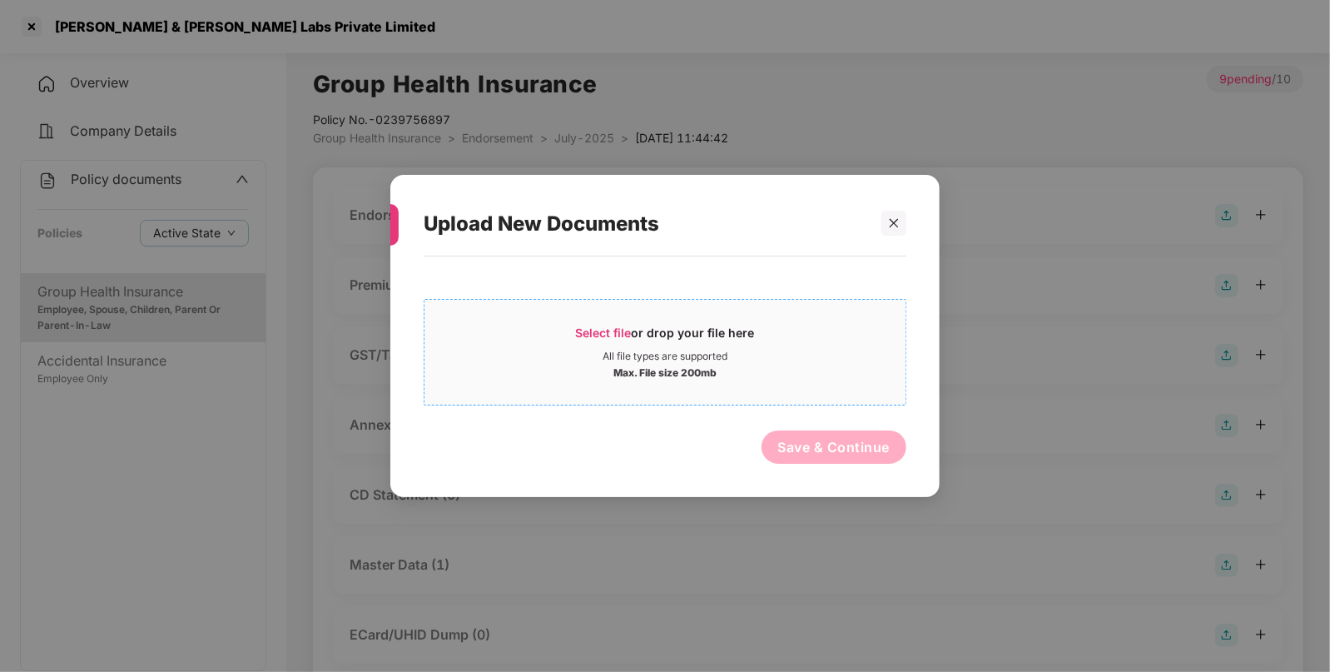
click at [616, 342] on div "Select file or drop your file here" at bounding box center [665, 337] width 179 height 25
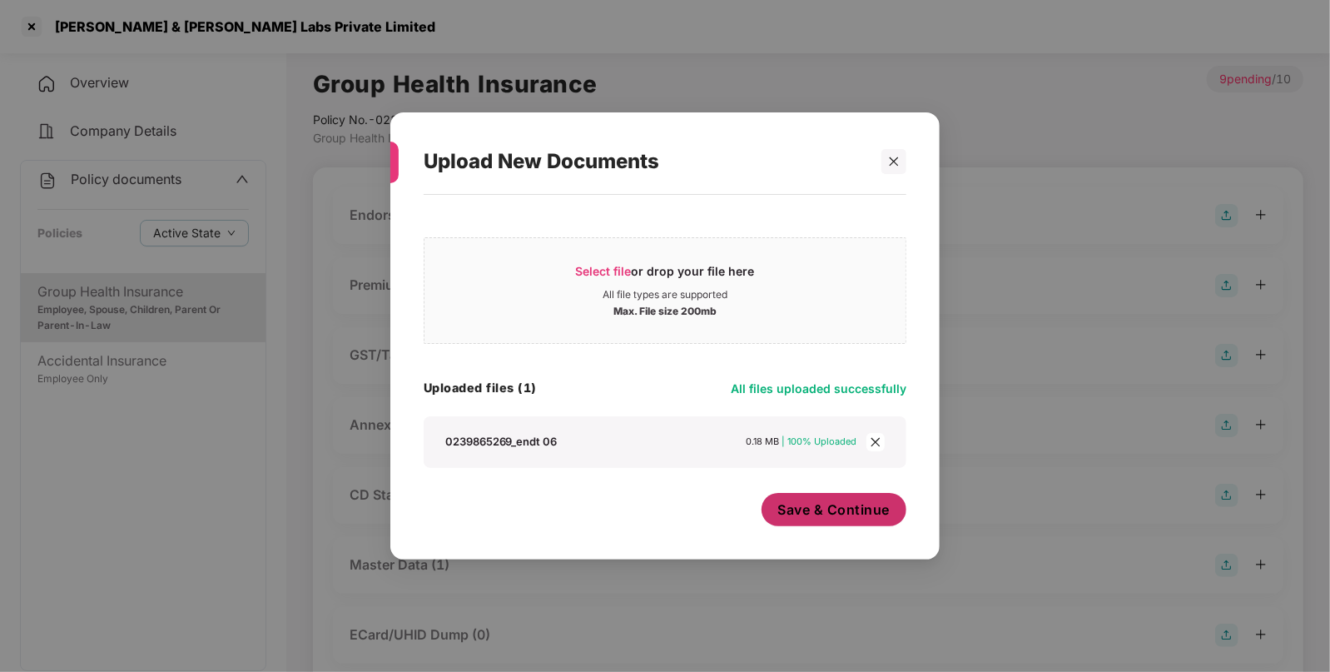
click at [830, 513] on span "Save & Continue" at bounding box center [834, 509] width 112 height 18
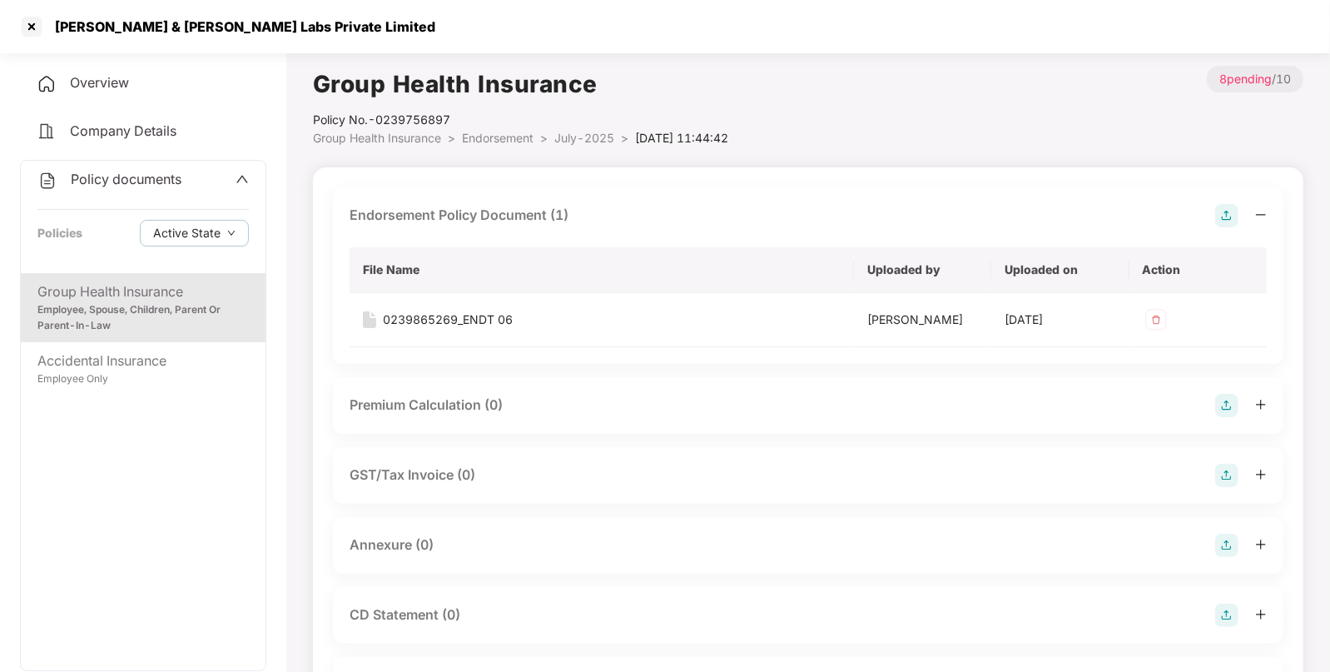
click at [505, 147] on li "Endorsement >" at bounding box center [508, 138] width 92 height 18
click at [505, 139] on span "Endorsement" at bounding box center [498, 138] width 72 height 14
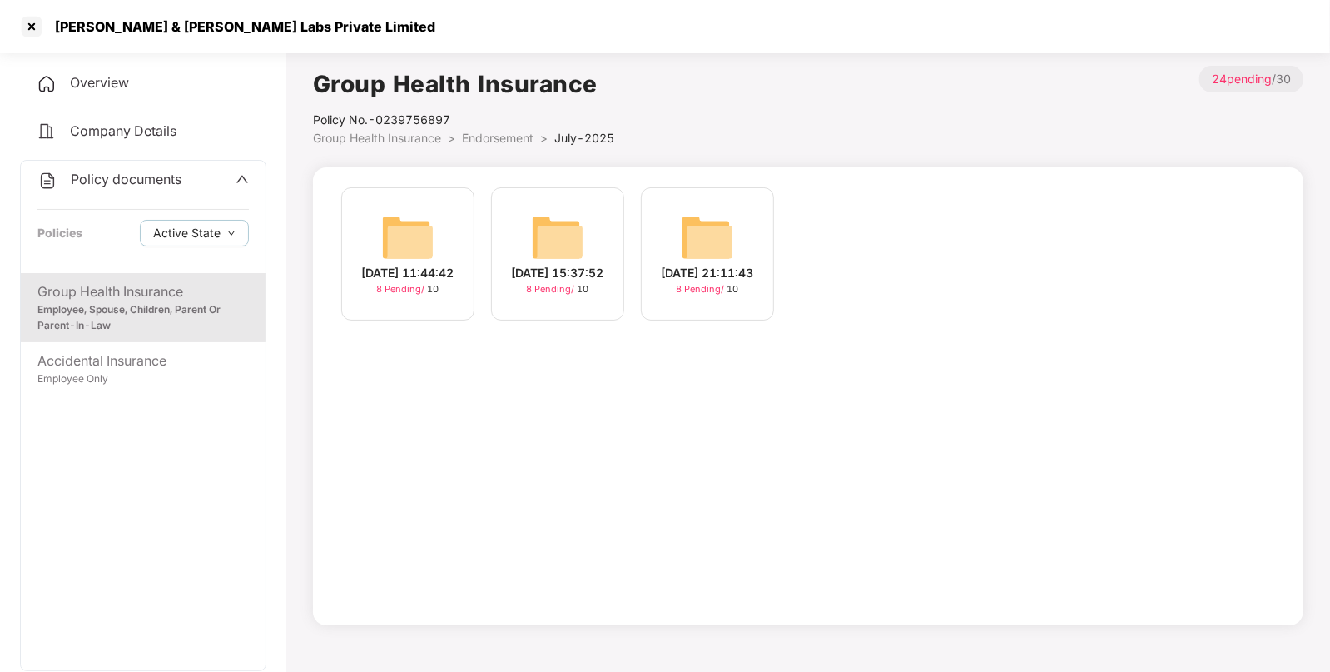
click at [505, 139] on span "Endorsement" at bounding box center [498, 138] width 72 height 14
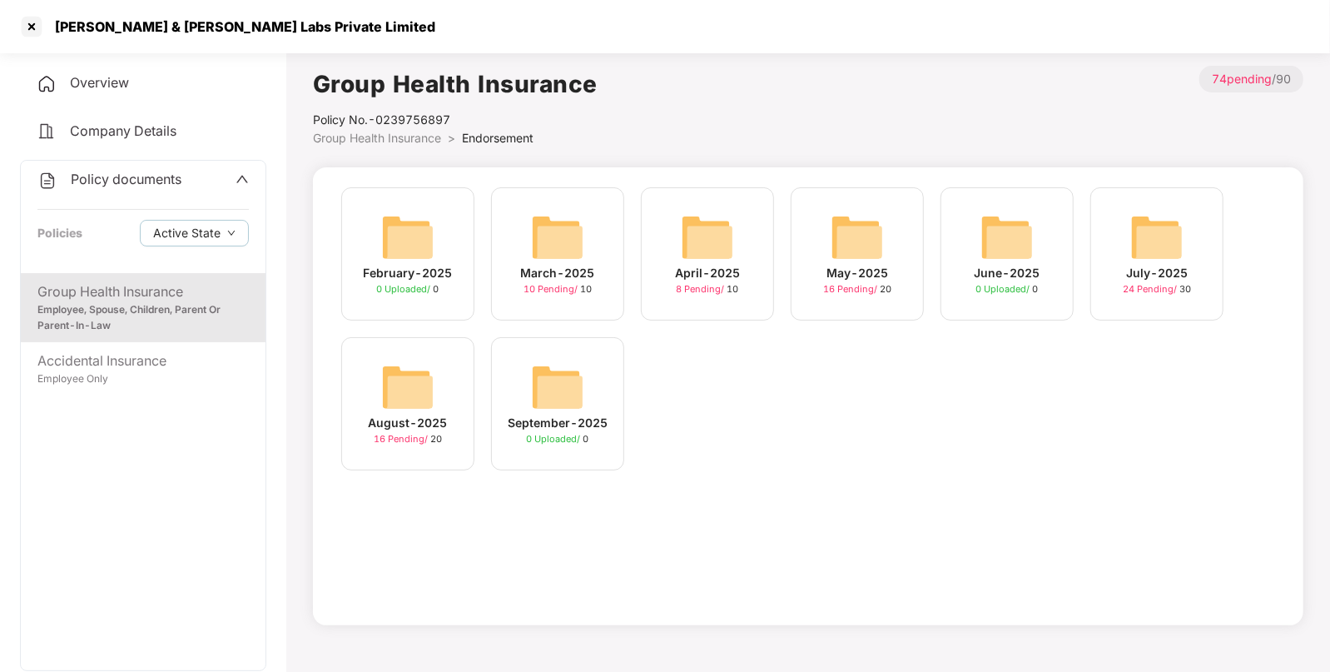
click at [841, 255] on img at bounding box center [857, 237] width 53 height 53
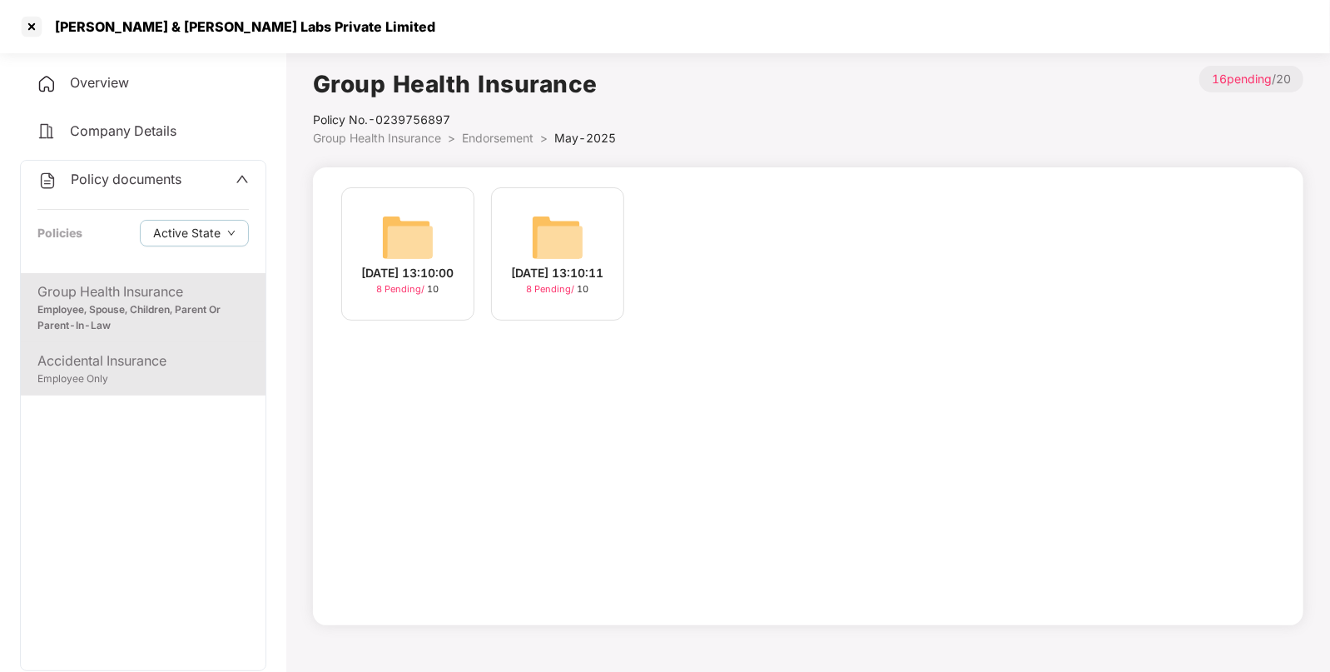
click at [167, 371] on div "Employee Only" at bounding box center [142, 379] width 211 height 16
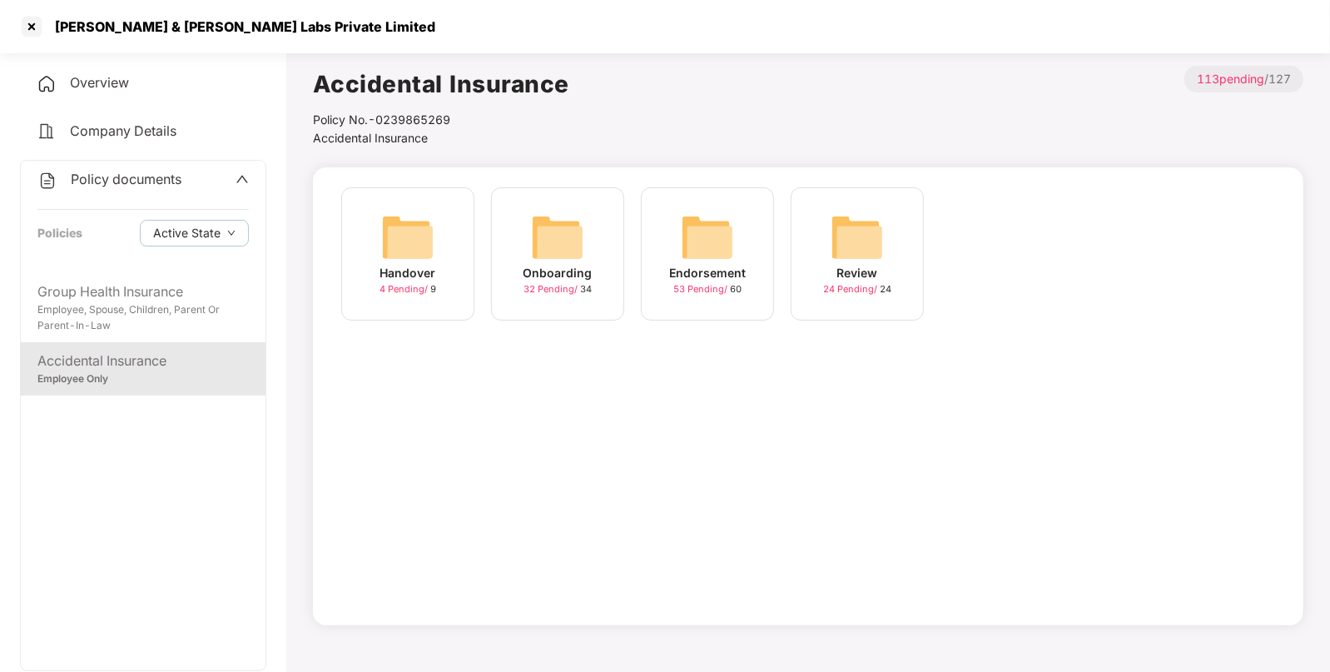
click at [712, 250] on img at bounding box center [707, 237] width 53 height 53
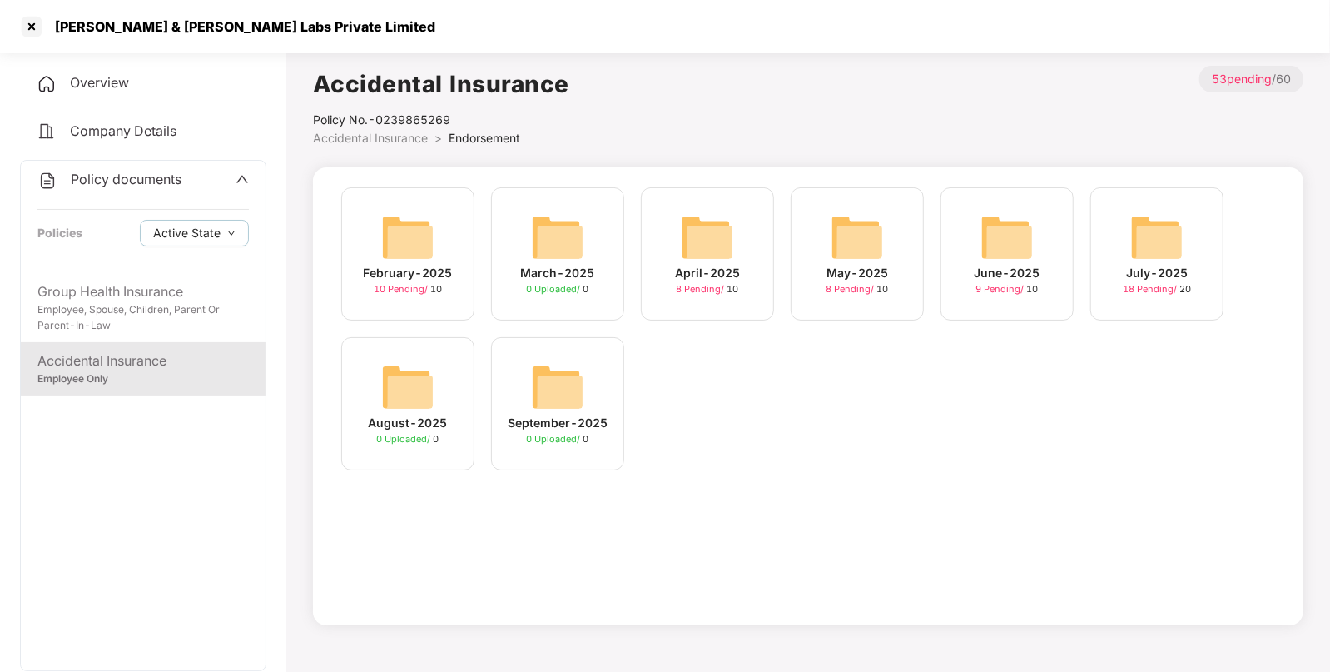
click at [1162, 246] on img at bounding box center [1157, 237] width 53 height 53
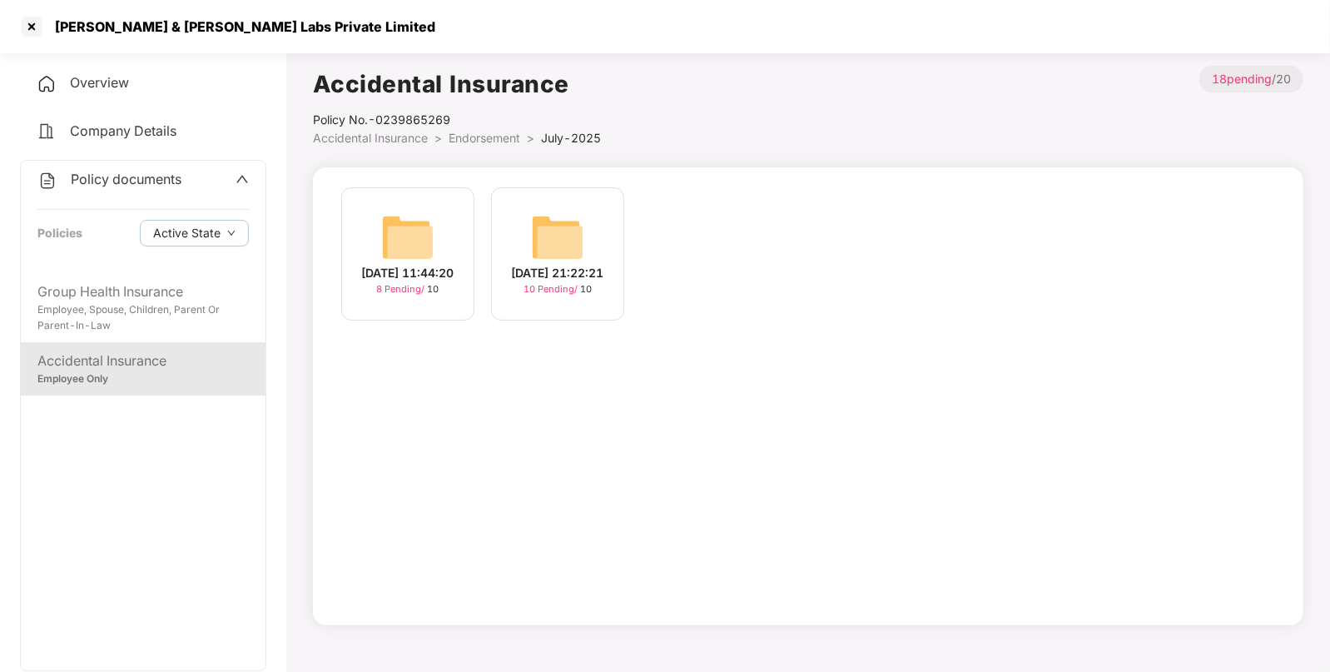
click at [574, 251] on img at bounding box center [557, 237] width 53 height 53
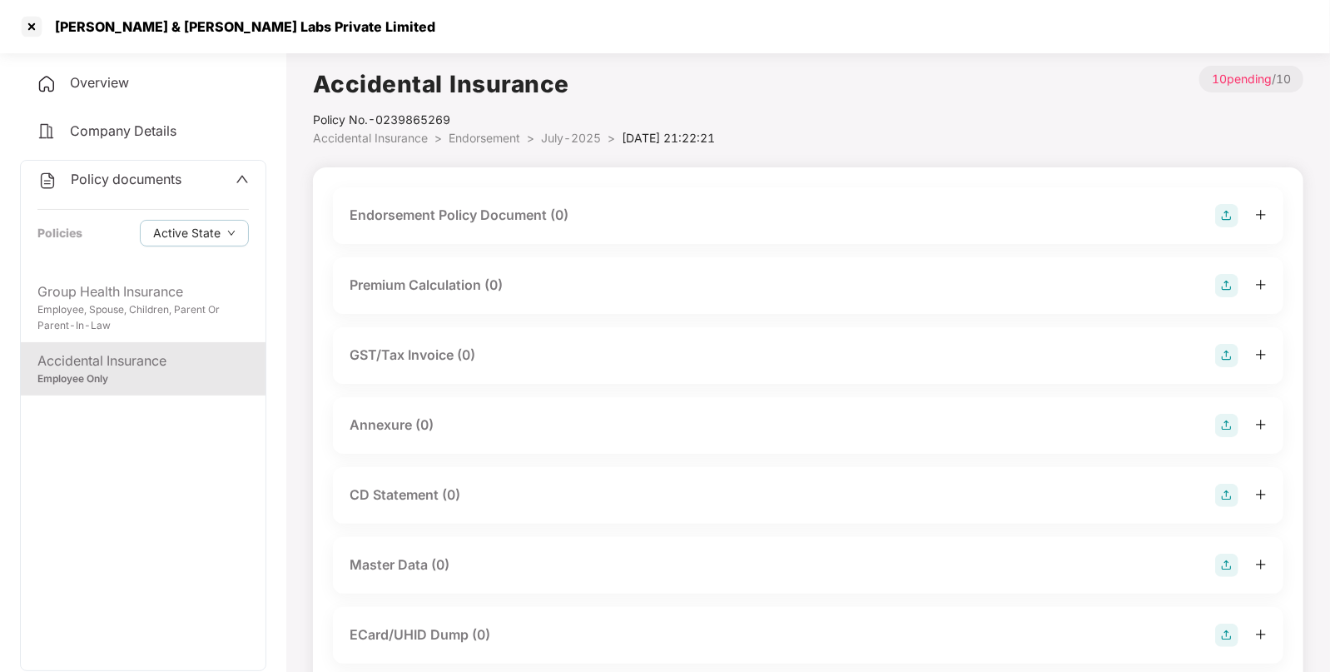
click at [1225, 217] on img at bounding box center [1227, 215] width 23 height 23
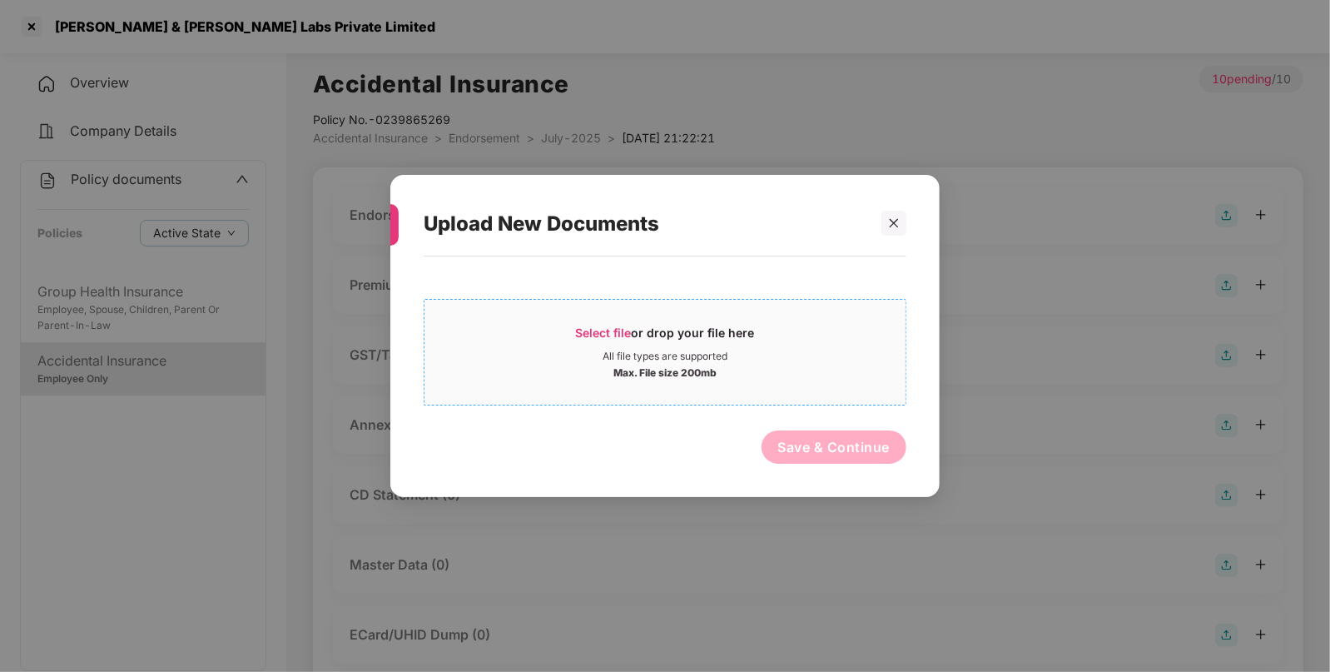
click at [566, 345] on div "Select file or drop your file here" at bounding box center [665, 337] width 481 height 25
click at [593, 349] on div "Select file or drop your file here" at bounding box center [665, 337] width 179 height 25
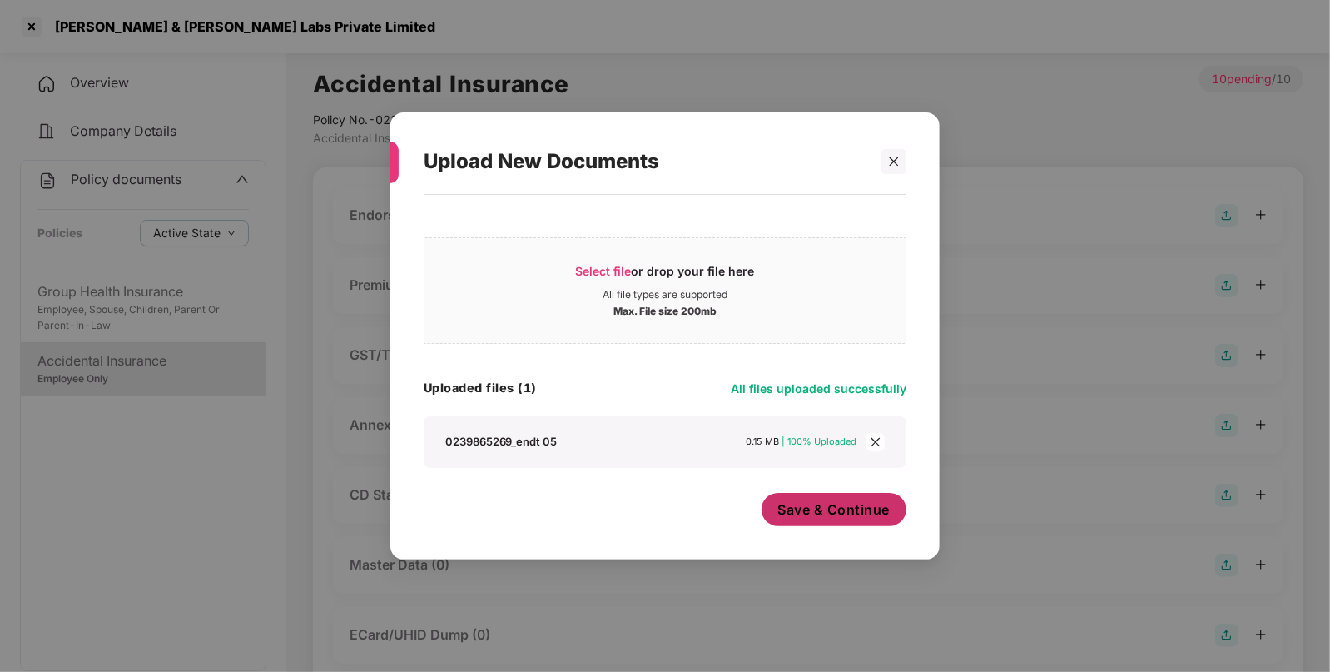
click at [832, 505] on span "Save & Continue" at bounding box center [834, 509] width 112 height 18
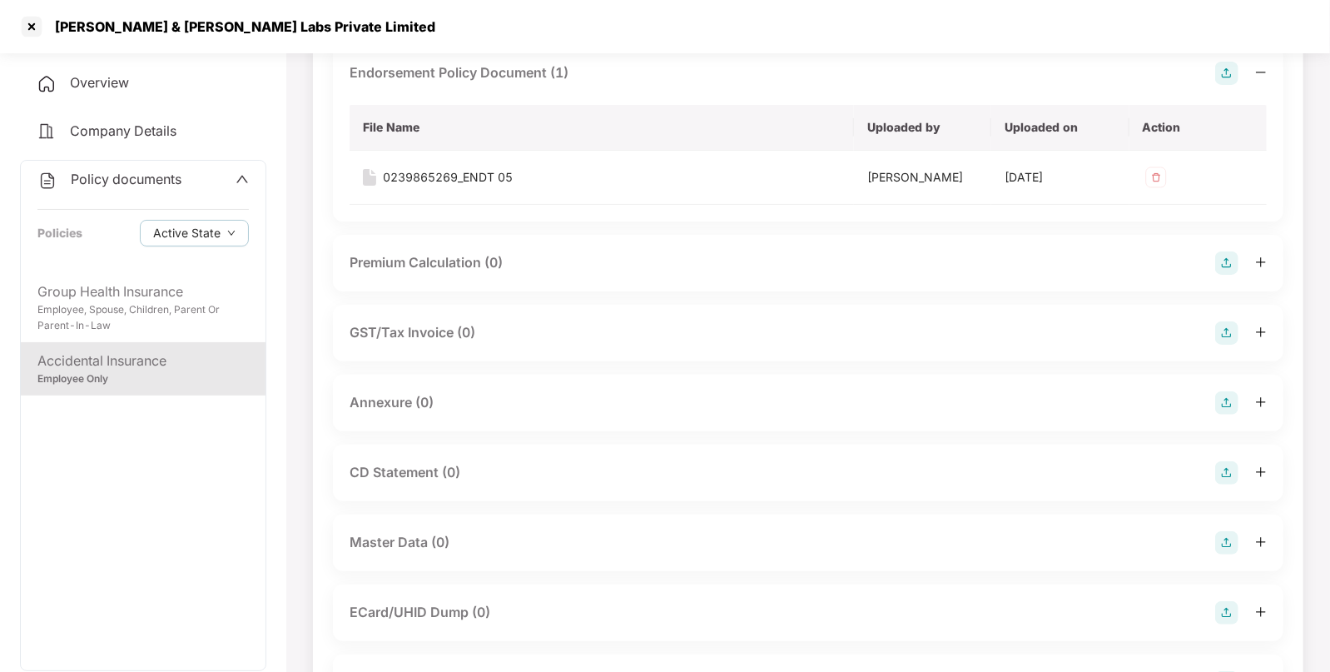
scroll to position [374, 0]
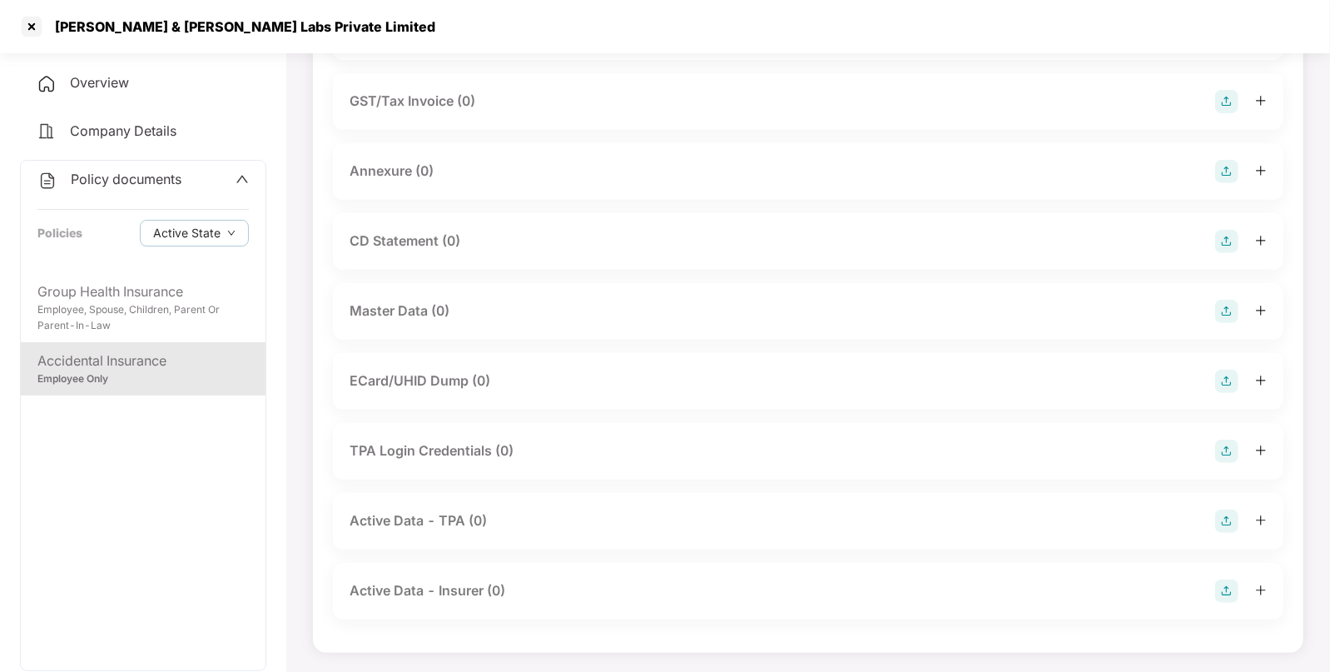
click at [1221, 308] on img at bounding box center [1227, 311] width 23 height 23
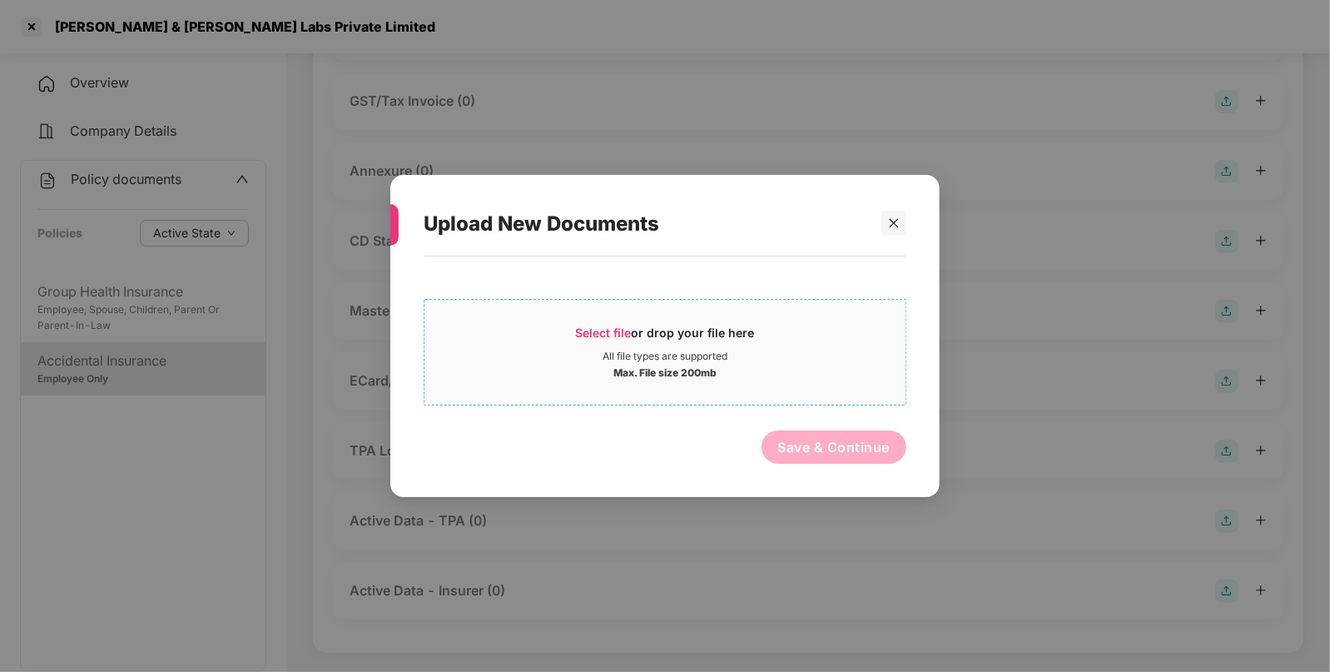
click at [631, 351] on div "All file types are supported" at bounding box center [665, 356] width 125 height 13
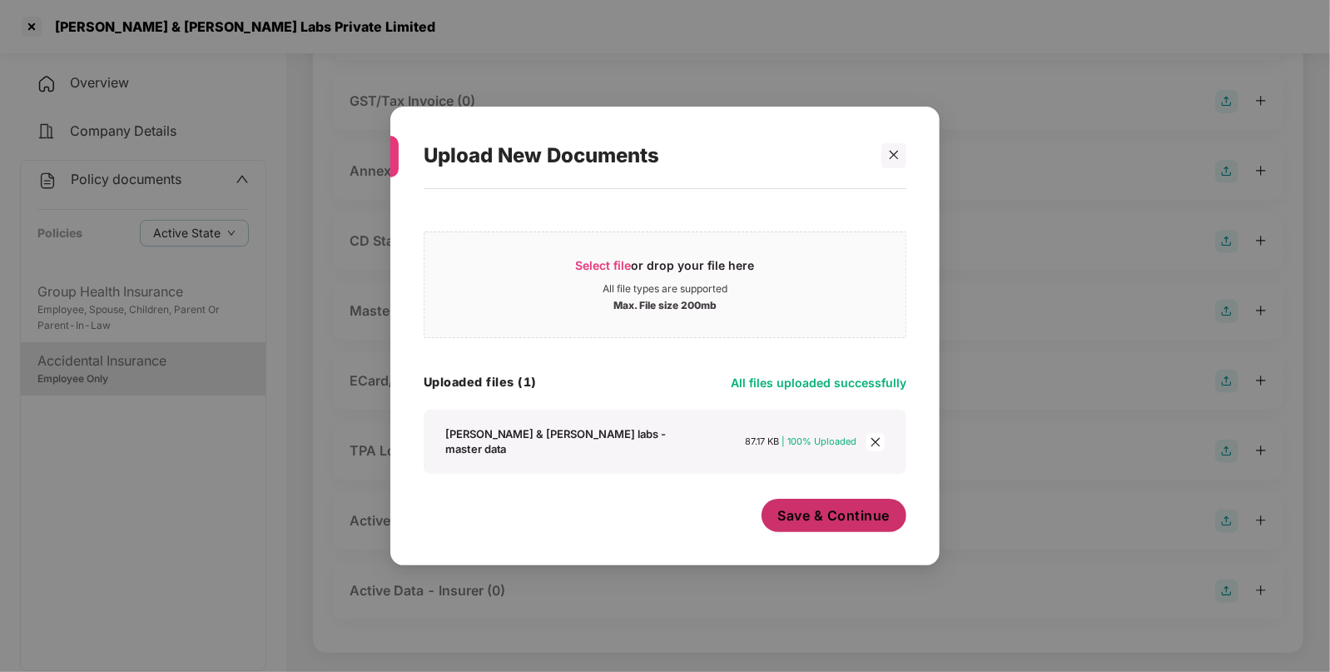
click at [830, 499] on button "Save & Continue" at bounding box center [835, 515] width 146 height 33
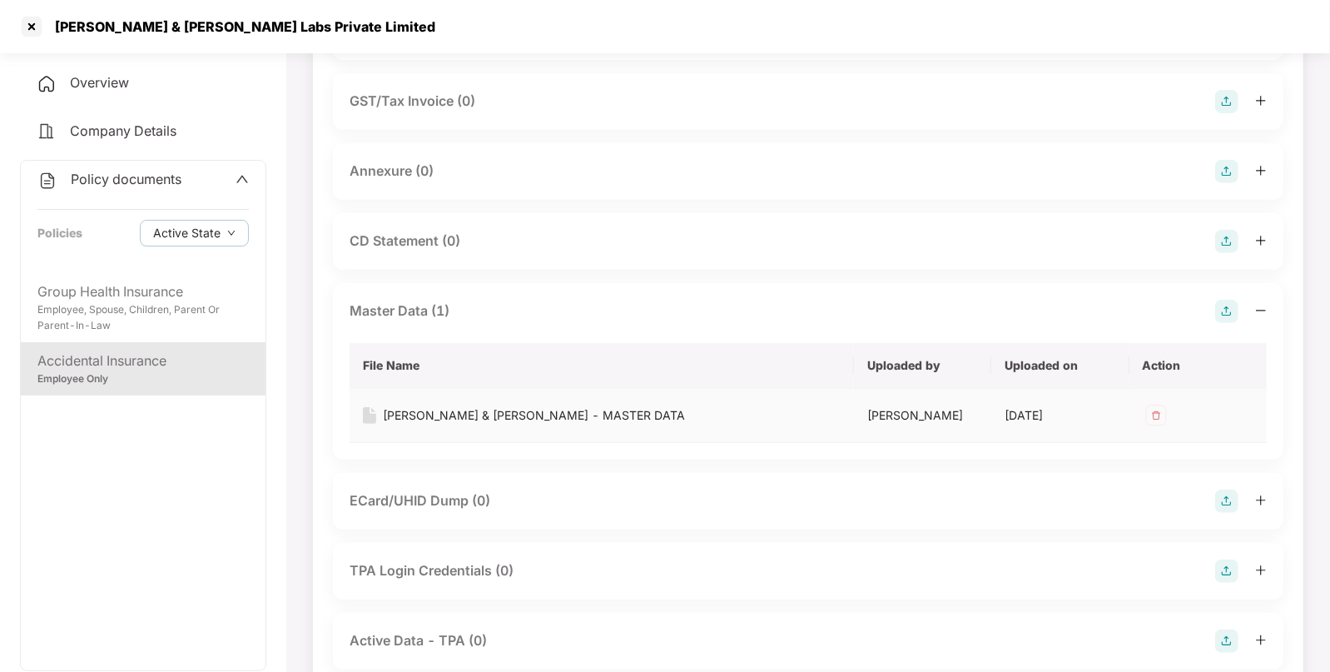
scroll to position [0, 0]
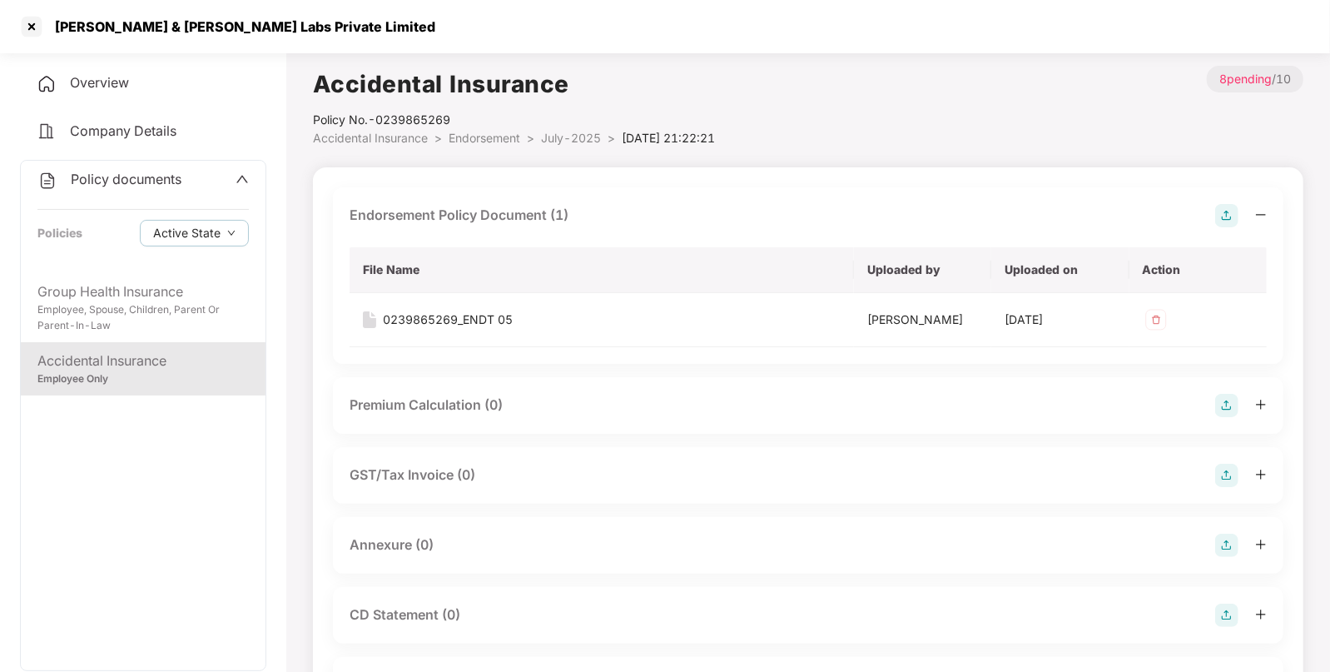
click at [416, 151] on div "Accidental Insurance Policy No.- 0239865269 Accidental Insurance > Endorsement …" at bounding box center [808, 606] width 991 height 1081
click at [407, 146] on li "Accidental Insurance >" at bounding box center [381, 138] width 136 height 18
click at [395, 142] on span "Accidental Insurance" at bounding box center [370, 138] width 115 height 14
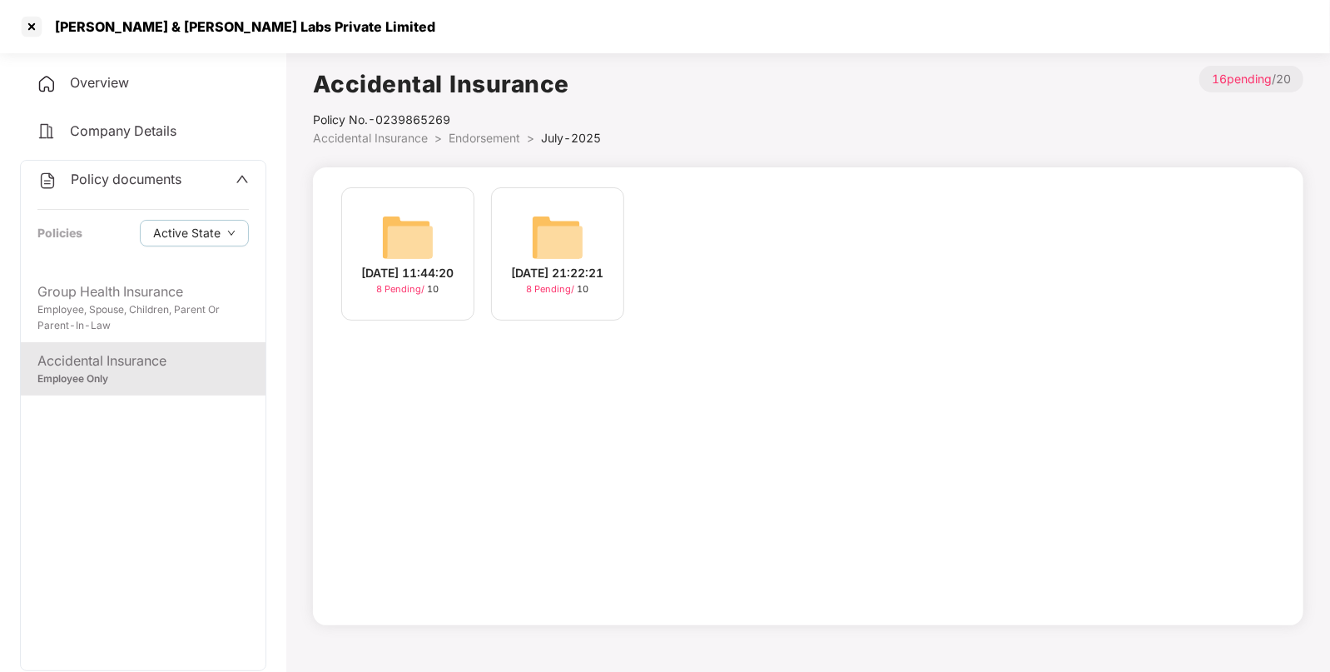
click at [395, 142] on span "Accidental Insurance" at bounding box center [370, 138] width 115 height 14
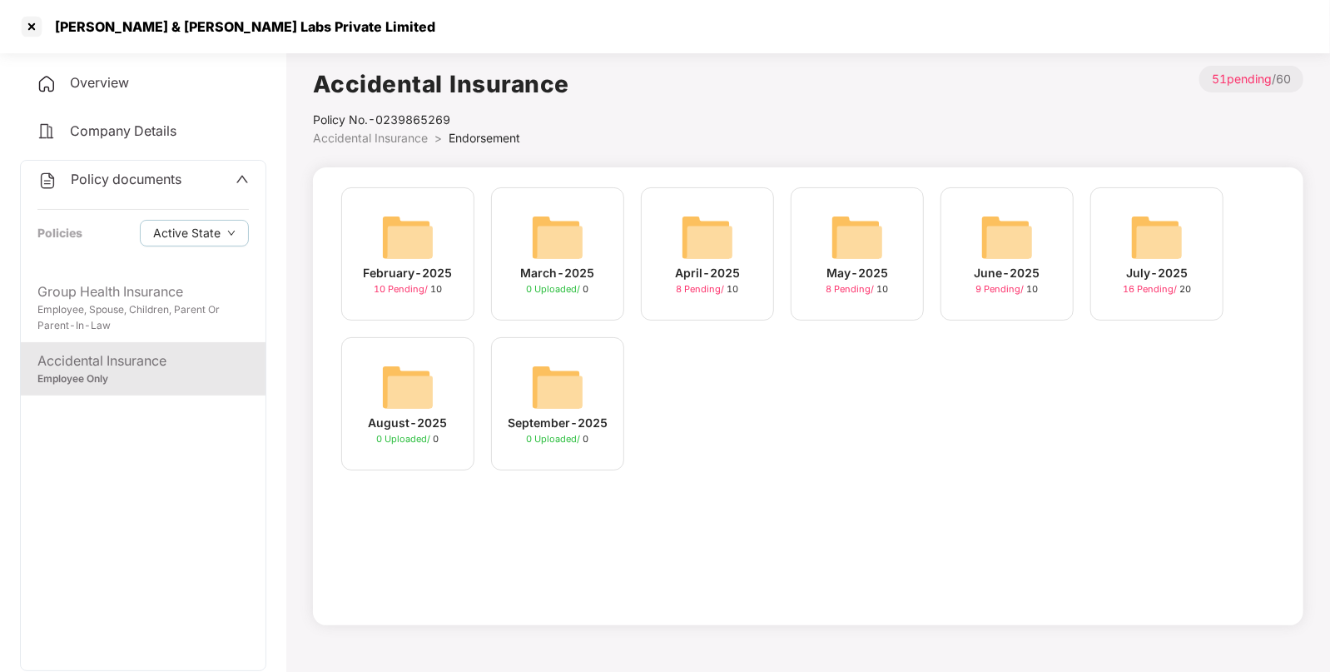
click at [688, 222] on img at bounding box center [707, 237] width 53 height 53
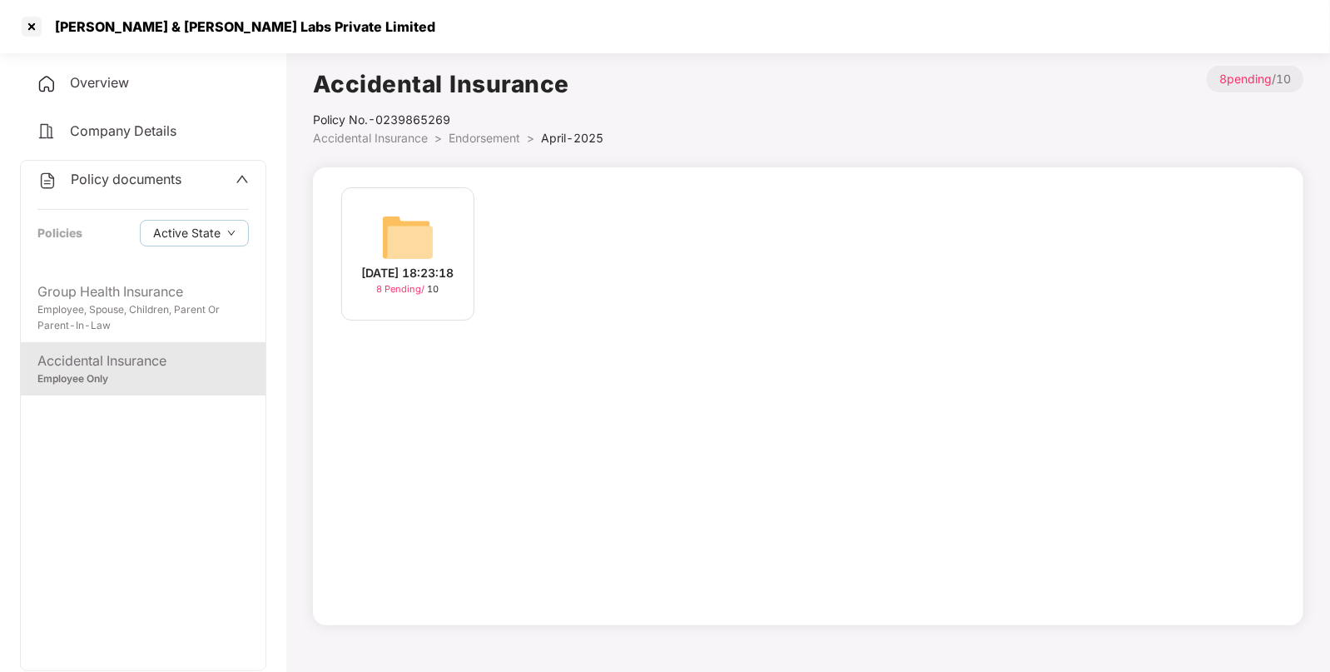
click at [480, 134] on span "Endorsement" at bounding box center [485, 138] width 72 height 14
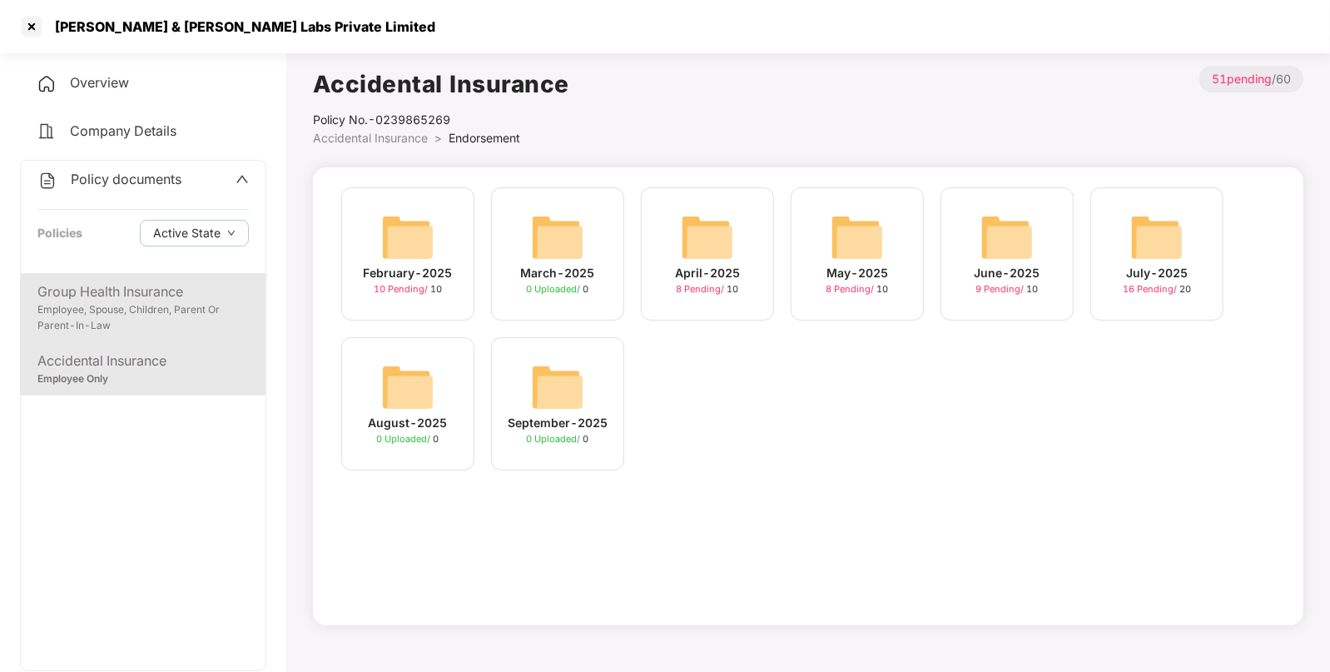
click at [134, 333] on div "Employee, Spouse, Children, Parent Or Parent-In-Law" at bounding box center [142, 318] width 211 height 32
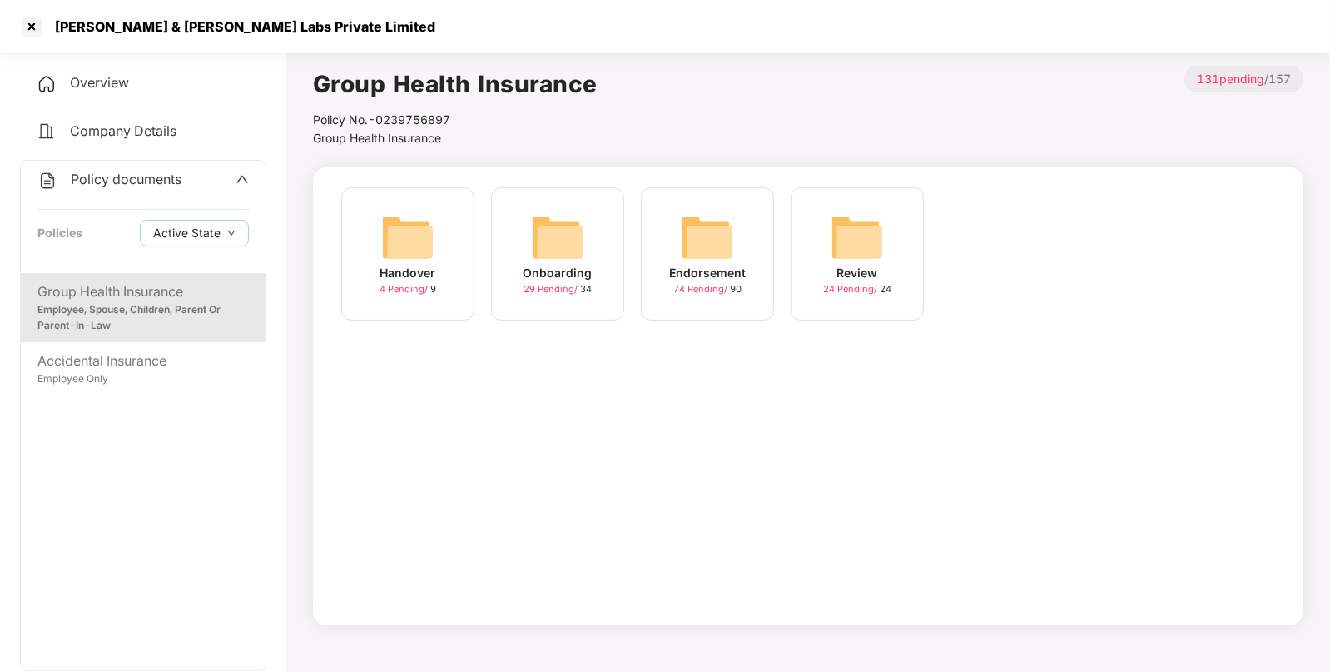
click at [580, 243] on img at bounding box center [557, 237] width 53 height 53
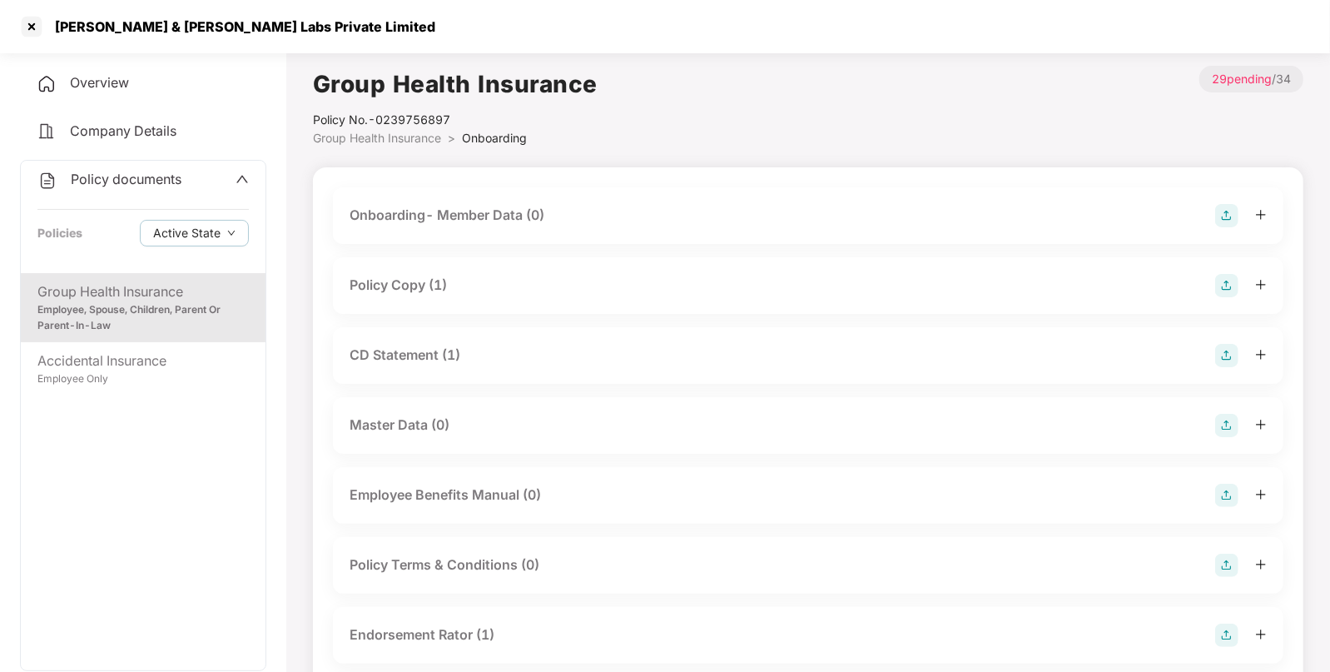
click at [420, 137] on span "Group Health Insurance" at bounding box center [377, 138] width 128 height 14
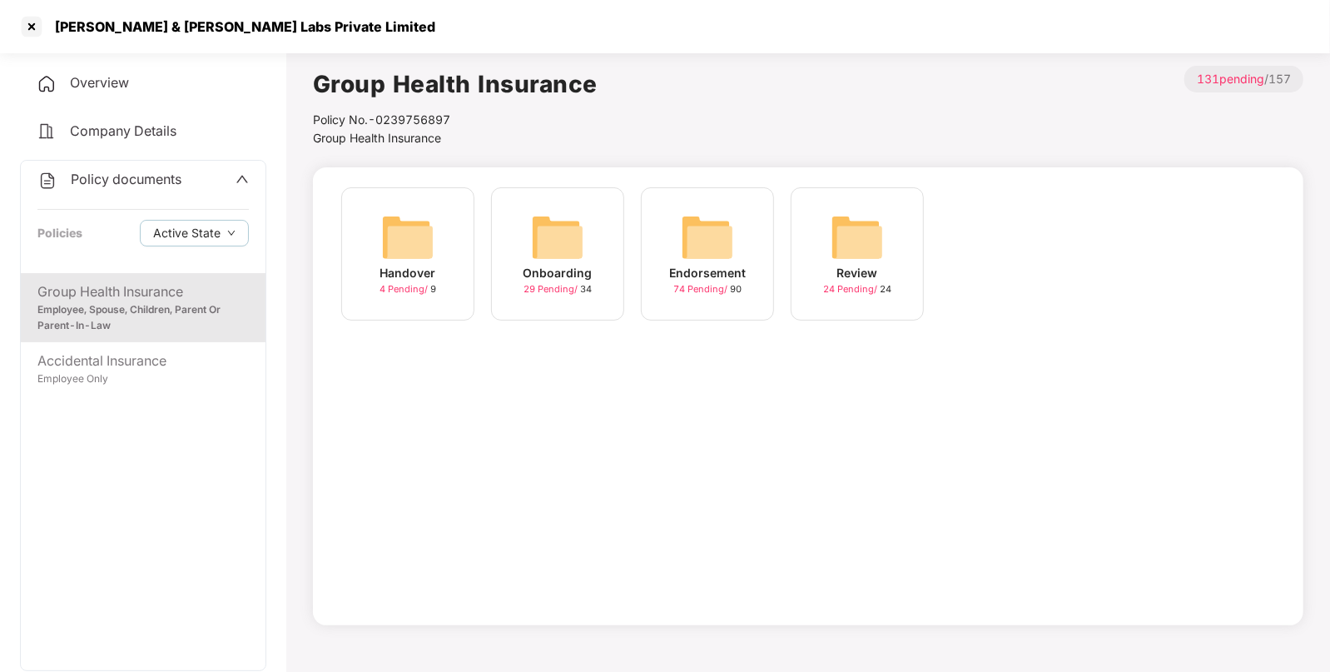
click at [709, 237] on img at bounding box center [707, 237] width 53 height 53
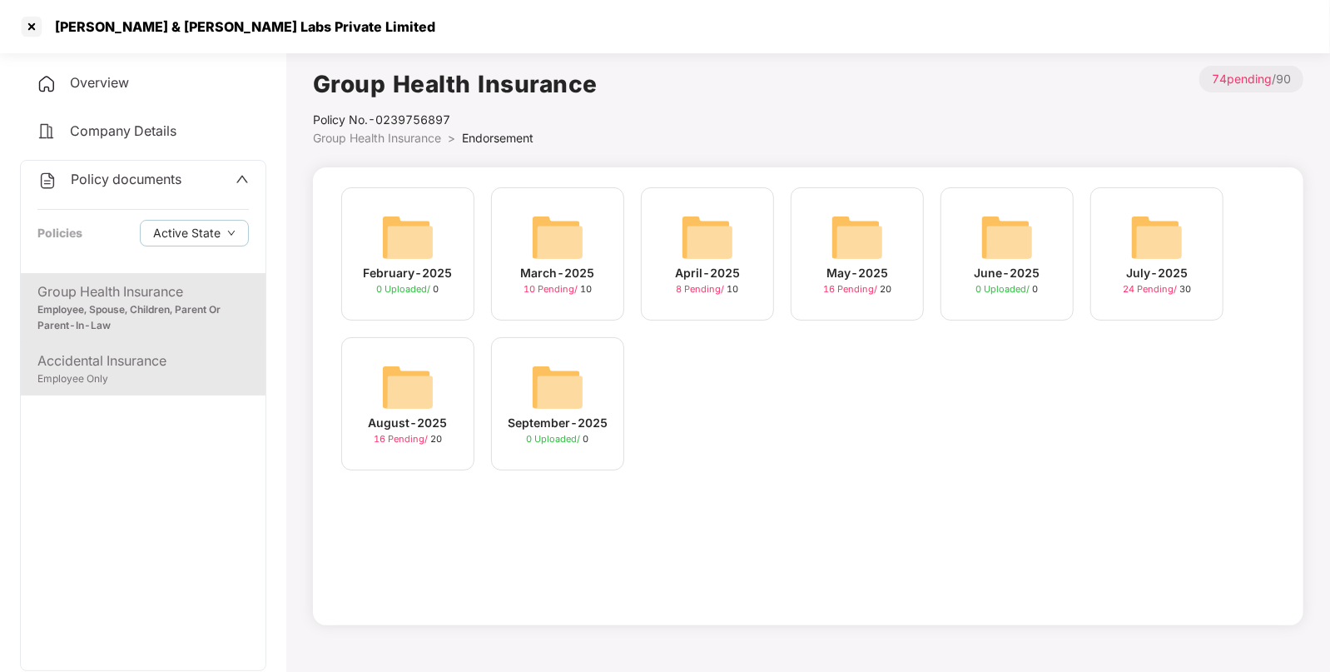
click at [152, 365] on div "Accidental Insurance" at bounding box center [142, 361] width 211 height 21
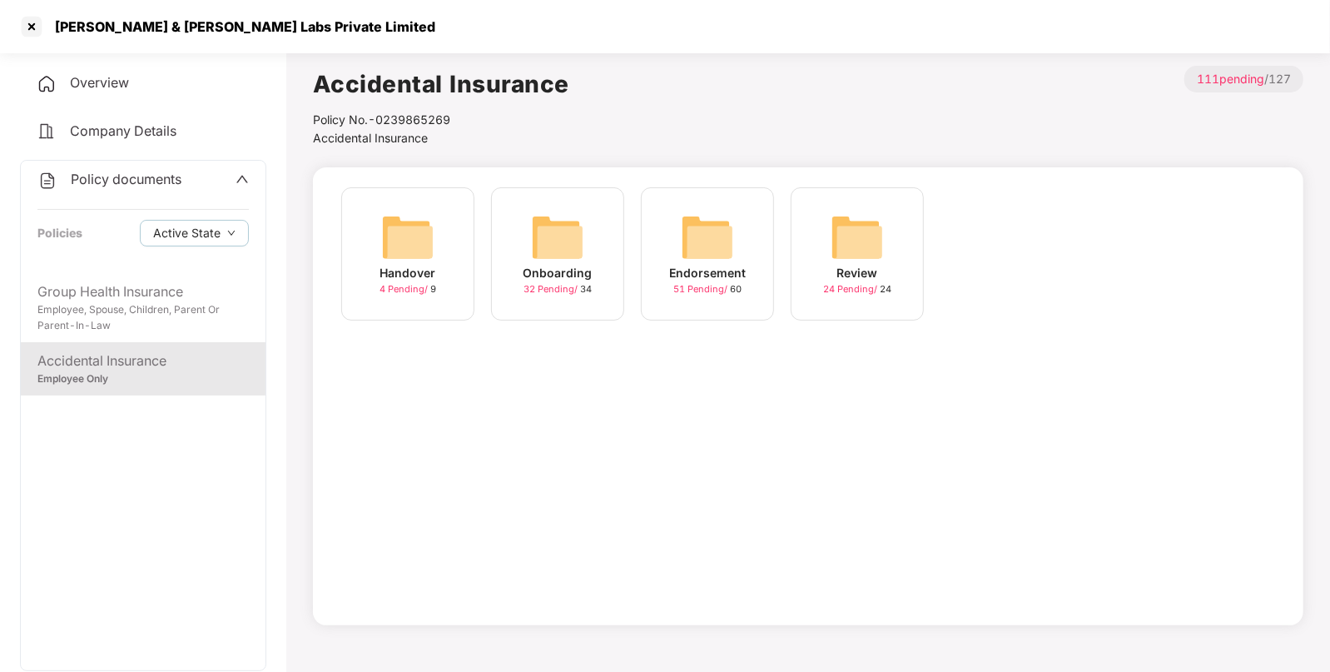
click at [716, 233] on img at bounding box center [707, 237] width 53 height 53
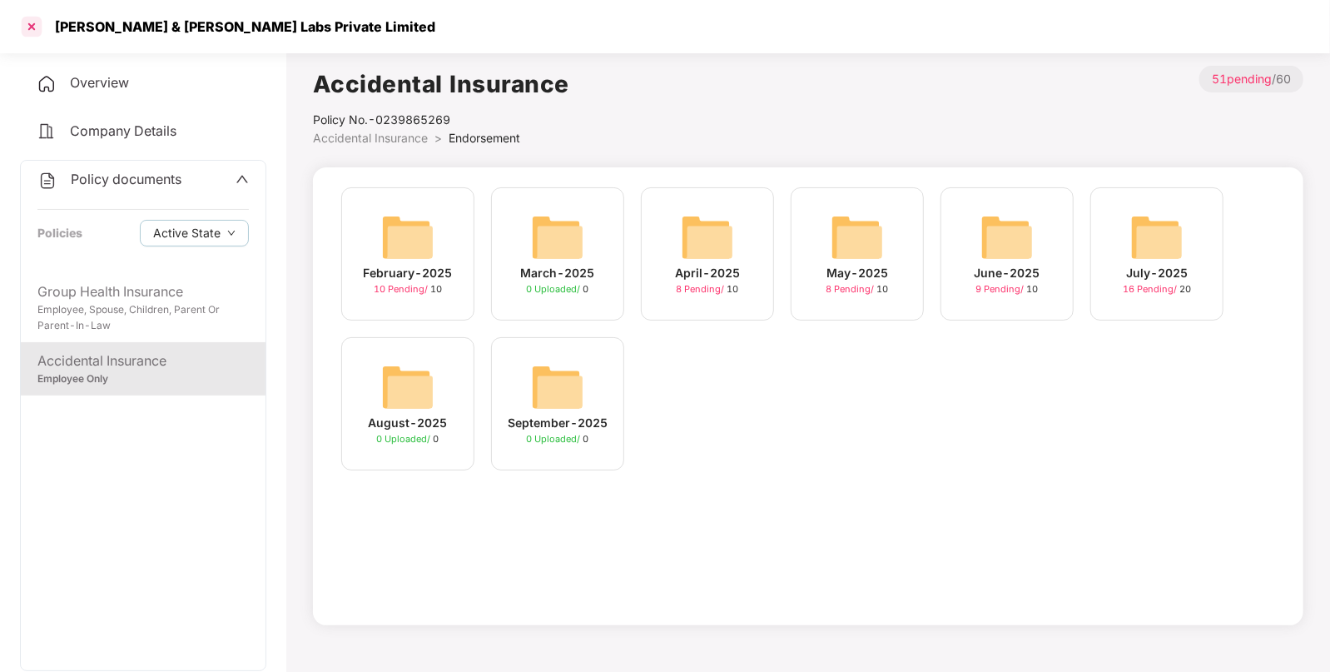
click at [35, 29] on div at bounding box center [31, 26] width 27 height 27
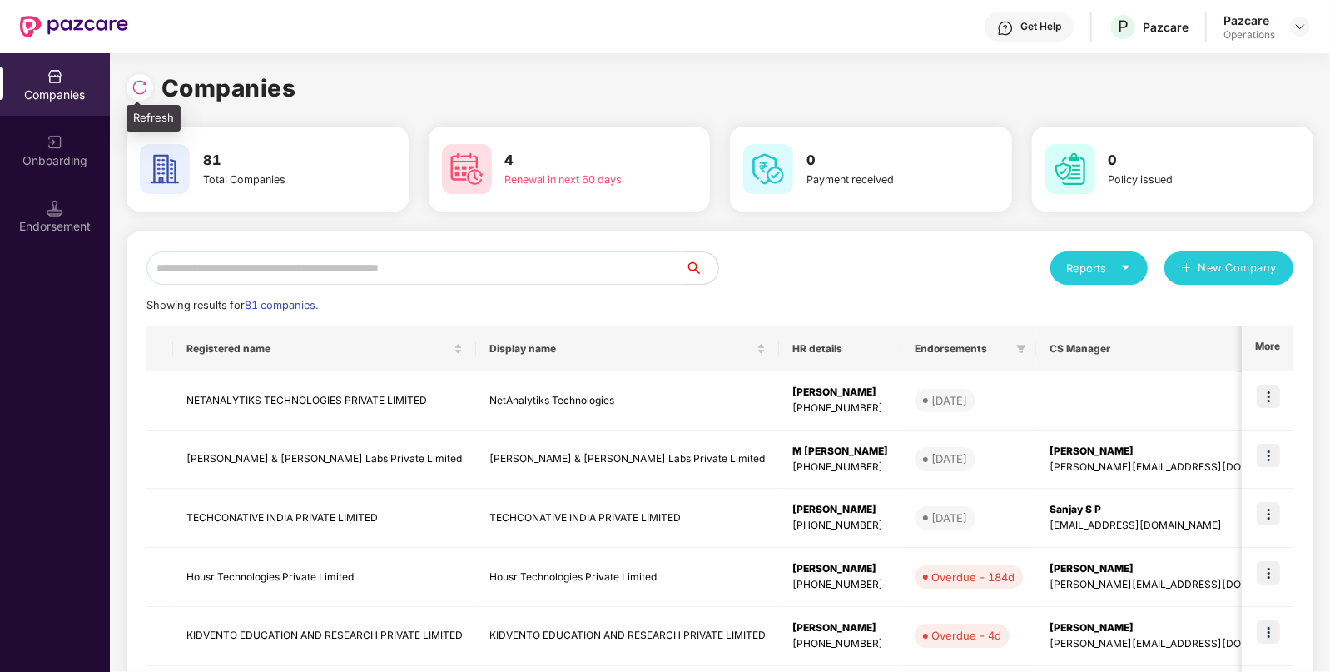
click at [139, 79] on img at bounding box center [140, 87] width 17 height 17
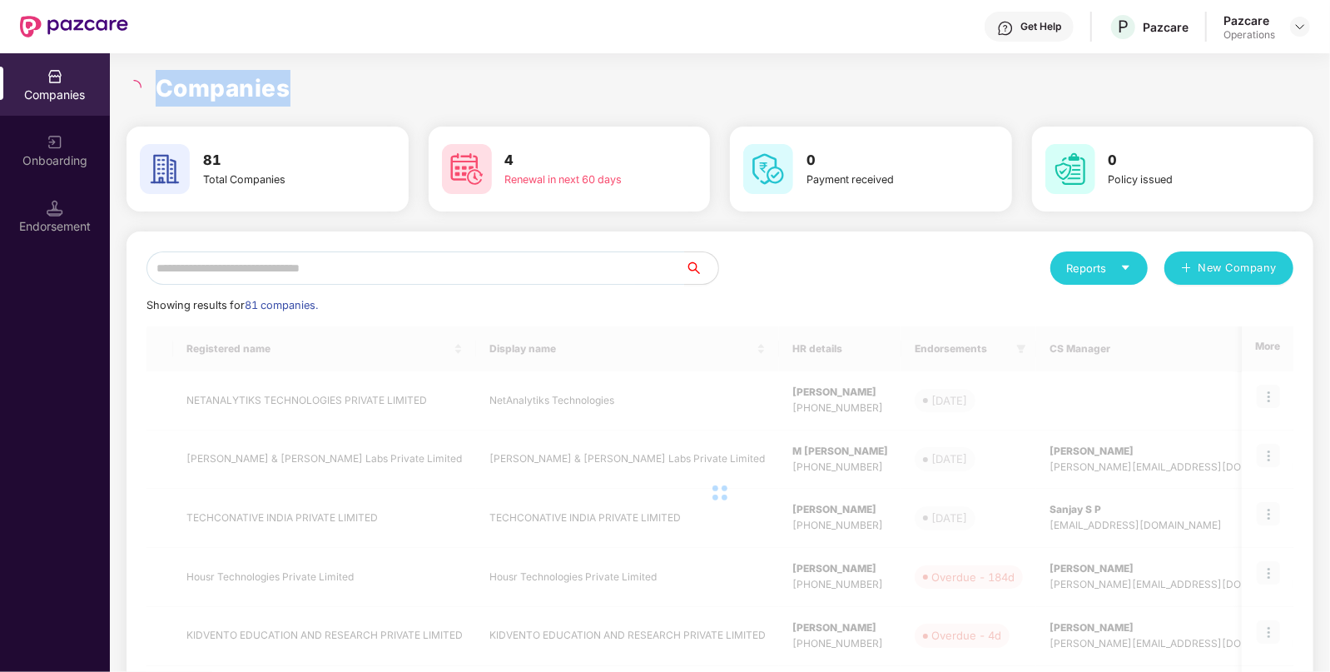
click at [139, 79] on div "Companies" at bounding box center [720, 88] width 1187 height 37
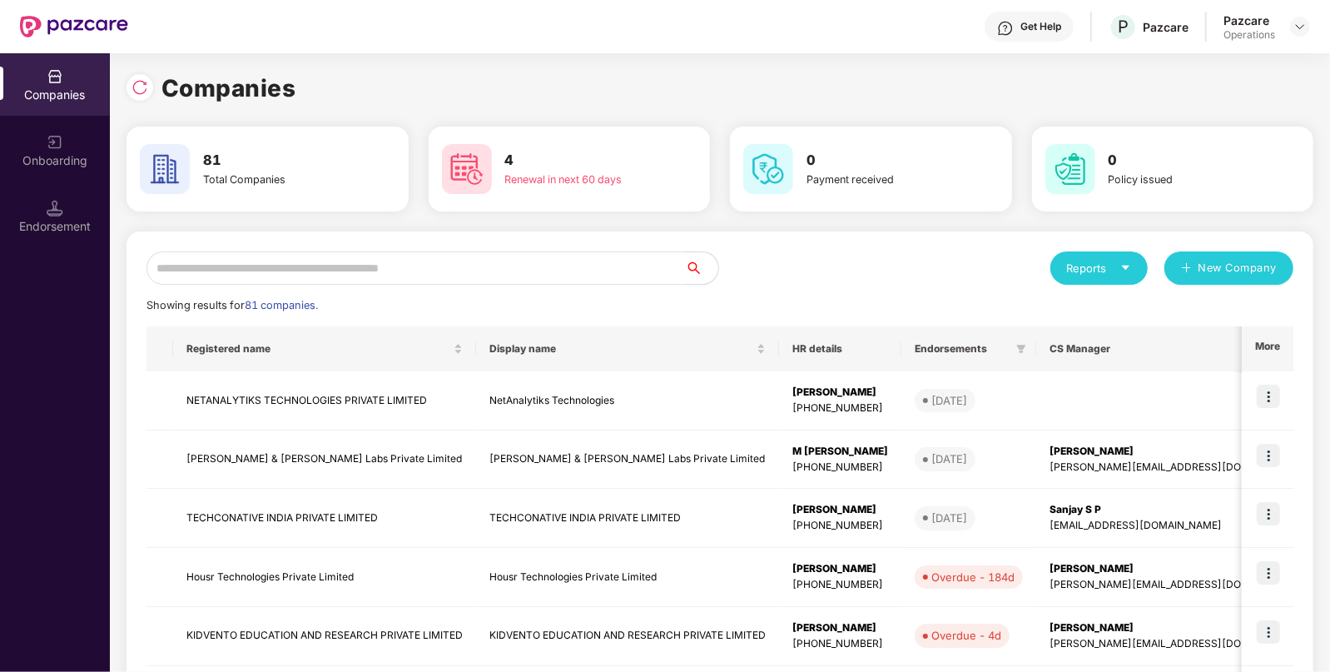
click at [456, 270] on input "text" at bounding box center [416, 267] width 539 height 33
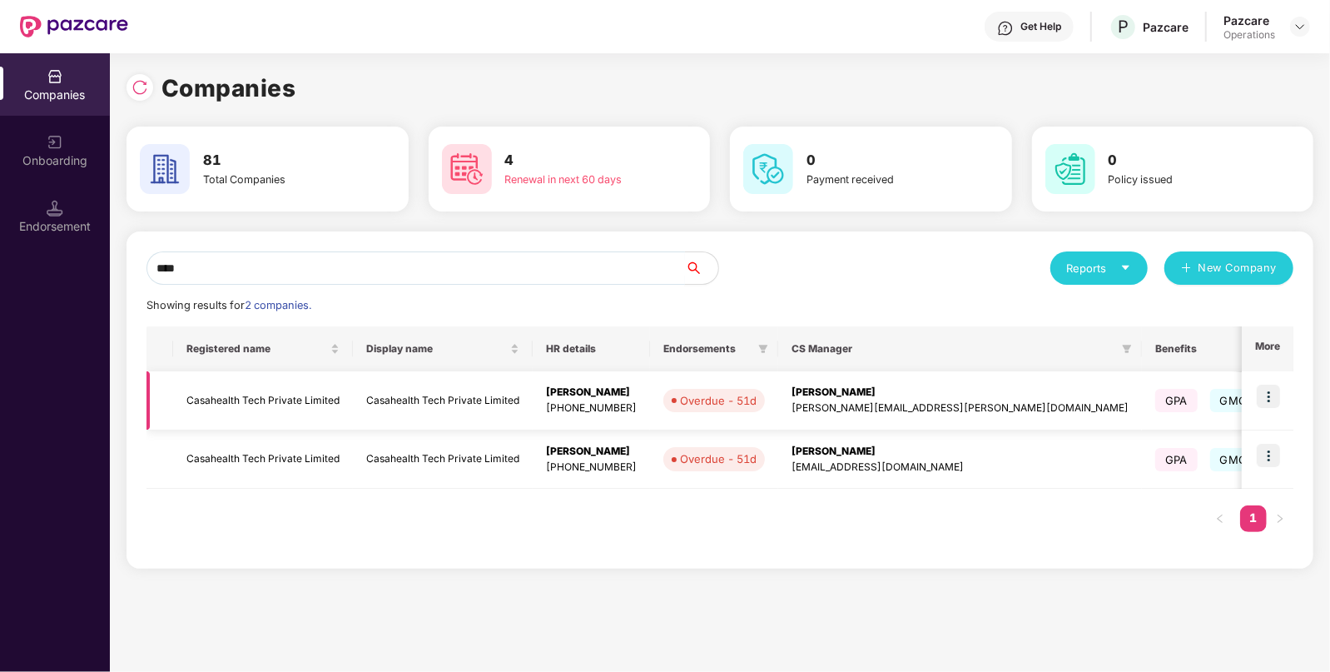
type input "****"
click at [1274, 400] on img at bounding box center [1268, 396] width 23 height 23
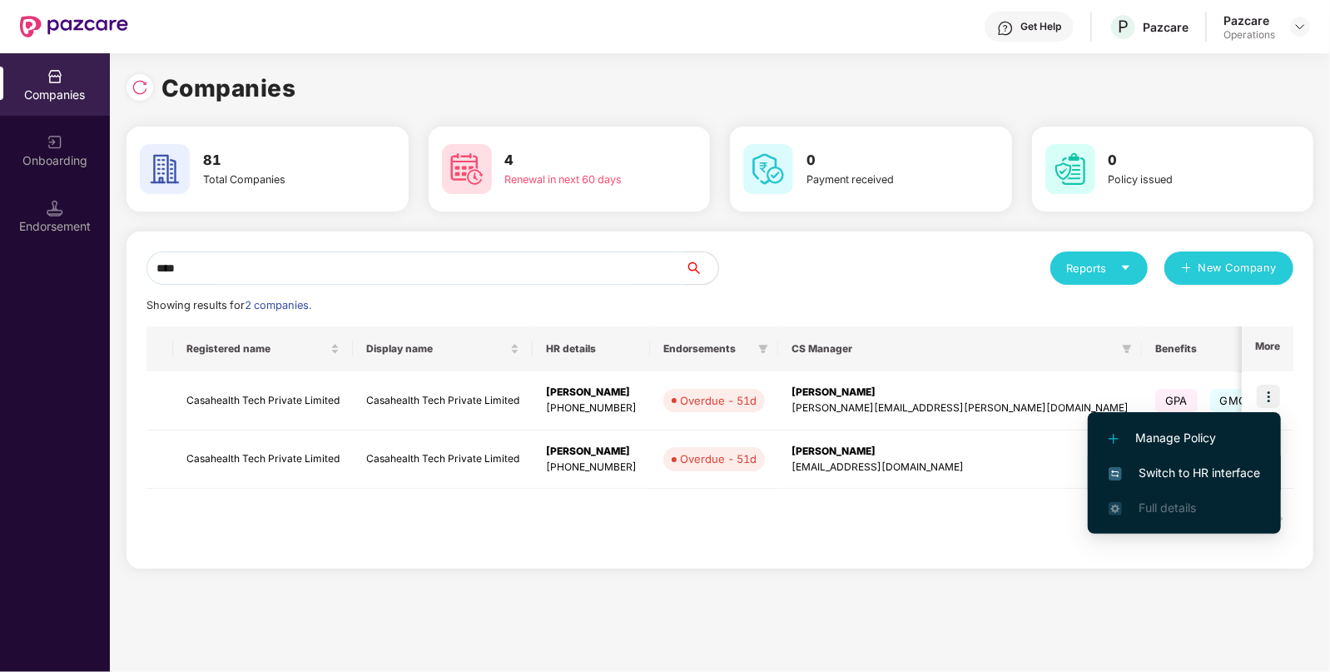
click at [1182, 473] on span "Switch to HR interface" at bounding box center [1185, 473] width 152 height 18
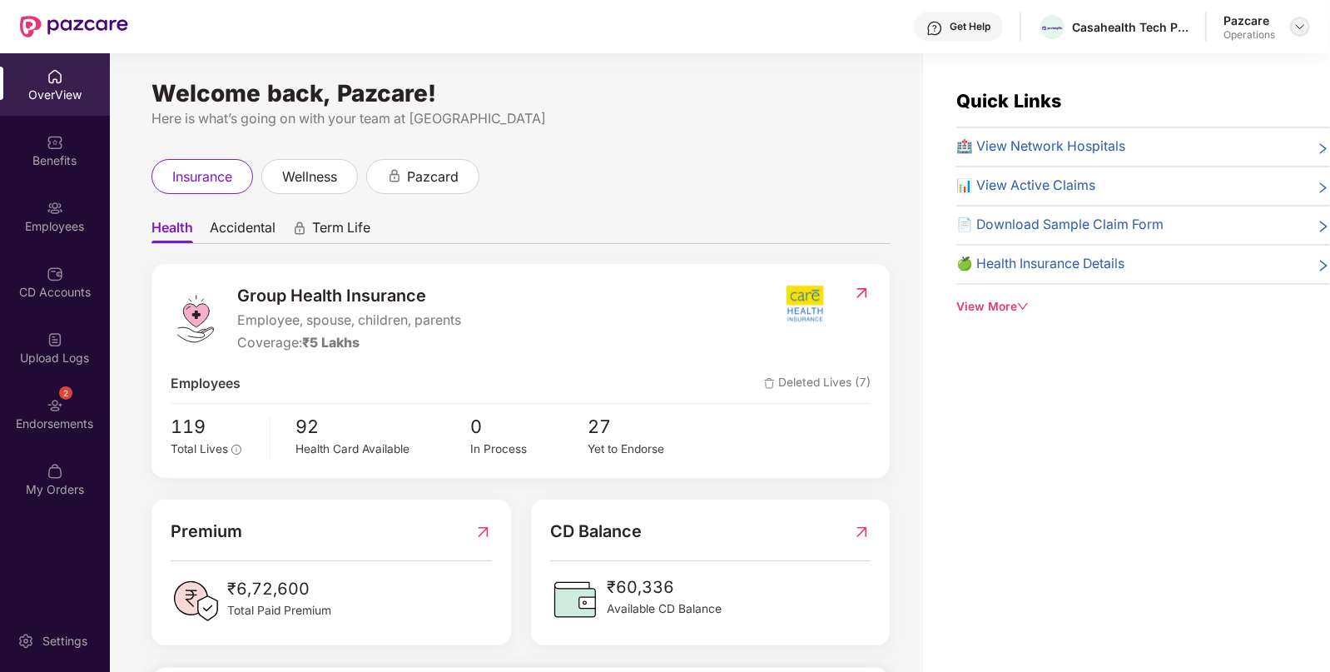
click at [1304, 30] on img at bounding box center [1300, 26] width 13 height 13
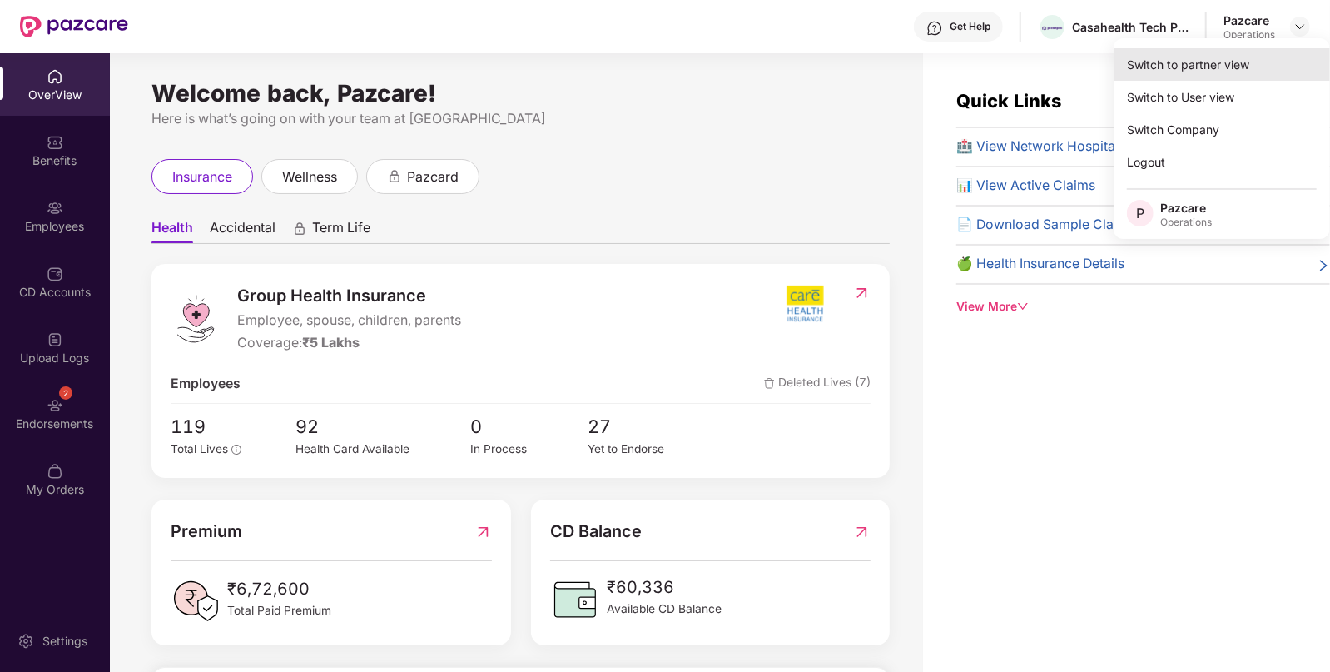
click at [1211, 65] on div "Switch to partner view" at bounding box center [1222, 64] width 216 height 32
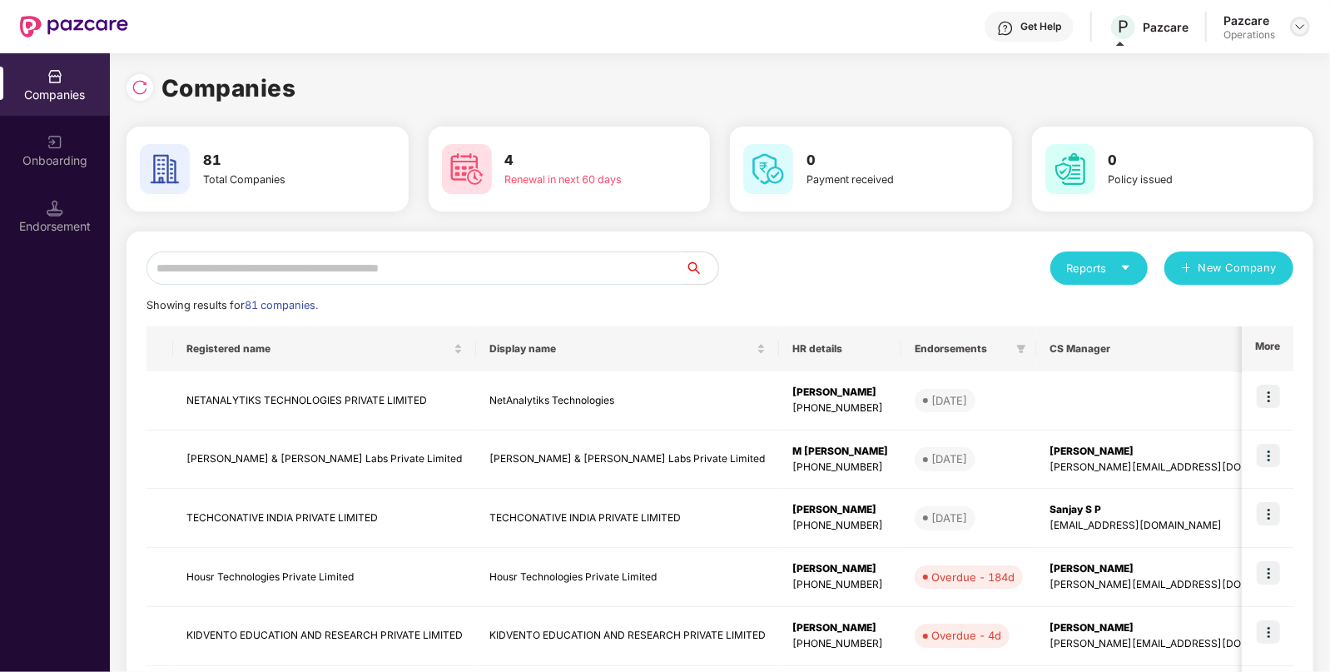
click at [1294, 32] on img at bounding box center [1300, 26] width 13 height 13
